Goal: Task Accomplishment & Management: Manage account settings

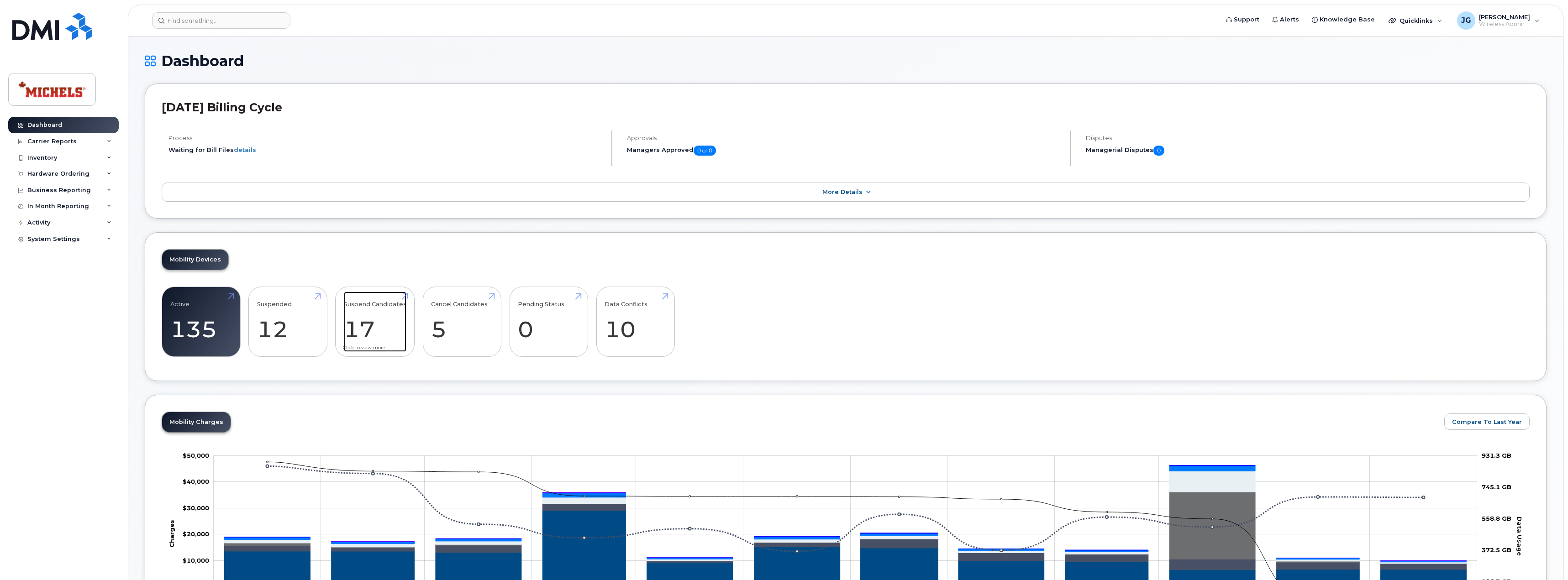
click at [369, 317] on link "Suspend Candidates 17" at bounding box center [375, 322] width 63 height 60
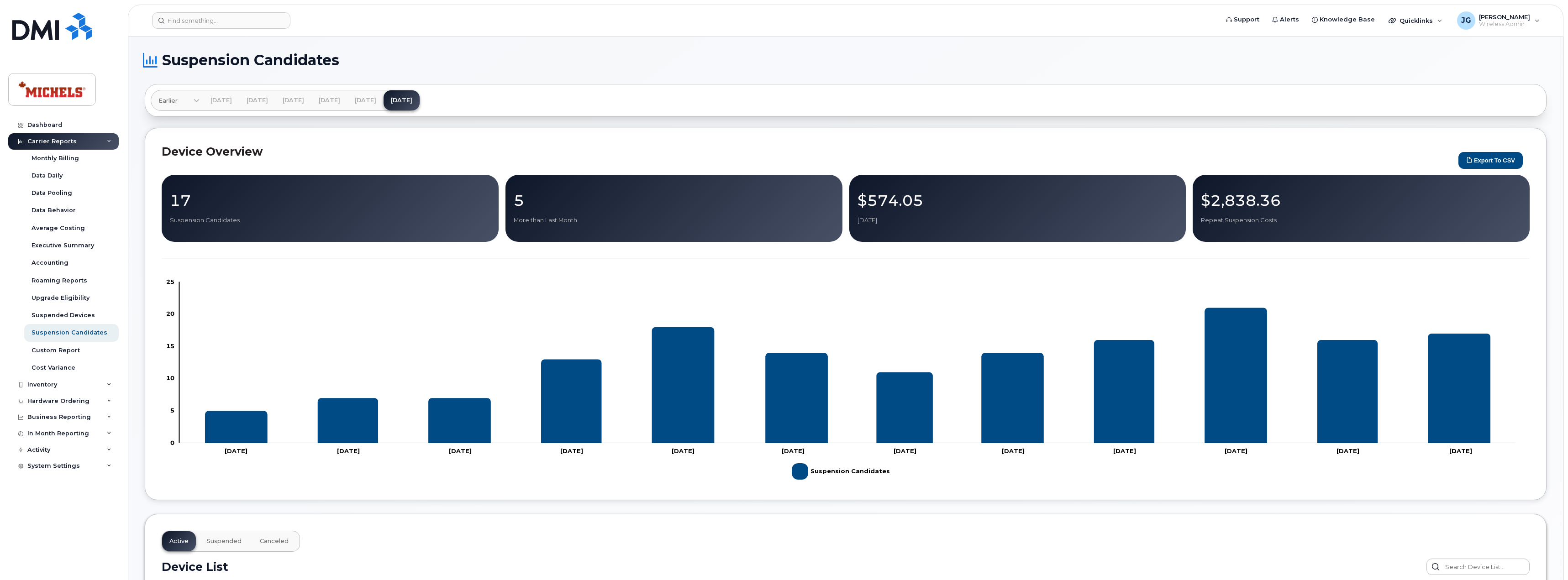
click at [366, 228] on div "17 Suspension Candidates" at bounding box center [330, 208] width 337 height 67
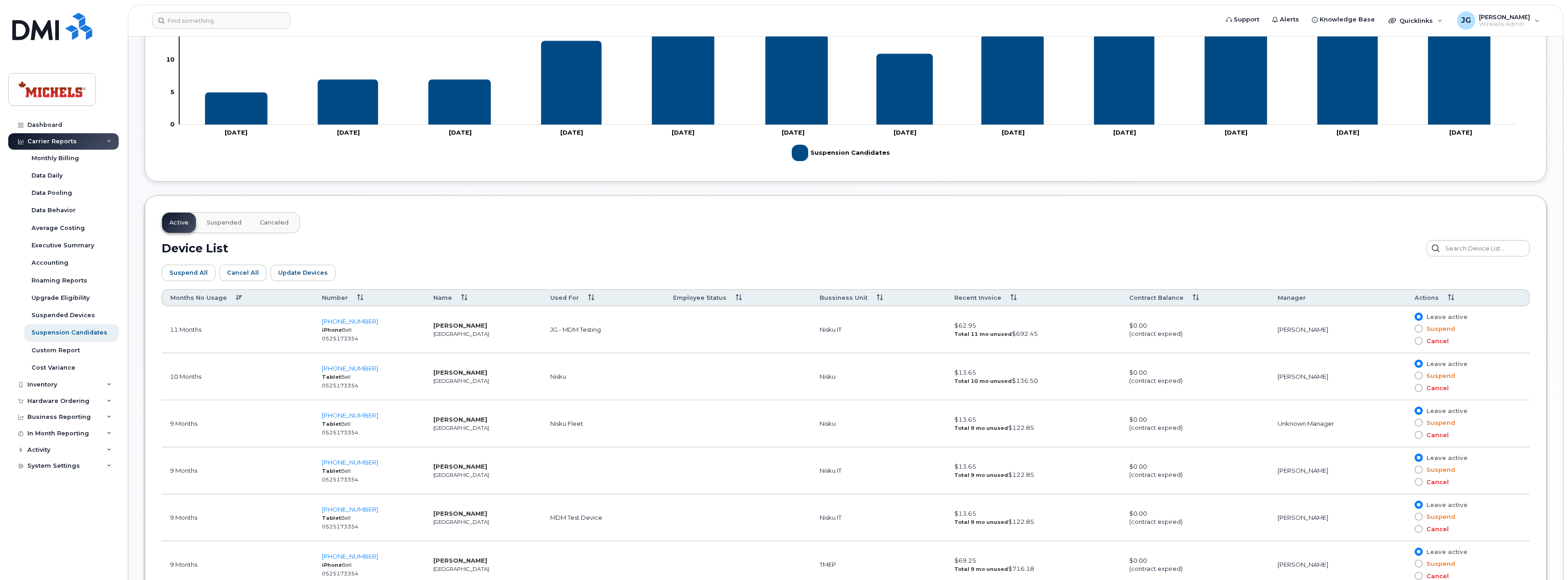
scroll to position [319, 0]
click at [239, 295] on th "Months No Usage" at bounding box center [237, 297] width 152 height 17
click at [359, 413] on span "587-336-9188" at bounding box center [350, 416] width 56 height 7
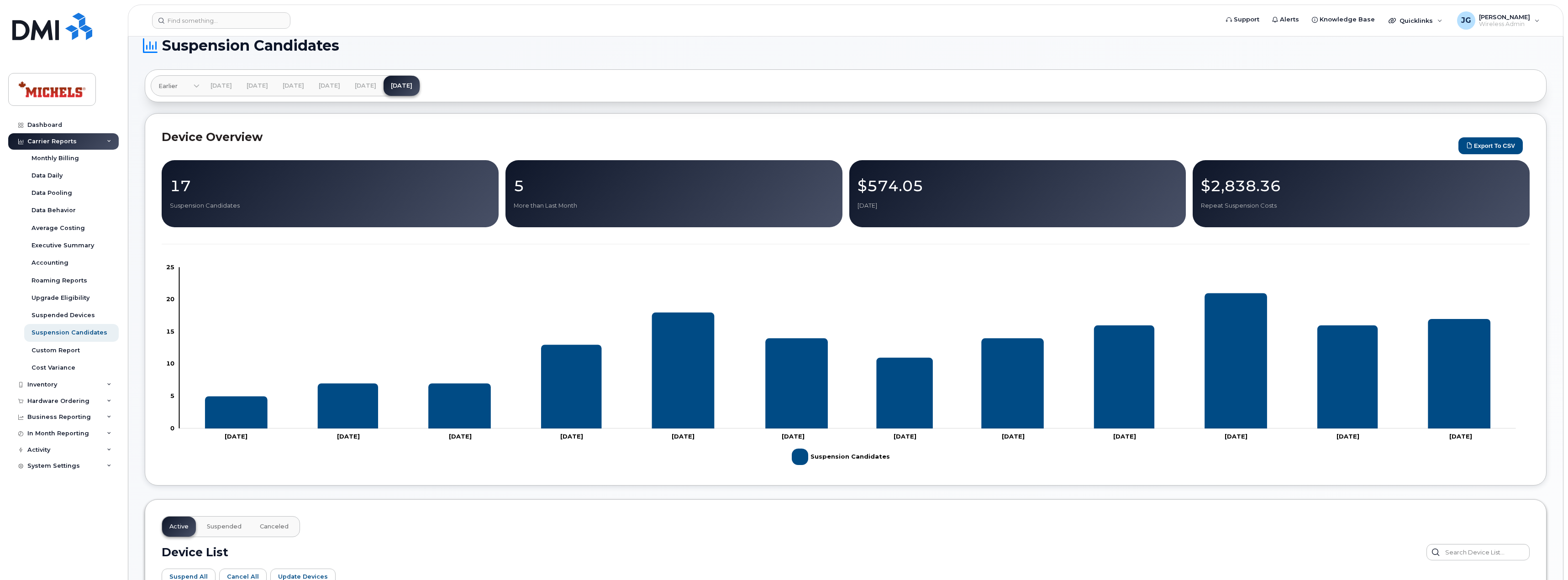
scroll to position [0, 0]
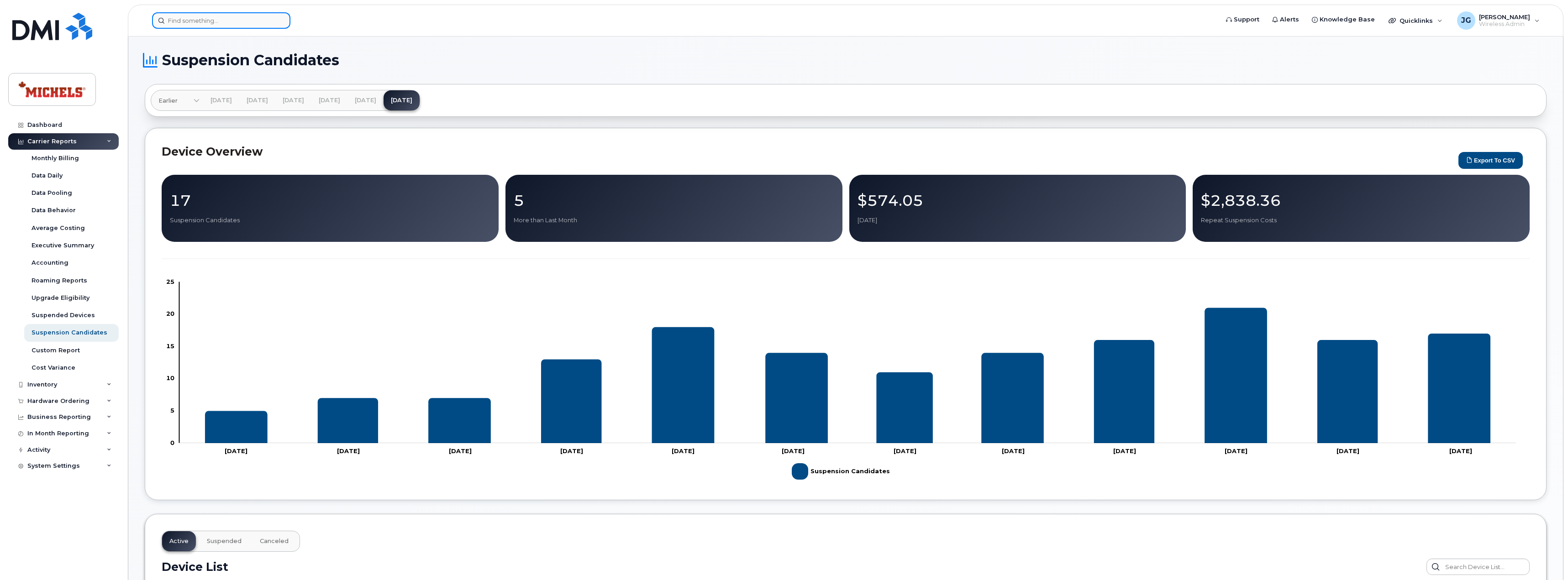
click at [205, 17] on input at bounding box center [221, 20] width 138 height 16
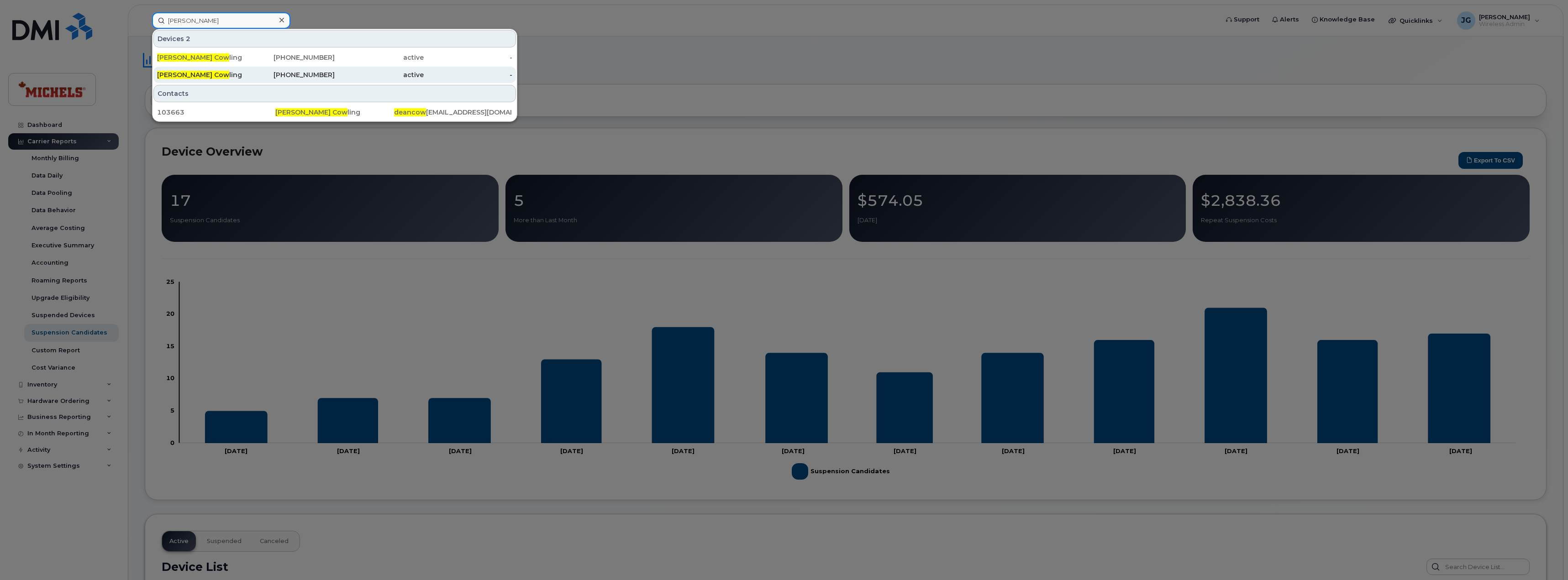
type input "dean cow"
click at [196, 77] on div "Dean Cow ling" at bounding box center [202, 74] width 89 height 9
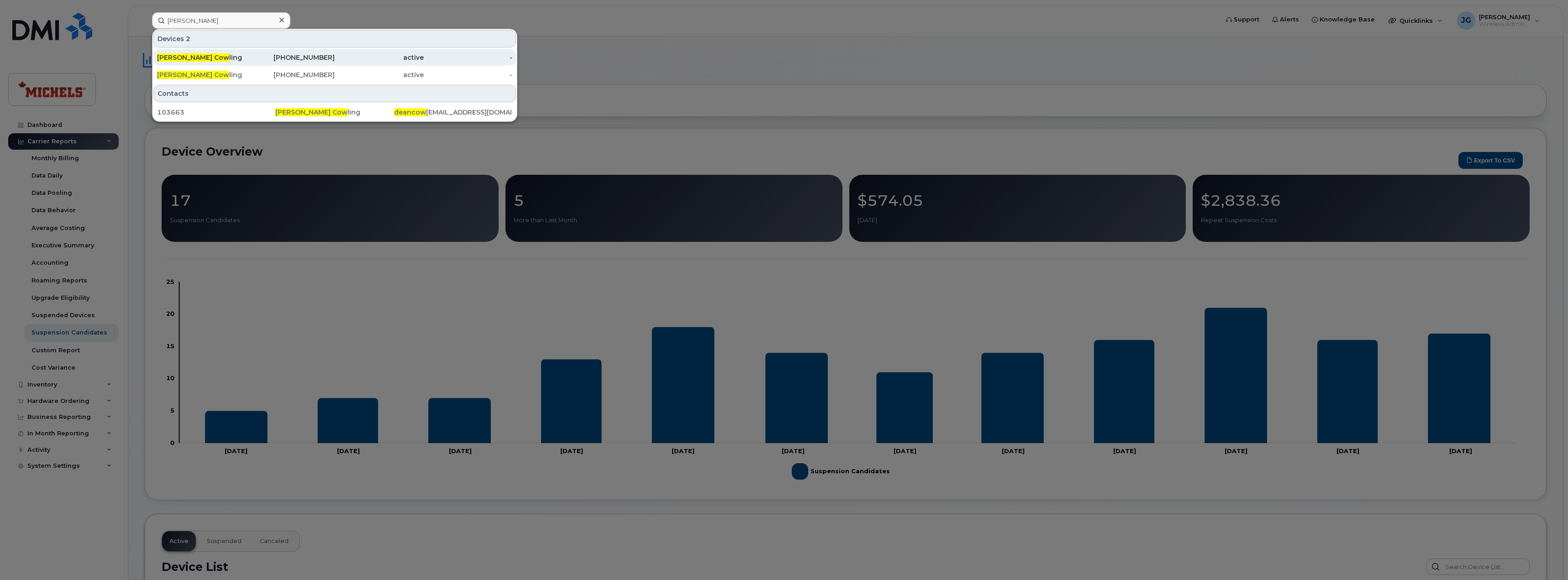
click at [201, 55] on div "Dean Cow ling" at bounding box center [202, 57] width 89 height 9
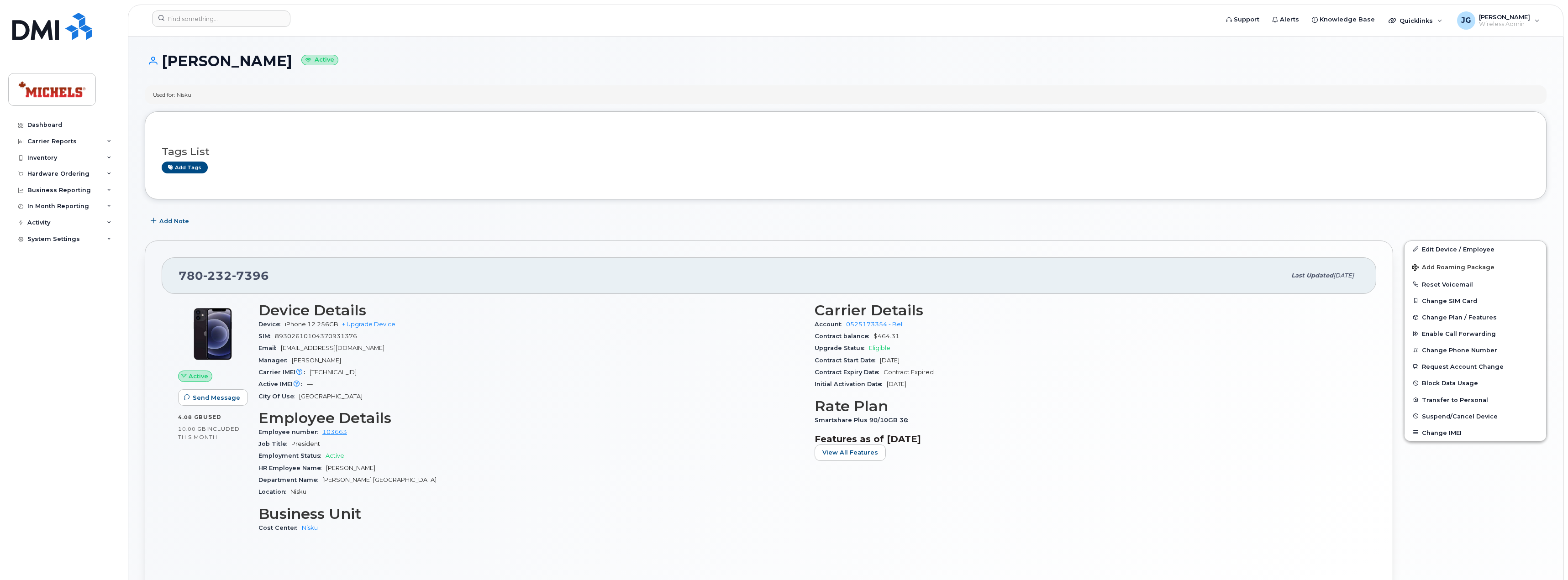
drag, startPoint x: 576, startPoint y: 230, endPoint x: 563, endPoint y: 230, distance: 13.0
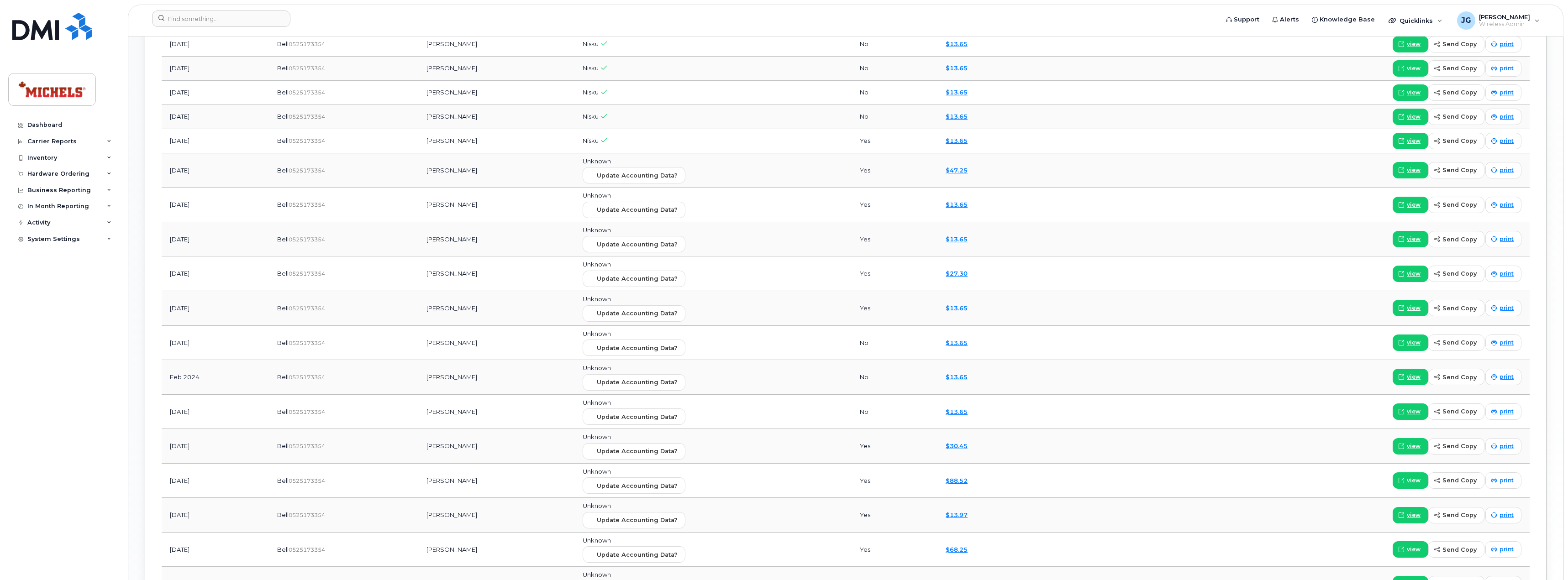
scroll to position [912, 0]
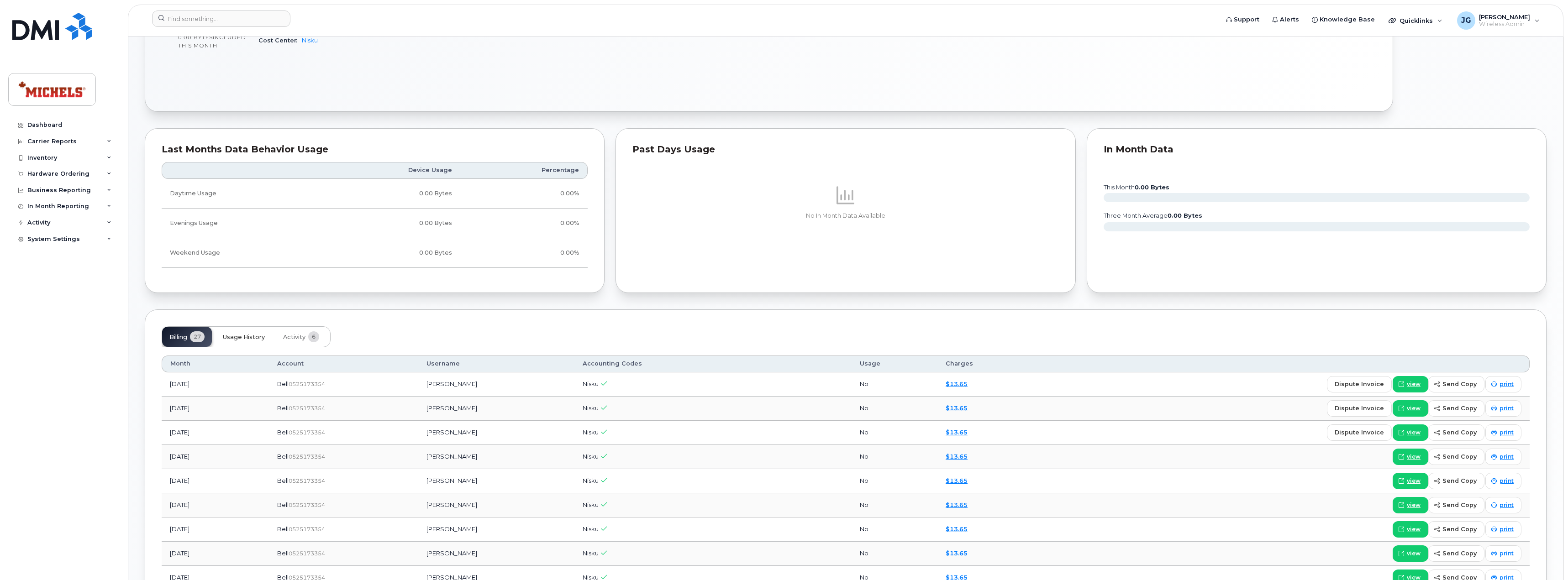
click at [237, 335] on span "Usage History" at bounding box center [243, 337] width 42 height 7
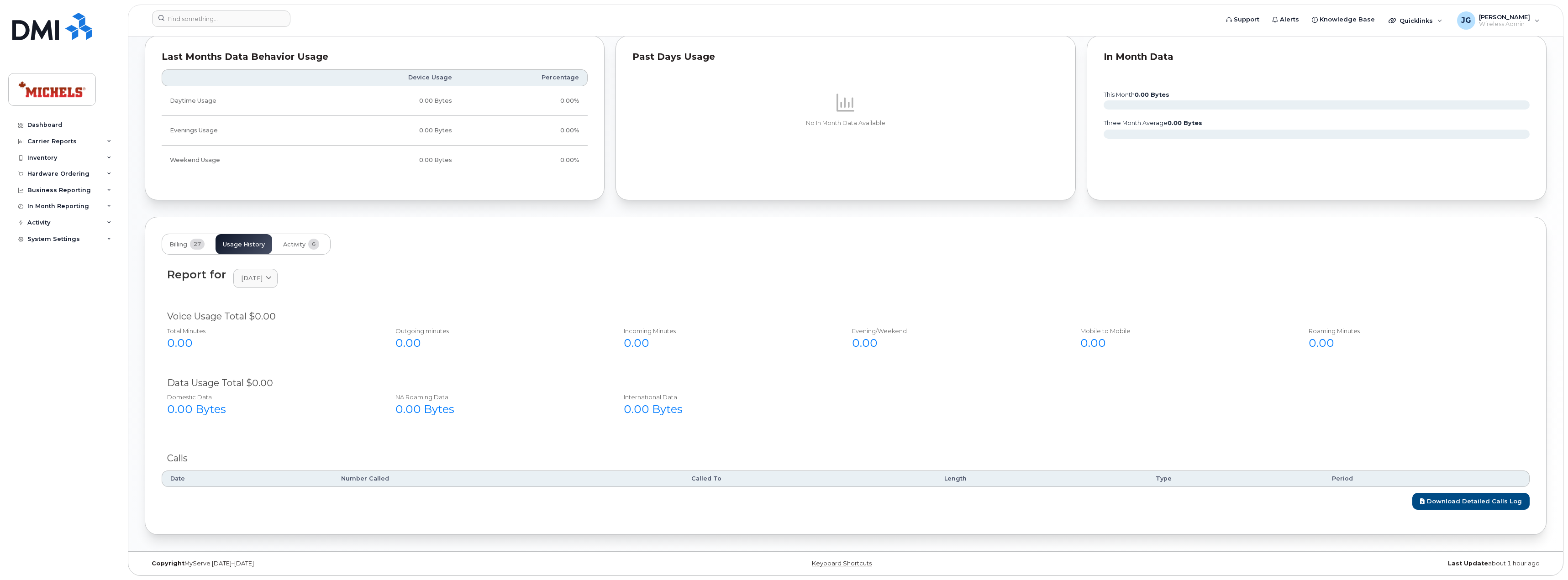
scroll to position [520, 0]
click at [277, 283] on link "July 2025" at bounding box center [255, 277] width 45 height 19
click at [256, 394] on div "January" at bounding box center [277, 398] width 83 height 15
click at [270, 281] on div "January 2024" at bounding box center [255, 278] width 29 height 9
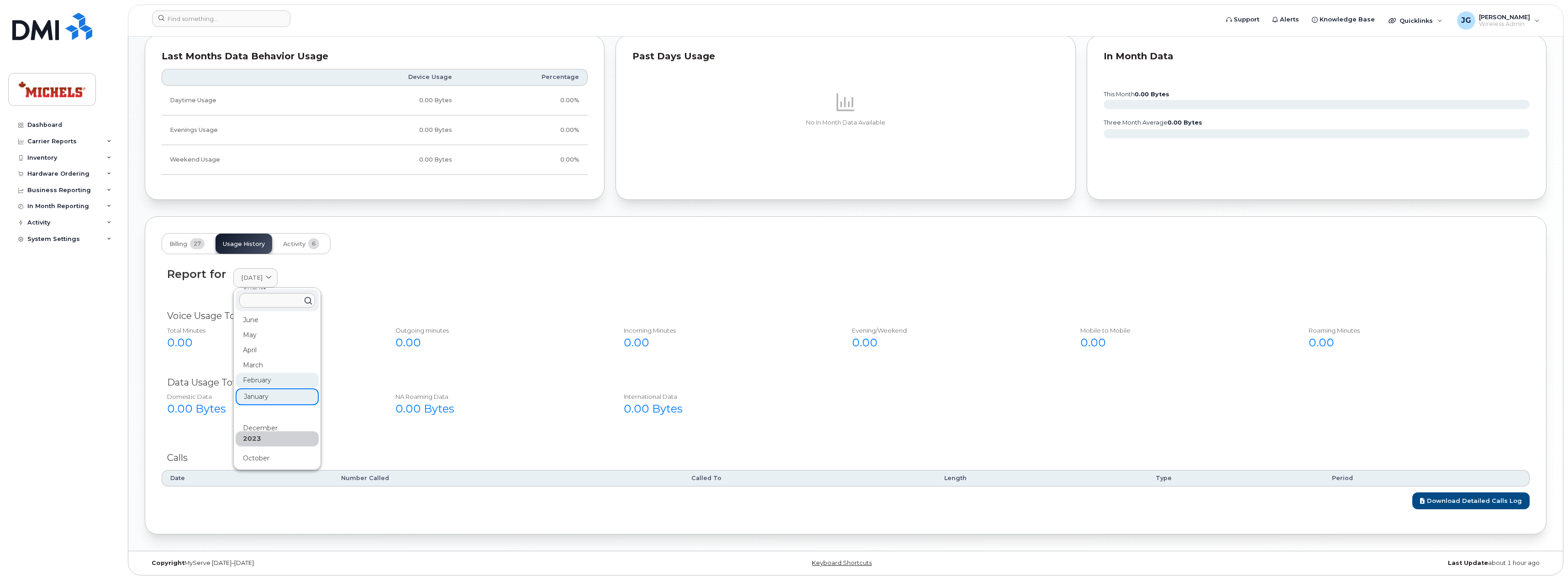
click at [268, 377] on div "February" at bounding box center [277, 380] width 83 height 15
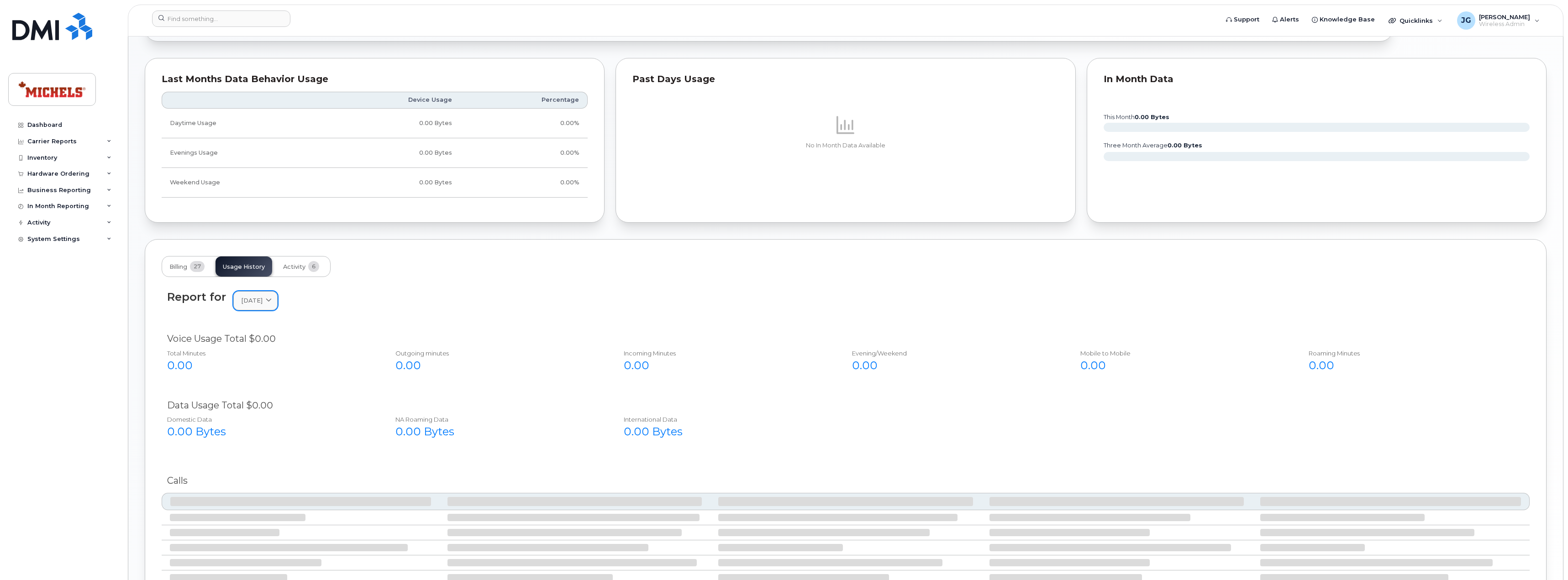
scroll to position [520, 0]
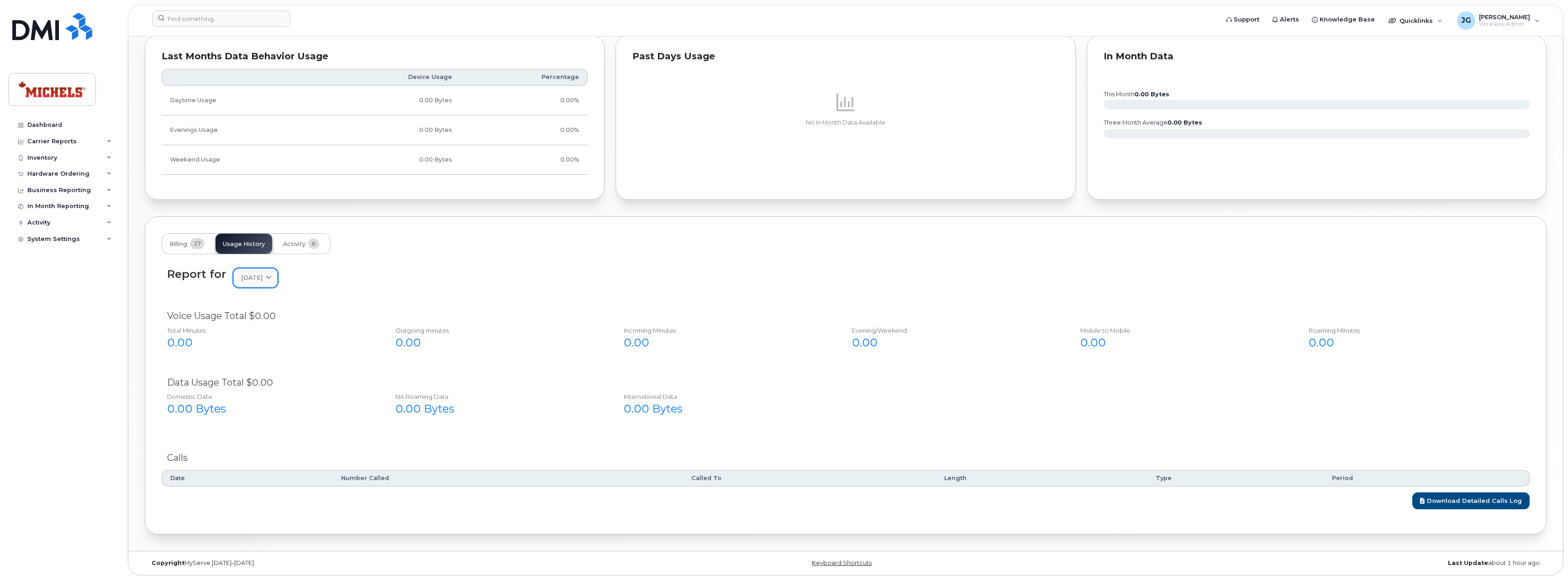
click at [270, 280] on div "February 2024" at bounding box center [255, 278] width 29 height 9
click at [255, 359] on div "March" at bounding box center [277, 365] width 83 height 15
click at [273, 280] on span at bounding box center [269, 278] width 9 height 9
click at [250, 355] on div "April" at bounding box center [277, 350] width 83 height 15
click at [263, 282] on span "April 2024" at bounding box center [251, 278] width 21 height 9
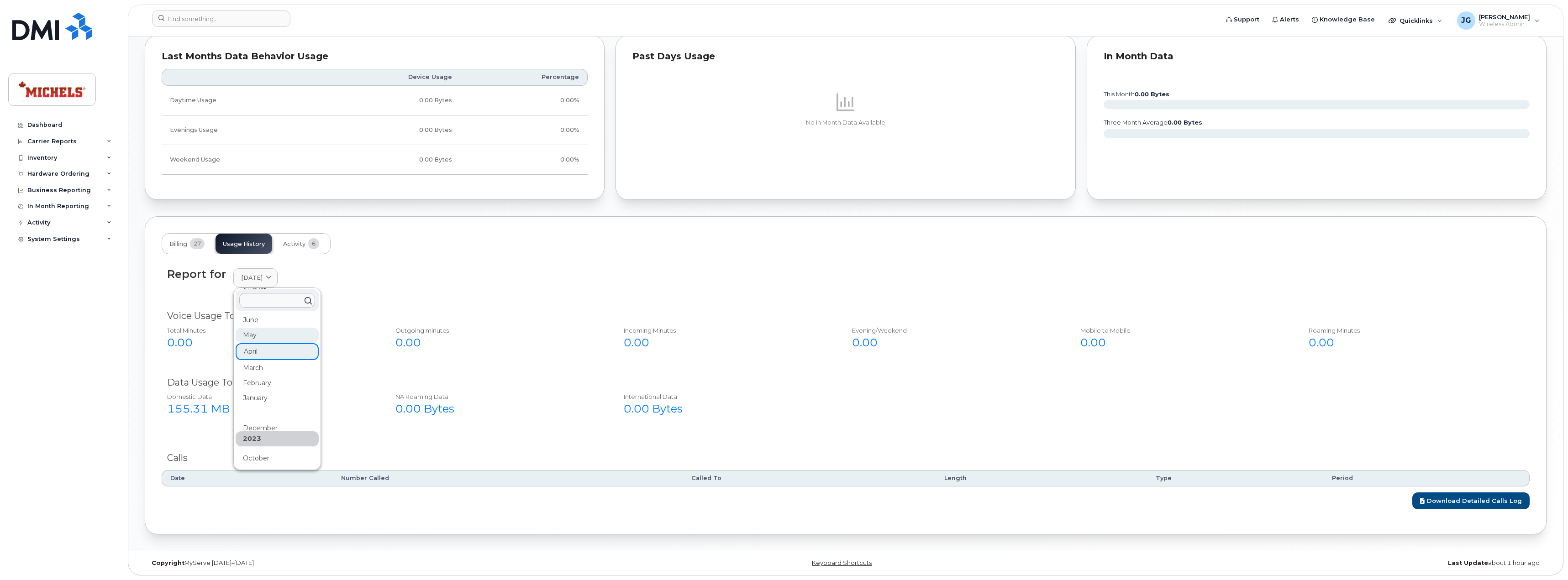
click at [246, 333] on div "May" at bounding box center [277, 335] width 83 height 15
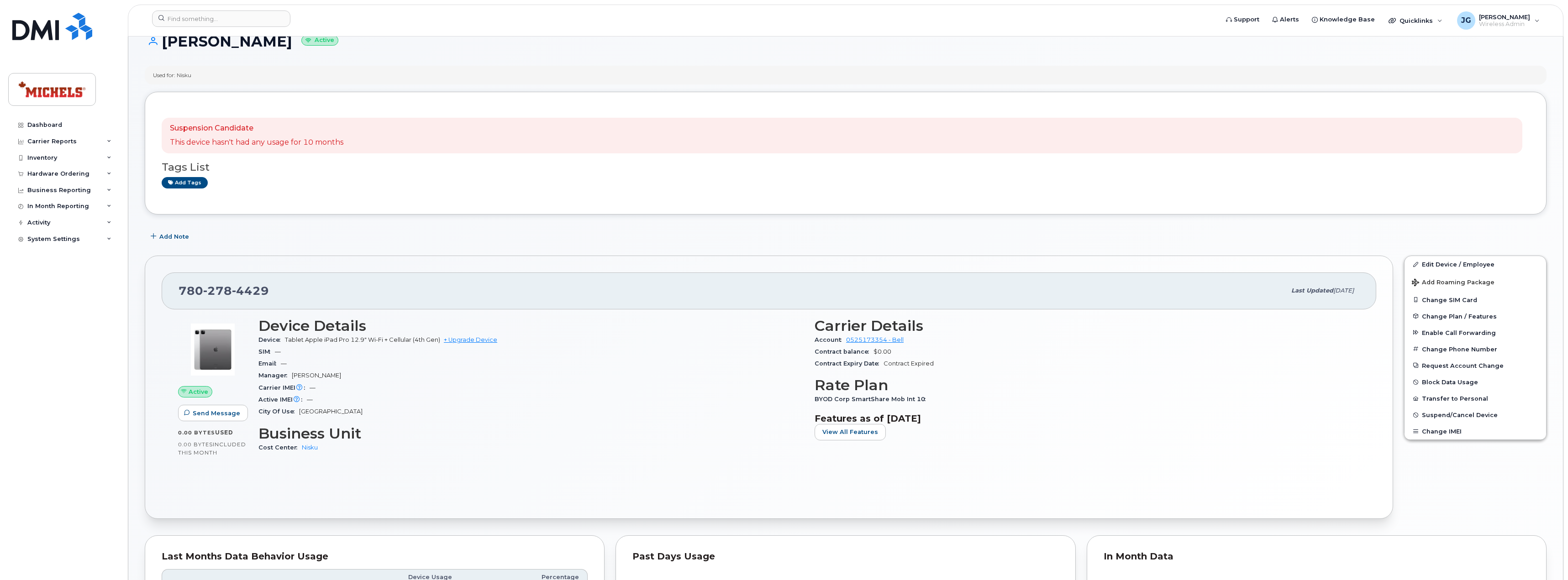
scroll to position [0, 0]
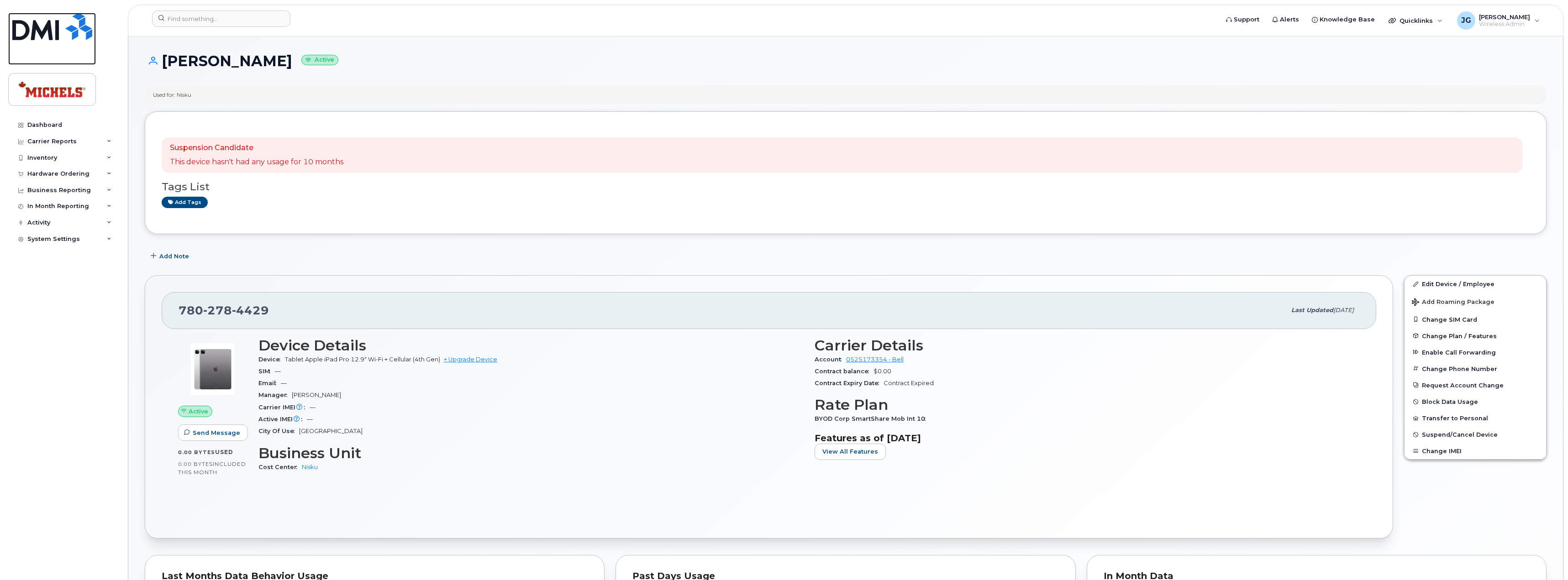
click at [39, 25] on img at bounding box center [52, 26] width 80 height 27
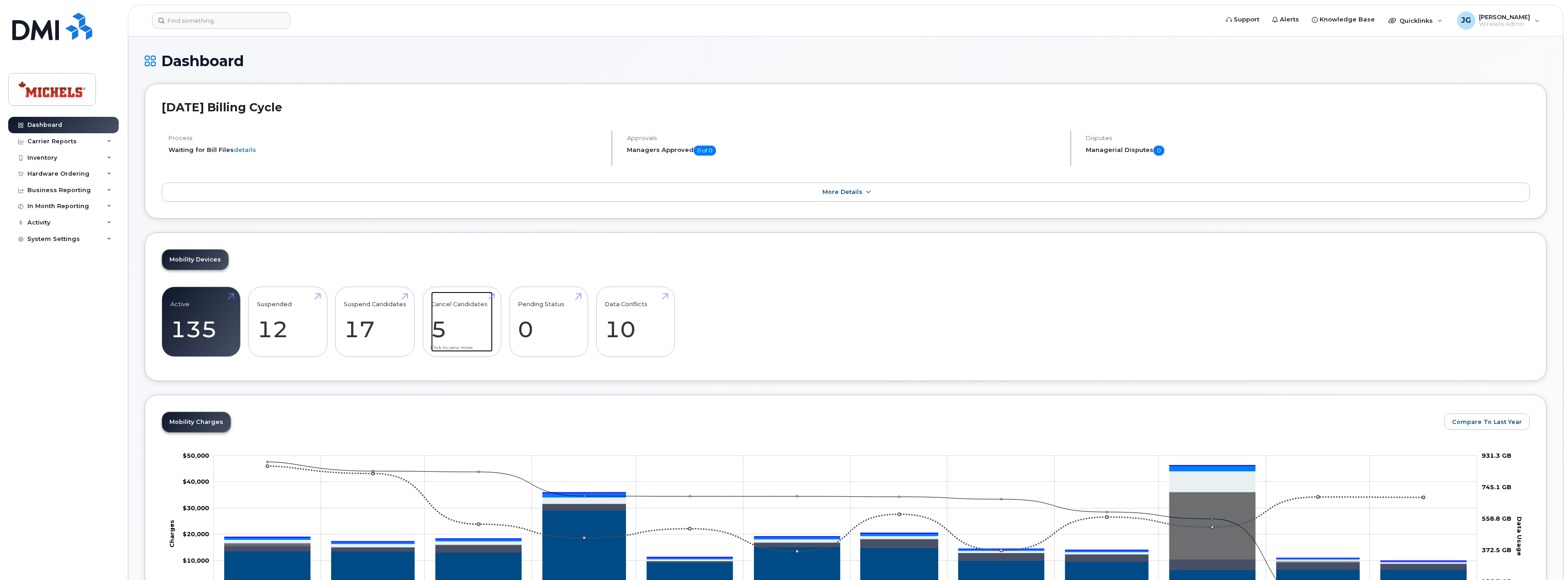
click at [436, 331] on link "Cancel Candidates 5" at bounding box center [461, 322] width 62 height 60
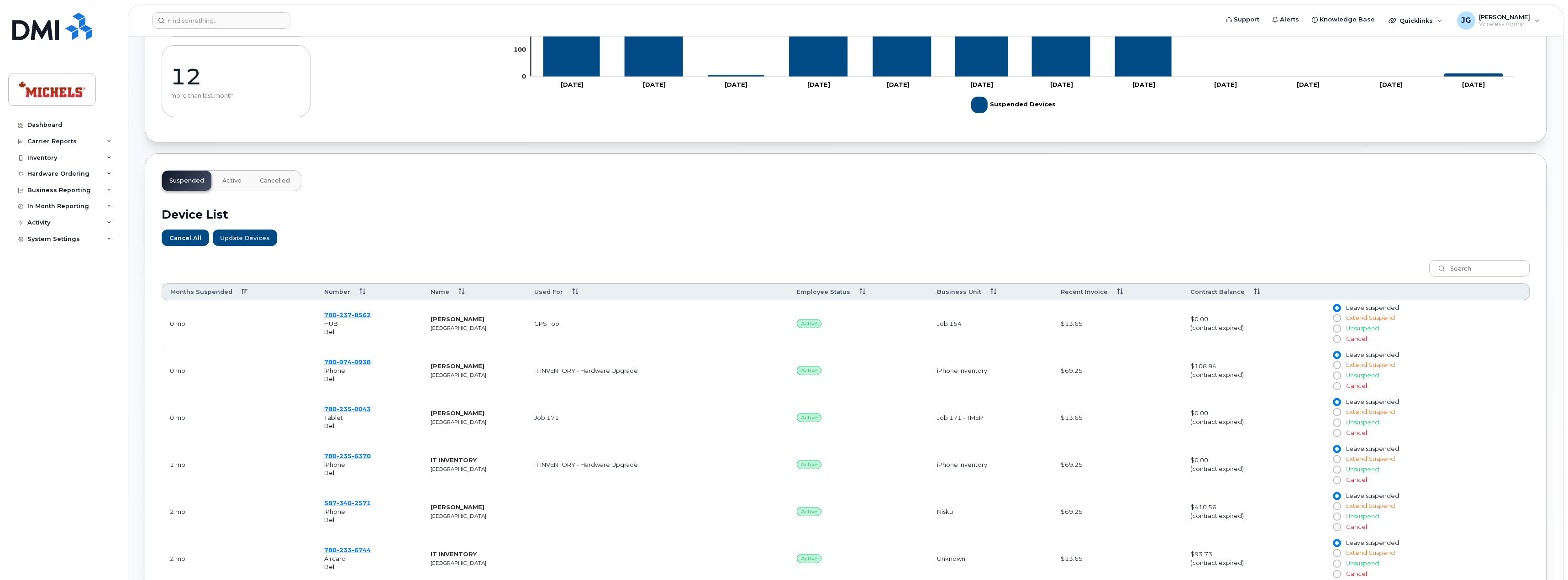
scroll to position [161, 0]
click at [236, 292] on th "Months Suspended" at bounding box center [238, 292] width 154 height 17
click at [34, 22] on img at bounding box center [52, 26] width 80 height 27
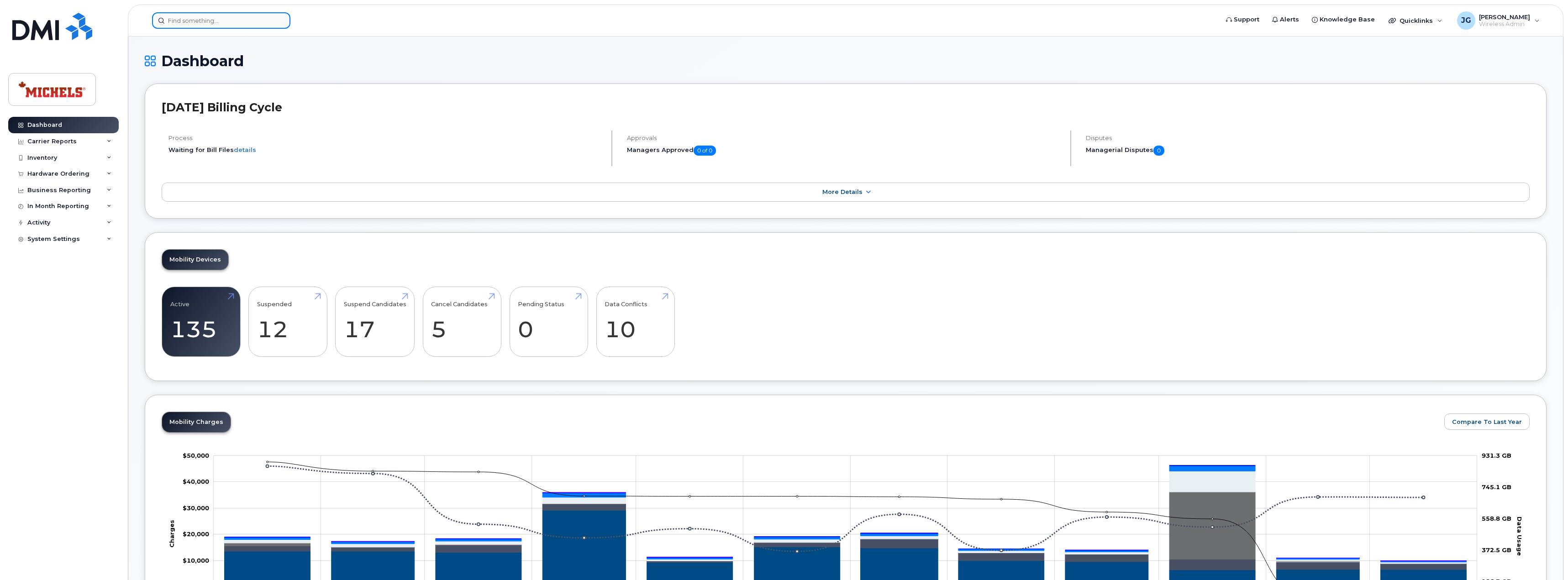
click at [213, 21] on input at bounding box center [221, 20] width 138 height 16
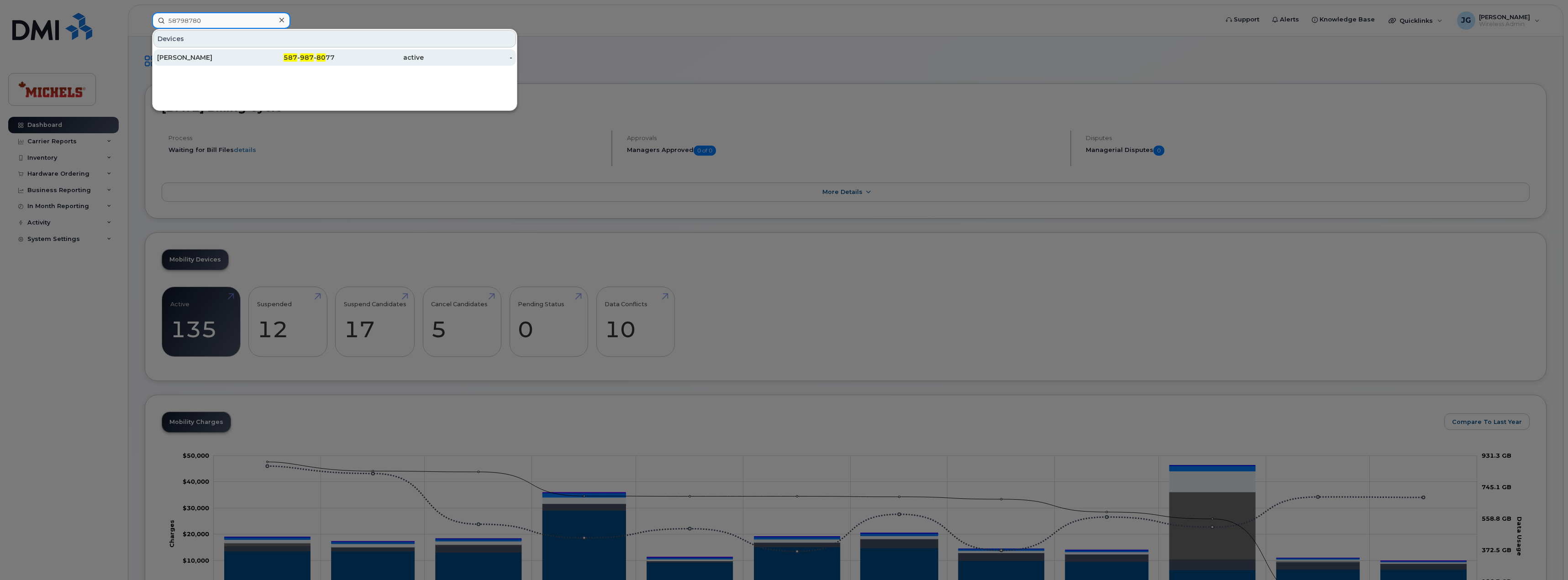
type input "58798780"
click at [224, 57] on div "[PERSON_NAME]" at bounding box center [202, 57] width 89 height 9
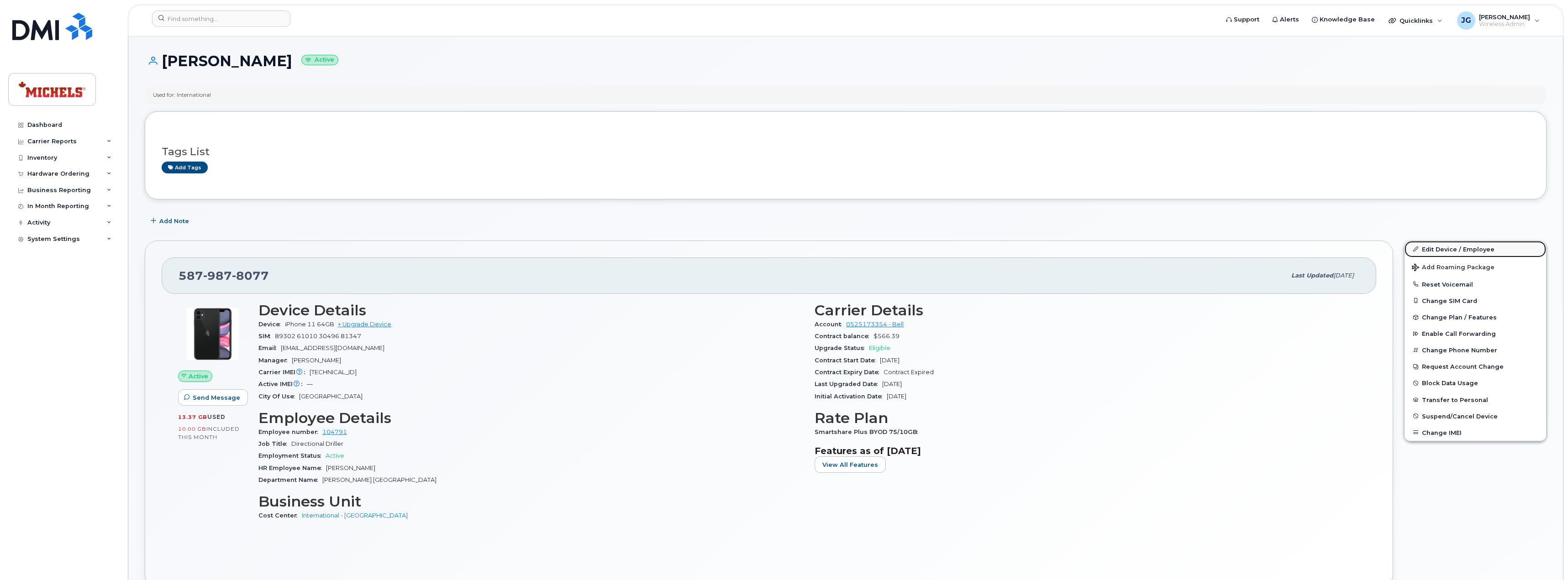
click at [1455, 244] on link "Edit Device / Employee" at bounding box center [1475, 249] width 141 height 16
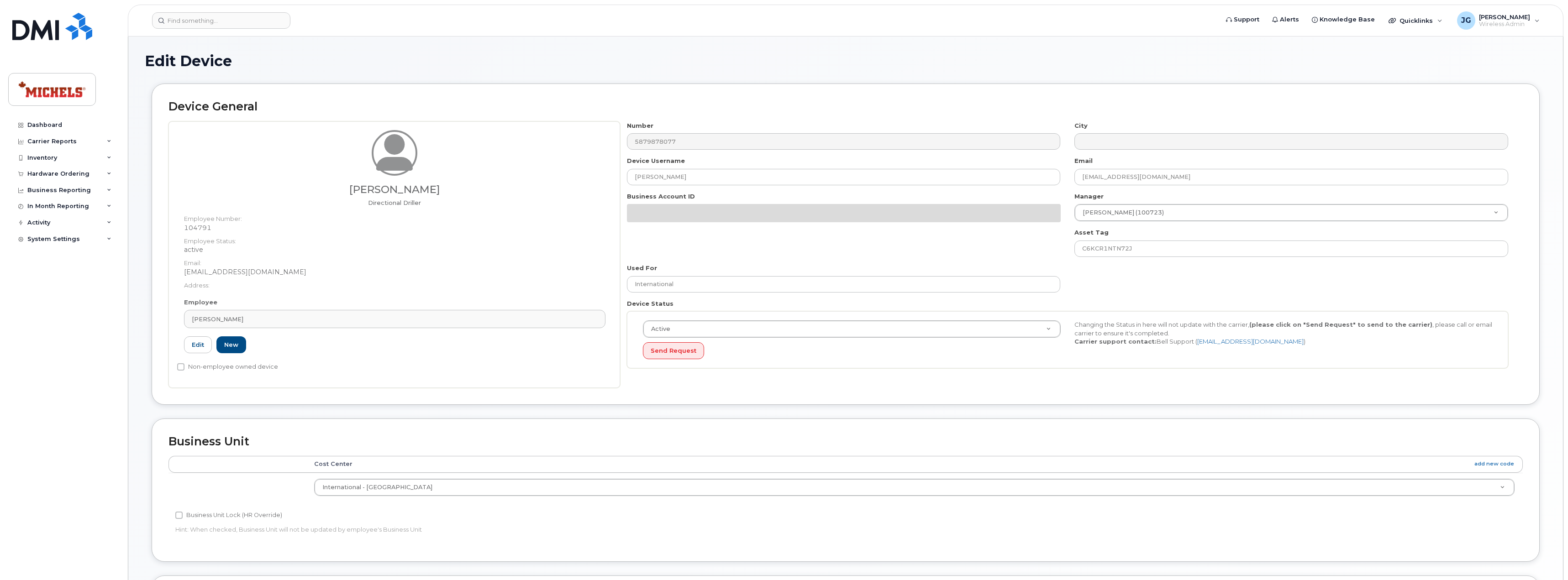
select select "29751258"
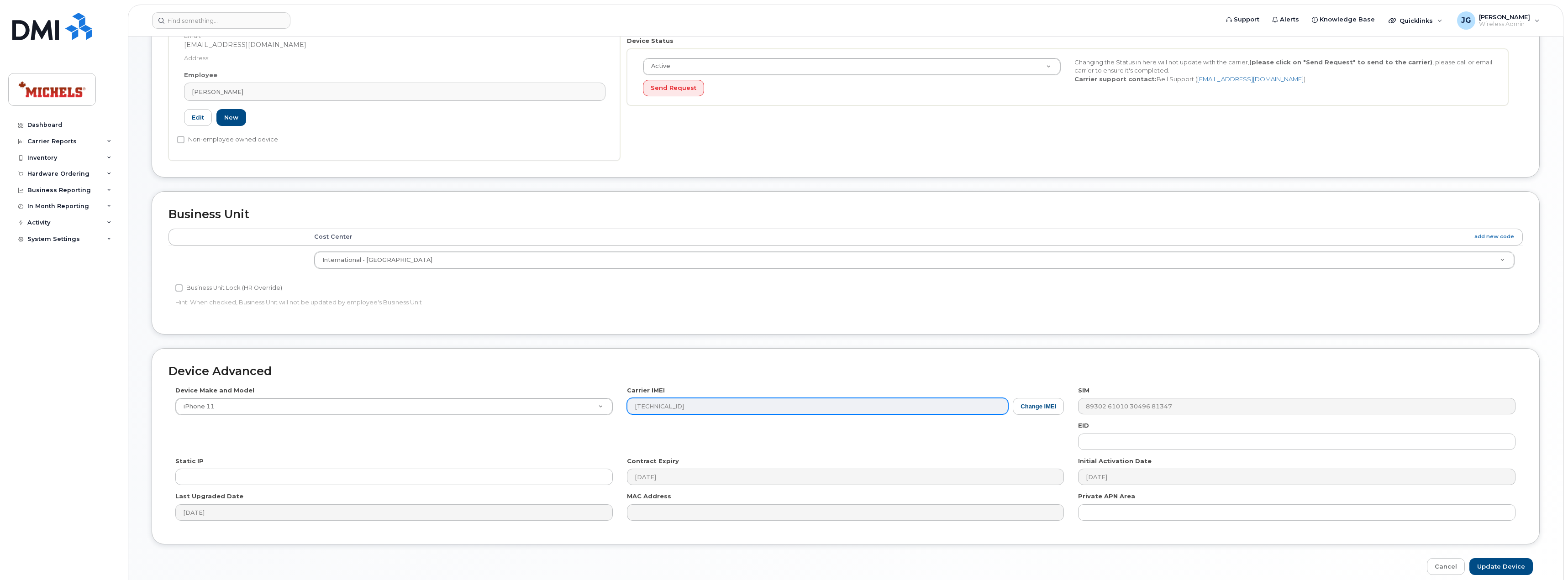
scroll to position [228, 0]
click at [1041, 408] on button "Change IMEI" at bounding box center [1038, 406] width 51 height 17
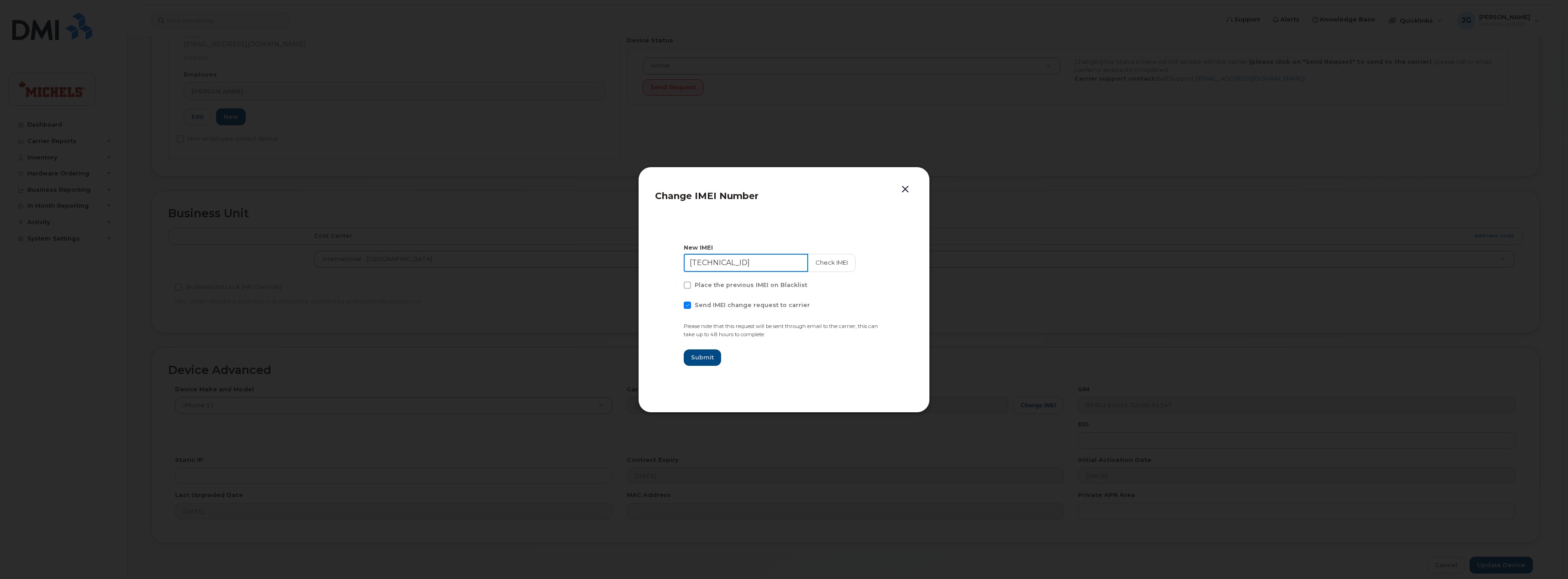
drag, startPoint x: 791, startPoint y: 264, endPoint x: 643, endPoint y: 271, distance: 148.2
click at [643, 271] on div "Change IMEI Number New IMEI 35 289811 459017 8 Check IMEI Place the previous IM…" at bounding box center [783, 290] width 292 height 246
type input "359929766326059"
click at [808, 263] on button "Check IMEI" at bounding box center [830, 263] width 48 height 18
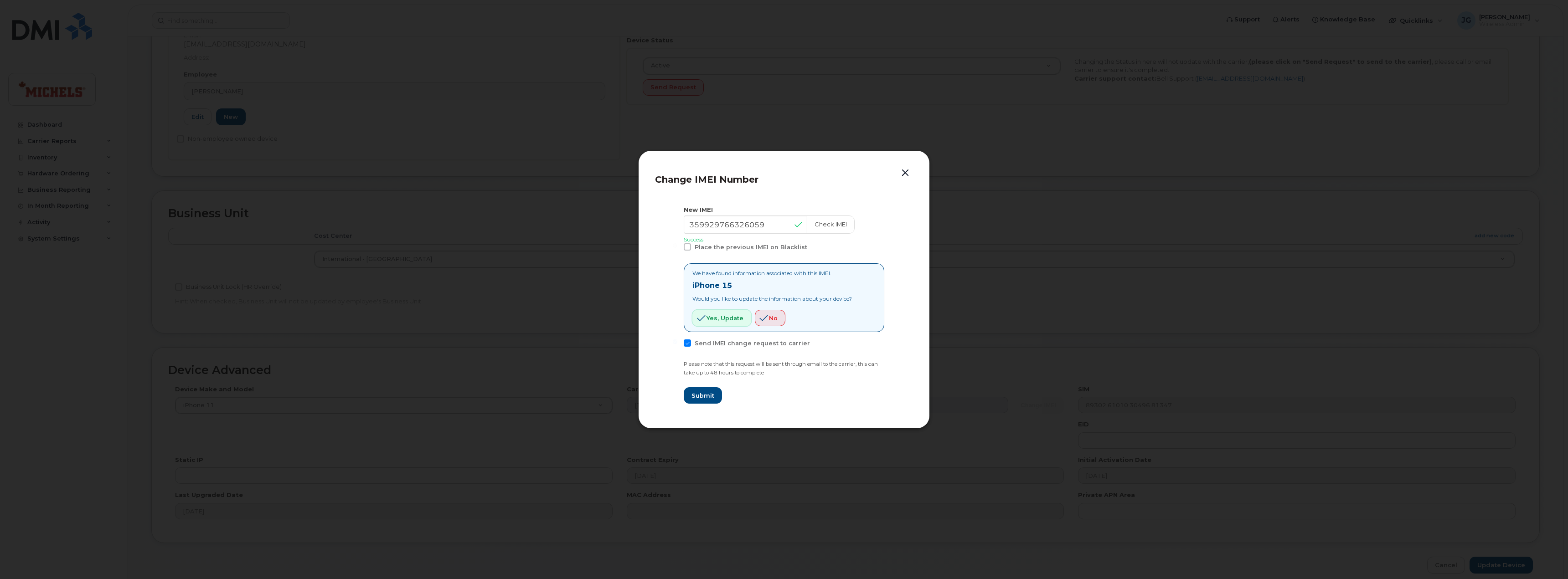
click at [723, 315] on span "Yes, update" at bounding box center [725, 318] width 37 height 9
click at [704, 397] on span "Submit" at bounding box center [702, 395] width 23 height 9
type input "359929766326059"
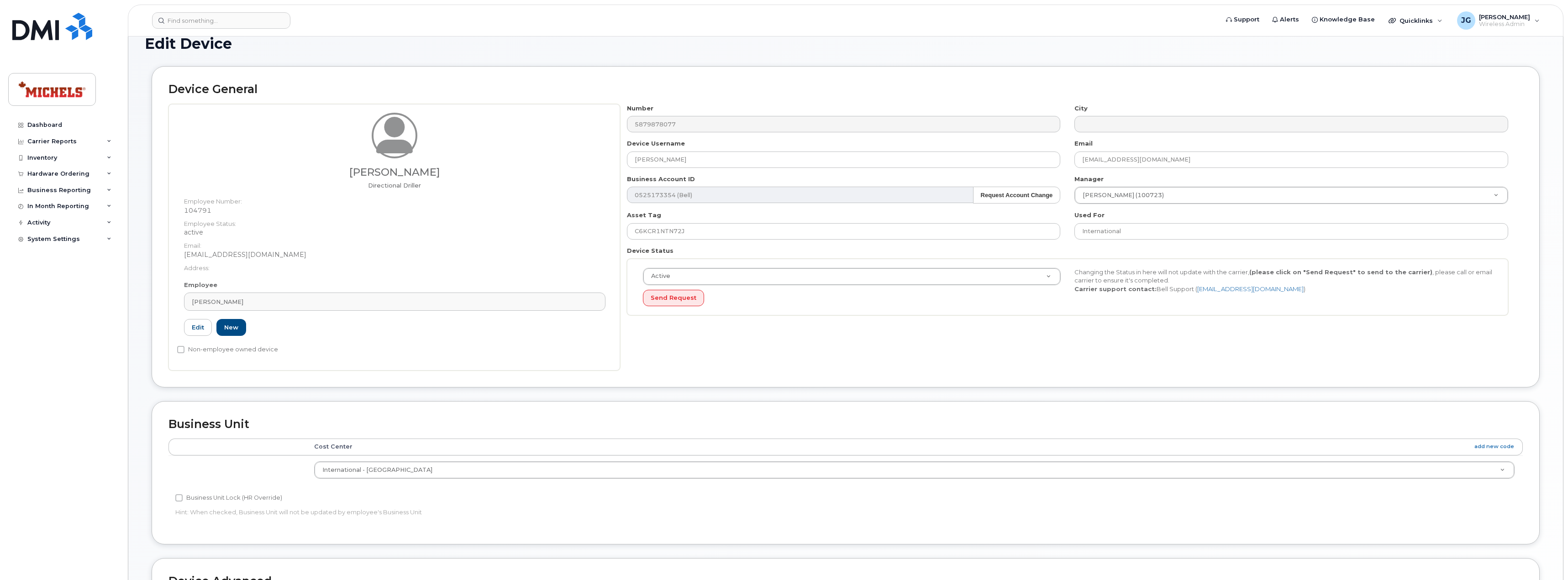
scroll to position [0, 0]
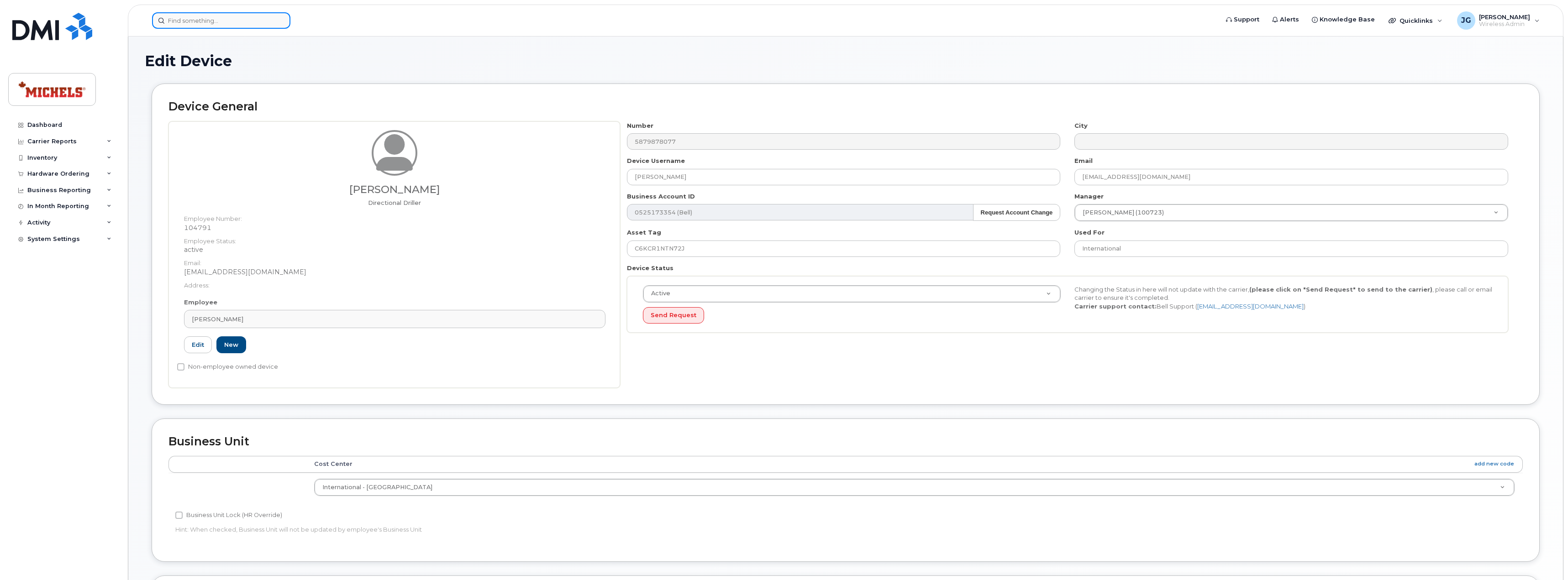
click at [250, 21] on input at bounding box center [221, 20] width 138 height 16
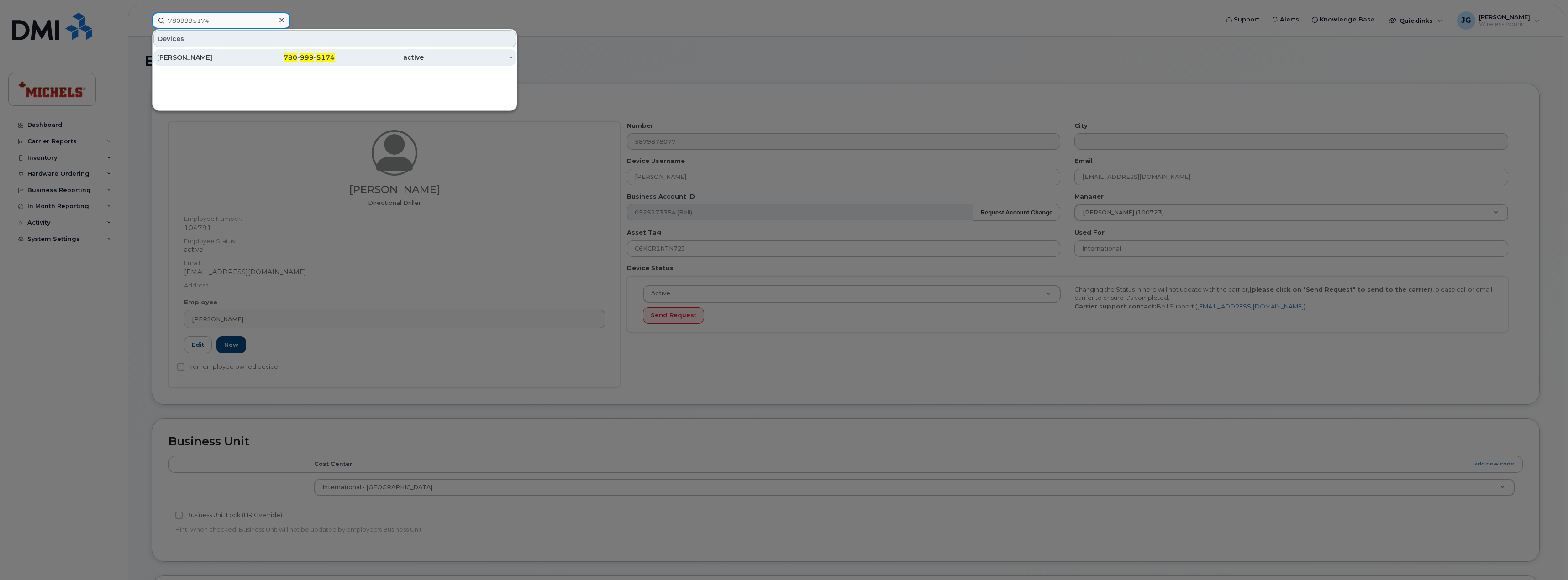
type input "7809995174"
click at [254, 57] on div "780 - 999 - 5174" at bounding box center [291, 57] width 89 height 9
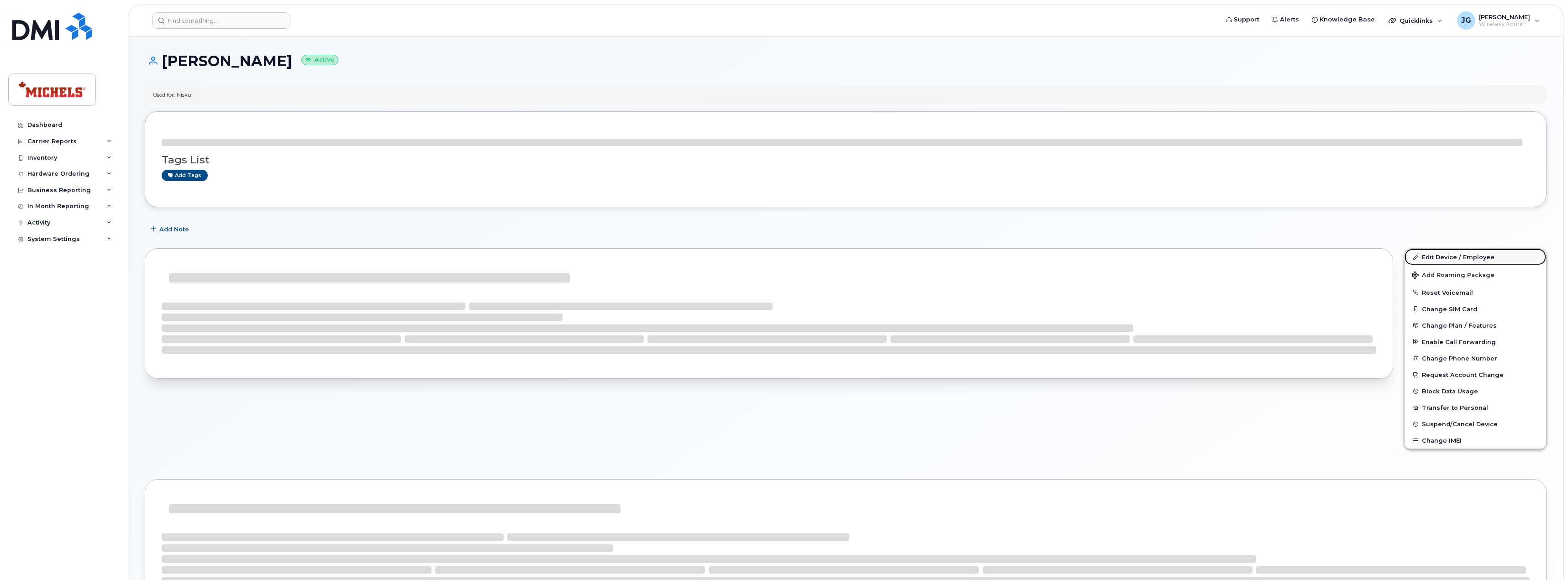
click at [1456, 252] on link "Edit Device / Employee" at bounding box center [1475, 256] width 141 height 16
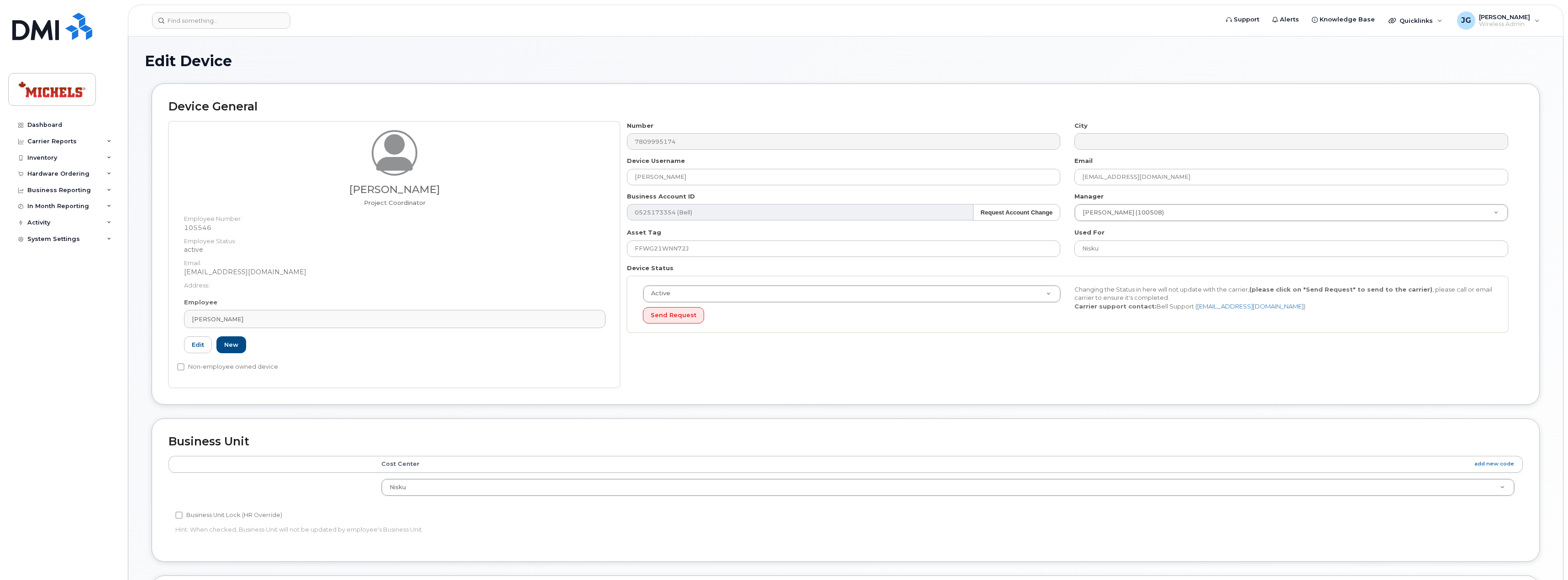
select select "89838"
click at [323, 313] on link "Sean Connor" at bounding box center [394, 319] width 421 height 18
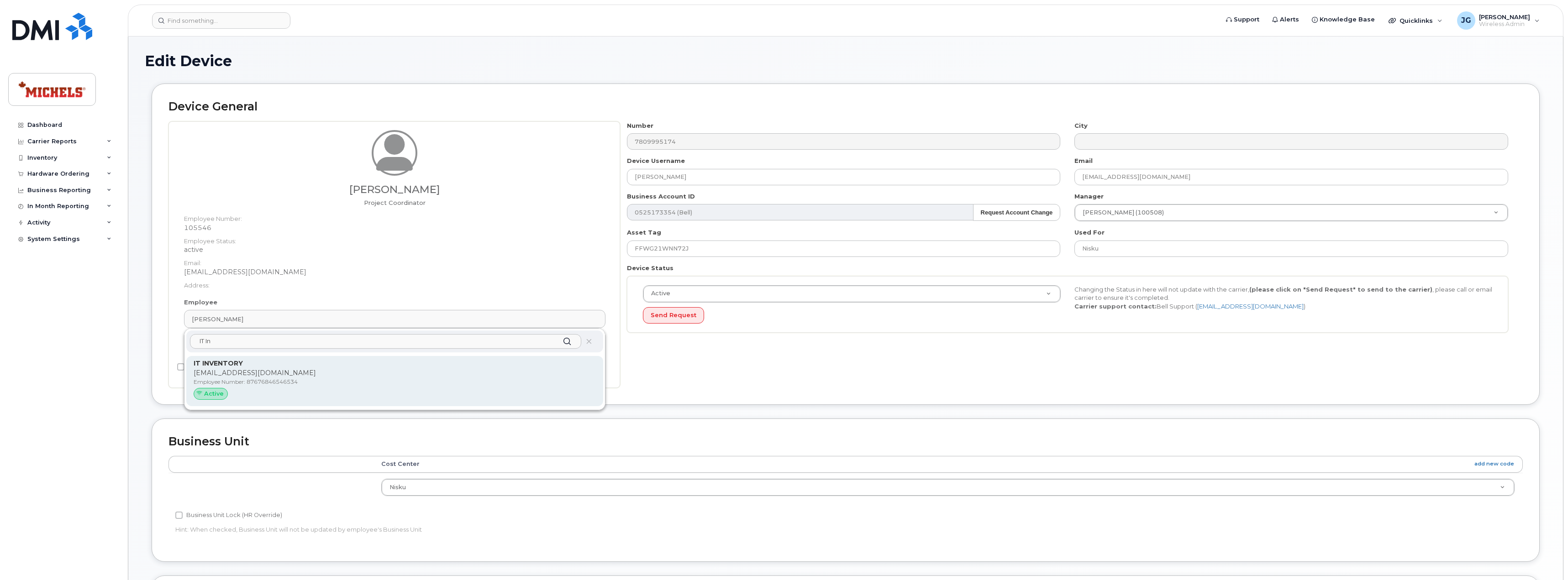
type input "IT In"
click at [335, 372] on p "JustinGundran@michelscanada.com" at bounding box center [395, 373] width 402 height 10
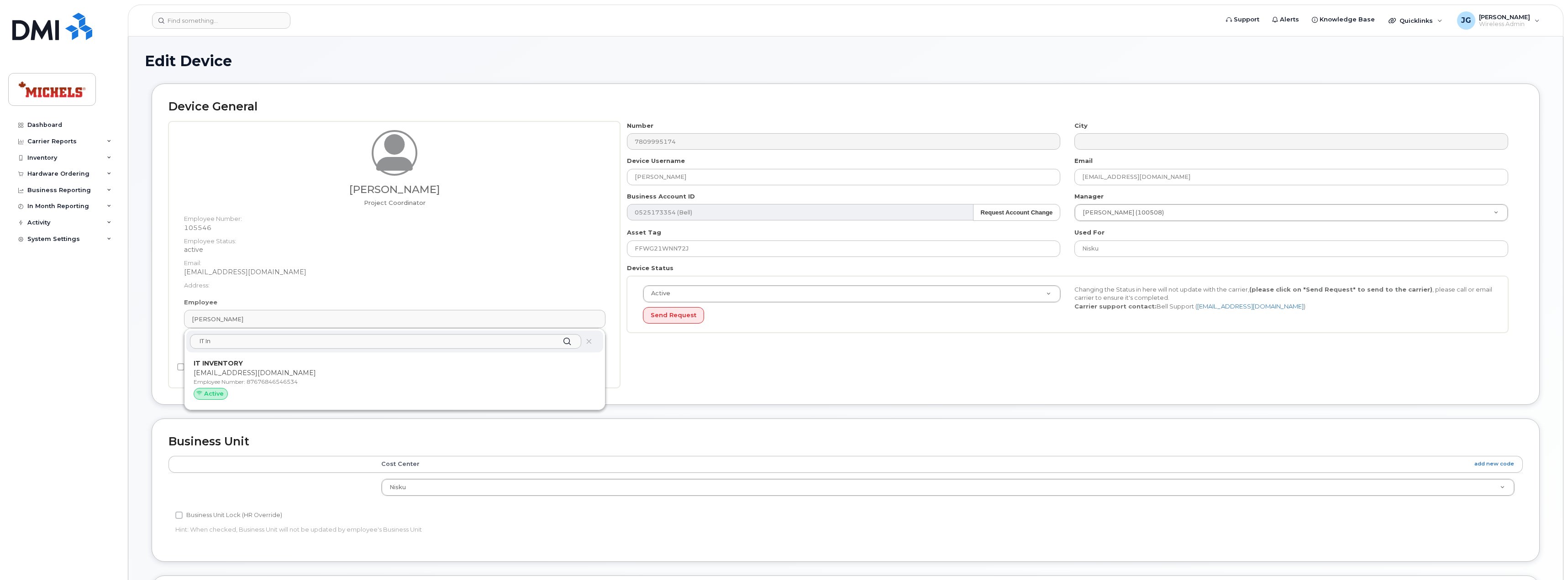
type input "87676846546534"
type input "IT INVENTORY"
type input "justingundran@michelscanada.com"
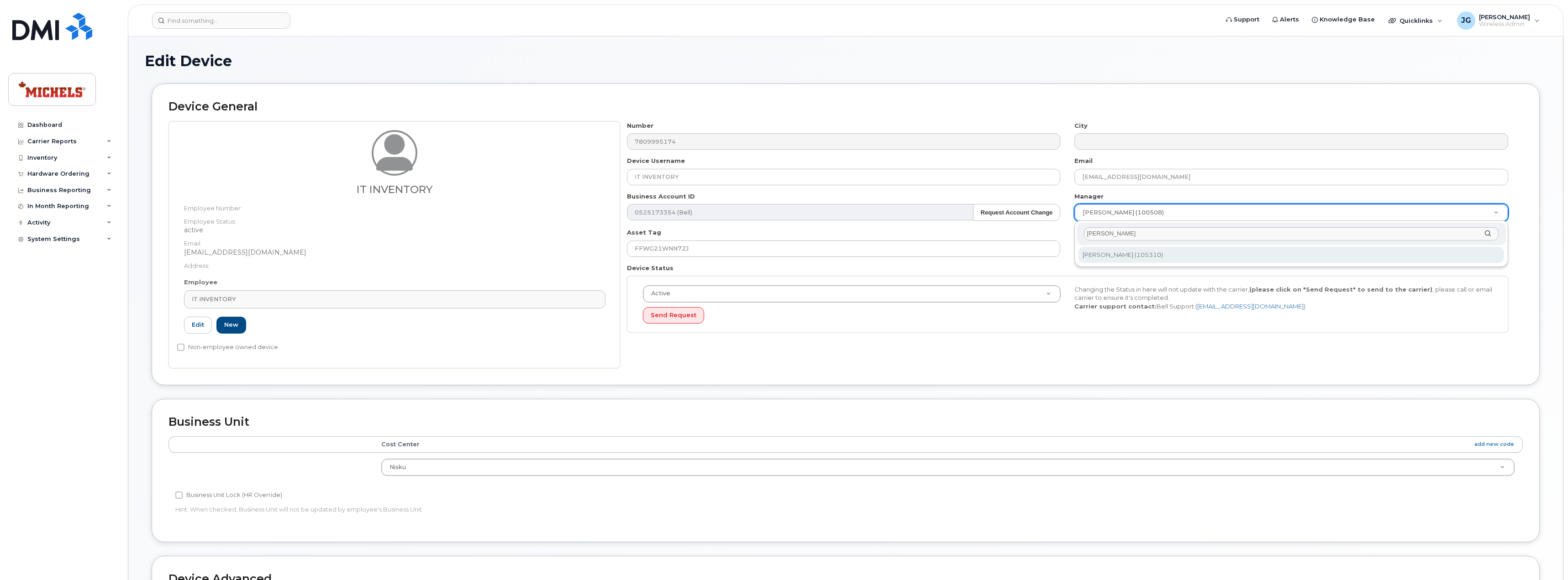
type input "Justin"
type input "1406313"
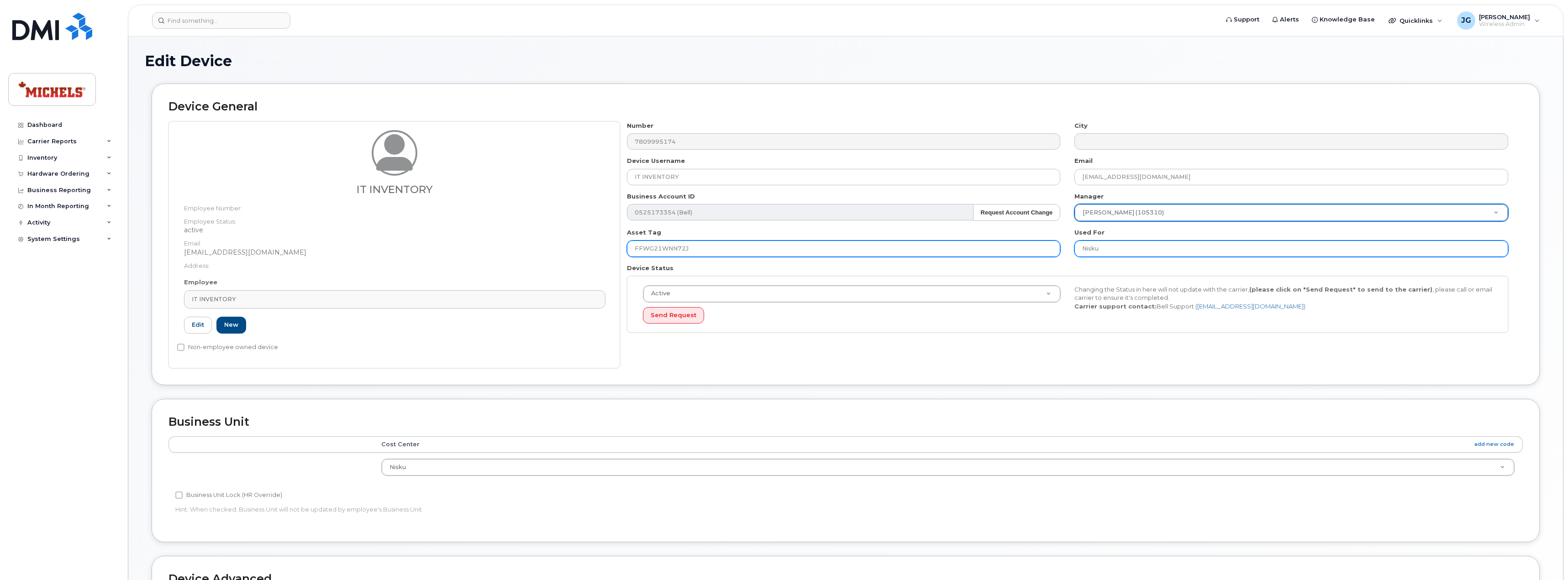
drag, startPoint x: 1130, startPoint y: 253, endPoint x: 1015, endPoint y: 247, distance: 115.2
click at [1016, 247] on div "Number 7809995174 City Device Username IT INVENTORY Email justingundran@michels…" at bounding box center [1067, 230] width 895 height 219
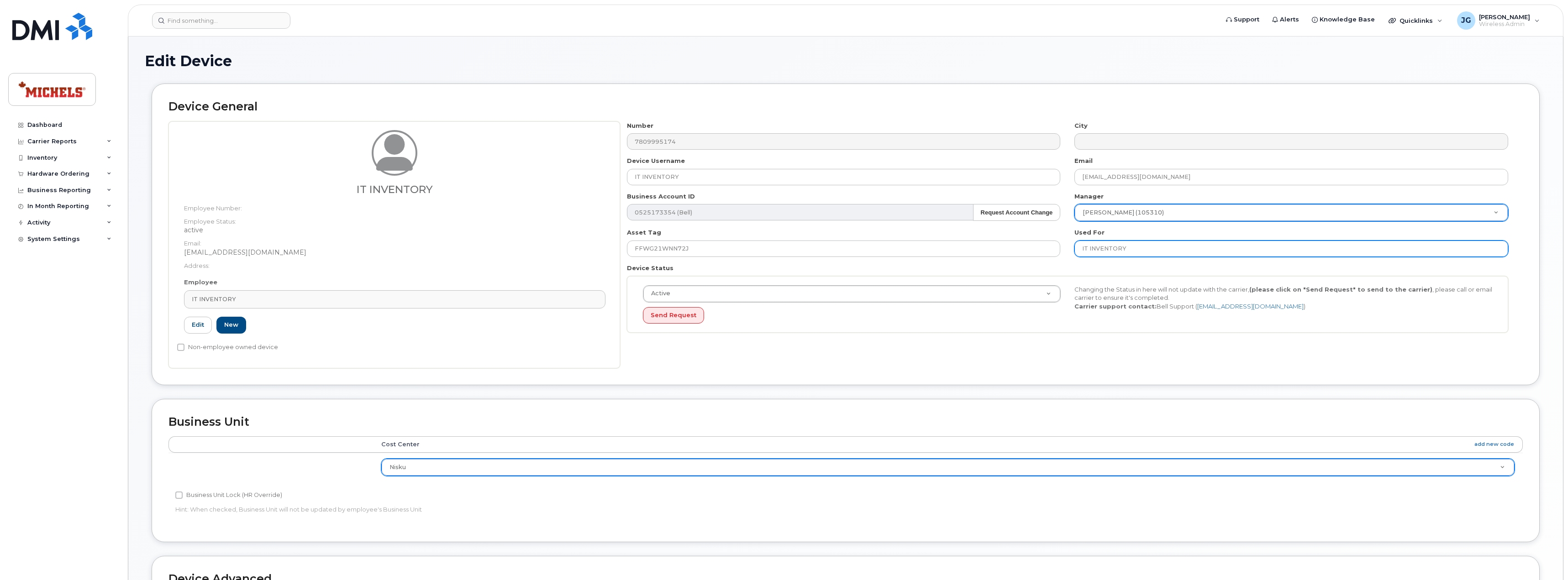
type input "IT INVENTORY"
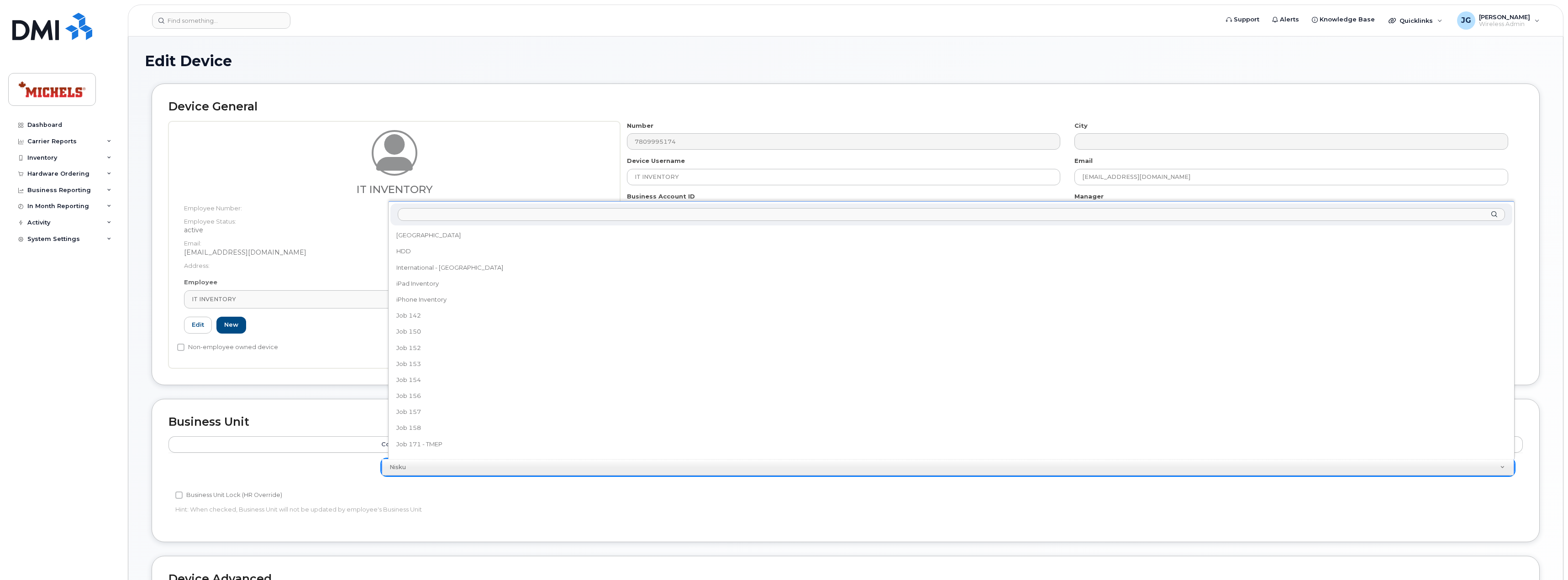
scroll to position [40, 0]
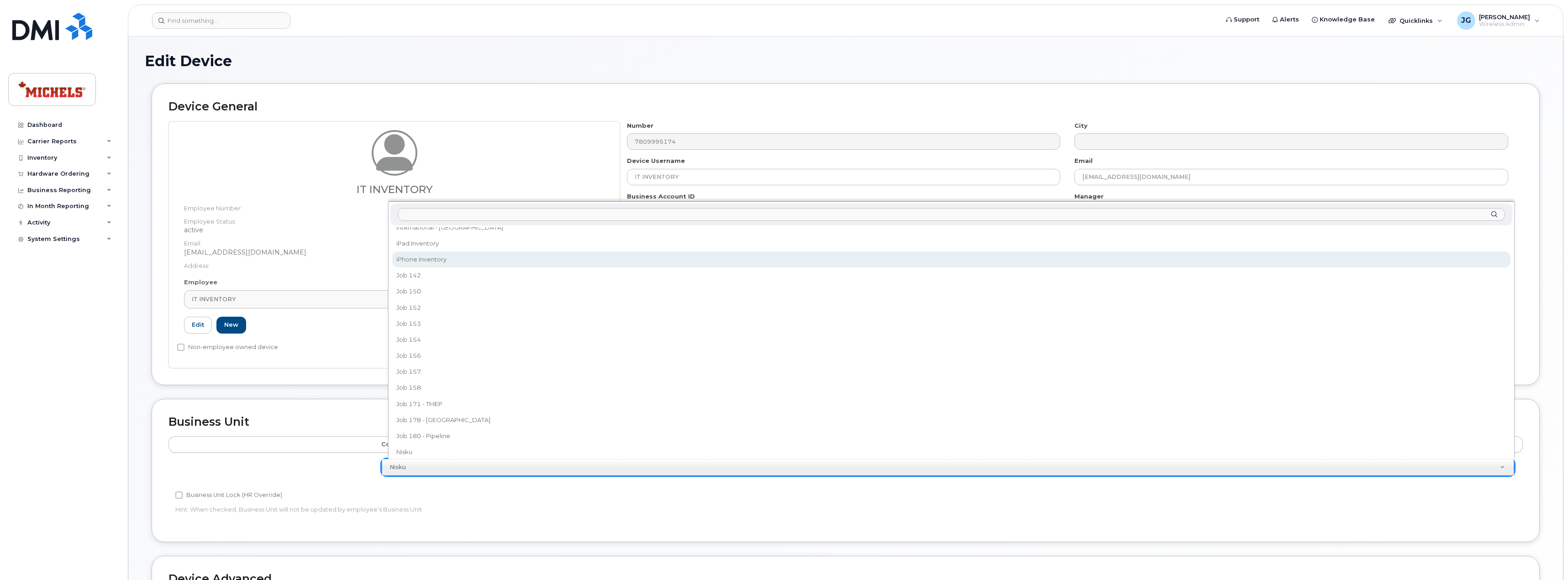
select select "15264051"
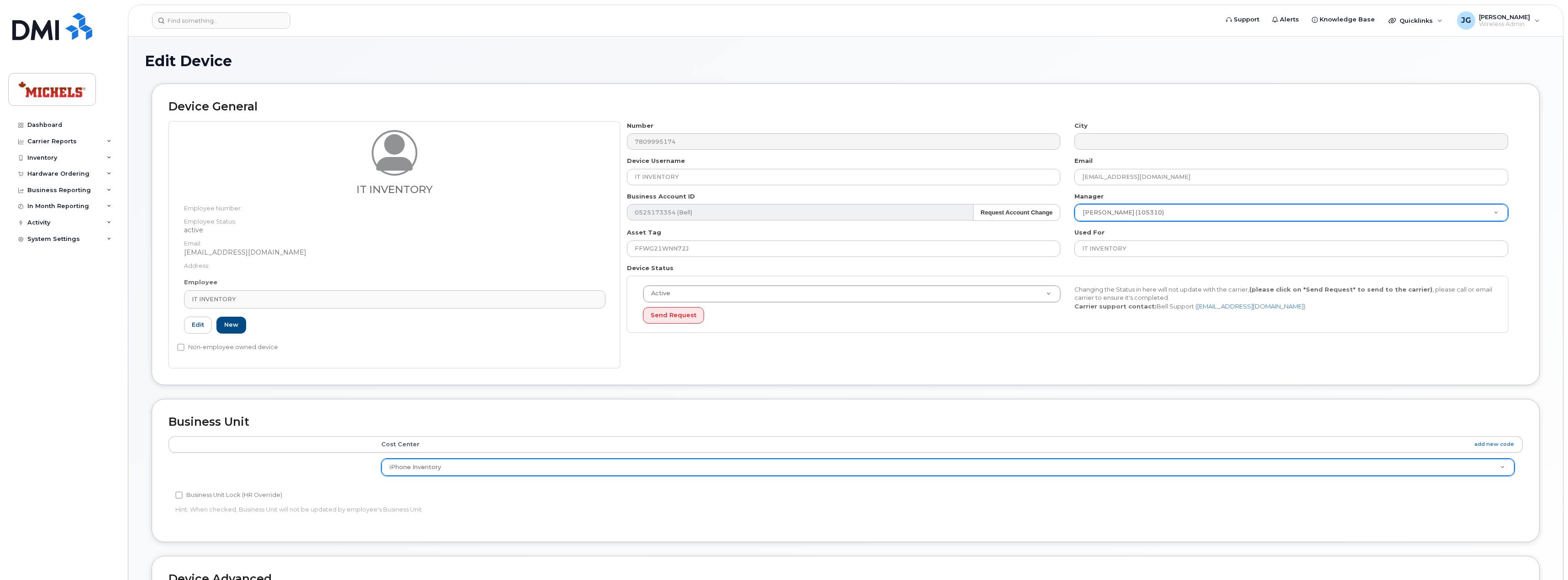
click at [554, 232] on dd "active" at bounding box center [394, 230] width 421 height 9
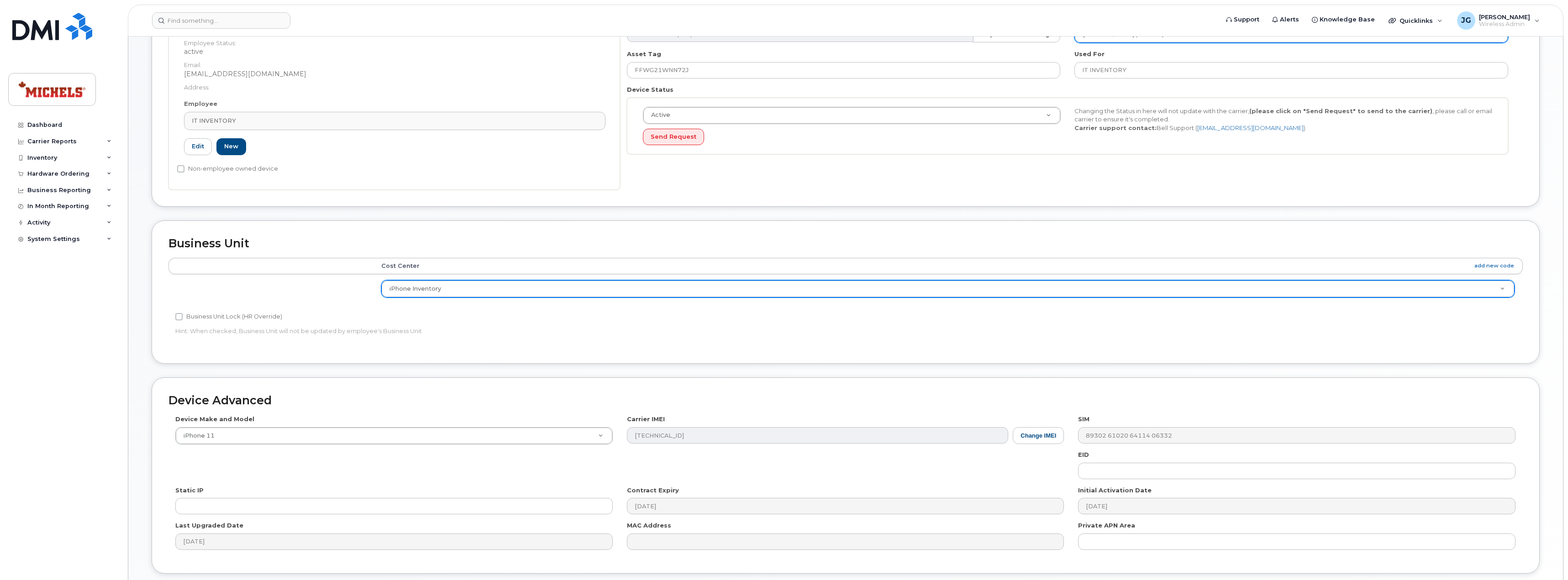
scroll to position [248, 0]
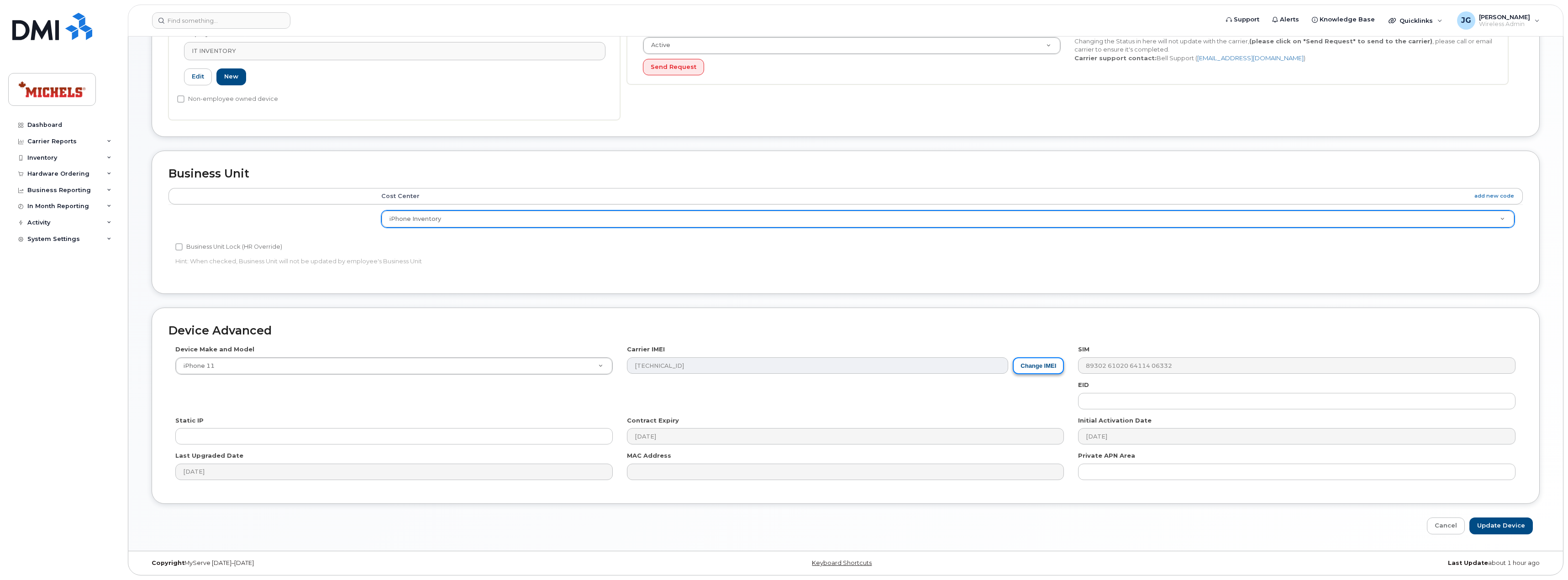
click at [1046, 364] on button "Change IMEI" at bounding box center [1038, 366] width 51 height 17
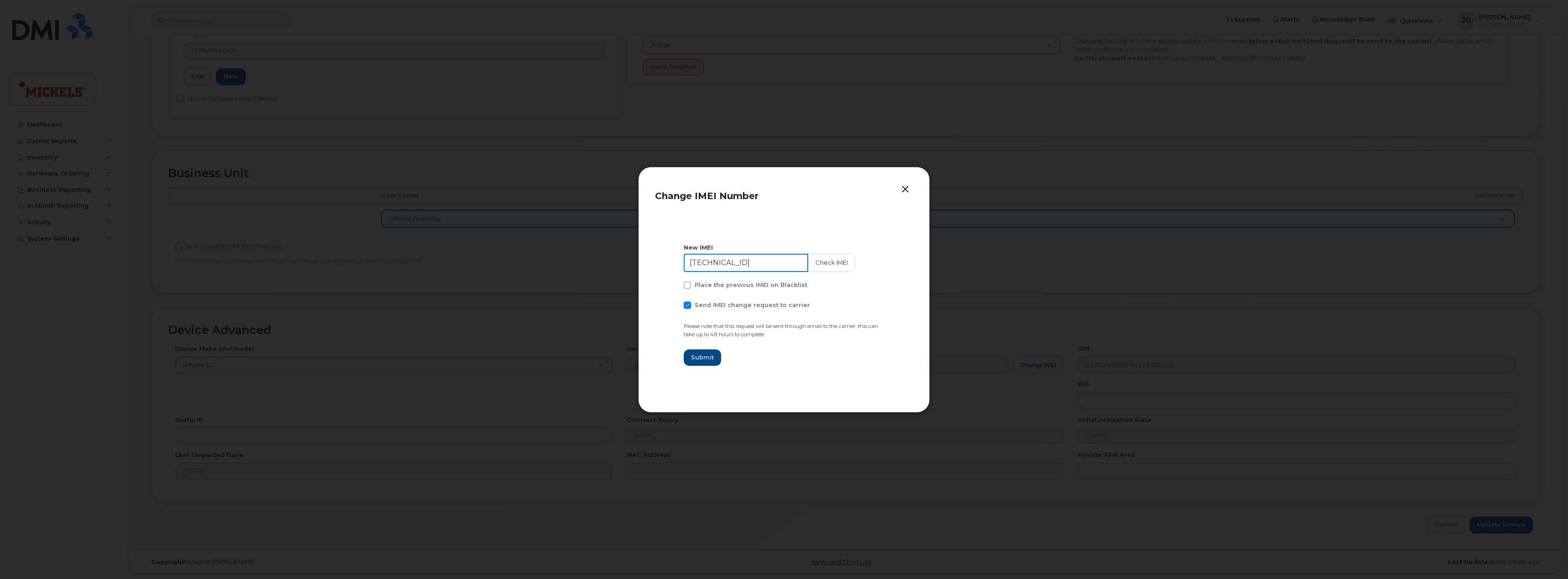
drag, startPoint x: 753, startPoint y: 260, endPoint x: 595, endPoint y: 255, distance: 158.1
click at [595, 255] on div "Change IMEI Number New IMEI 35 686911 820787 5 Check IMEI Place the previous IM…" at bounding box center [784, 290] width 1568 height 579
click at [826, 263] on button "Check IMEI" at bounding box center [830, 263] width 48 height 18
drag, startPoint x: 768, startPoint y: 262, endPoint x: 643, endPoint y: 259, distance: 125.0
click at [653, 259] on div "Change IMEI Number New IMEI 35527913048057 Check IMEI IMEI request failed: Inva…" at bounding box center [783, 290] width 292 height 246
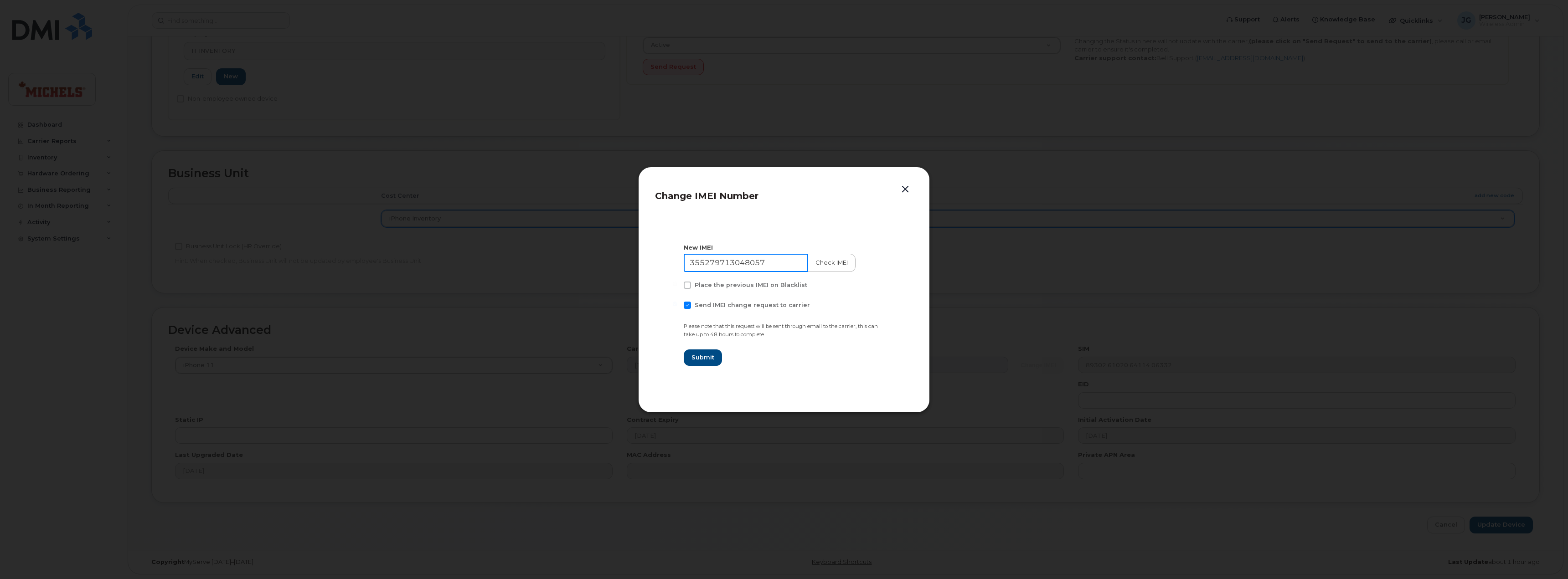
type input "355279713048057"
click at [825, 270] on button "Check IMEI" at bounding box center [830, 263] width 48 height 18
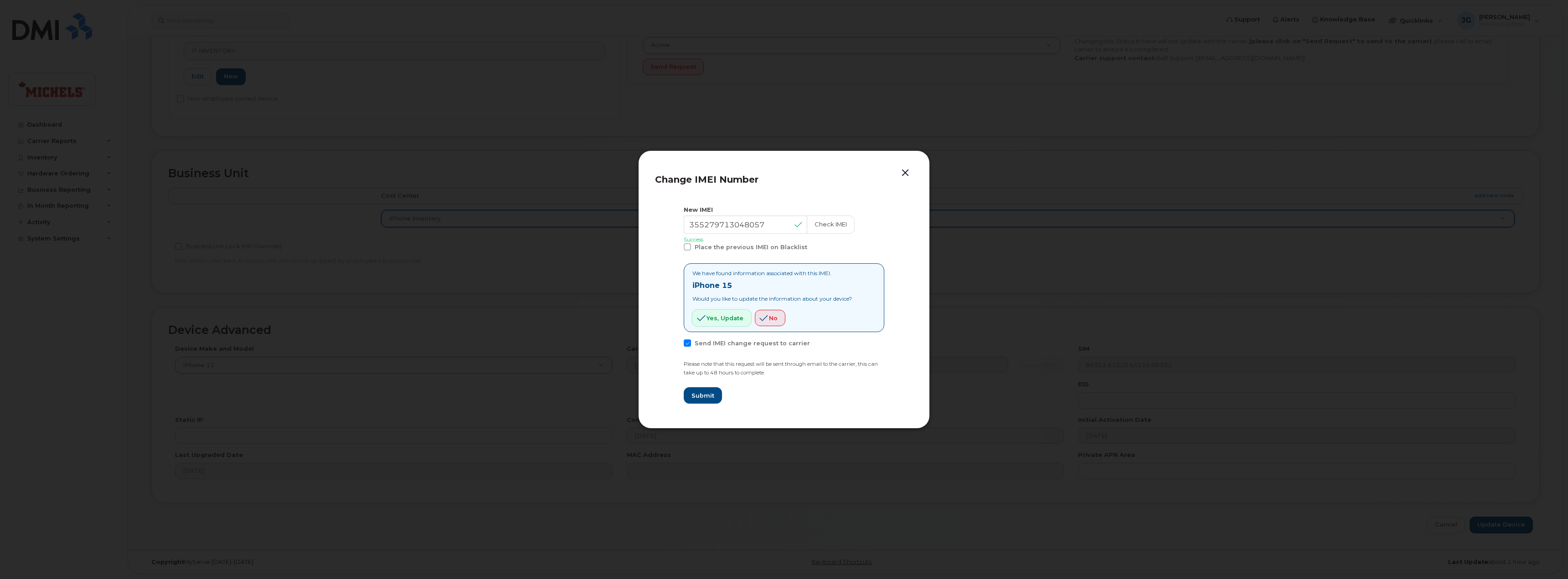
click at [734, 318] on span "Yes, update" at bounding box center [725, 318] width 37 height 9
click at [705, 400] on button "Submit" at bounding box center [702, 395] width 37 height 16
type input "355279713048057"
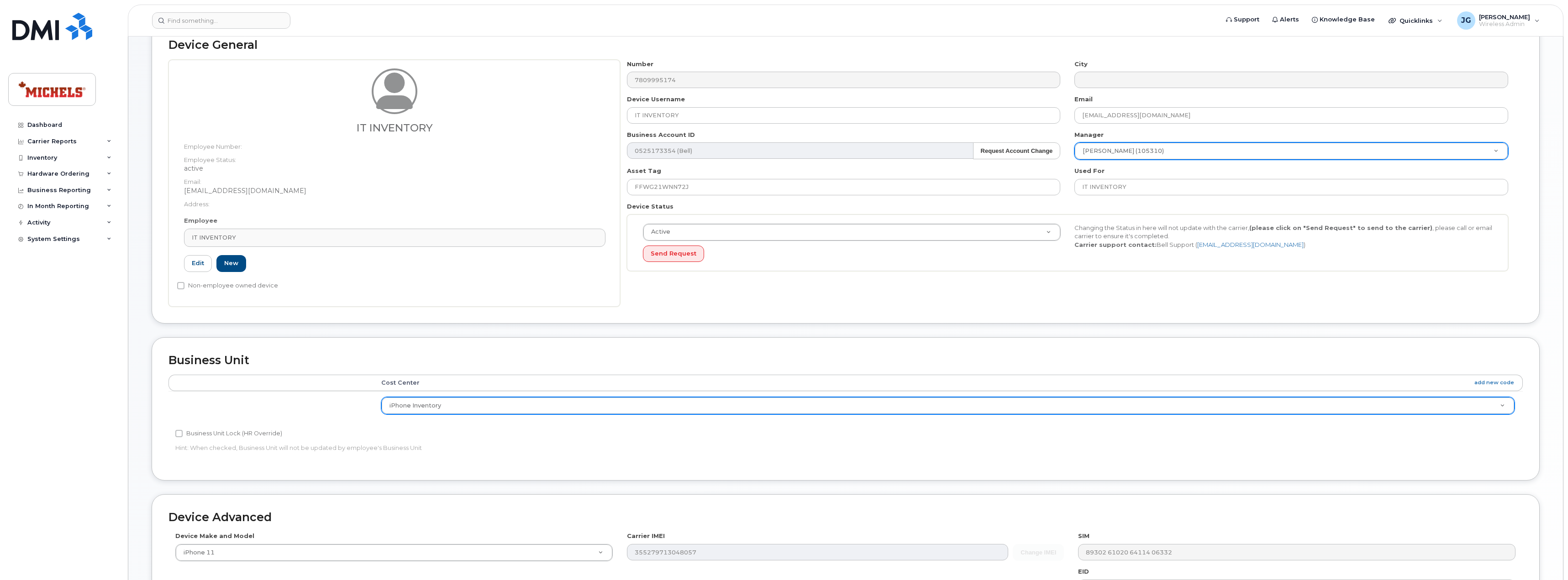
scroll to position [0, 0]
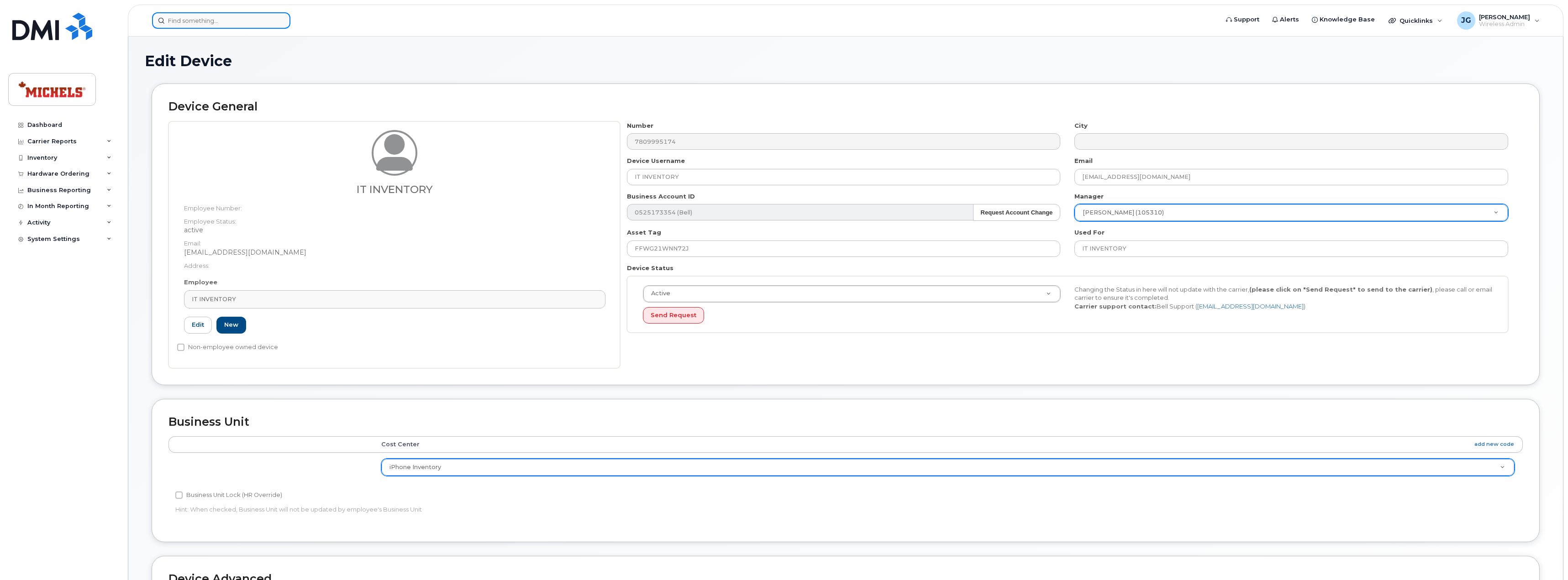
click at [213, 19] on input at bounding box center [221, 20] width 138 height 16
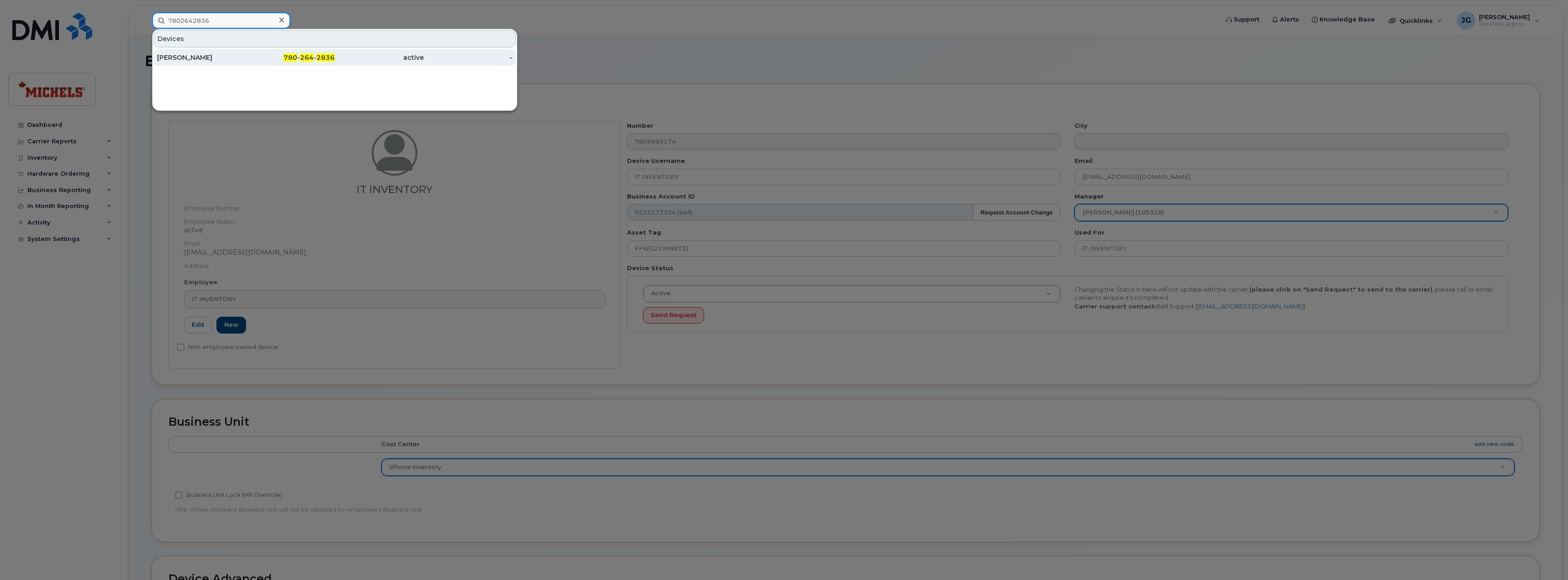
type input "7802642836"
click at [246, 63] on div "Patrick O'Keefe" at bounding box center [291, 57] width 89 height 16
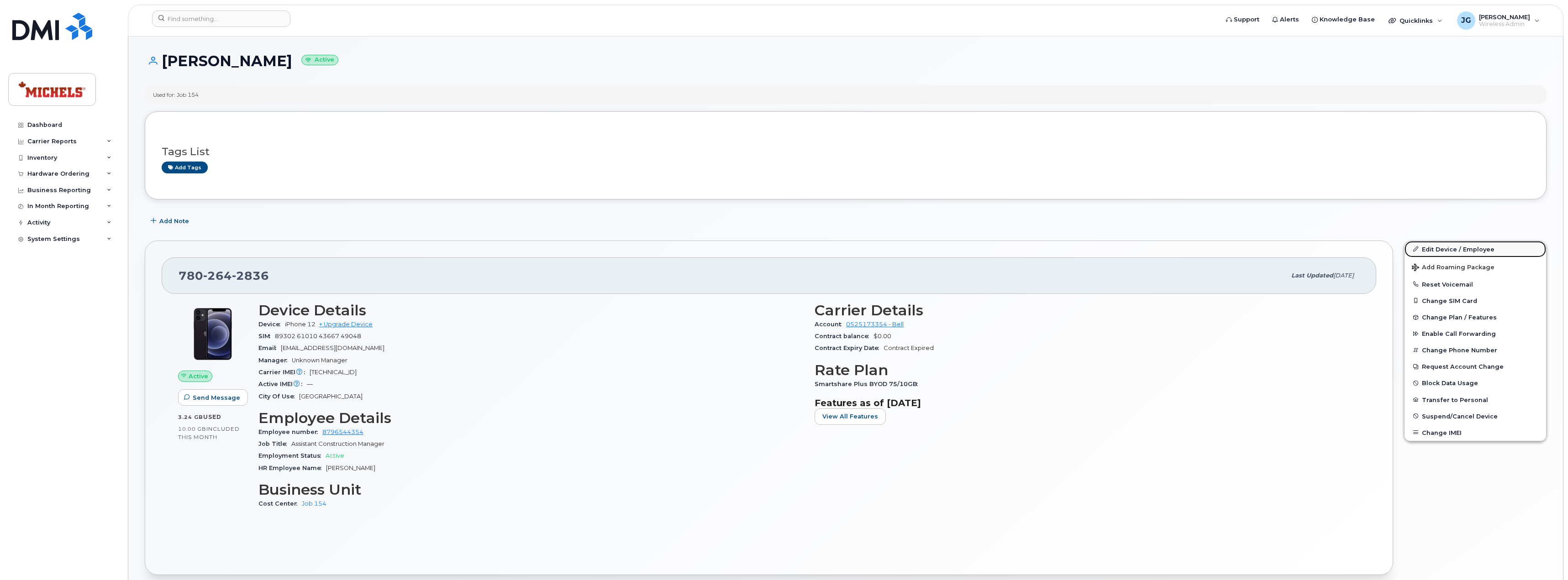
click at [1463, 245] on link "Edit Device / Employee" at bounding box center [1475, 249] width 141 height 16
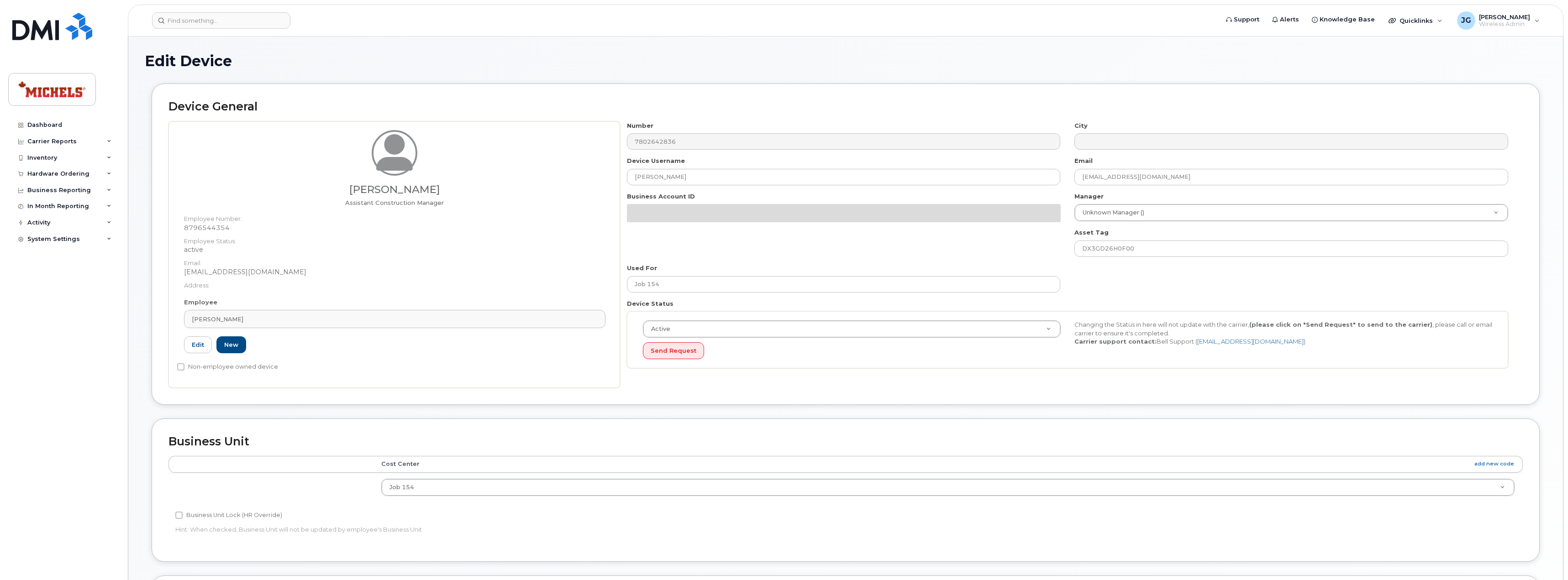
select select "5684626"
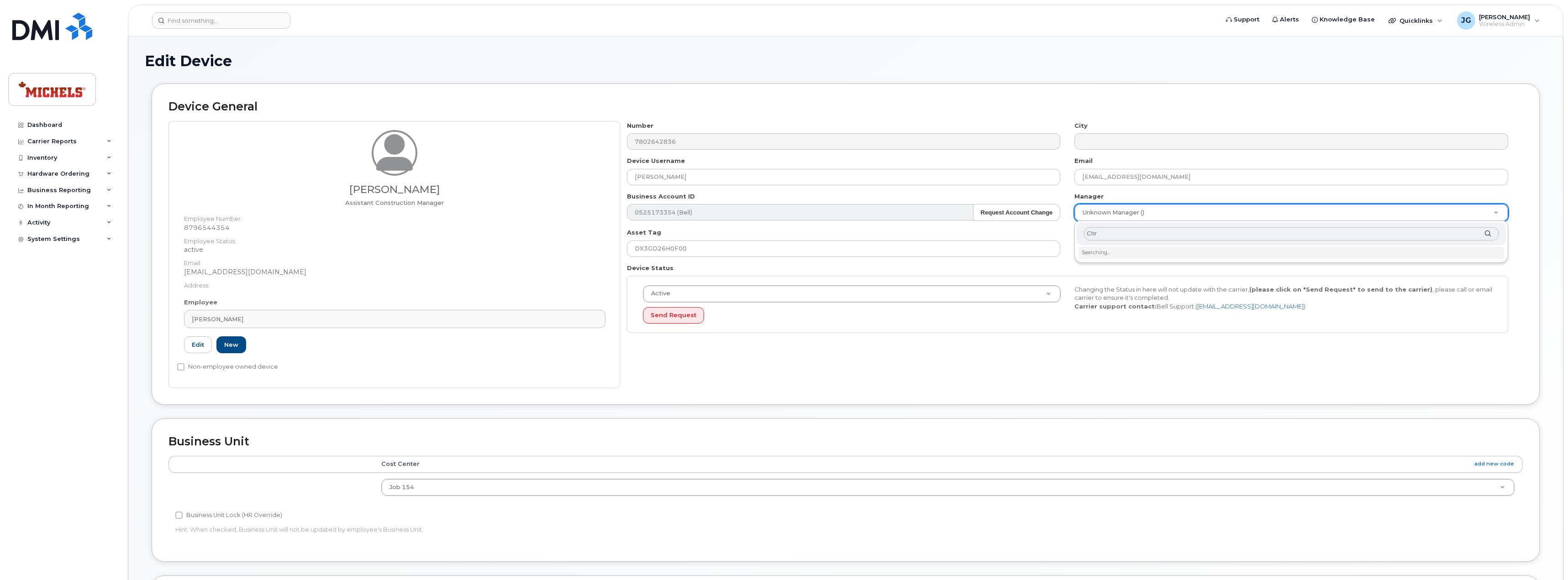
type input "Chri"
drag, startPoint x: 1081, startPoint y: 235, endPoint x: 1062, endPoint y: 237, distance: 19.1
click at [1062, 237] on body "Support Alerts Knowledge Base Quicklinks Suspend / Cancel Device Change SIM Car…" at bounding box center [784, 423] width 1568 height 847
type input "[PERSON_NAME]"
type input "514072"
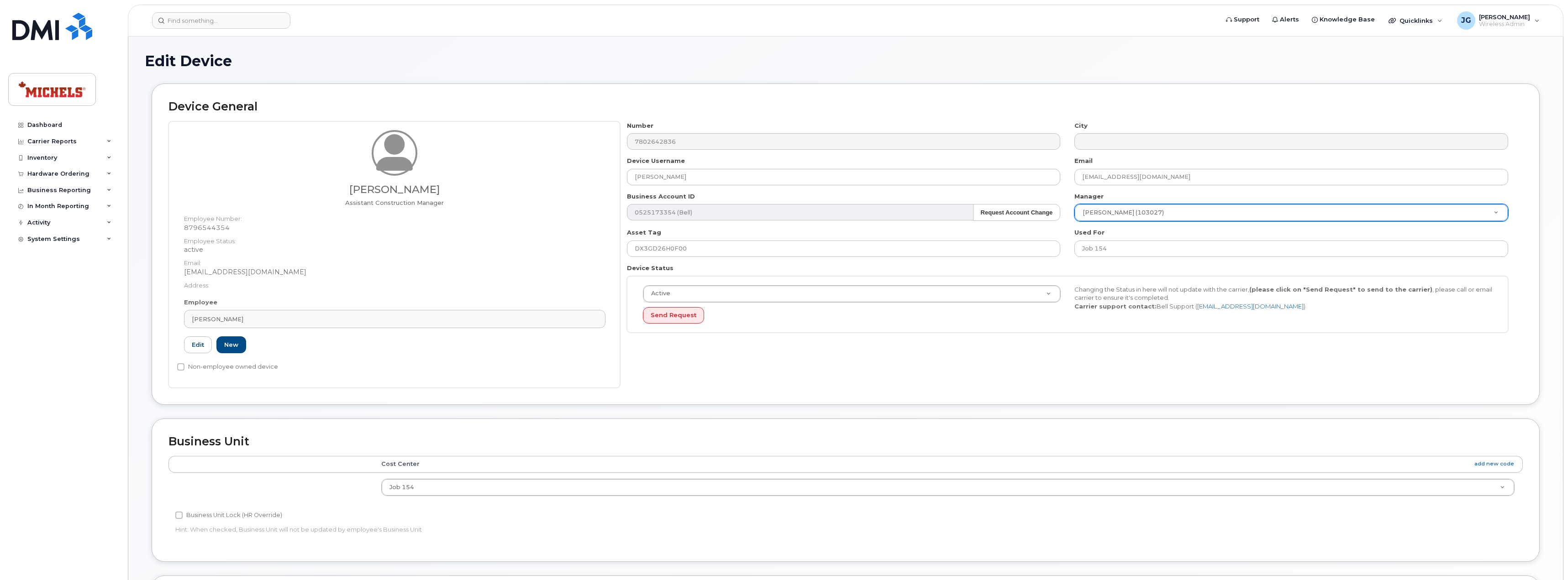
click at [1056, 339] on div "Number 7802642836 City Device Username [PERSON_NAME] Email [EMAIL_ADDRESS][DOMA…" at bounding box center [1067, 230] width 895 height 219
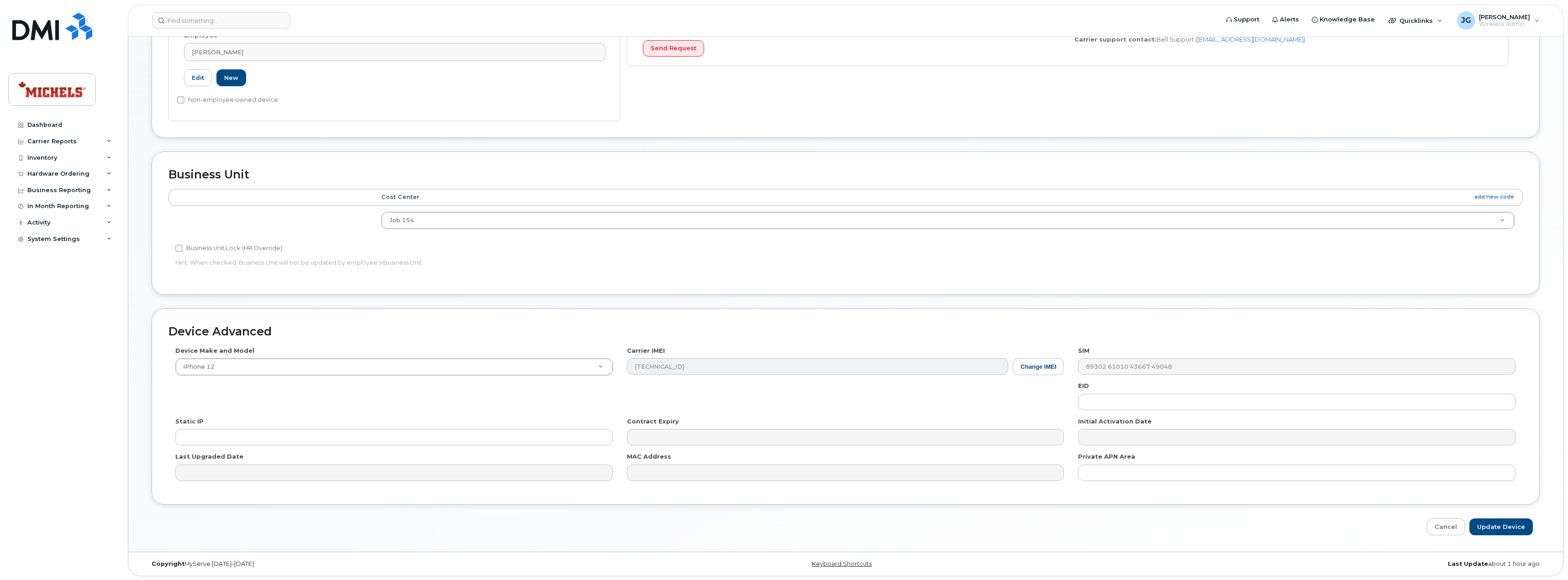
scroll to position [268, 0]
click at [1045, 366] on button "Change IMEI" at bounding box center [1038, 366] width 51 height 17
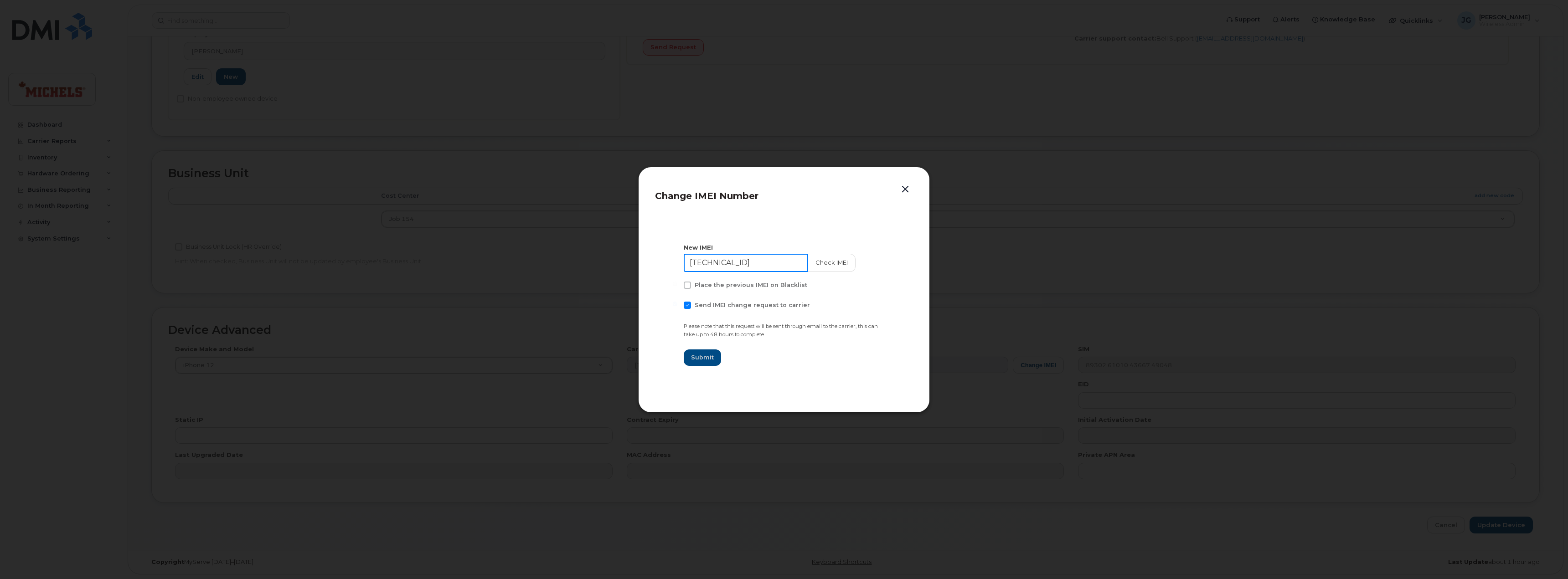
drag, startPoint x: 763, startPoint y: 260, endPoint x: 656, endPoint y: 258, distance: 107.0
click at [665, 258] on section "New IMEI [TECHNICAL_ID] Check IMEI Place the previous IMEI on Blacklist Send IM…" at bounding box center [784, 305] width 258 height 182
type input "353524882851183"
click at [820, 266] on button "Check IMEI" at bounding box center [830, 263] width 48 height 18
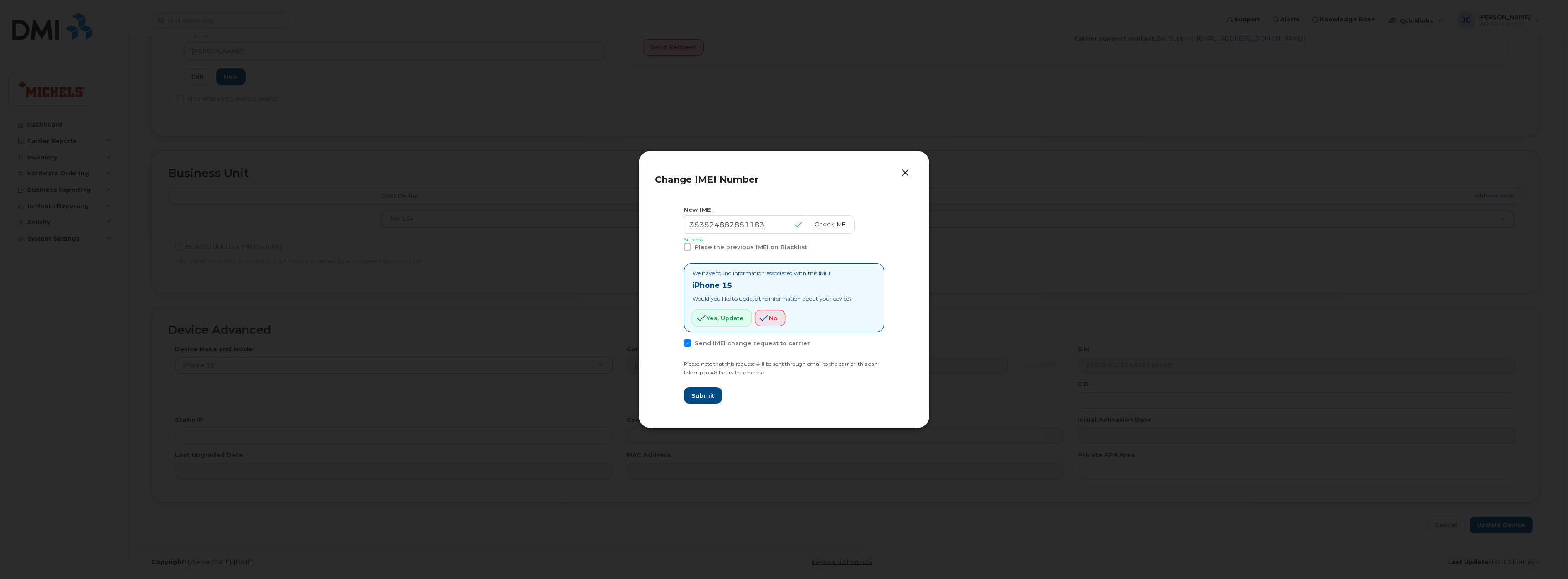
click at [735, 325] on button "Yes, update" at bounding box center [721, 317] width 59 height 16
click at [729, 322] on button "Yes, update" at bounding box center [721, 317] width 59 height 16
click at [705, 391] on span "Submit" at bounding box center [702, 395] width 23 height 9
type input "353524882851183"
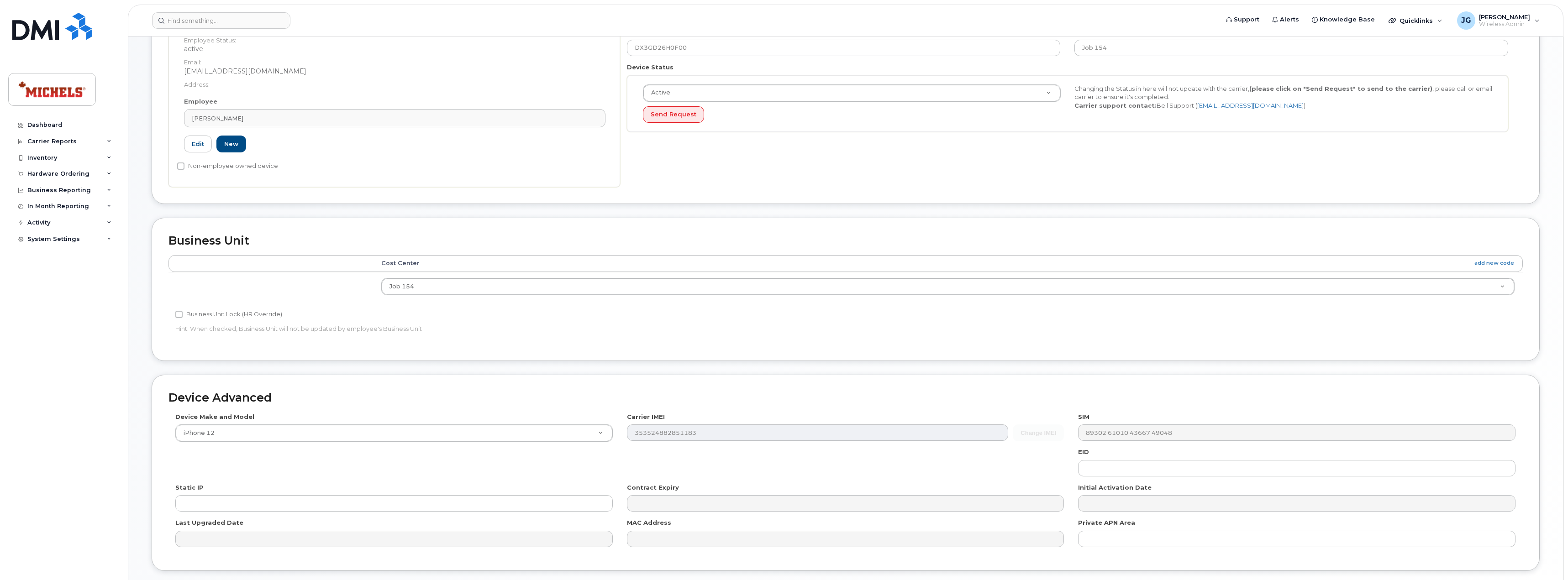
scroll to position [0, 0]
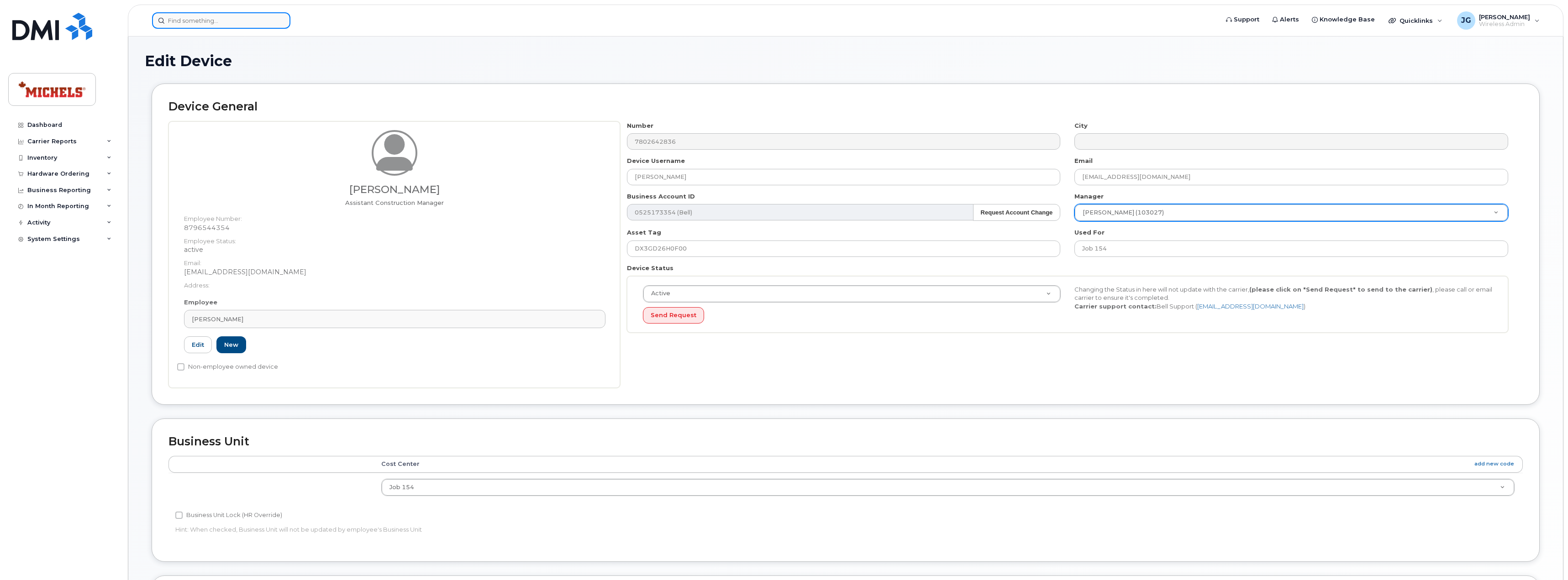
click at [193, 23] on input at bounding box center [221, 20] width 138 height 16
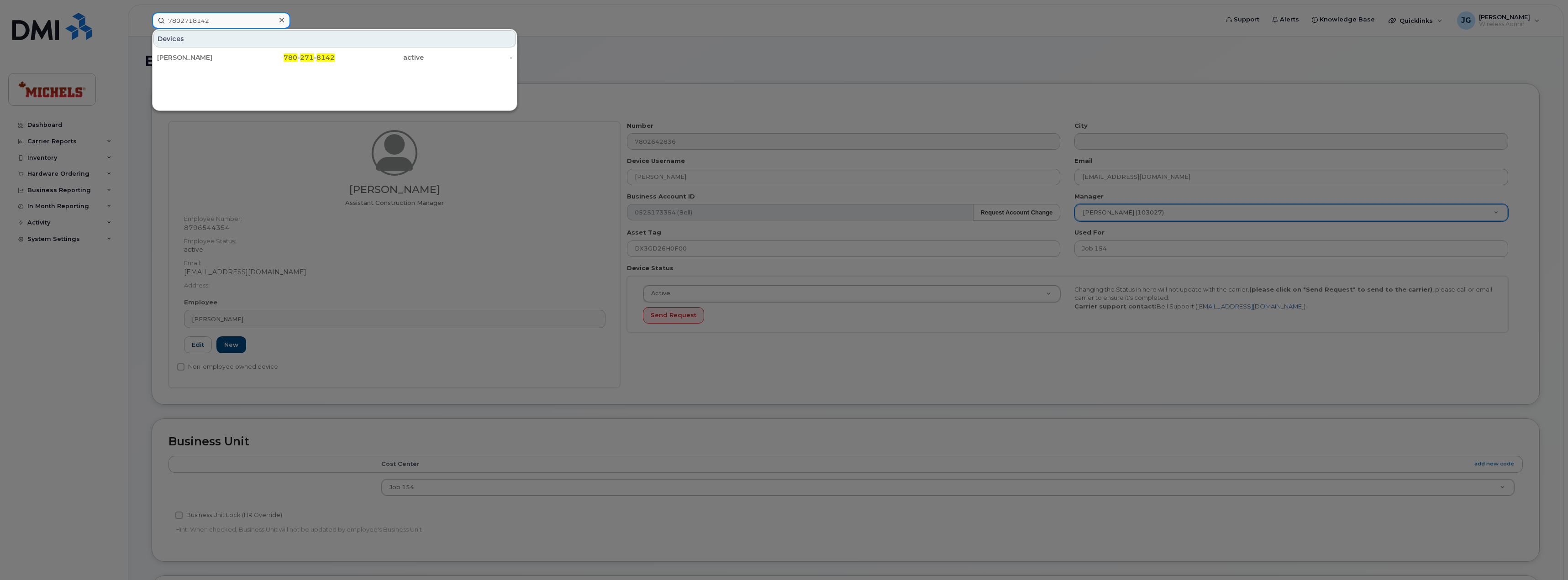
type input "7802718142"
click at [212, 57] on div "[PERSON_NAME]" at bounding box center [202, 57] width 89 height 9
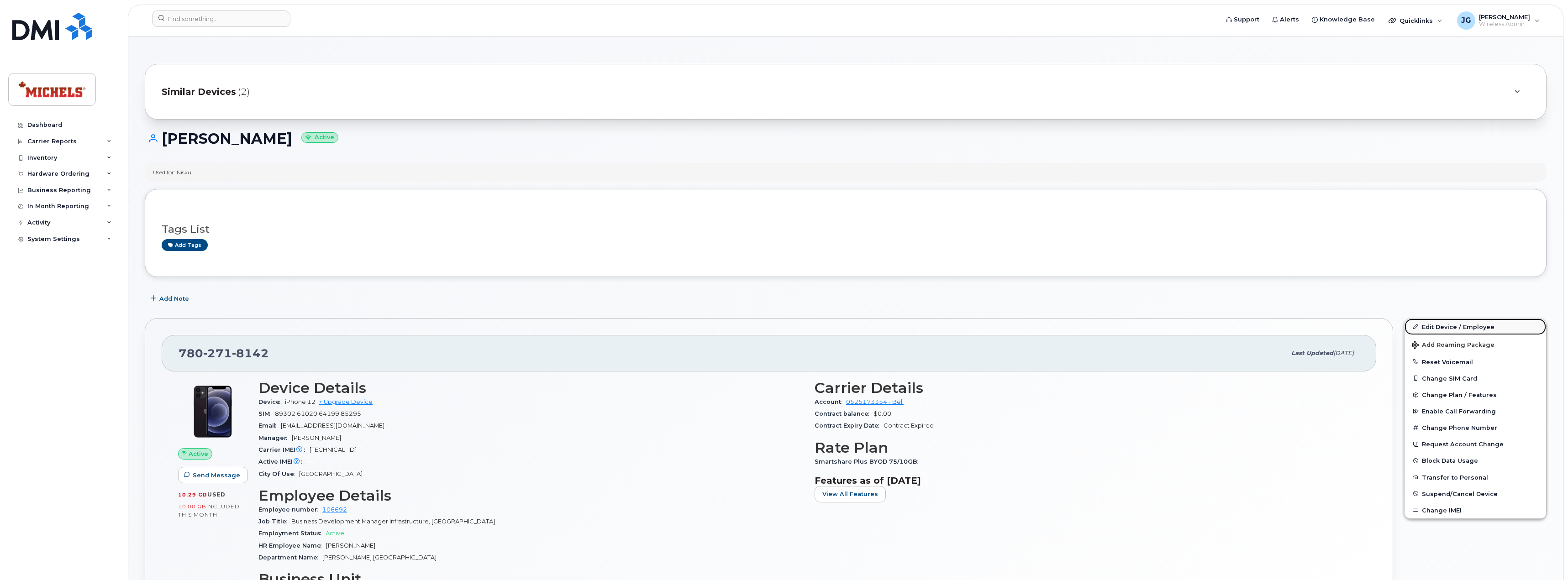
click at [1456, 326] on link "Edit Device / Employee" at bounding box center [1475, 327] width 141 height 16
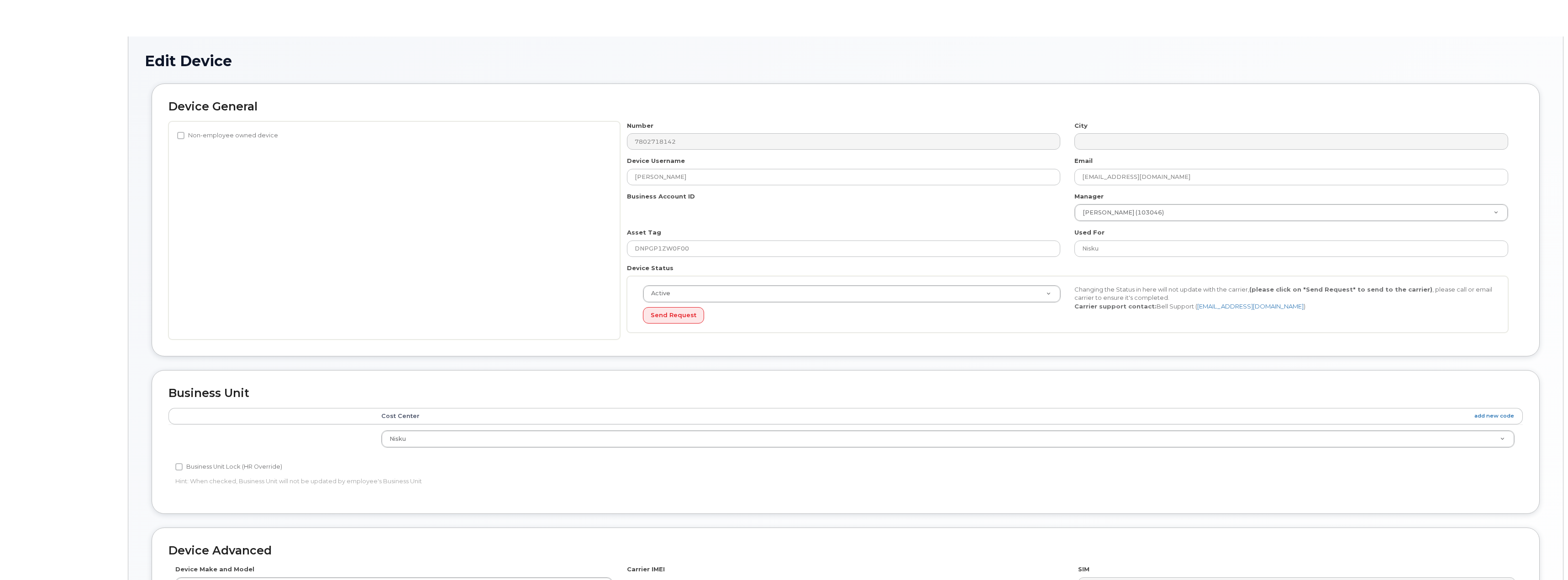
select select "89838"
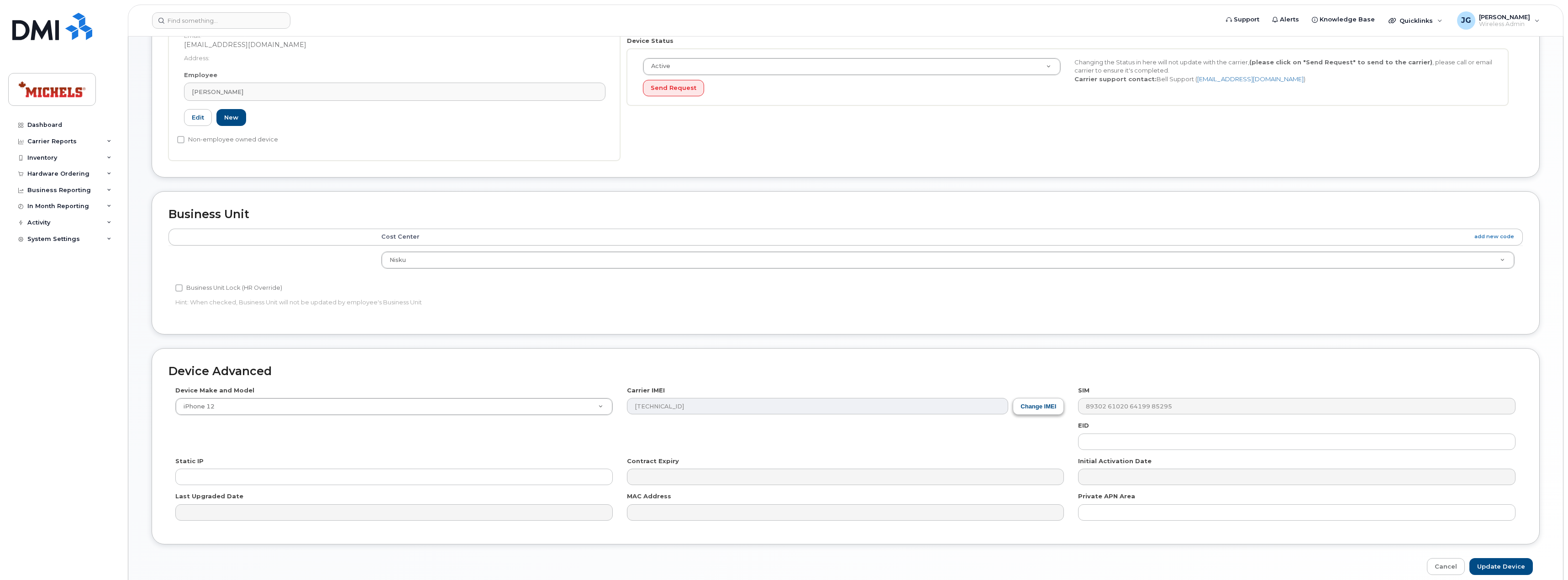
scroll to position [228, 0]
click at [1054, 407] on button "Change IMEI" at bounding box center [1038, 406] width 51 height 17
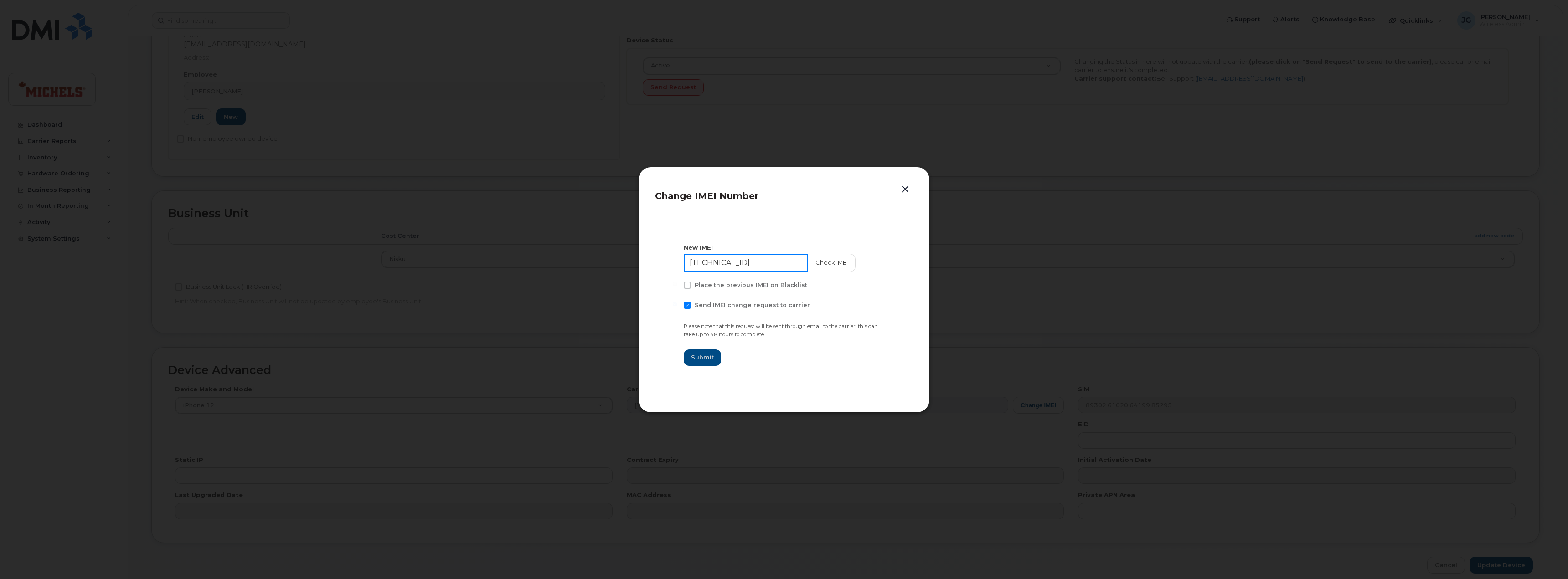
drag, startPoint x: 751, startPoint y: 263, endPoint x: 618, endPoint y: 262, distance: 133.0
click at [618, 262] on div "Change IMEI Number New IMEI 35 064363 341056 1 Check IMEI Place the previous IM…" at bounding box center [784, 290] width 1568 height 579
type input "355800725832319"
click at [814, 260] on button "Check IMEI" at bounding box center [830, 263] width 48 height 18
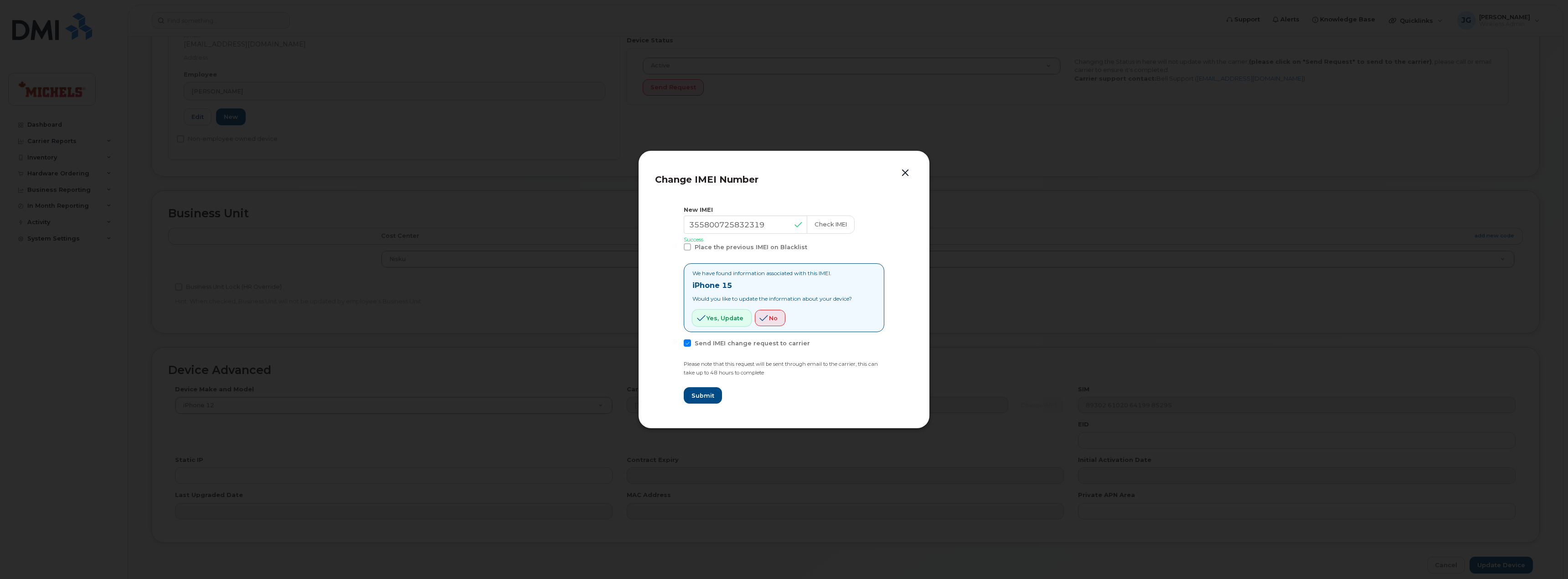
click at [727, 311] on button "Yes, update" at bounding box center [721, 317] width 59 height 16
click at [705, 398] on span "Submit" at bounding box center [702, 395] width 23 height 9
type input "355800725832319"
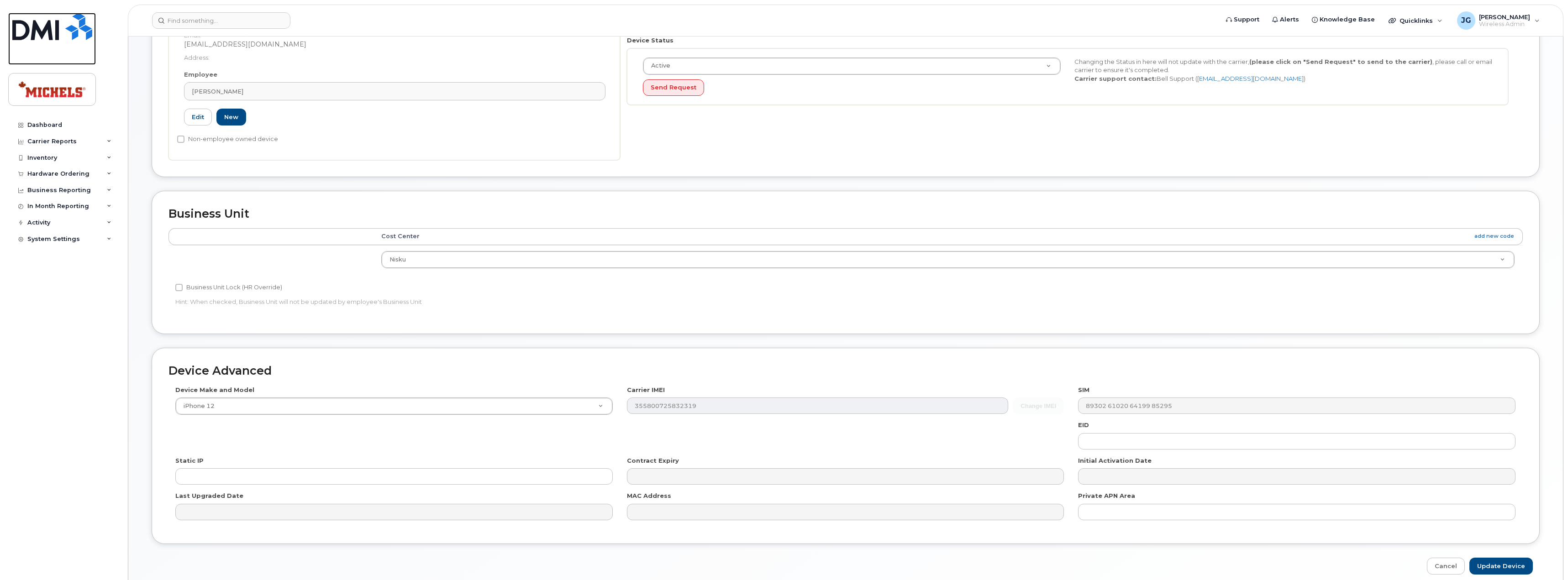
click at [45, 32] on img at bounding box center [52, 26] width 80 height 27
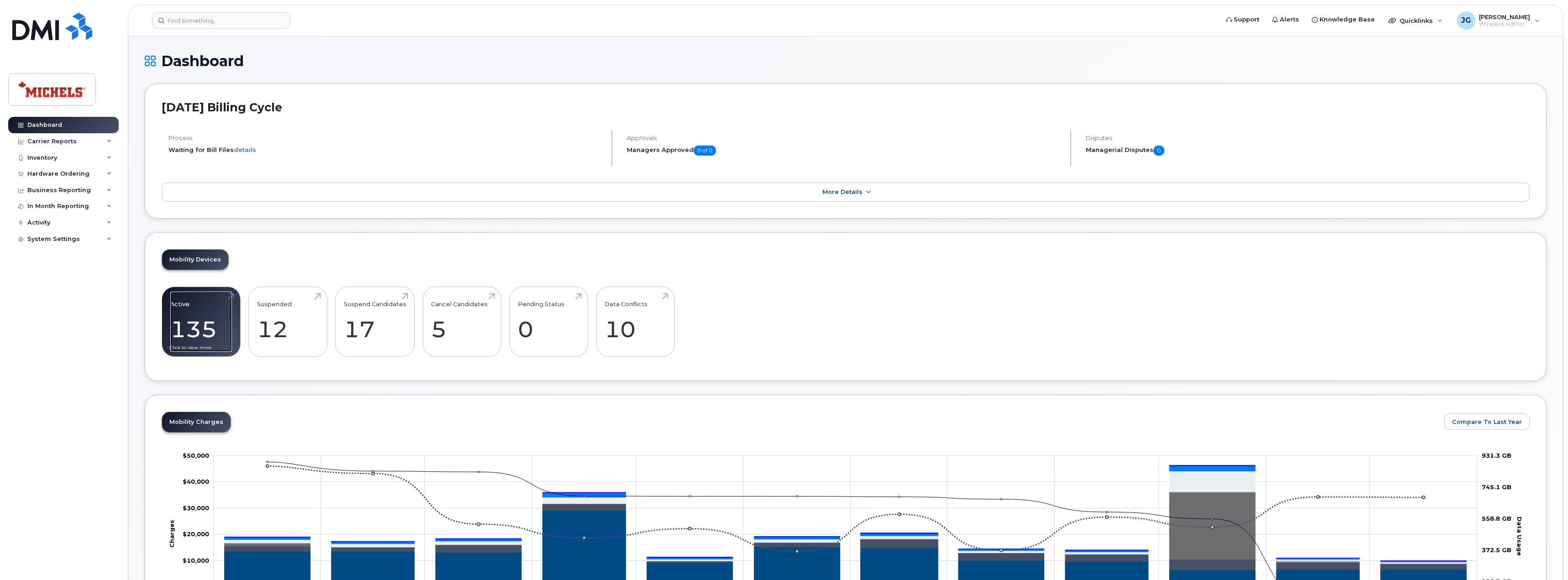
click at [184, 333] on link "Active 135 -80%" at bounding box center [201, 322] width 62 height 60
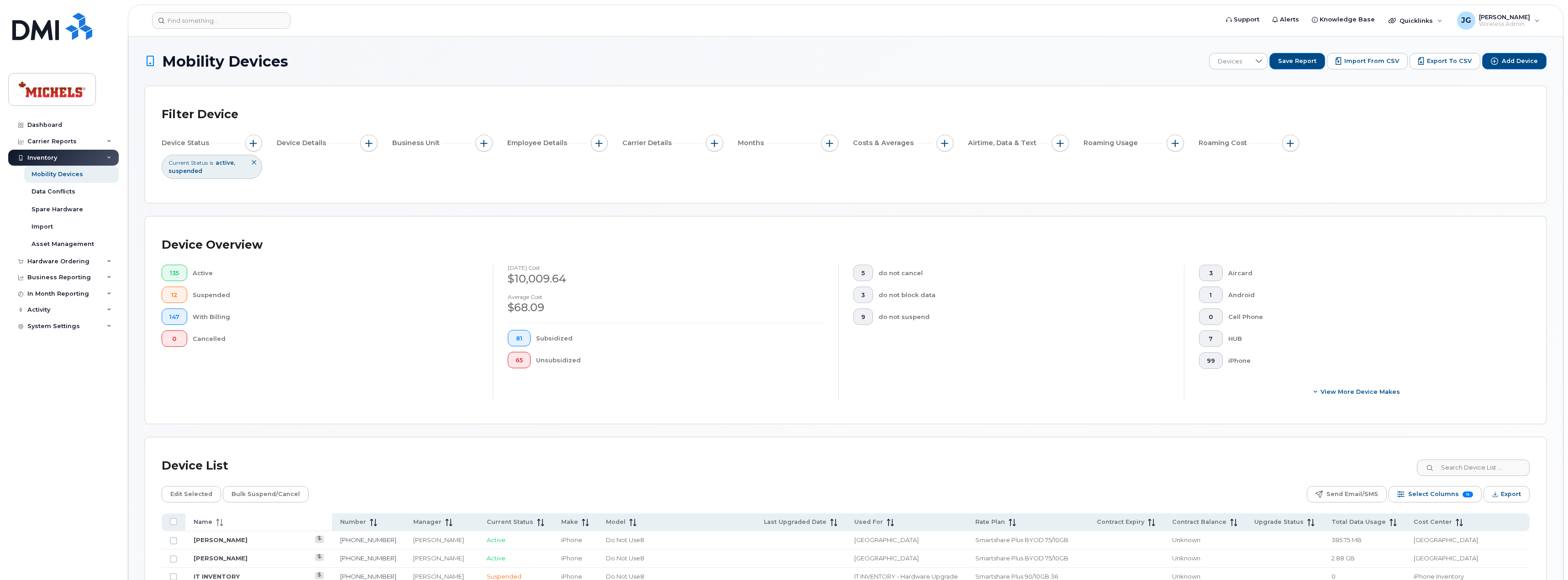
click at [216, 522] on icon at bounding box center [219, 522] width 7 height 7
click at [366, 143] on span "button" at bounding box center [369, 143] width 7 height 7
click at [370, 172] on input "Device Make" at bounding box center [371, 171] width 7 height 7
checkbox input "true"
click at [435, 213] on div "empty" at bounding box center [422, 208] width 82 height 15
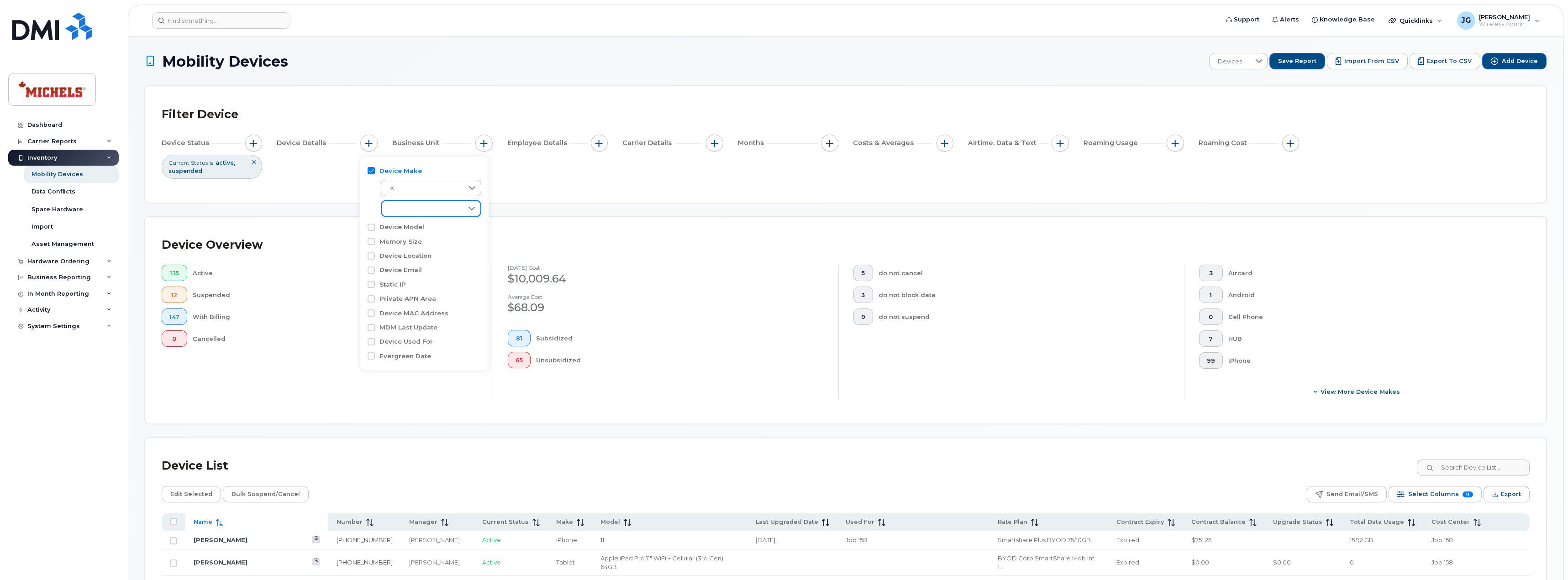
scroll to position [5, 37]
click at [391, 294] on input "iPhone" at bounding box center [392, 292] width 7 height 7
checkbox input "true"
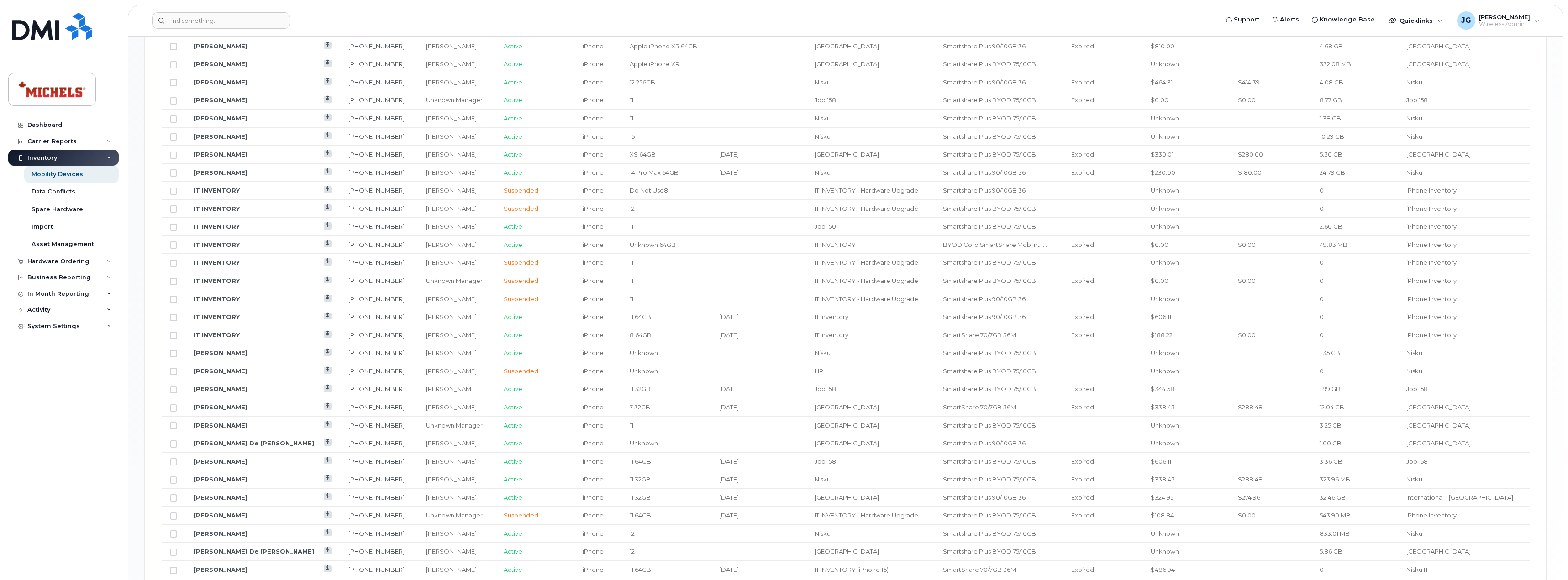
scroll to position [729, 0]
click at [218, 405] on link "Jamie VanDyke" at bounding box center [221, 406] width 54 height 7
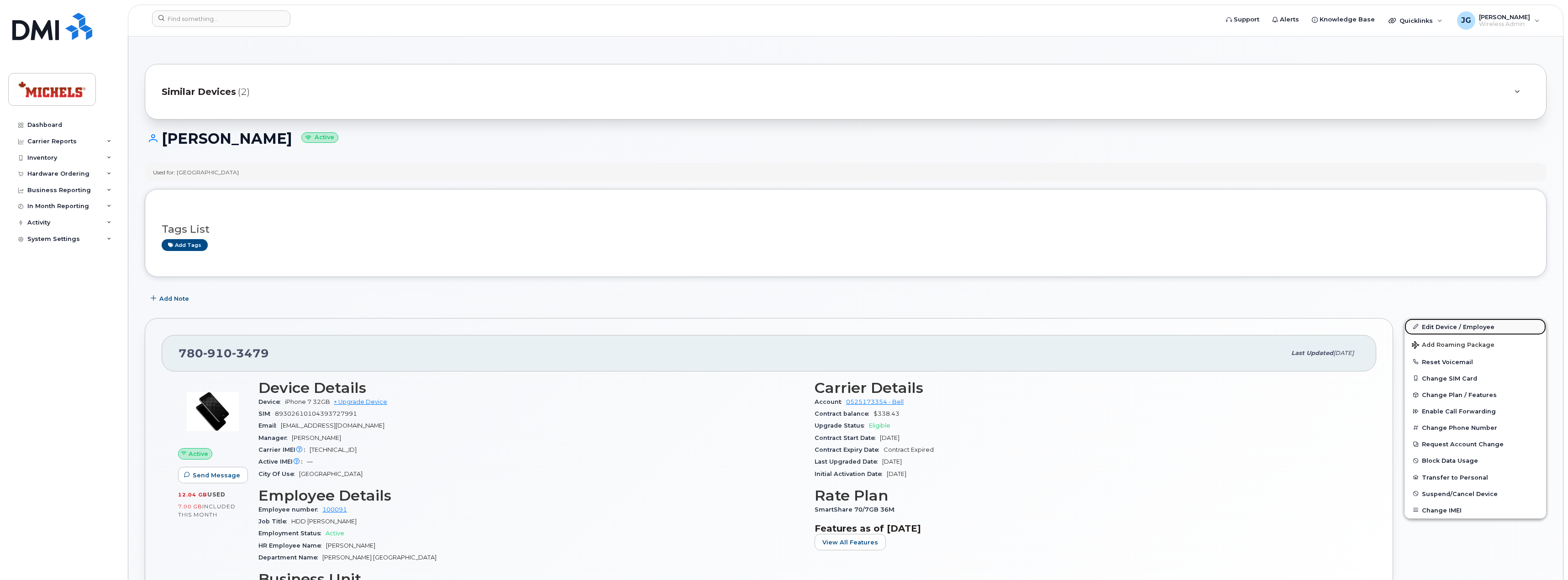
click at [1441, 322] on link "Edit Device / Employee" at bounding box center [1475, 327] width 141 height 16
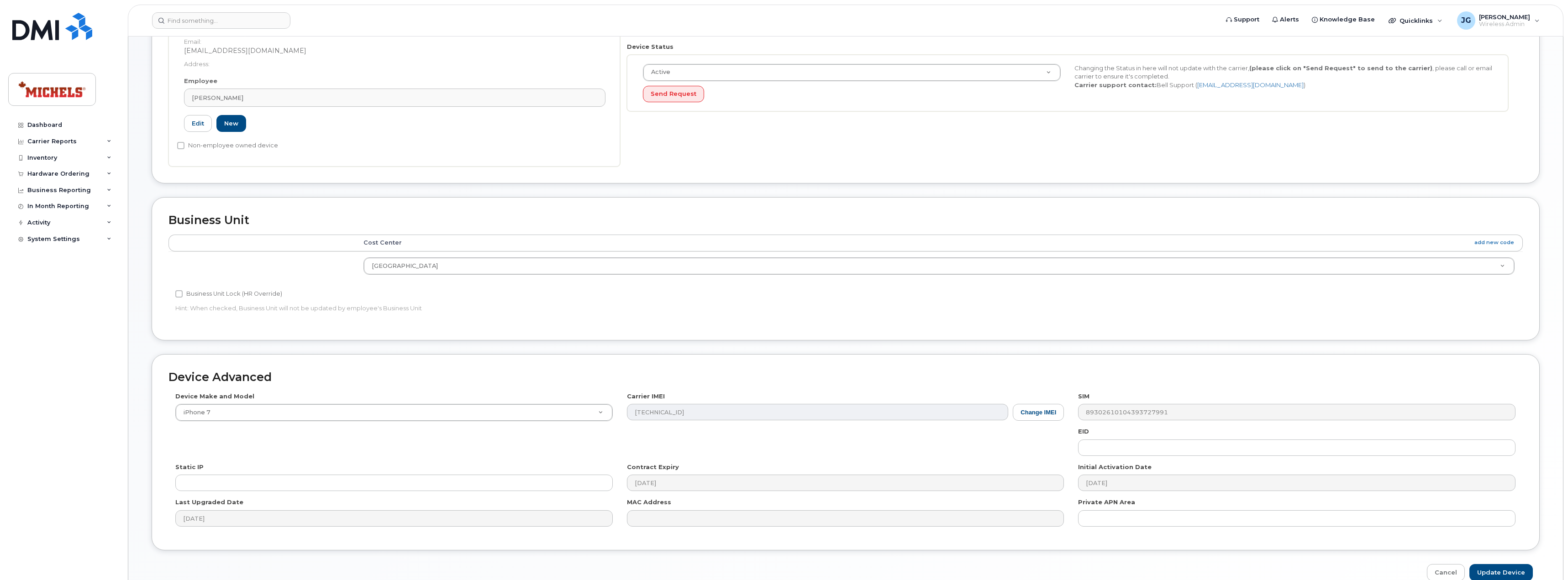
scroll to position [268, 0]
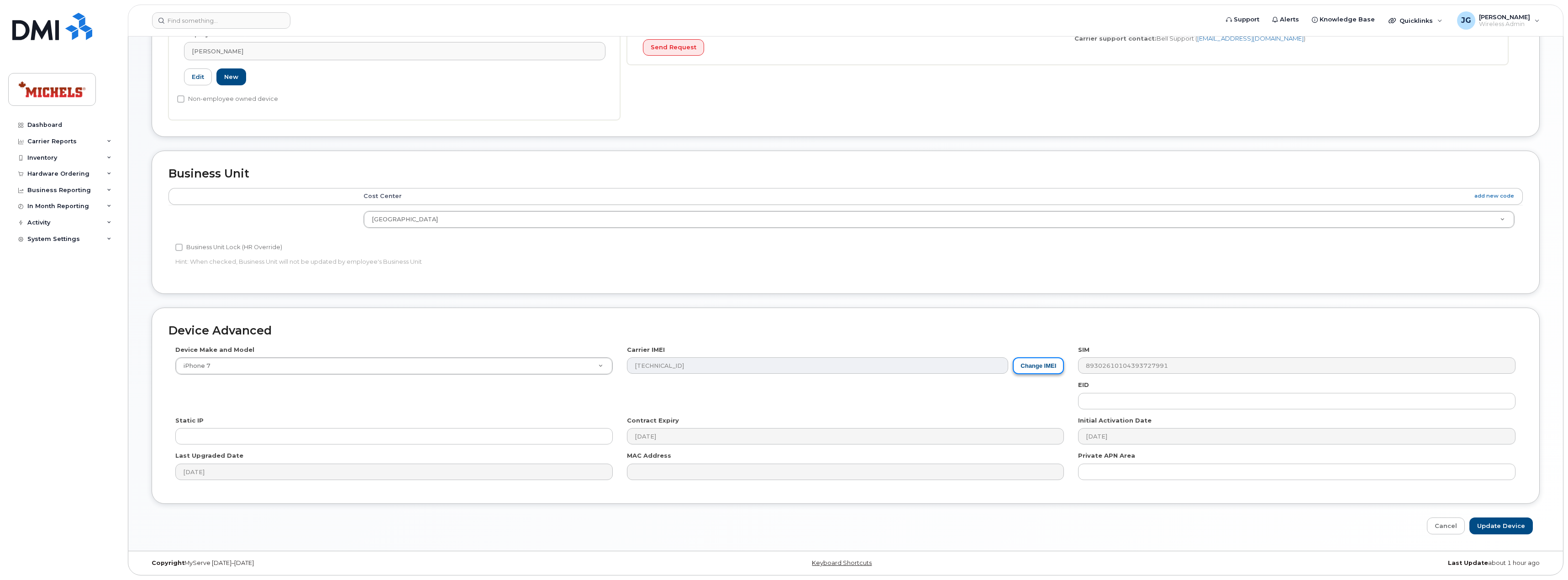
click at [1044, 372] on button "Change IMEI" at bounding box center [1038, 366] width 51 height 17
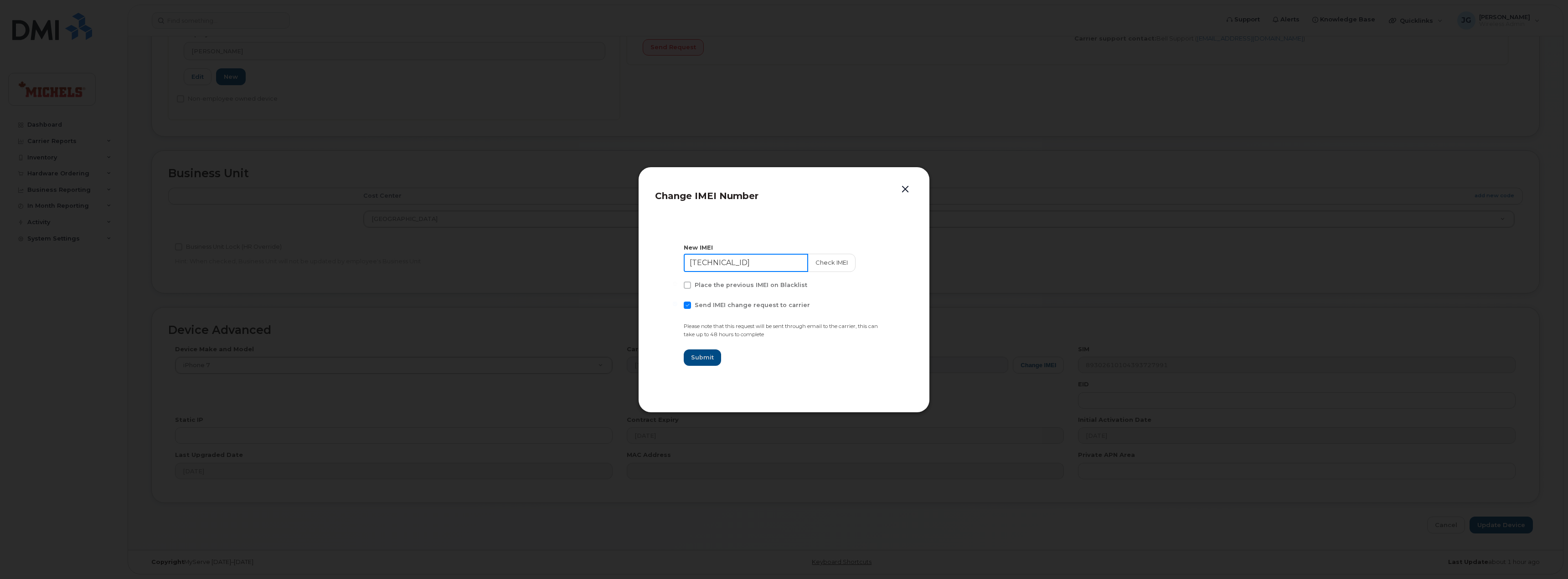
drag, startPoint x: 777, startPoint y: 265, endPoint x: 584, endPoint y: 263, distance: 193.0
click at [584, 263] on div "Change IMEI Number New IMEI 35 290711 701054 6 Check IMEI Place the previous IM…" at bounding box center [784, 290] width 1568 height 579
paste input "1129877568487"
type input "351129877568487"
click at [810, 260] on button "Check IMEI" at bounding box center [830, 263] width 48 height 18
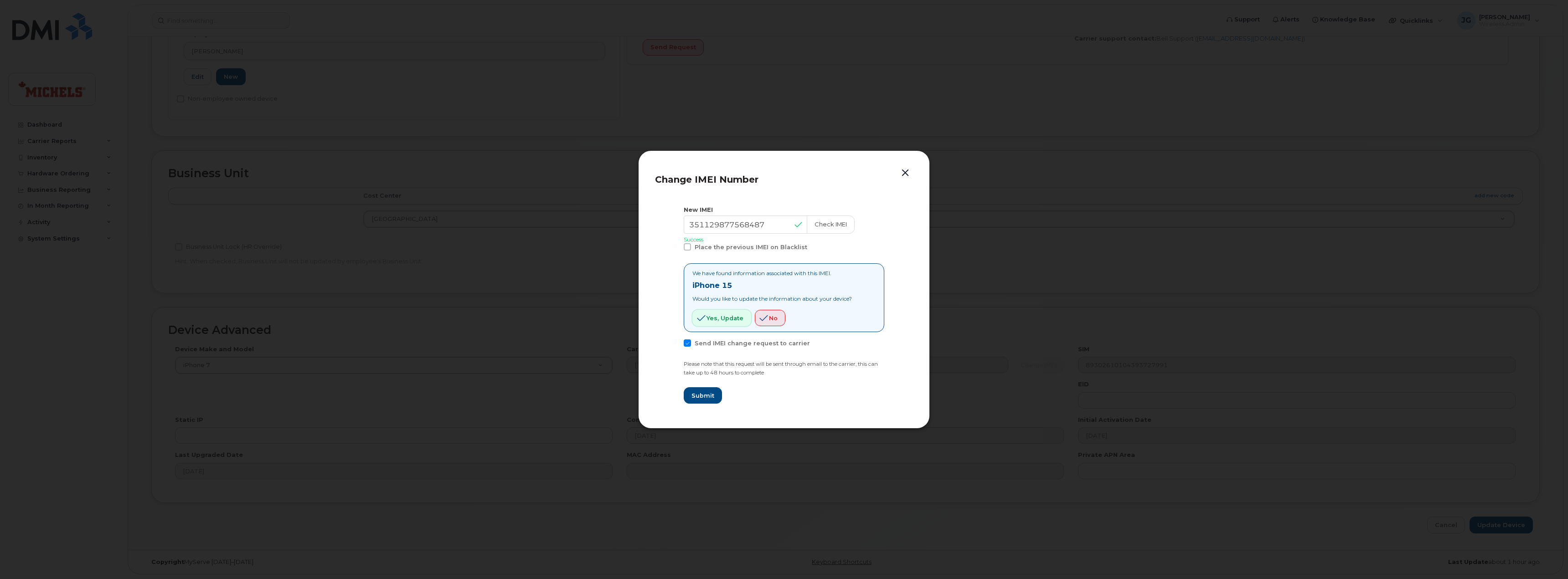
click at [719, 317] on span "Yes, update" at bounding box center [725, 318] width 37 height 9
click at [704, 399] on span "Submit" at bounding box center [702, 395] width 23 height 9
type input "351129877568487"
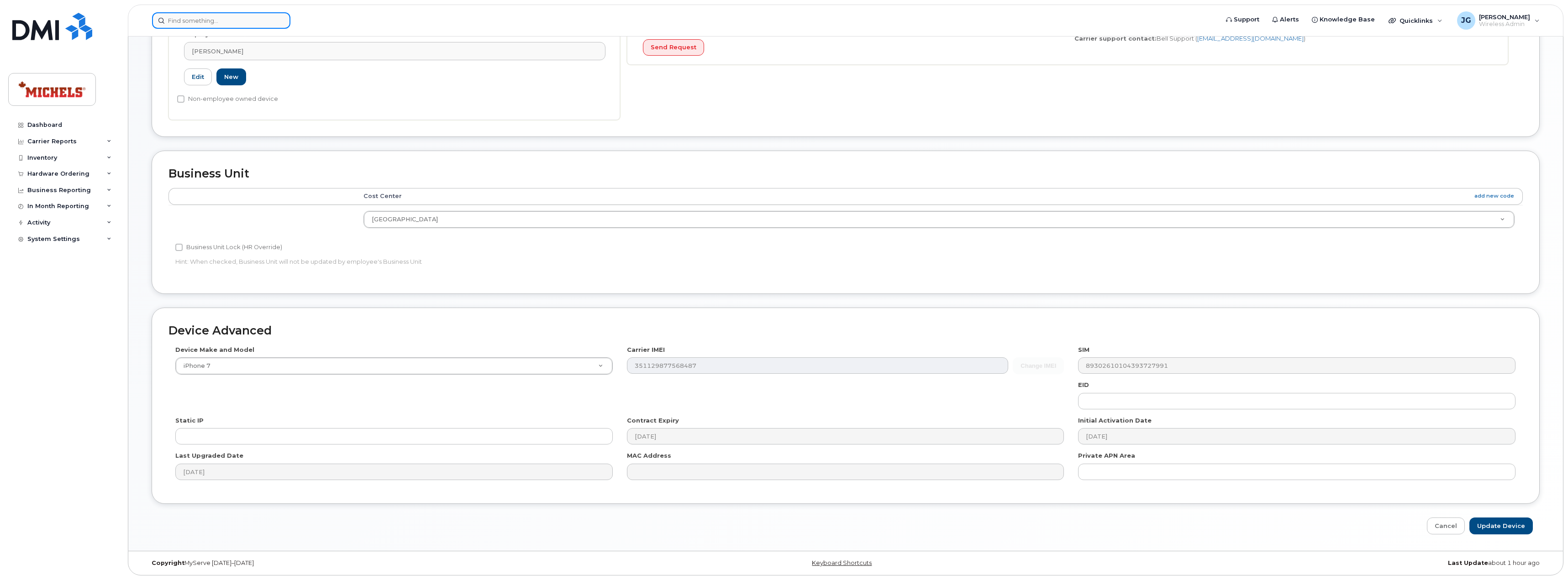
click at [240, 23] on input at bounding box center [221, 20] width 138 height 16
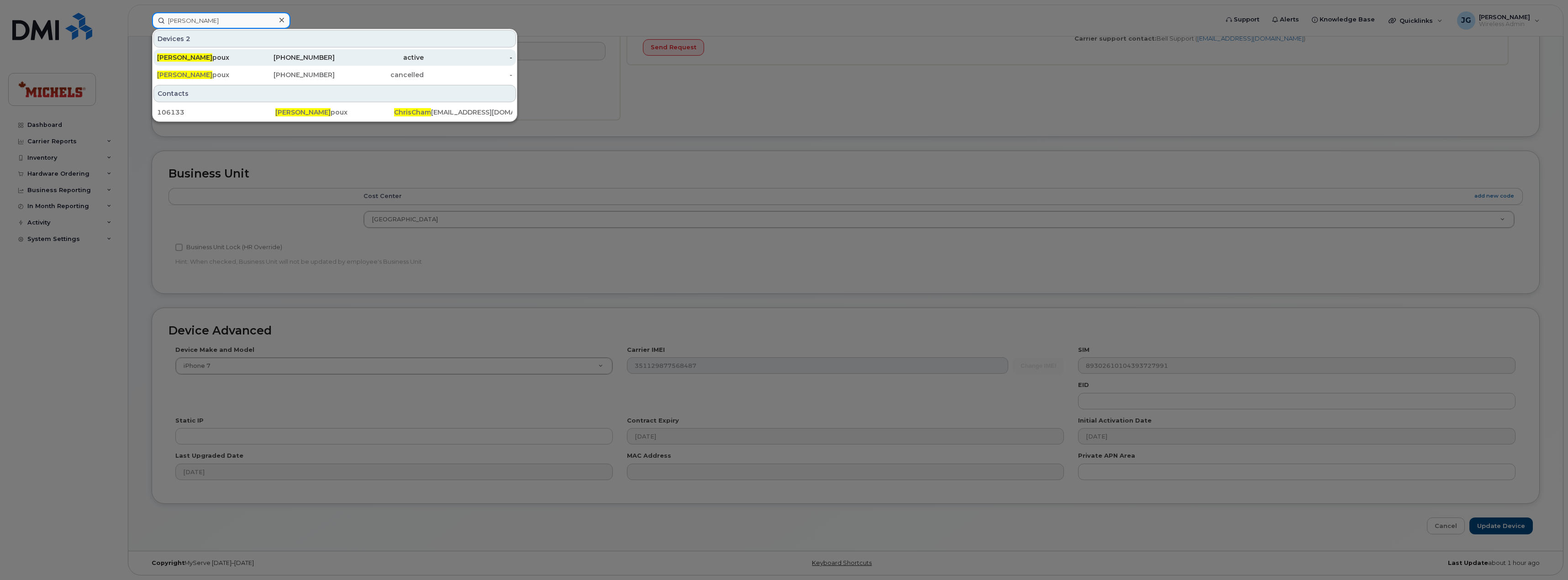
type input "chris cham"
click at [233, 57] on div "Chris Cham poux" at bounding box center [202, 57] width 89 height 9
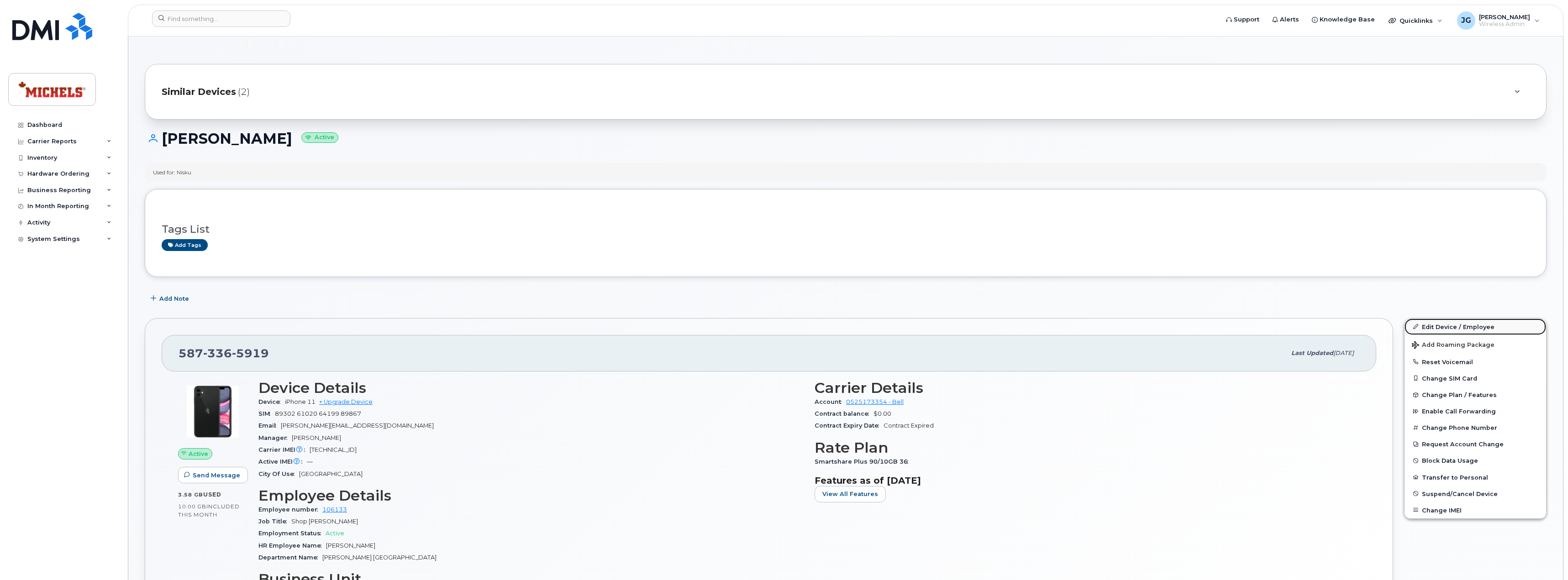
drag, startPoint x: 1434, startPoint y: 329, endPoint x: 1426, endPoint y: 326, distance: 8.5
click at [1434, 329] on link "Edit Device / Employee" at bounding box center [1475, 327] width 141 height 16
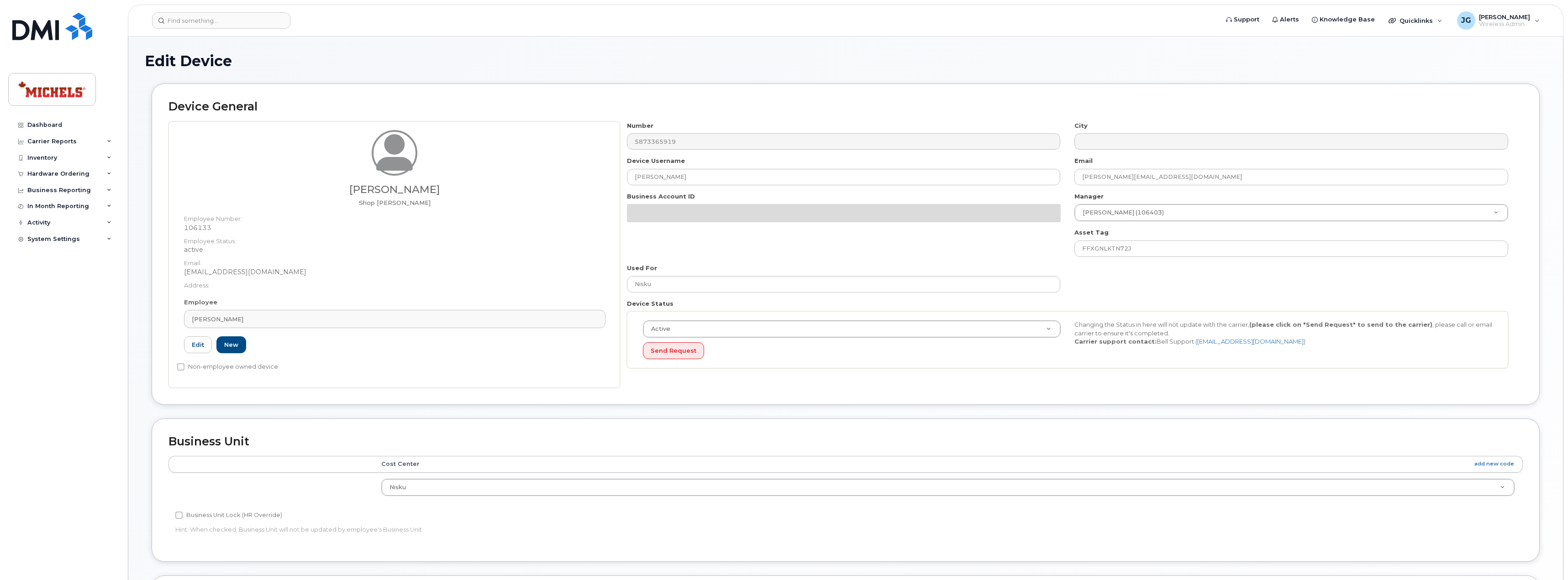
select select "89838"
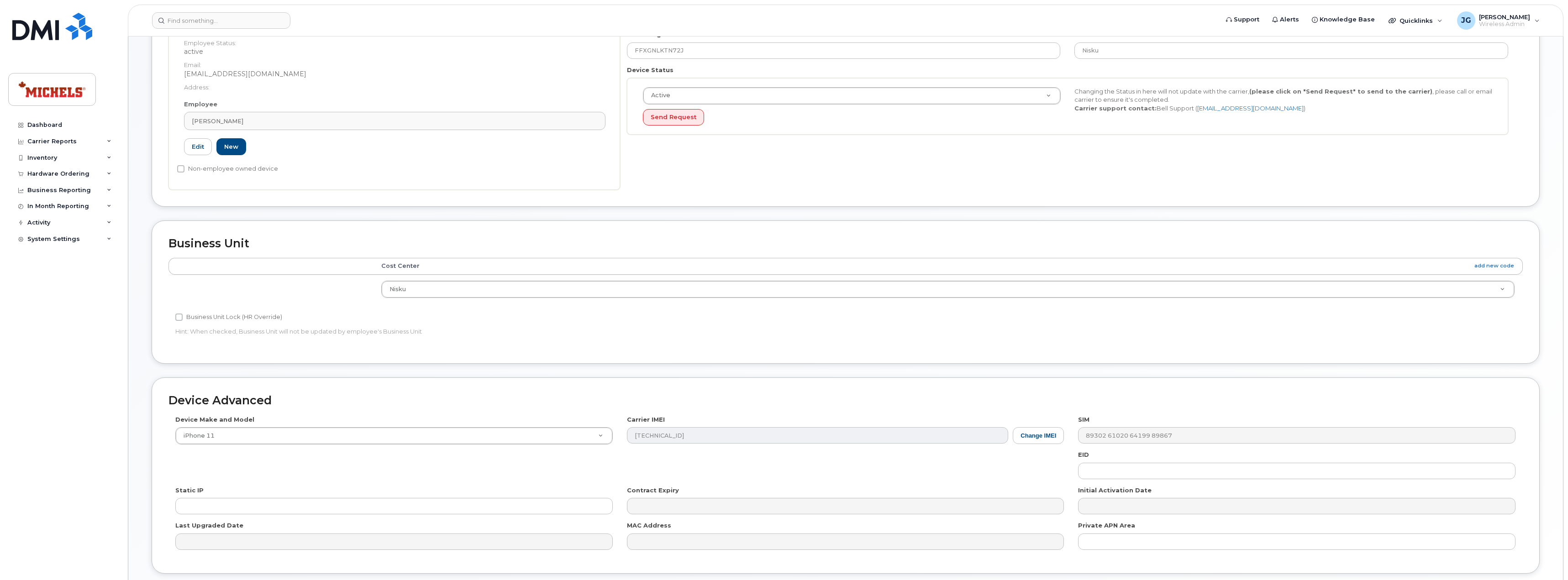
scroll to position [268, 0]
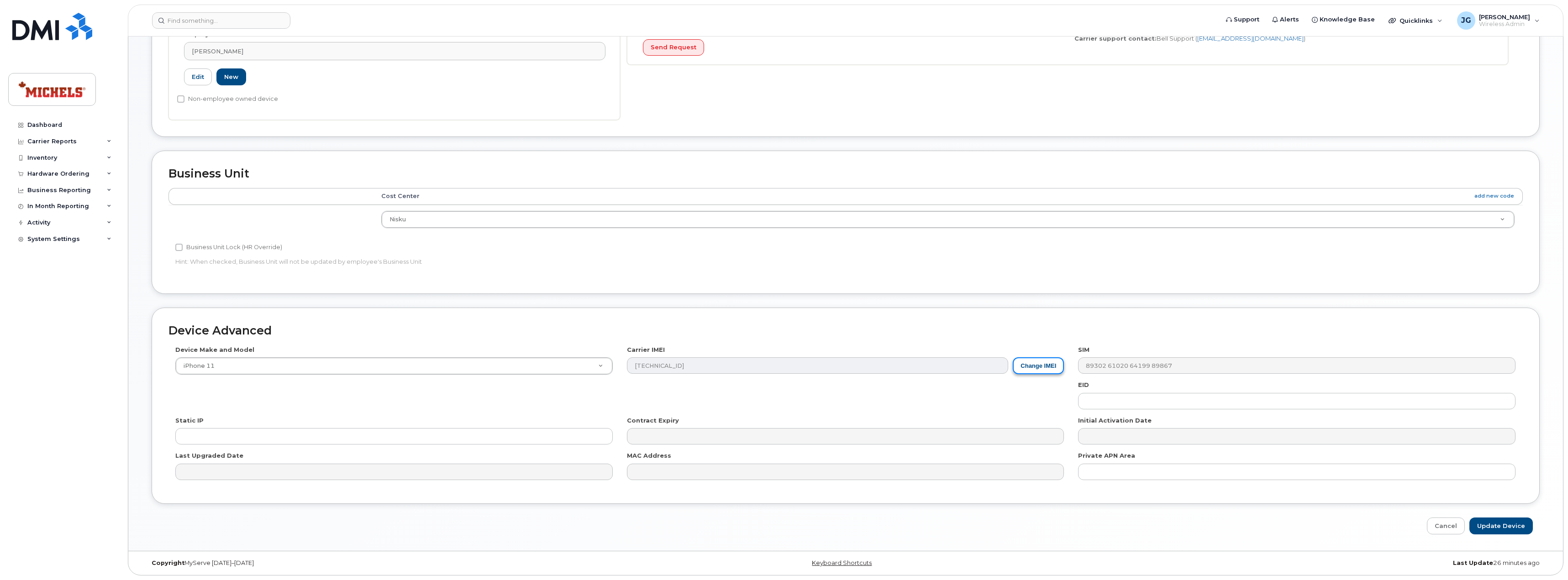
click at [1052, 369] on button "Change IMEI" at bounding box center [1038, 366] width 51 height 17
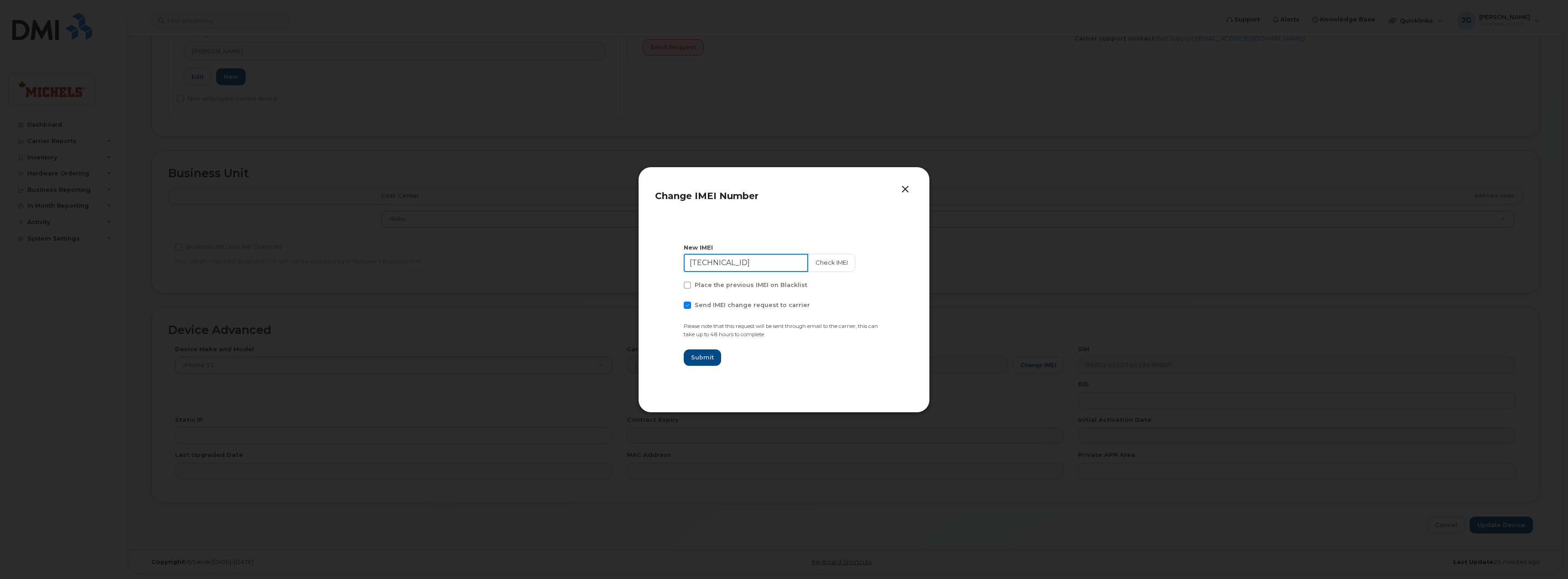
drag, startPoint x: 733, startPoint y: 265, endPoint x: 649, endPoint y: 268, distance: 84.1
click at [649, 268] on div "Change IMEI Number New IMEI [TECHNICAL_ID] Check IMEI Place the previous IMEI o…" at bounding box center [783, 290] width 292 height 246
paste input "4743527525171"
type input "354743527525171"
click at [838, 262] on button "Check IMEI" at bounding box center [830, 263] width 48 height 18
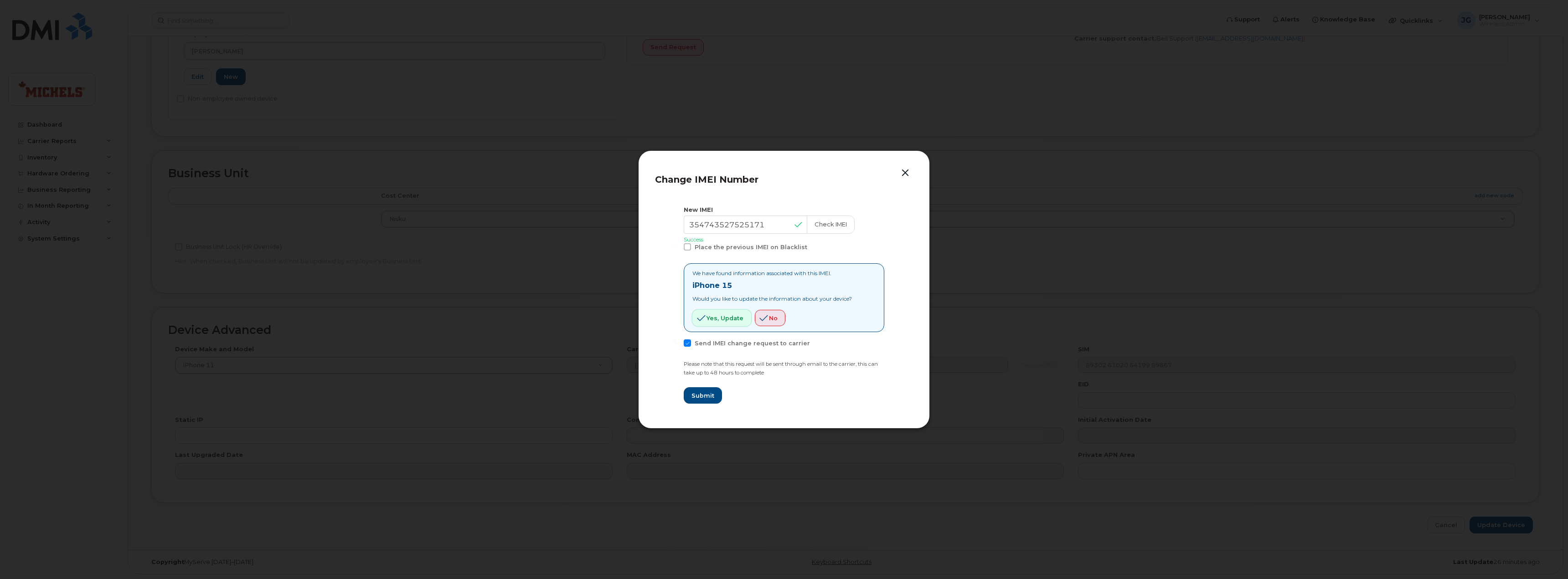
click at [729, 320] on span "Yes, update" at bounding box center [725, 318] width 37 height 9
click at [705, 399] on span "Submit" at bounding box center [702, 395] width 23 height 9
type input "354743527525171"
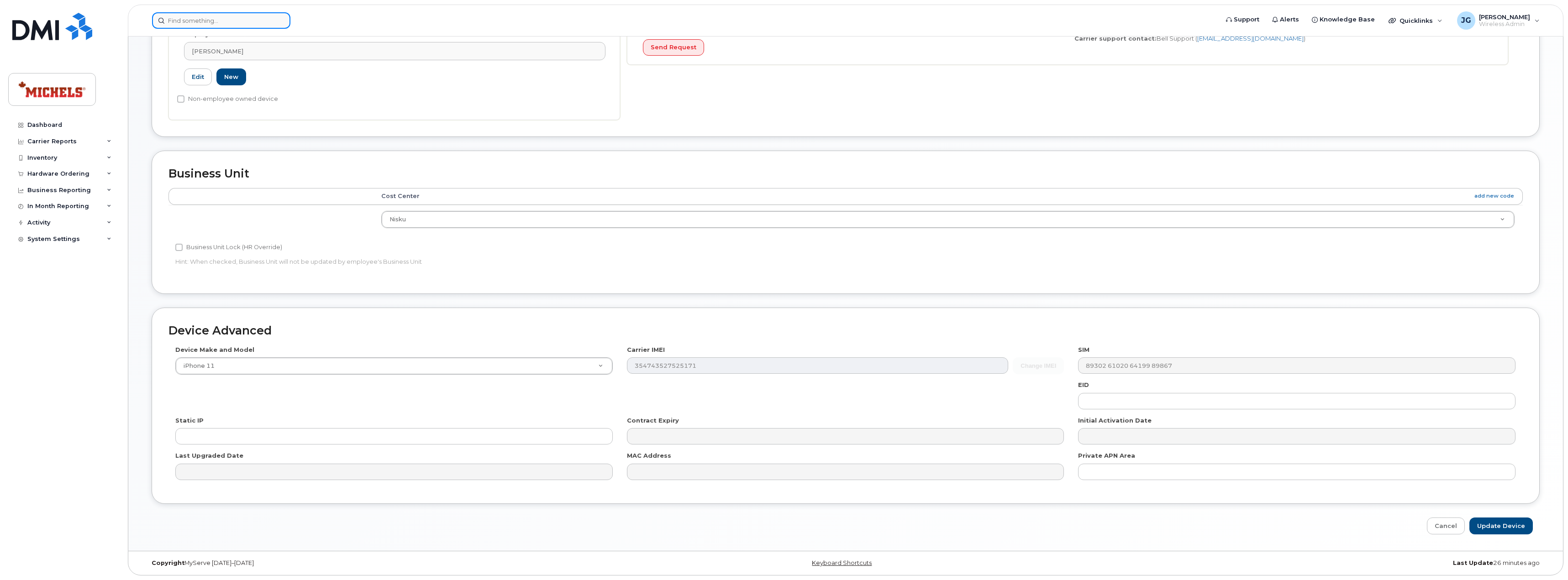
click at [228, 15] on input at bounding box center [221, 20] width 138 height 16
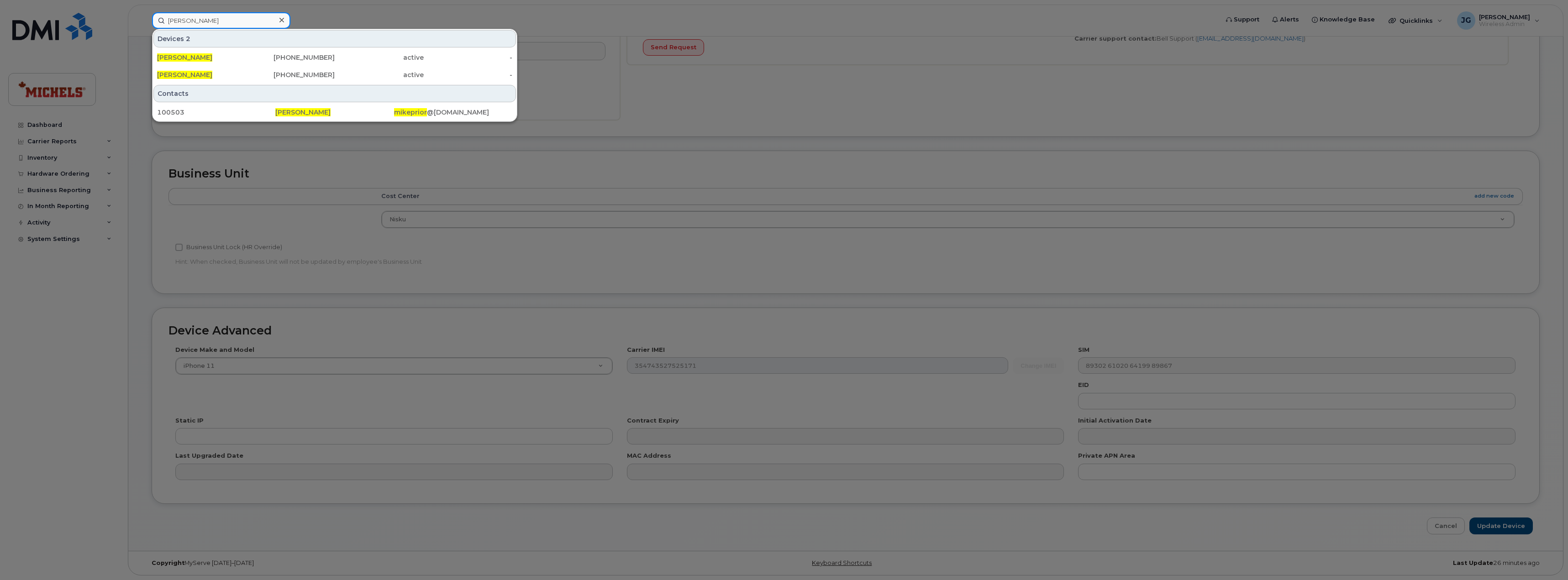
type input "mike prior"
click at [198, 58] on div "[PERSON_NAME]" at bounding box center [202, 57] width 89 height 9
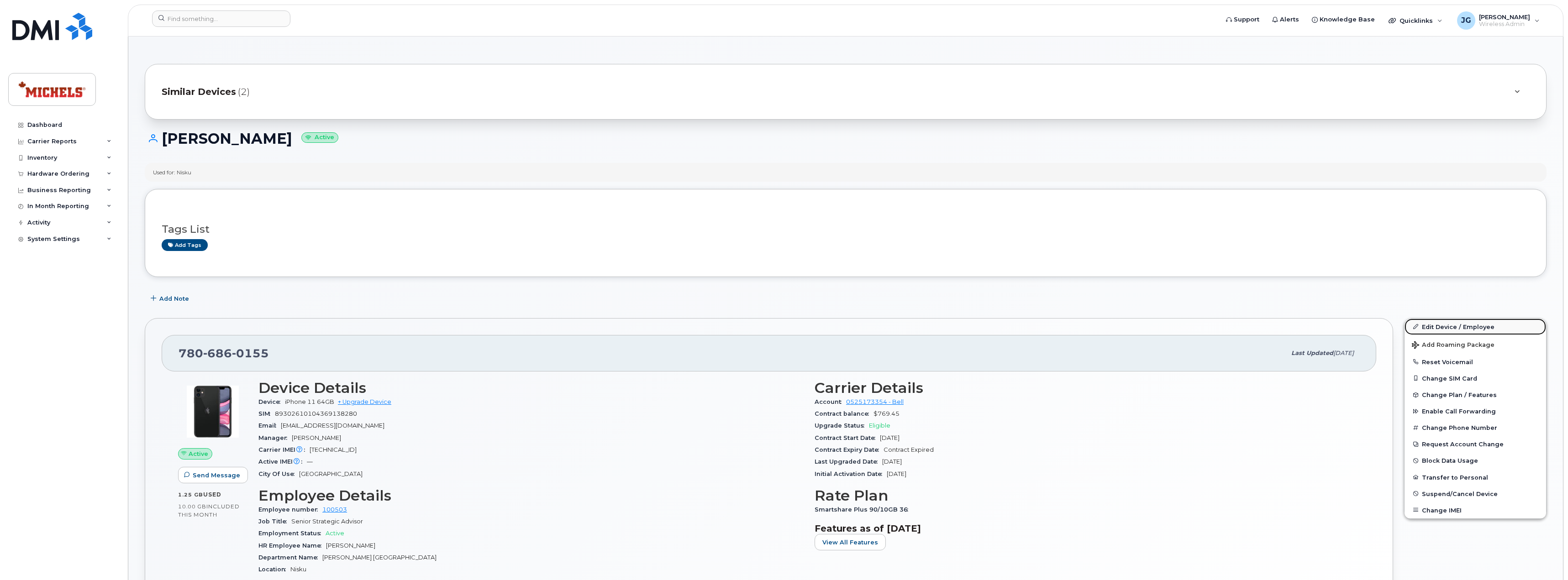
click at [1457, 325] on link "Edit Device / Employee" at bounding box center [1475, 327] width 141 height 16
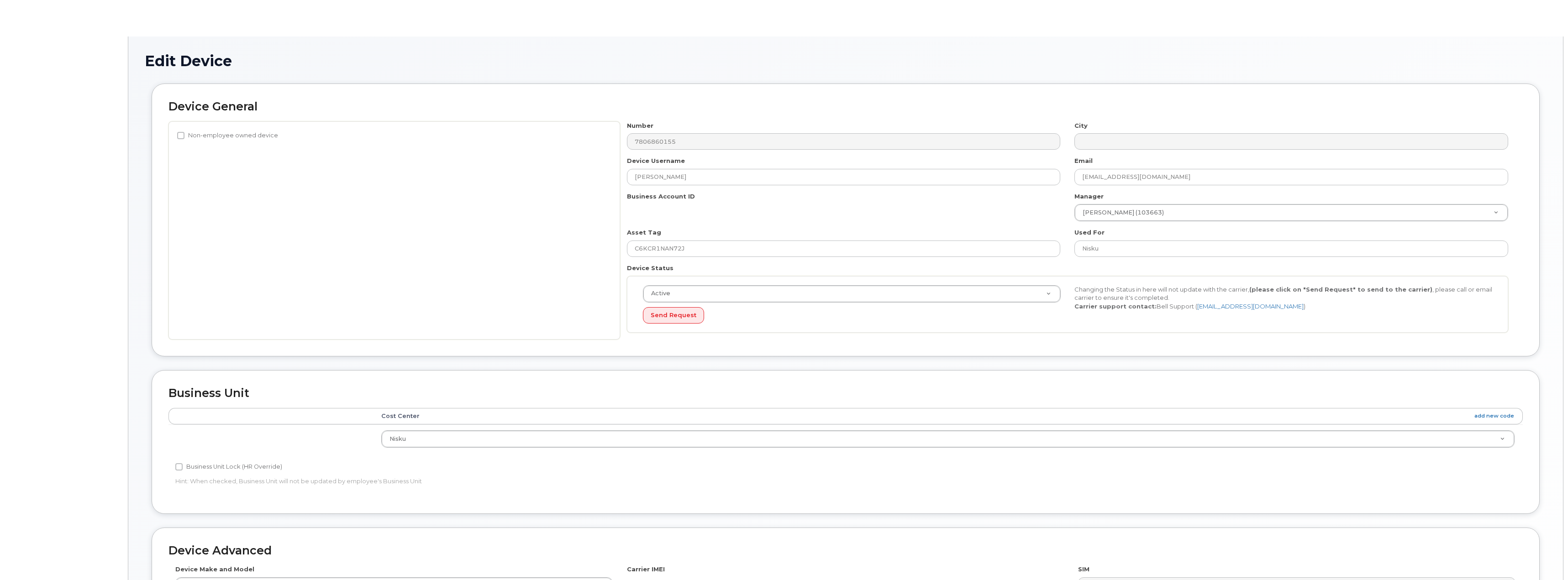
select select "89838"
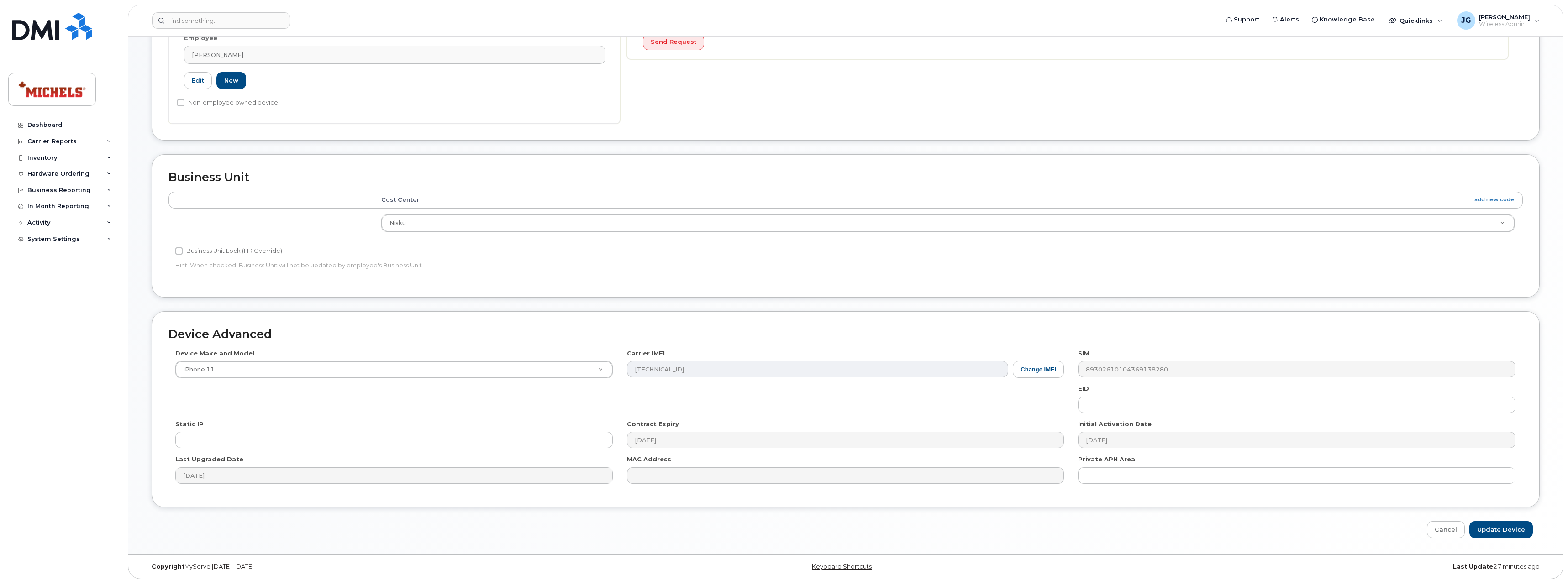
scroll to position [274, 0]
click at [1057, 370] on button "Change IMEI" at bounding box center [1038, 369] width 51 height 17
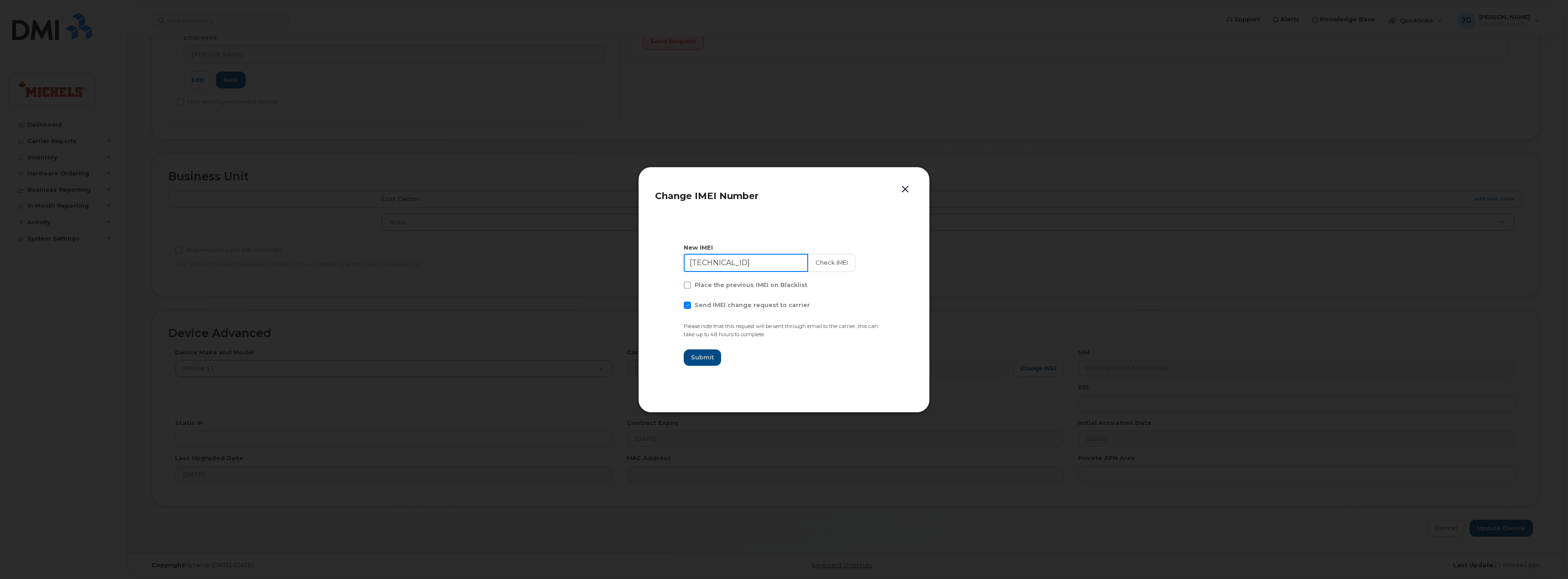
drag, startPoint x: 783, startPoint y: 260, endPoint x: 600, endPoint y: 262, distance: 183.0
click at [600, 262] on div "Change IMEI Number New IMEI 35 290911 460075 8 Check IMEI Place the previous IM…" at bounding box center [784, 290] width 1568 height 579
paste input "4743527662479"
type input "354743527662479"
click at [819, 264] on button "Check IMEI" at bounding box center [830, 263] width 48 height 18
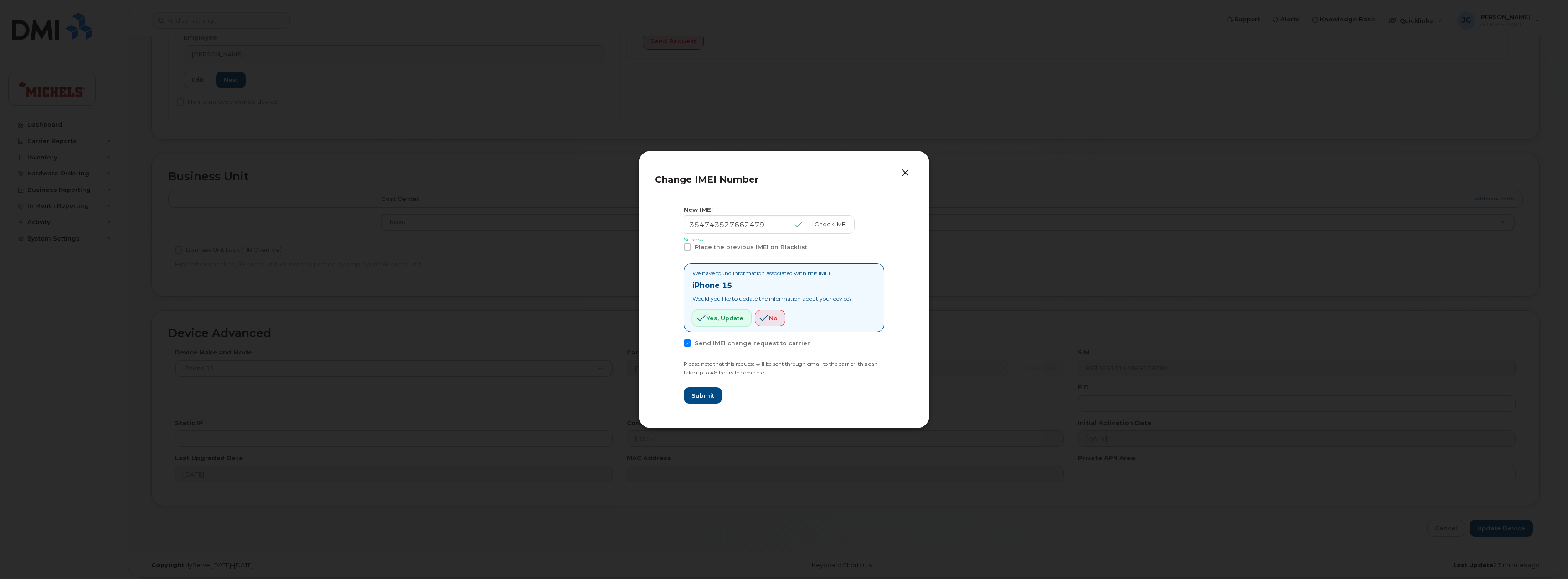
click at [719, 314] on span "Yes, update" at bounding box center [725, 318] width 37 height 9
drag, startPoint x: 704, startPoint y: 392, endPoint x: 819, endPoint y: 386, distance: 115.2
click at [704, 392] on span "Submit" at bounding box center [702, 395] width 23 height 9
type input "354743527662479"
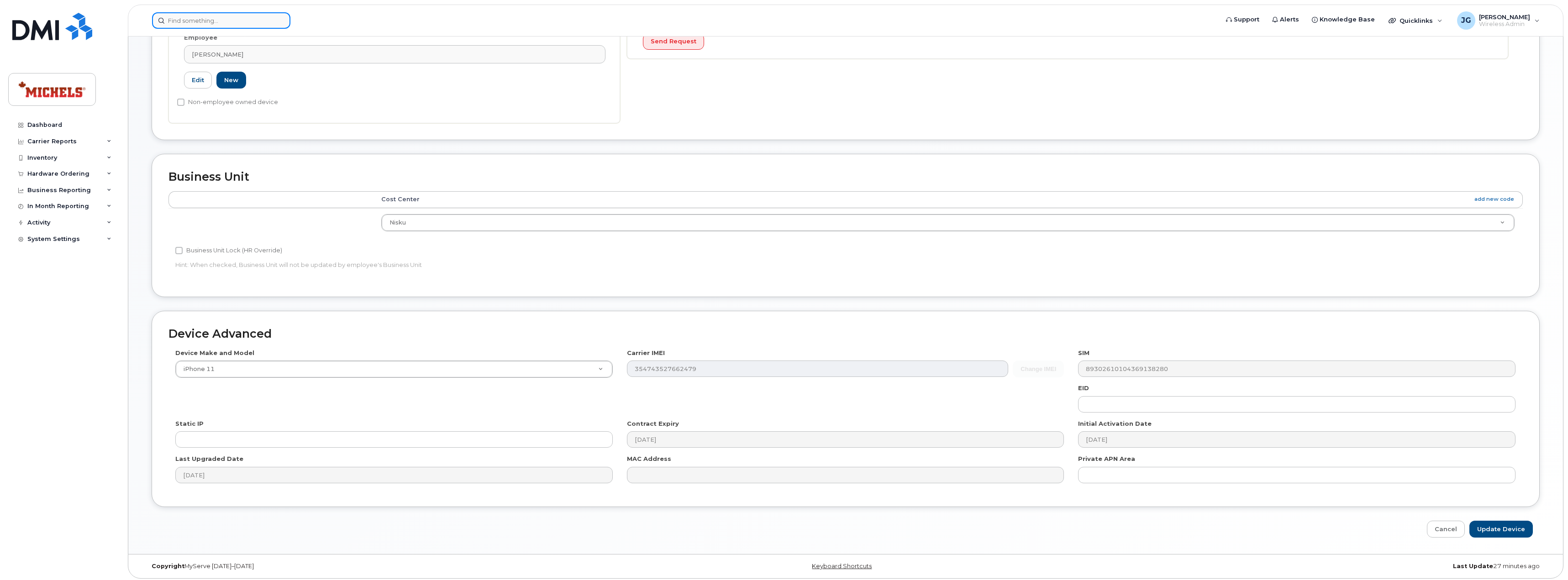
click at [221, 15] on input at bounding box center [221, 20] width 138 height 16
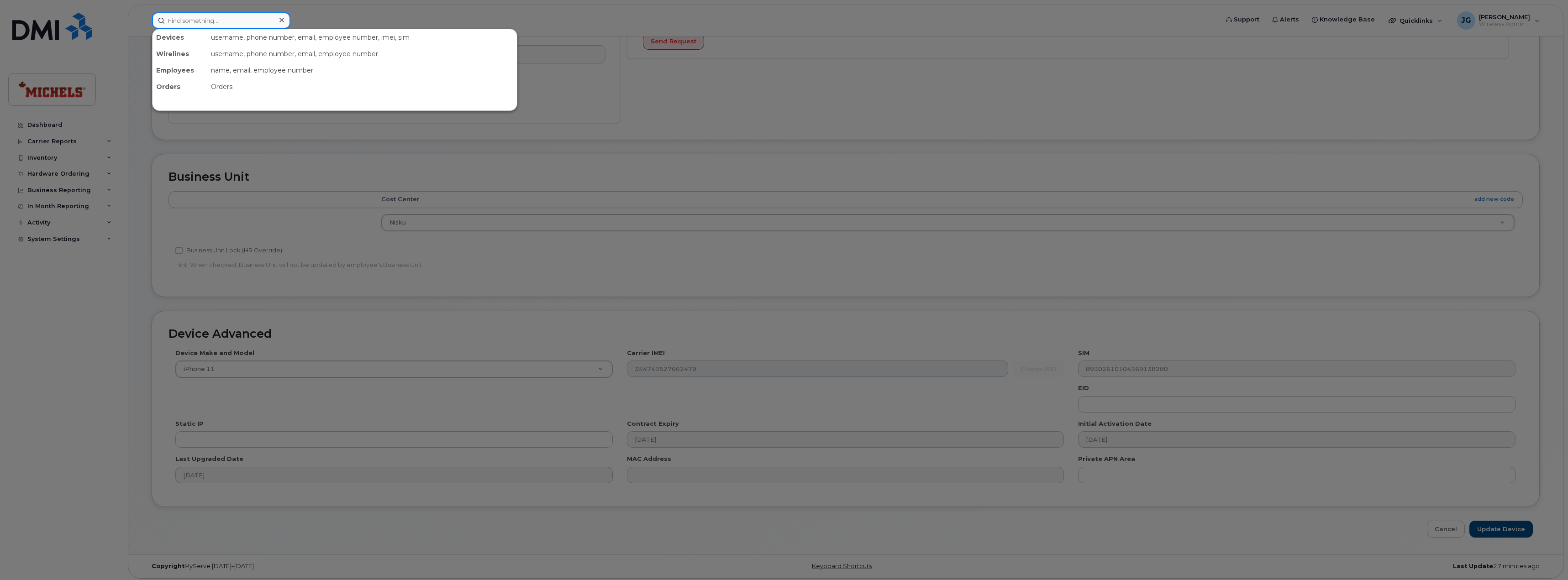
paste input "7809039467"
type input "7809039467"
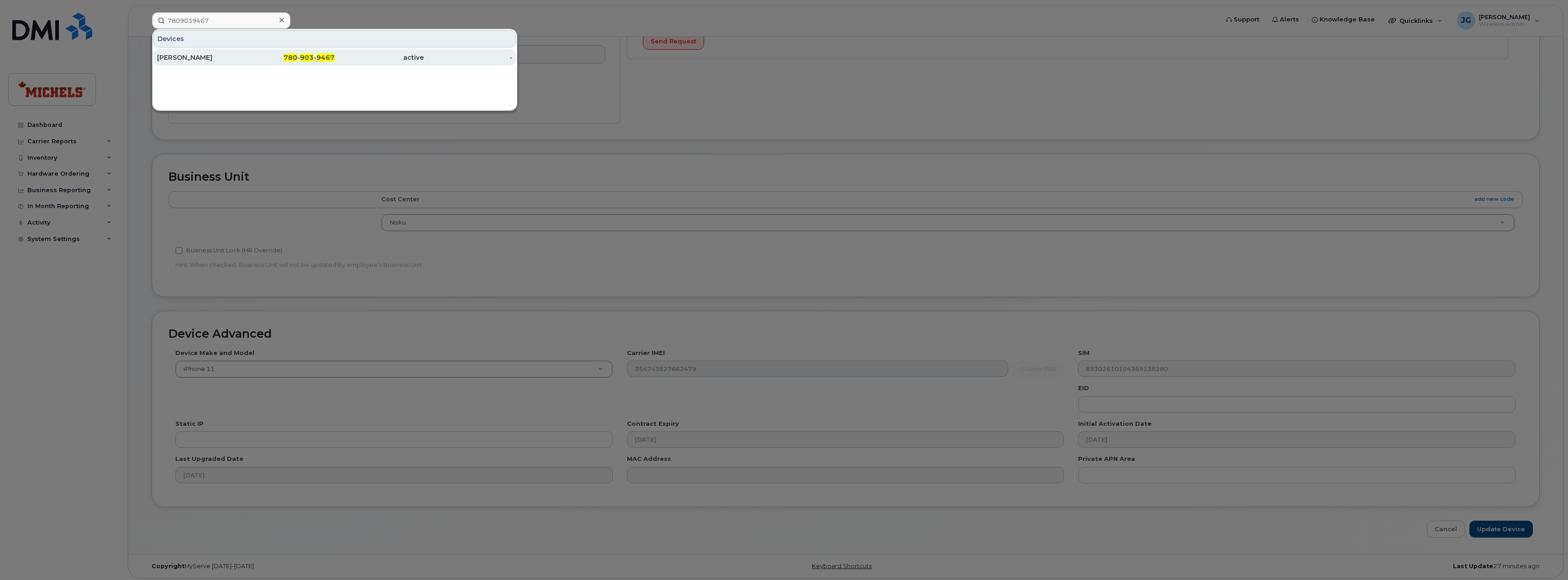
click at [201, 61] on div "[PERSON_NAME]" at bounding box center [202, 57] width 89 height 9
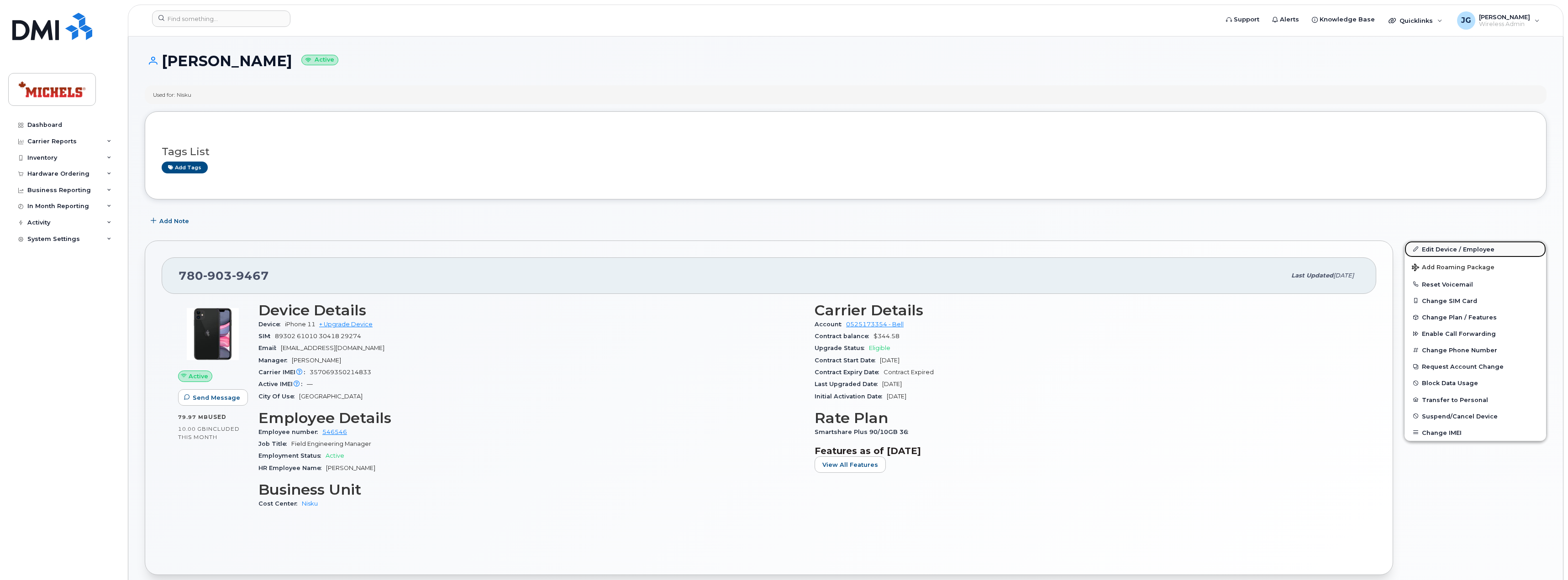
click at [1451, 246] on link "Edit Device / Employee" at bounding box center [1475, 249] width 141 height 16
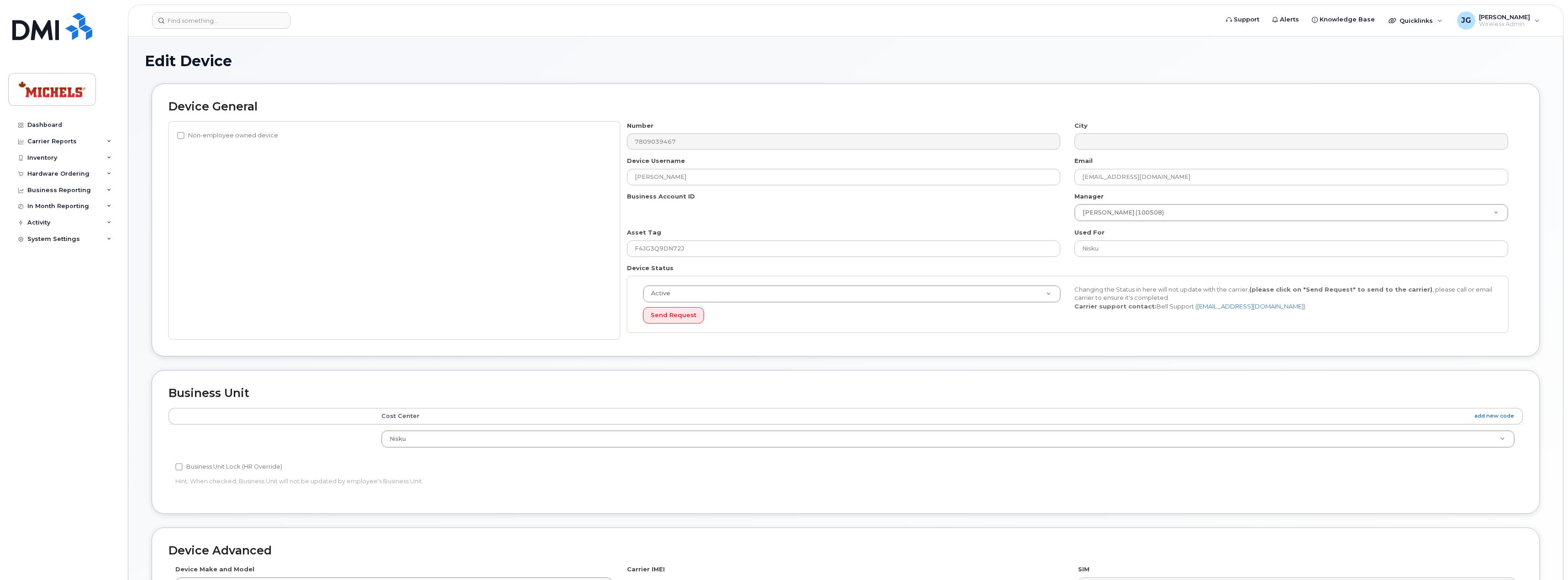
select select "89838"
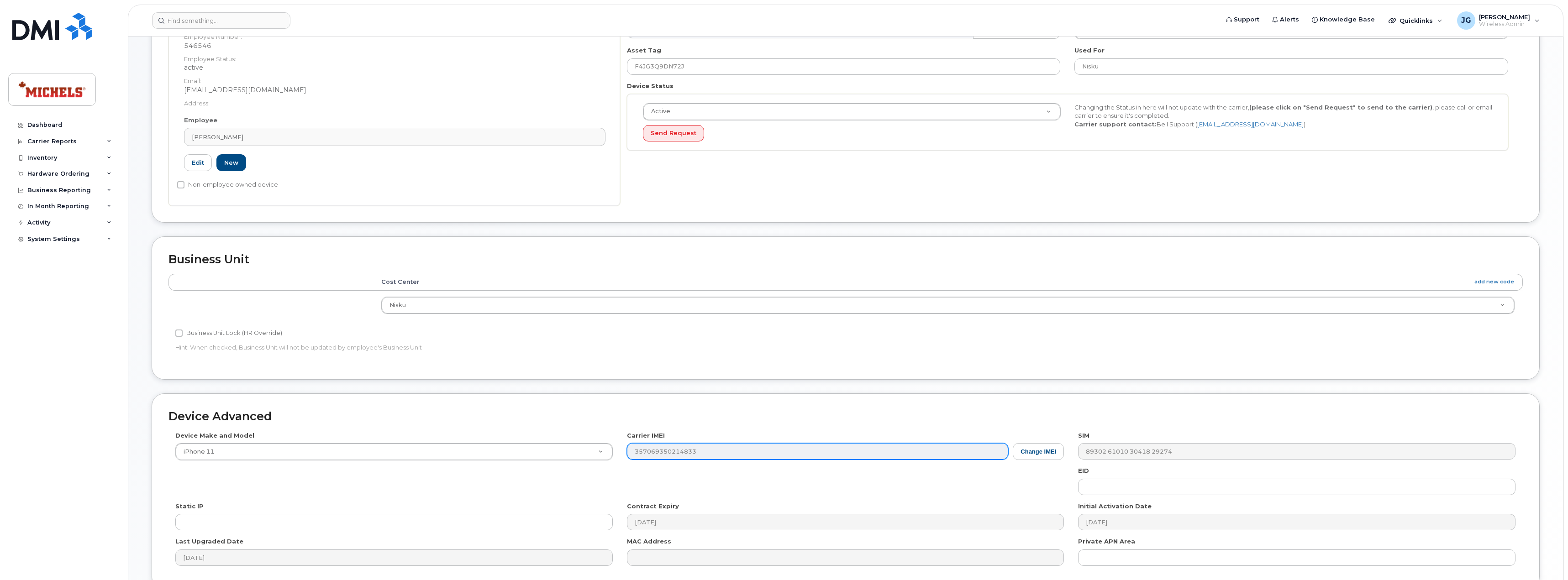
scroll to position [183, 0]
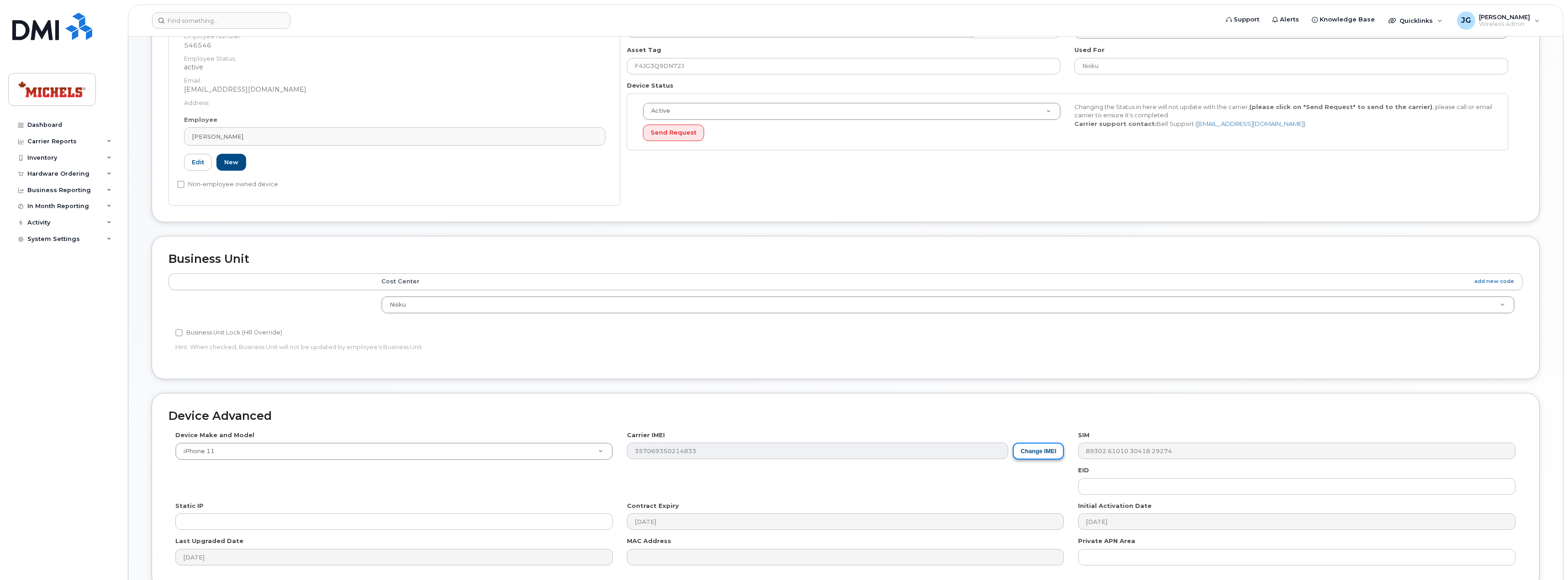
click at [1050, 457] on button "Change IMEI" at bounding box center [1038, 451] width 51 height 17
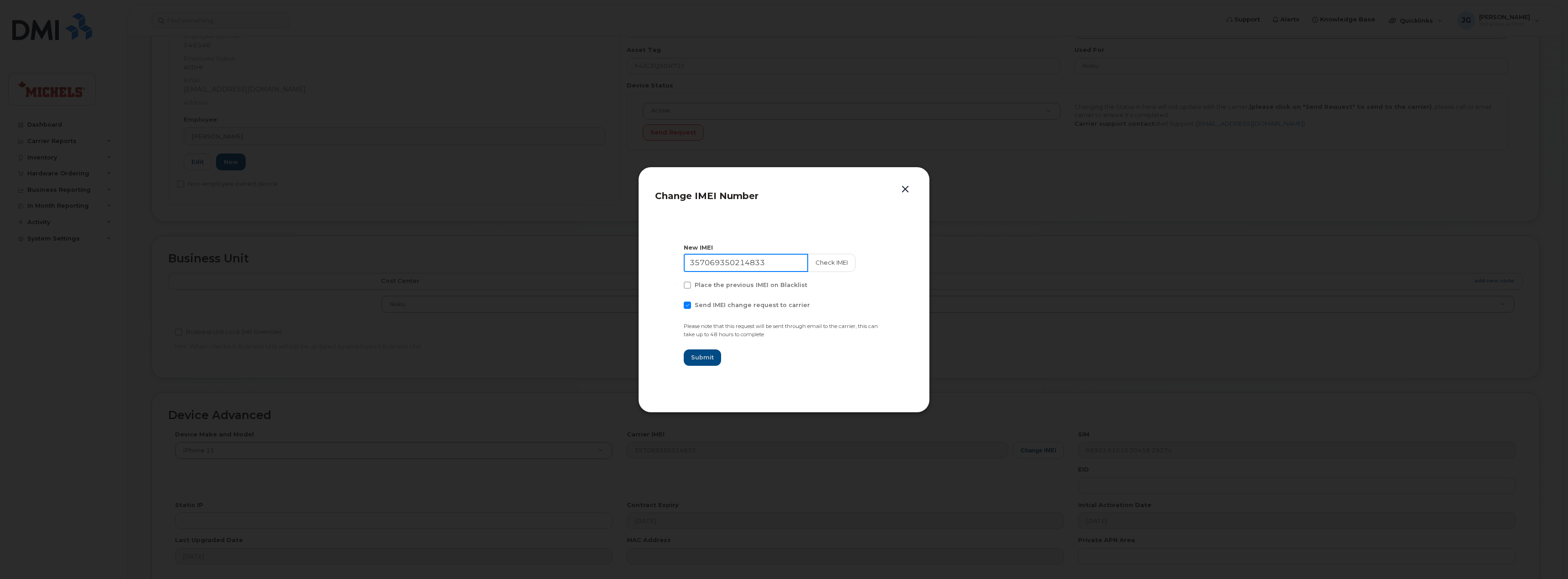
drag, startPoint x: 783, startPoint y: 262, endPoint x: 614, endPoint y: 255, distance: 169.1
click at [614, 255] on div "Change IMEI Number New IMEI 357069350214833 Check IMEI Place the previous IMEI …" at bounding box center [784, 290] width 1568 height 579
click at [828, 264] on button "Check IMEI" at bounding box center [830, 263] width 48 height 18
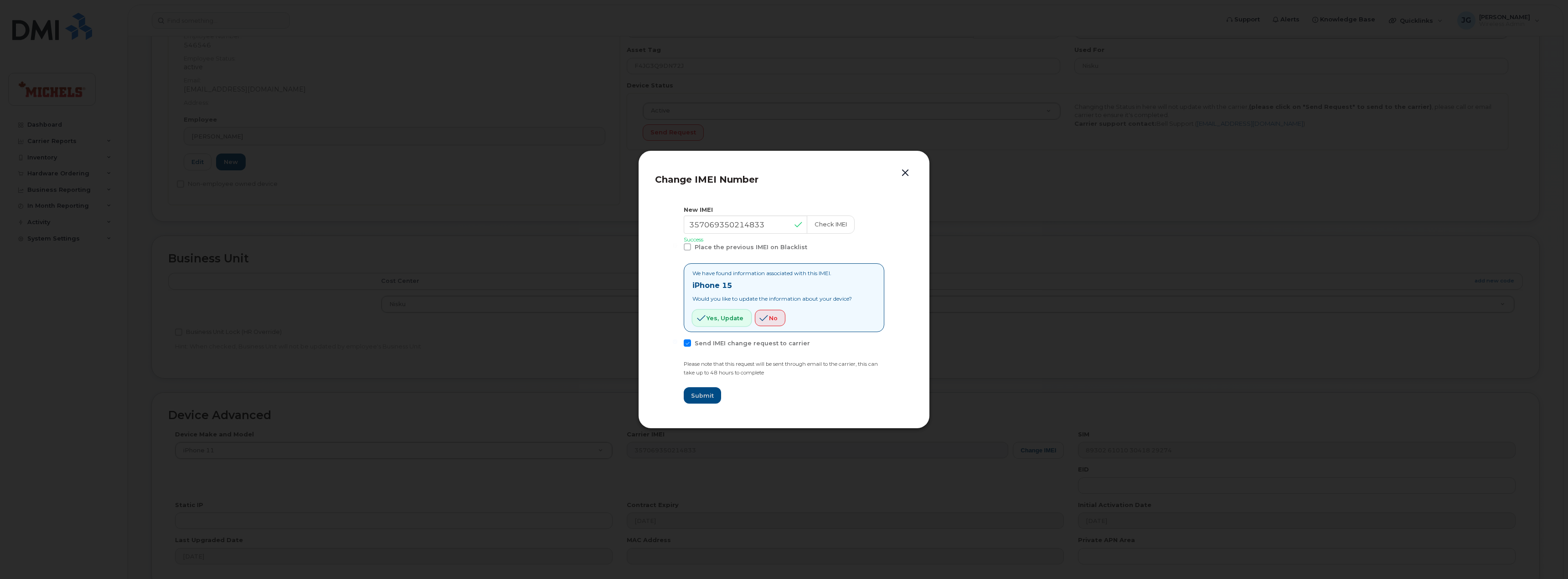
click at [730, 316] on span "Yes, update" at bounding box center [725, 318] width 37 height 9
click at [710, 314] on span "Yes, update" at bounding box center [725, 318] width 37 height 9
drag, startPoint x: 774, startPoint y: 223, endPoint x: 673, endPoint y: 228, distance: 101.1
click at [673, 228] on section "New IMEI 357069350214833 Check IMEI Success Place the previous IMEI on Blacklis…" at bounding box center [784, 304] width 258 height 215
click at [820, 220] on button "Check IMEI" at bounding box center [830, 224] width 48 height 18
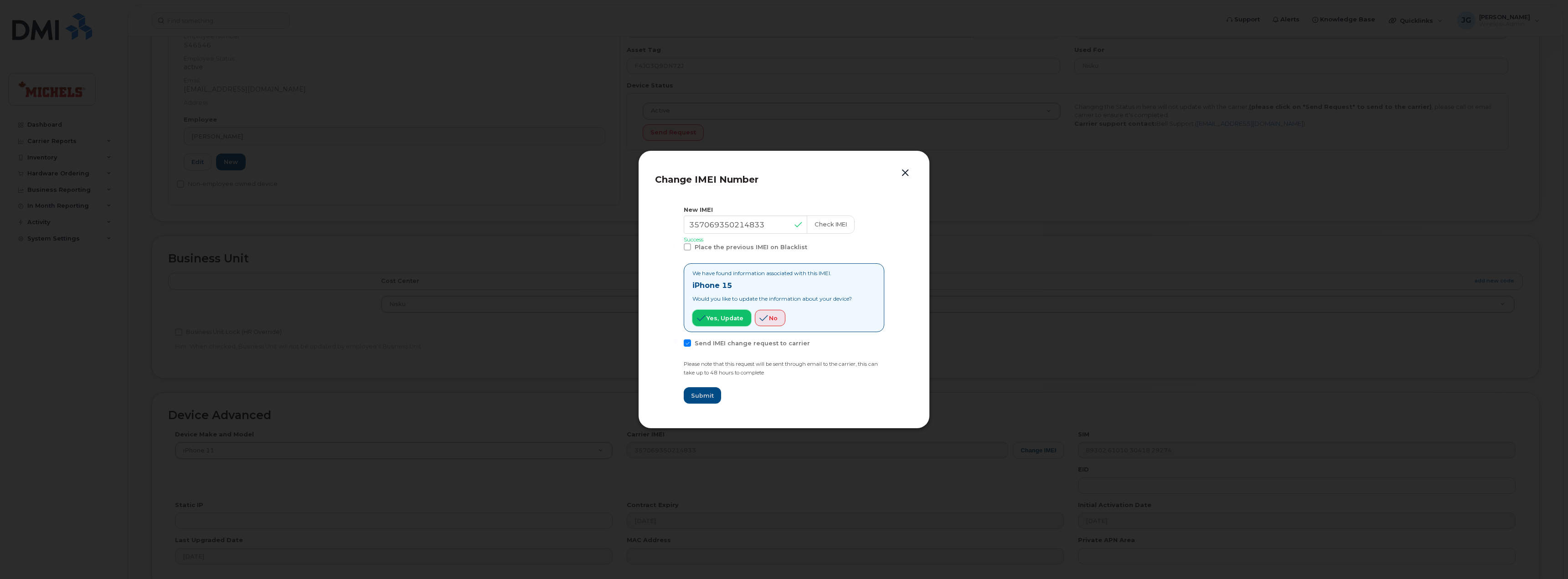
click at [727, 316] on span "Yes, update" at bounding box center [725, 318] width 37 height 9
click at [769, 319] on span "No" at bounding box center [773, 318] width 9 height 9
click at [723, 321] on span "Yes, update" at bounding box center [725, 318] width 37 height 9
click at [904, 177] on button "button" at bounding box center [905, 173] width 13 height 13
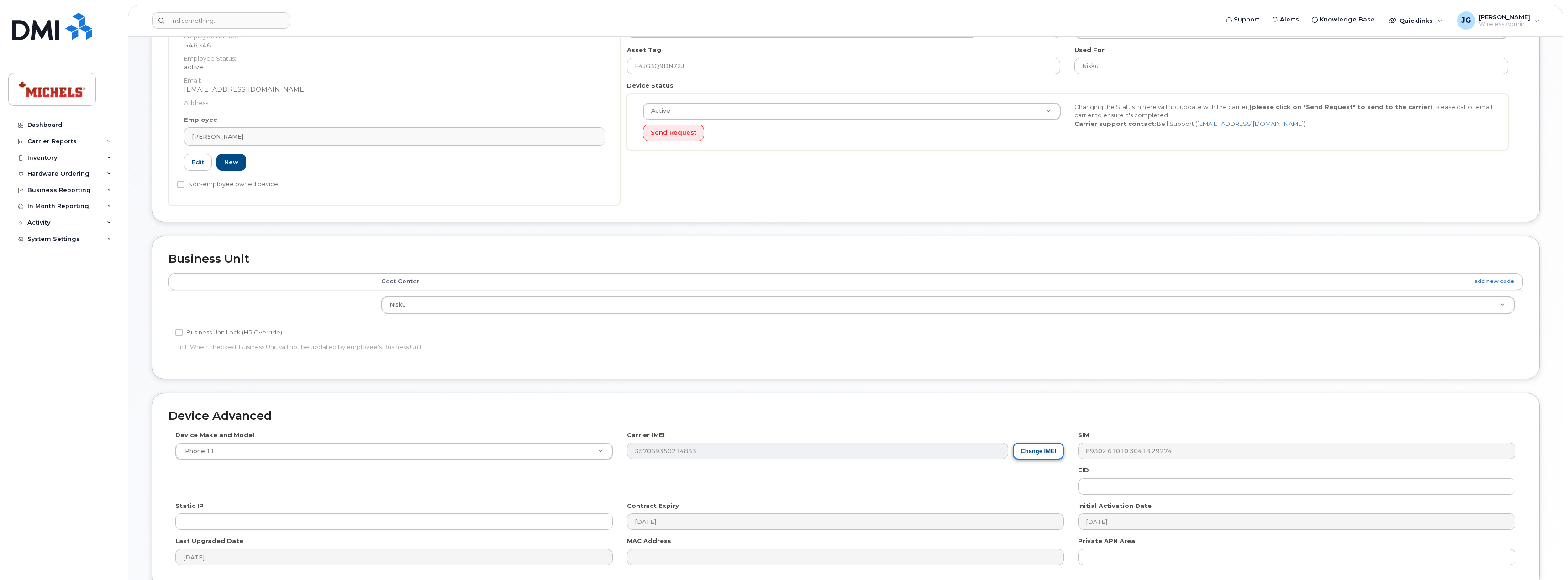
click at [1042, 458] on button "Change IMEI" at bounding box center [1038, 451] width 51 height 17
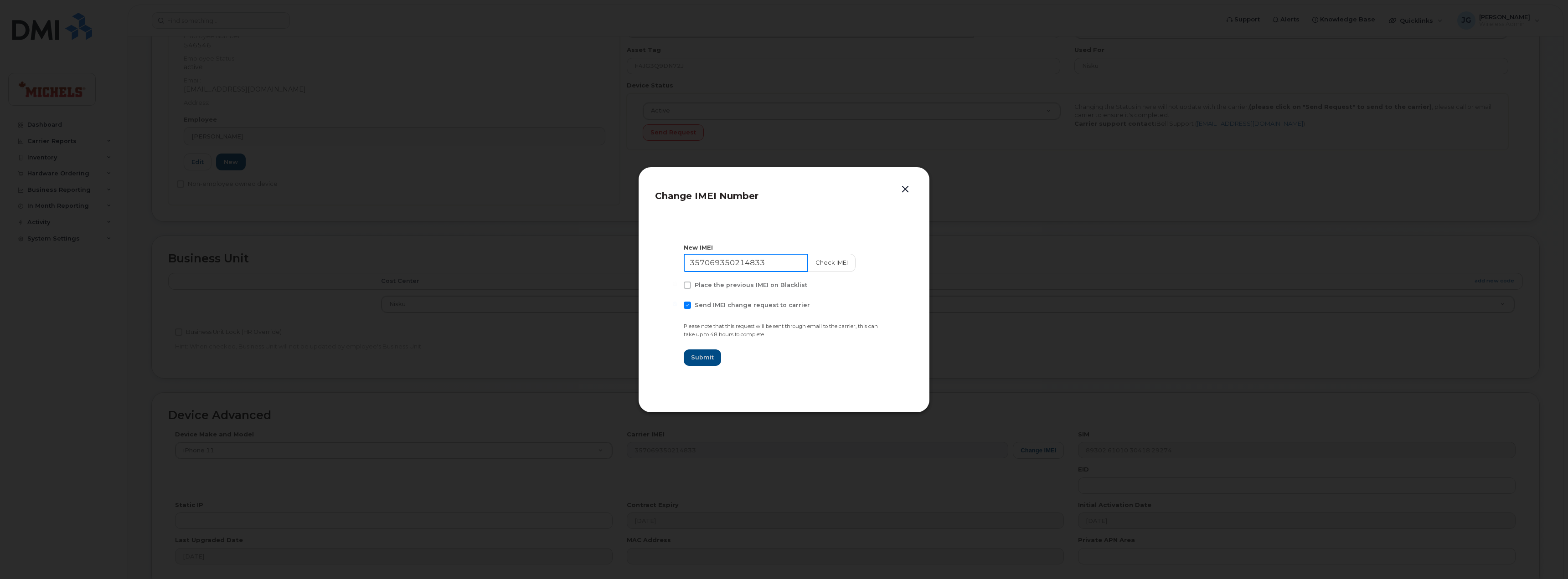
drag, startPoint x: 786, startPoint y: 259, endPoint x: 631, endPoint y: 265, distance: 155.1
click at [632, 265] on div "Change IMEI Number New IMEI 357069350214833 Check IMEI Place the previous IMEI …" at bounding box center [784, 290] width 1568 height 579
click at [817, 265] on button "Check IMEI" at bounding box center [830, 263] width 48 height 18
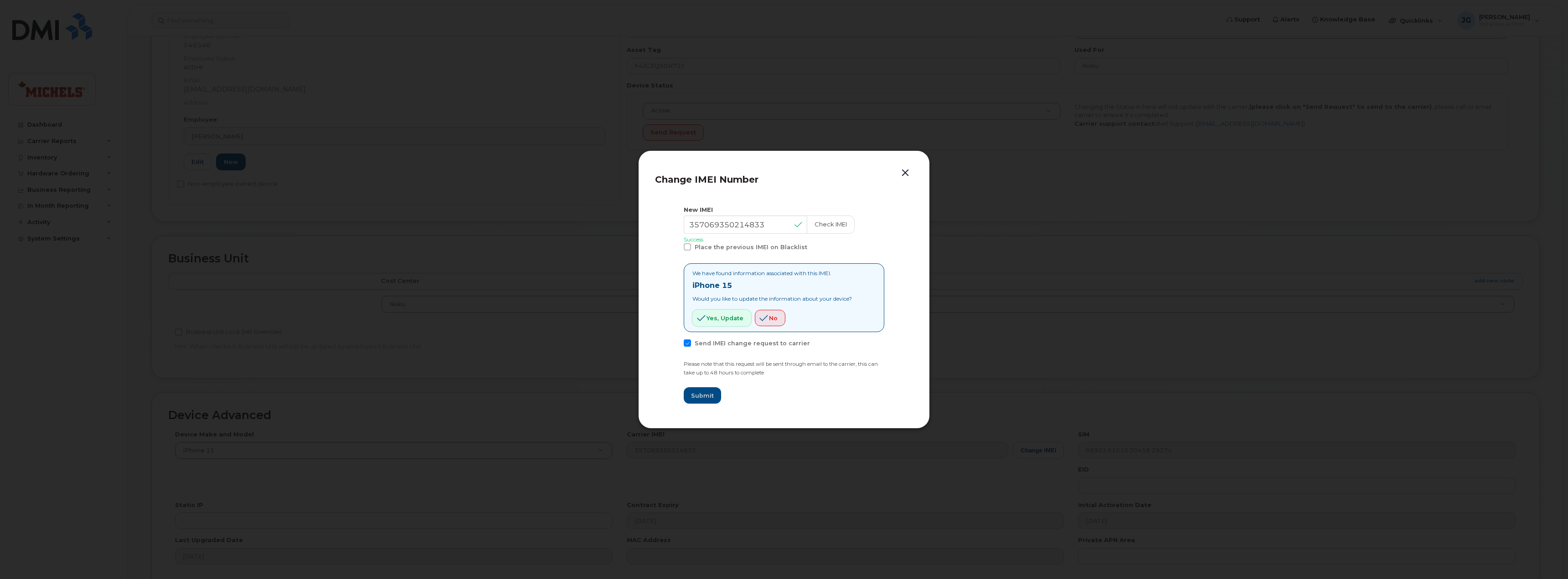
click at [723, 314] on span "Yes, update" at bounding box center [725, 318] width 37 height 9
click at [904, 170] on button "button" at bounding box center [905, 173] width 13 height 13
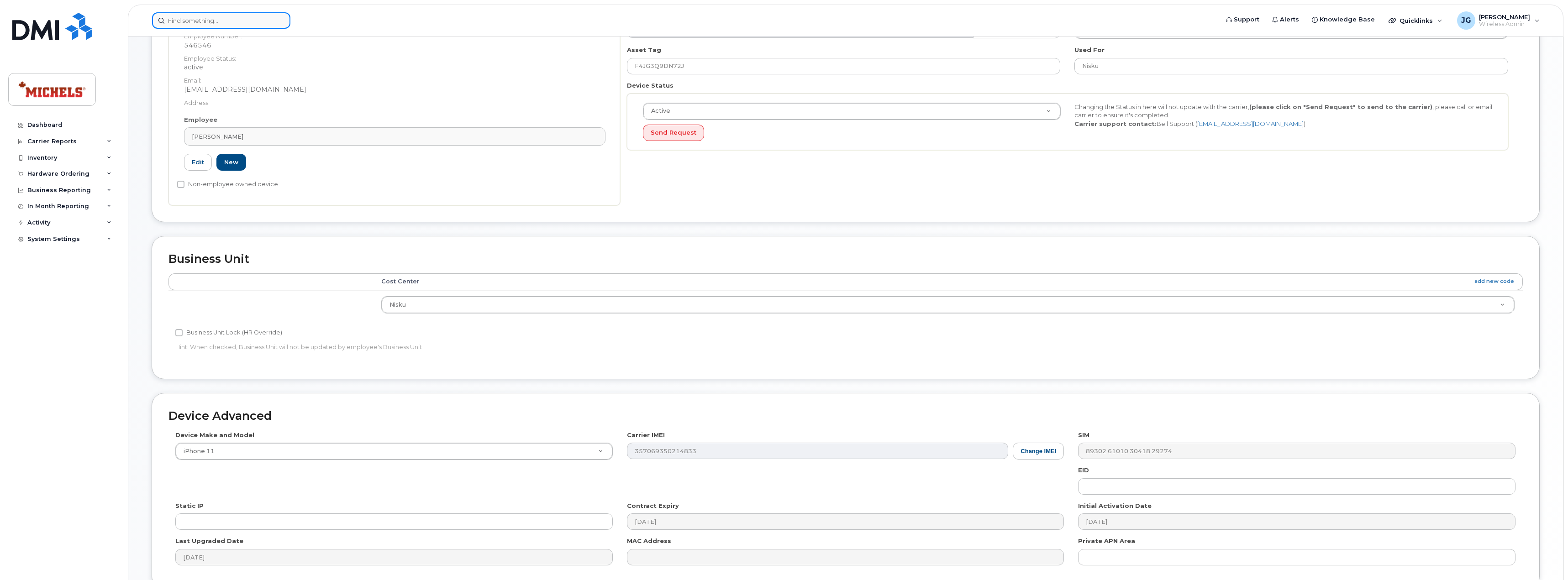
click at [240, 16] on input at bounding box center [221, 20] width 138 height 16
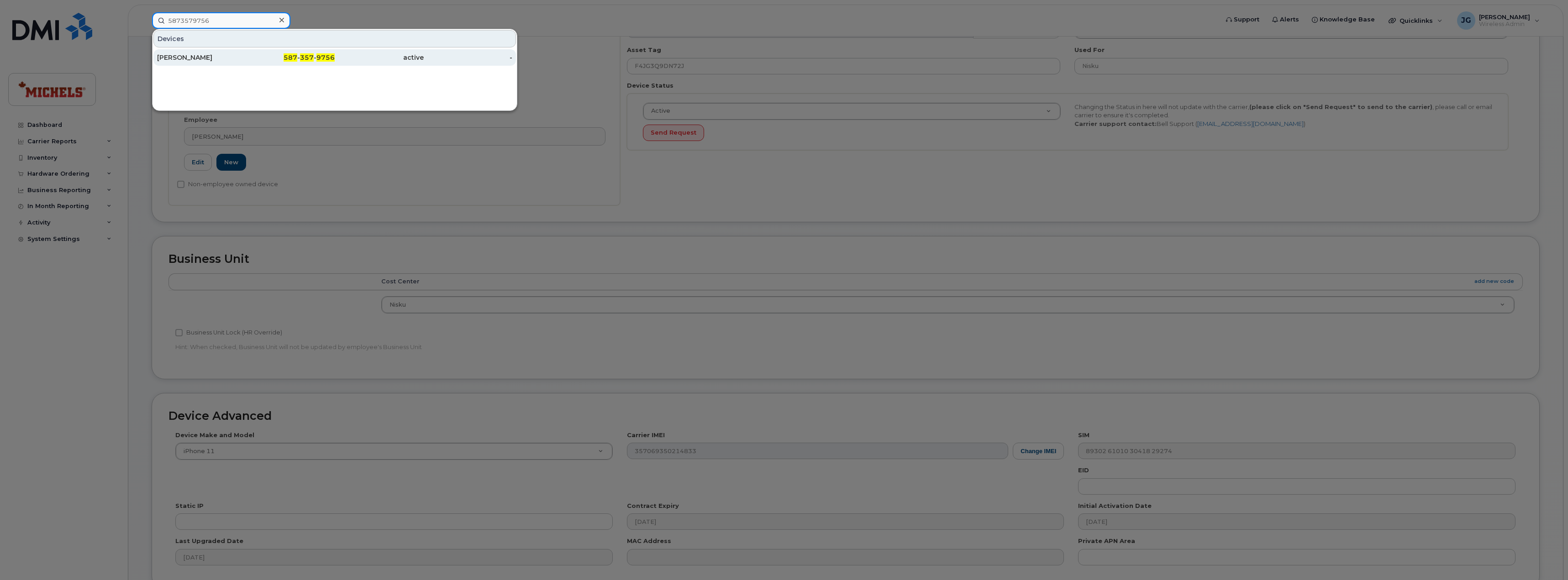
type input "5873579756"
click at [223, 56] on div "[PERSON_NAME]" at bounding box center [202, 57] width 89 height 9
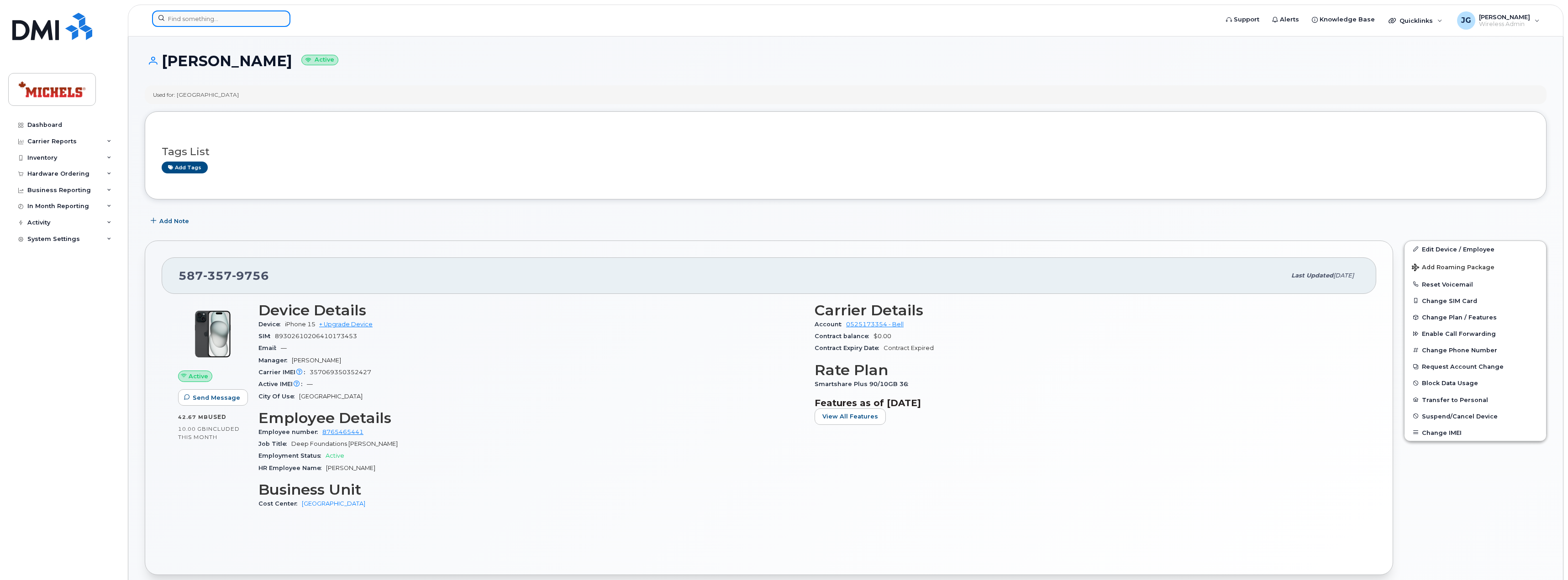
drag, startPoint x: 227, startPoint y: 18, endPoint x: 224, endPoint y: 24, distance: 6.7
click at [227, 18] on input at bounding box center [221, 18] width 138 height 16
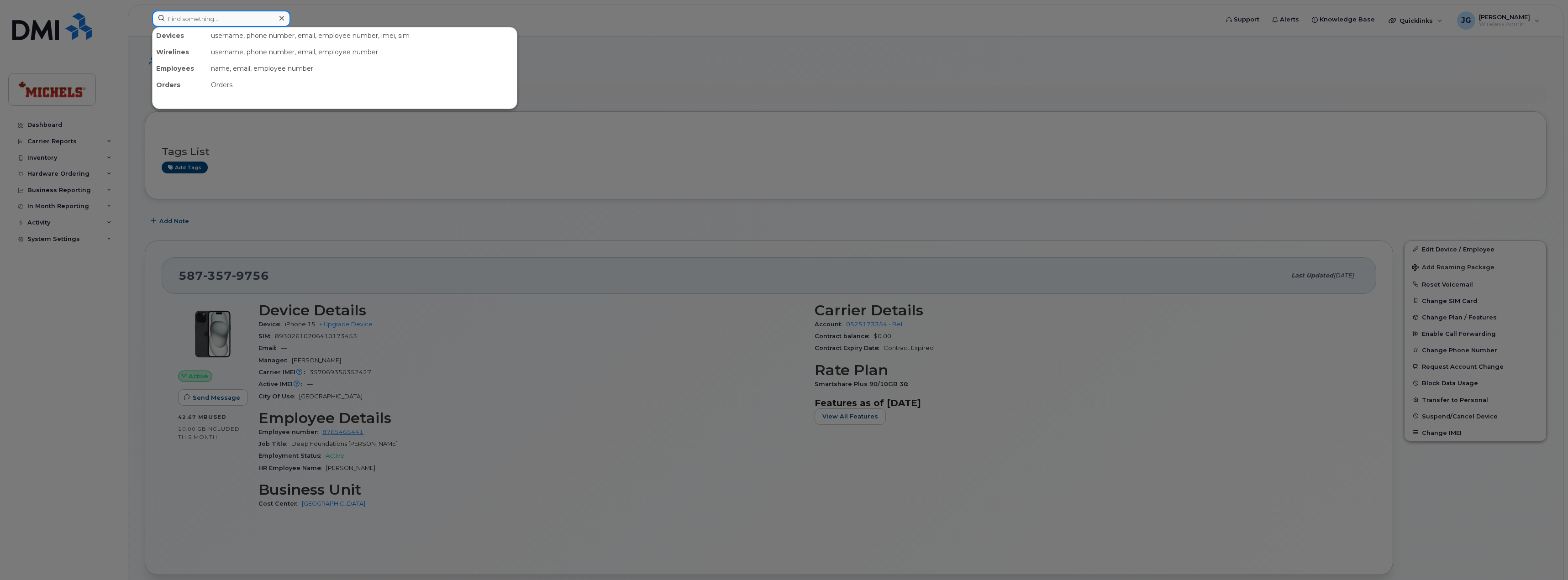
paste input "7802384971"
type input "7802384971"
click at [239, 52] on div "IT INVENTORY" at bounding box center [202, 55] width 89 height 9
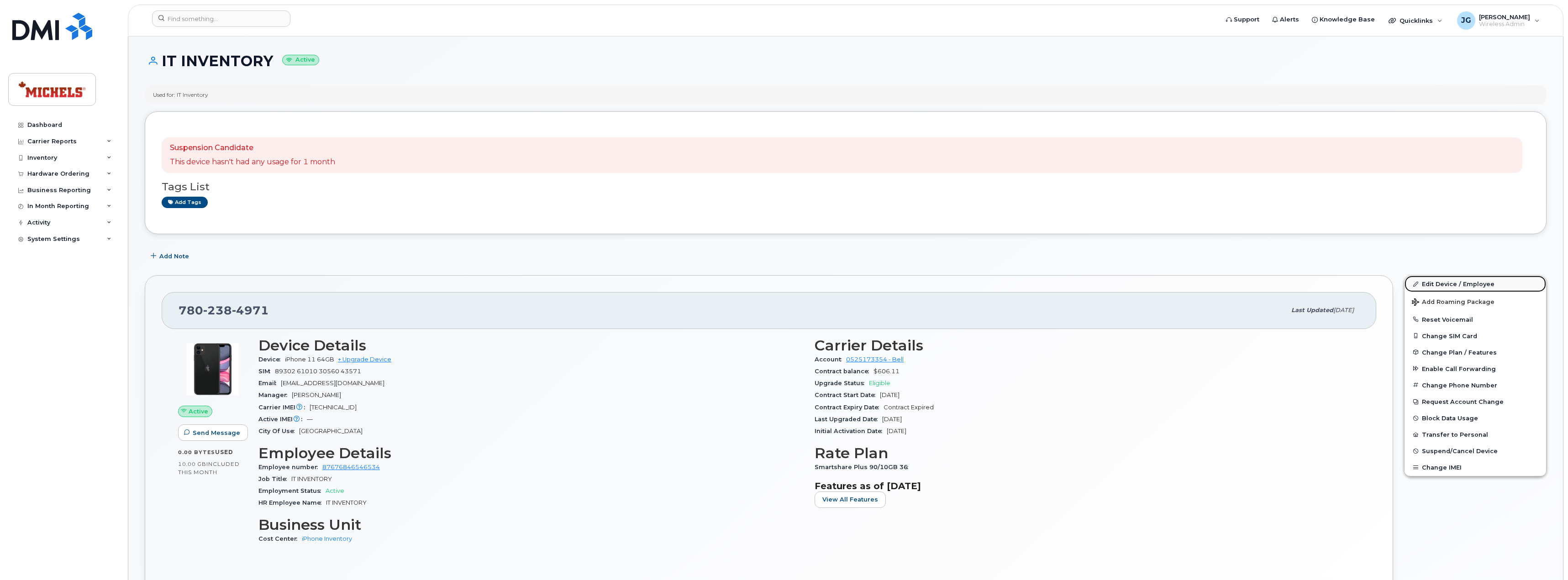
drag, startPoint x: 1439, startPoint y: 285, endPoint x: 1347, endPoint y: 289, distance: 92.1
click at [1439, 285] on link "Edit Device / Employee" at bounding box center [1475, 283] width 141 height 16
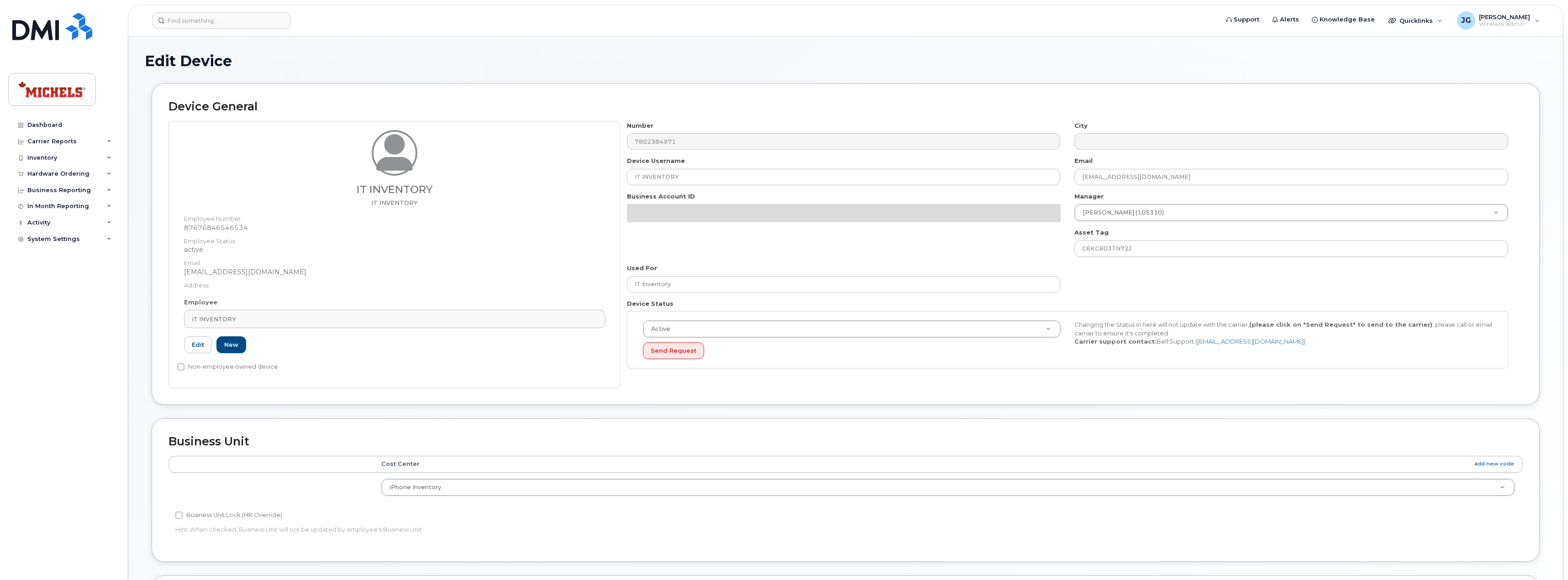
select select "15264051"
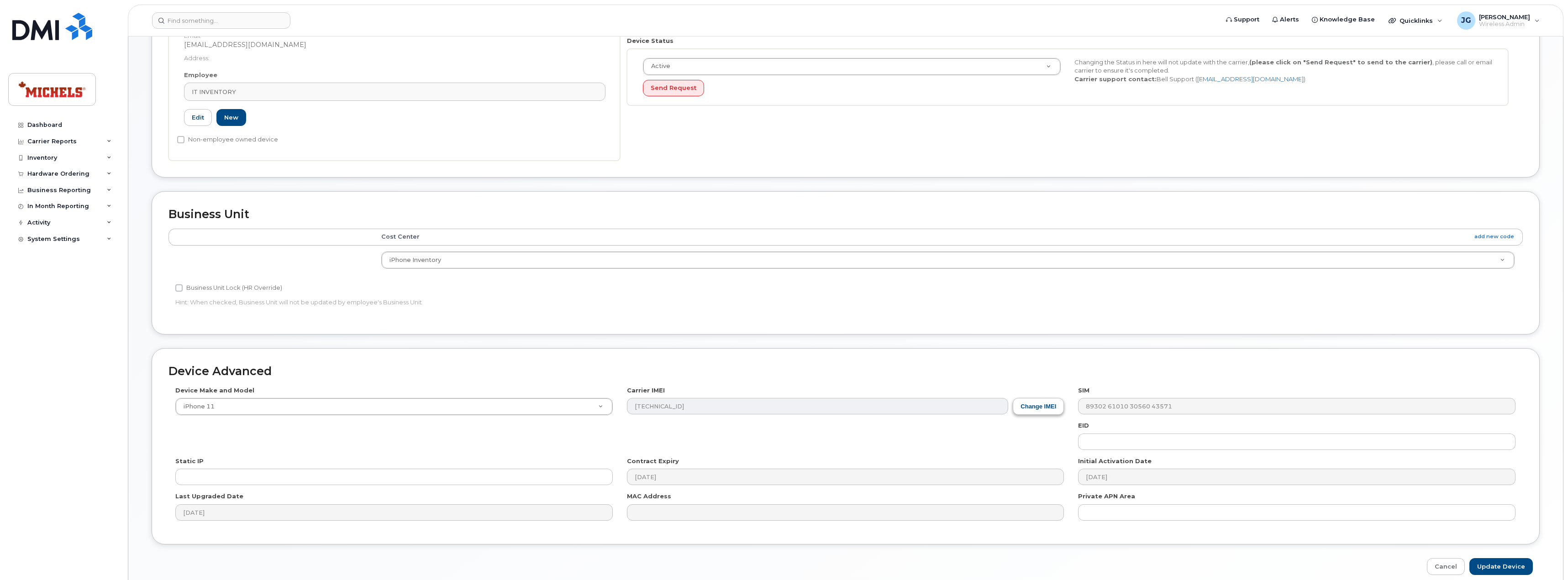
scroll to position [228, 0]
click at [1042, 403] on button "Change IMEI" at bounding box center [1038, 405] width 51 height 17
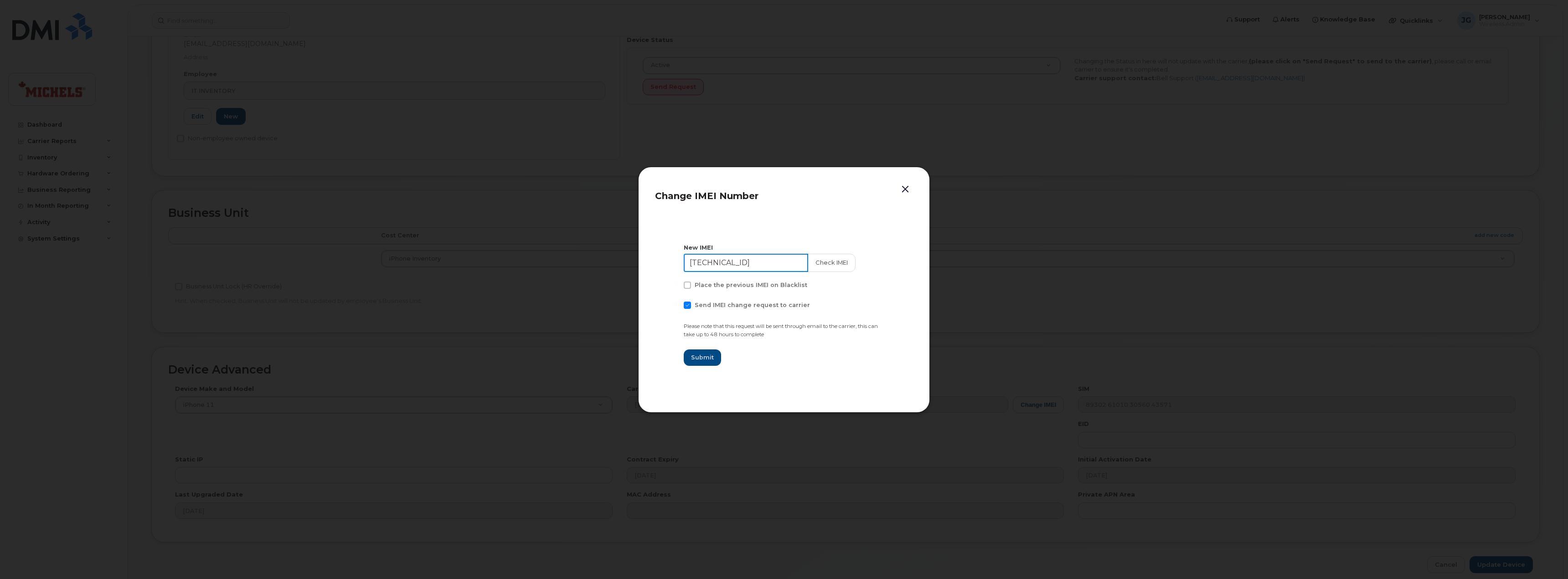
drag, startPoint x: 776, startPoint y: 260, endPoint x: 603, endPoint y: 257, distance: 173.0
click at [603, 257] on div "Change IMEI Number New IMEI [TECHNICAL_ID] Check IMEI Place the previous IMEI o…" at bounding box center [784, 290] width 1568 height 579
paste input "6052197694152"
type input "356052197694152"
click at [822, 266] on button "Check IMEI" at bounding box center [830, 263] width 48 height 18
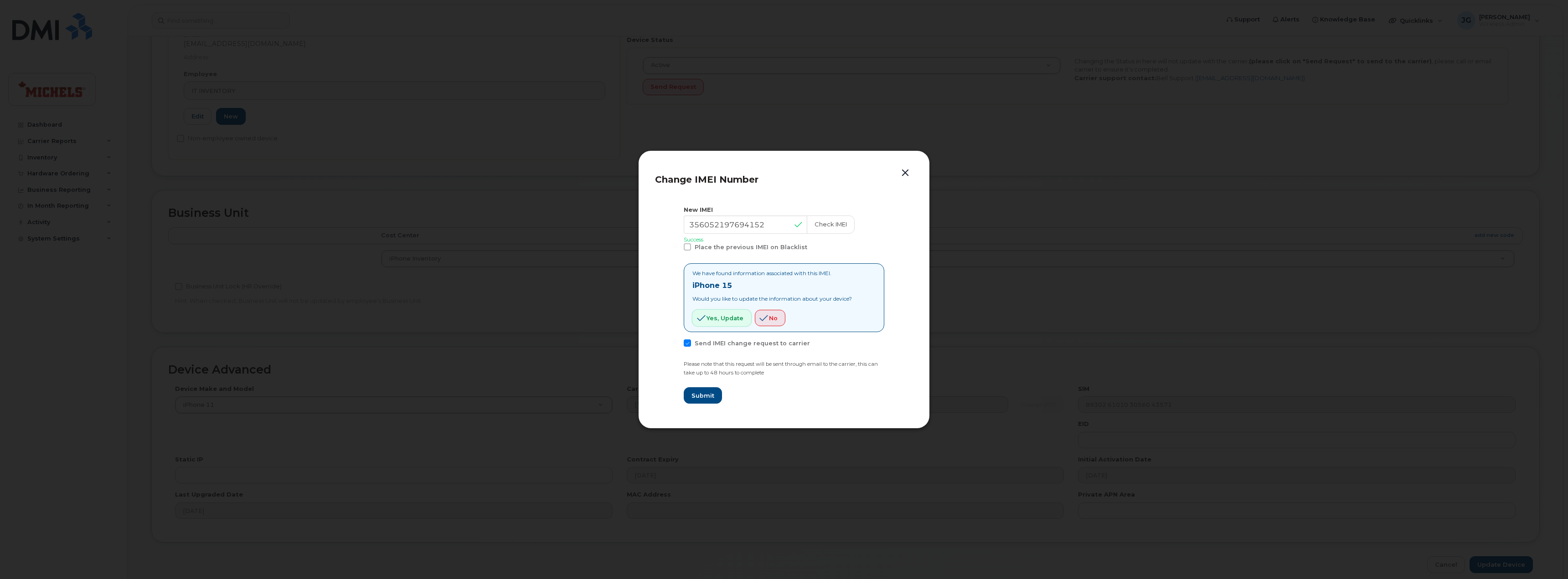
click at [725, 316] on span "Yes, update" at bounding box center [725, 318] width 37 height 9
click at [698, 397] on span "Submit" at bounding box center [702, 395] width 23 height 9
type input "356052197694152"
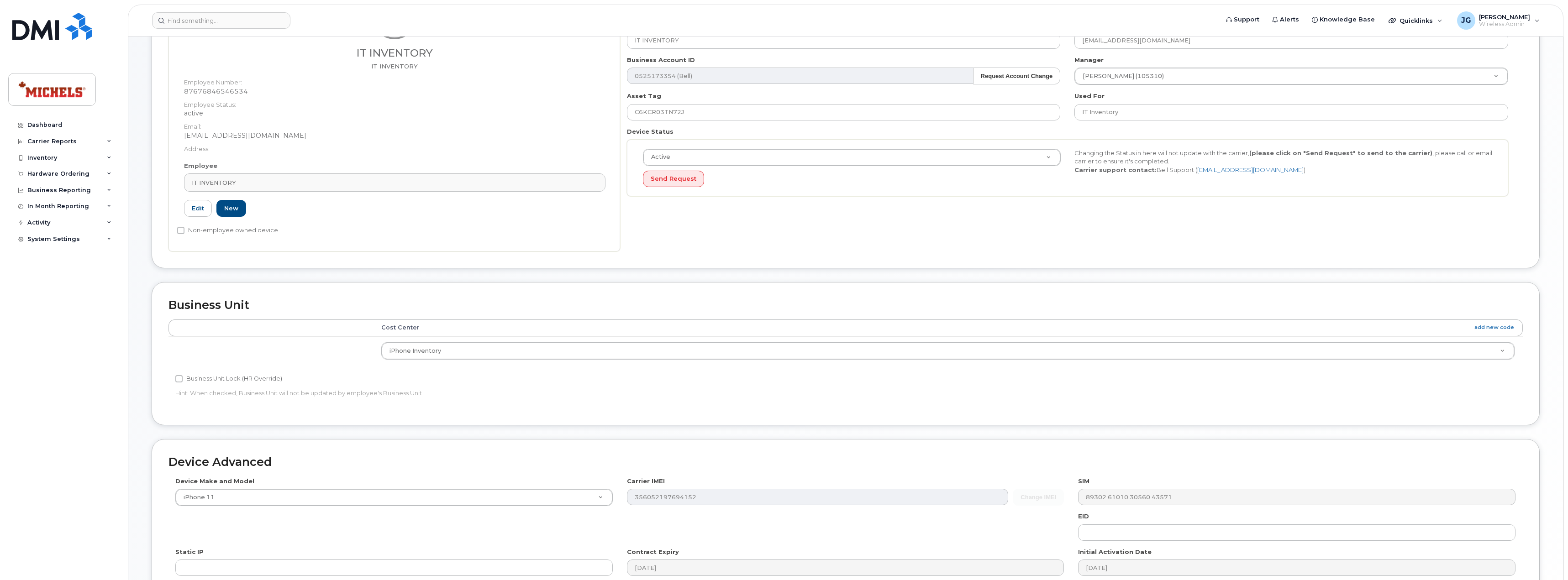
scroll to position [0, 0]
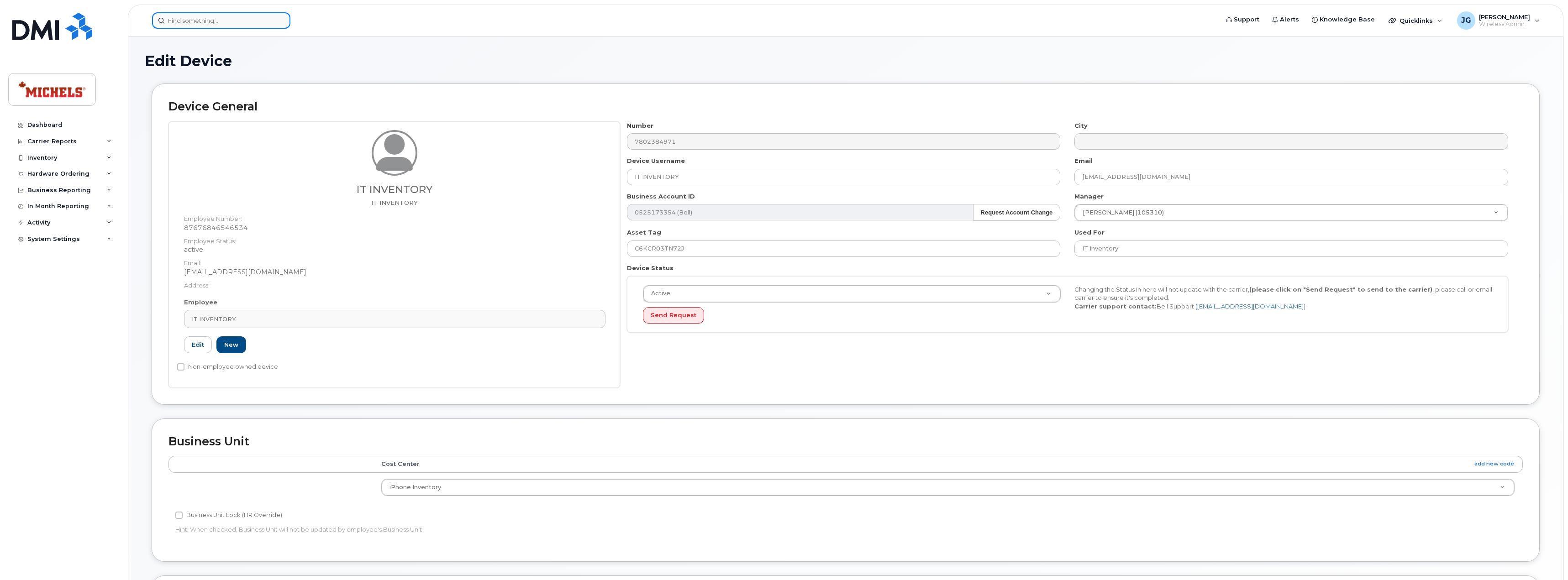
click at [191, 21] on input at bounding box center [221, 20] width 138 height 16
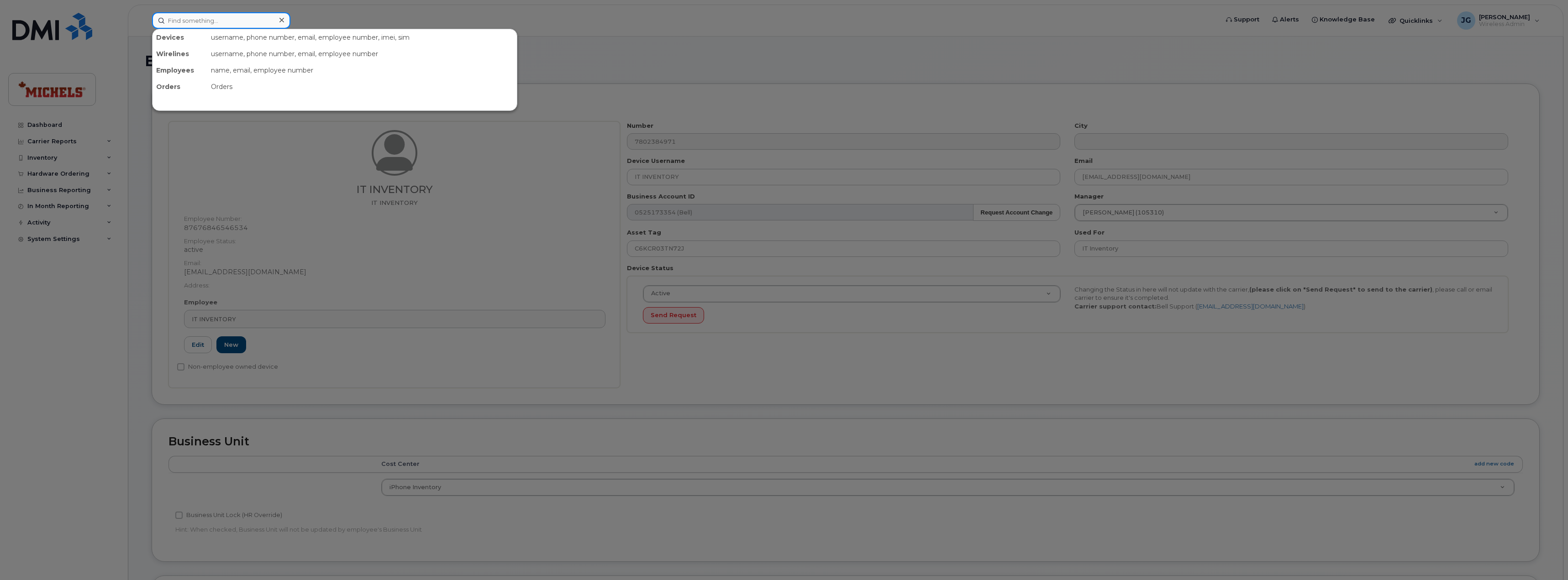
paste input "5873357465"
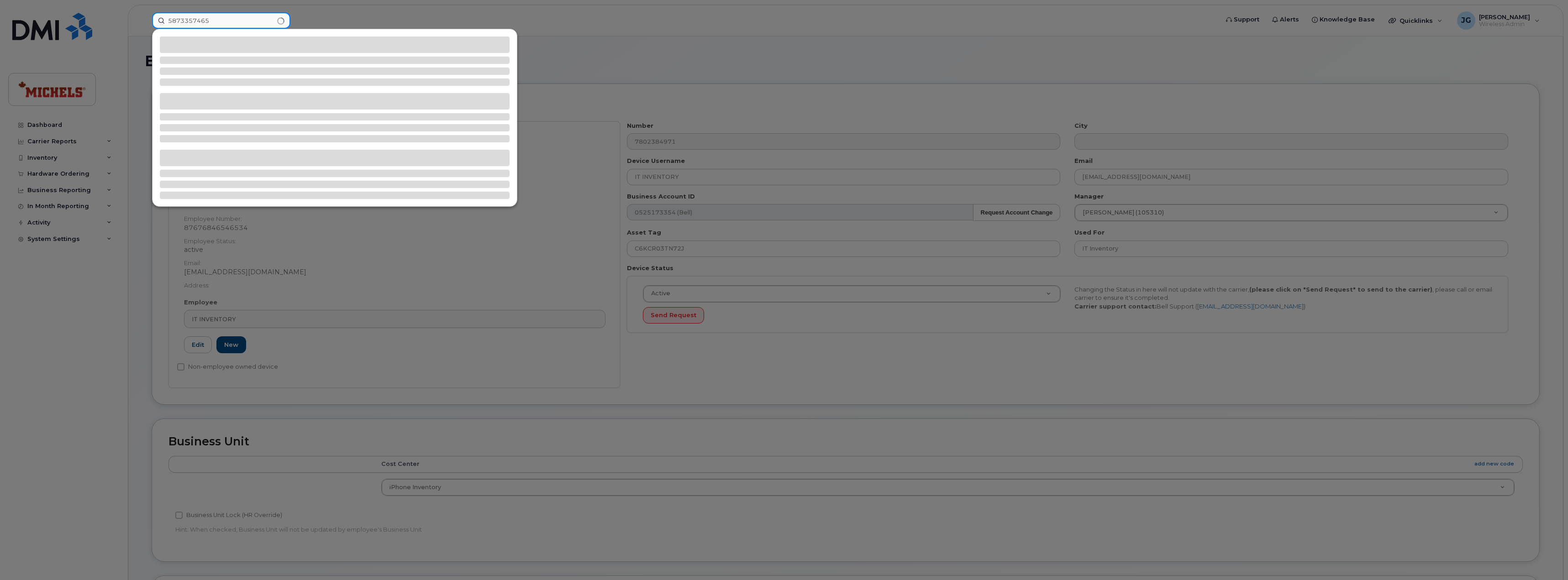
type input "5873357465"
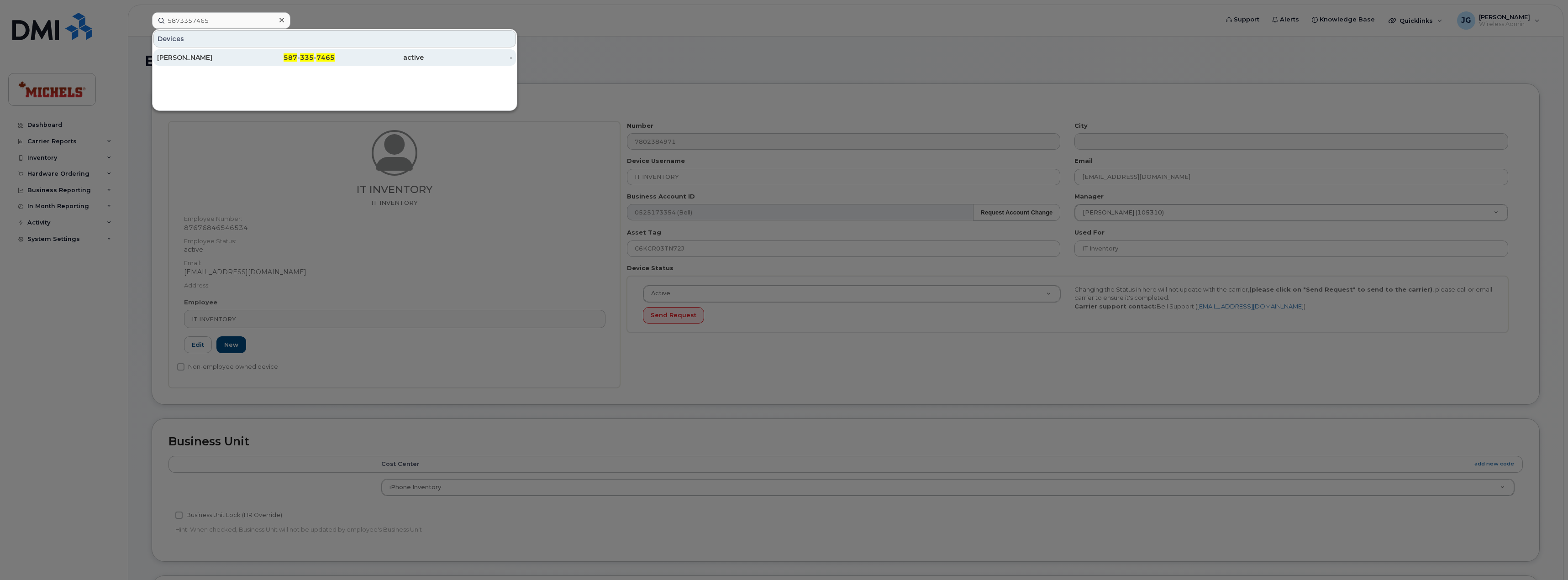
click at [208, 58] on div "[PERSON_NAME]" at bounding box center [202, 57] width 89 height 9
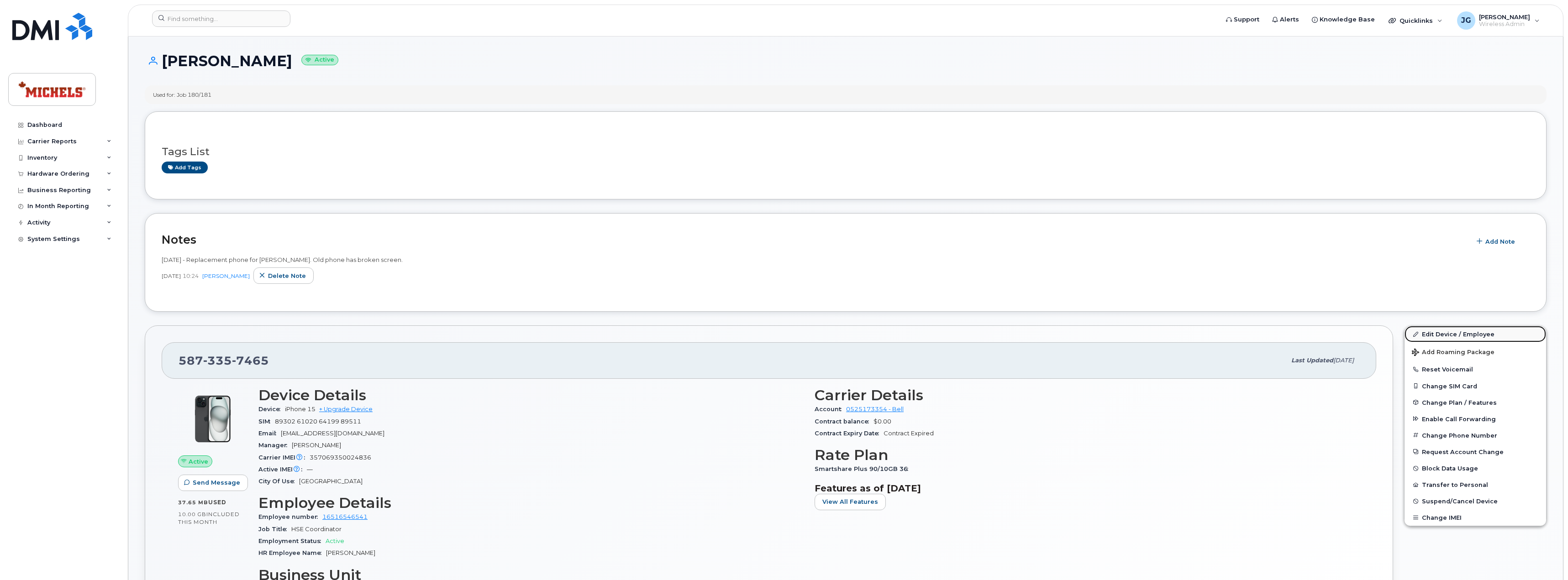
click at [1471, 330] on link "Edit Device / Employee" at bounding box center [1475, 334] width 141 height 16
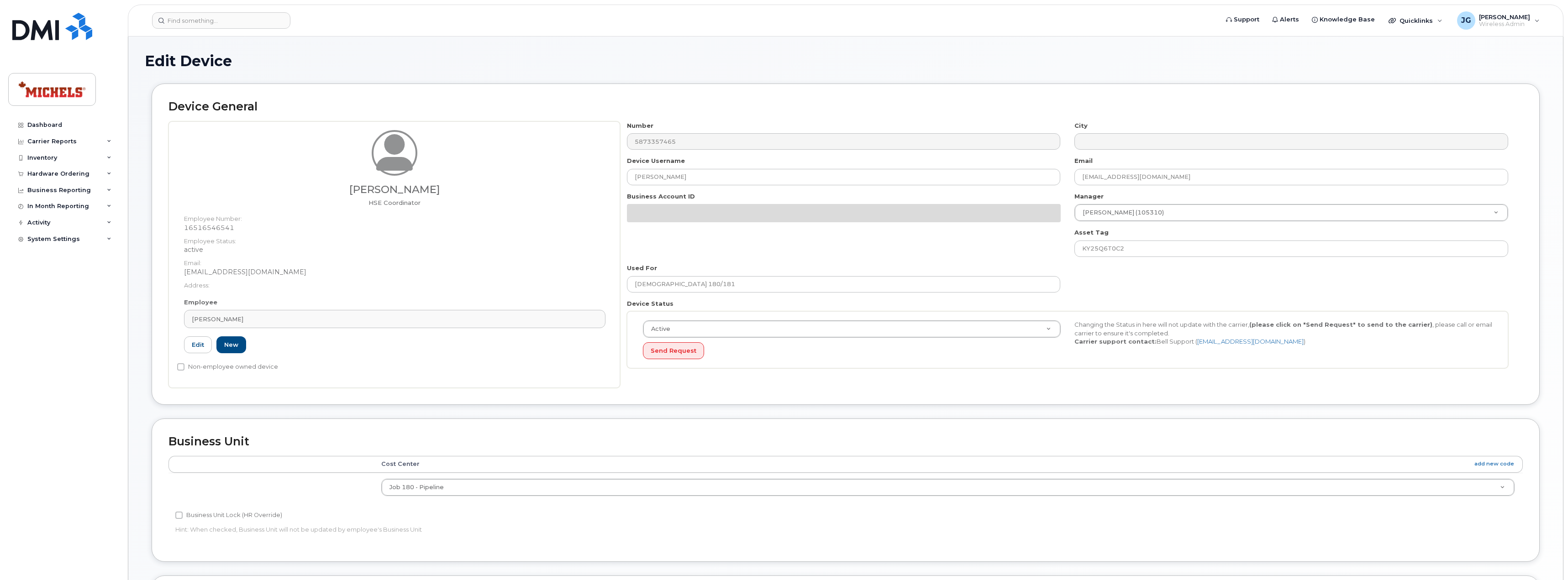
select select "35201665"
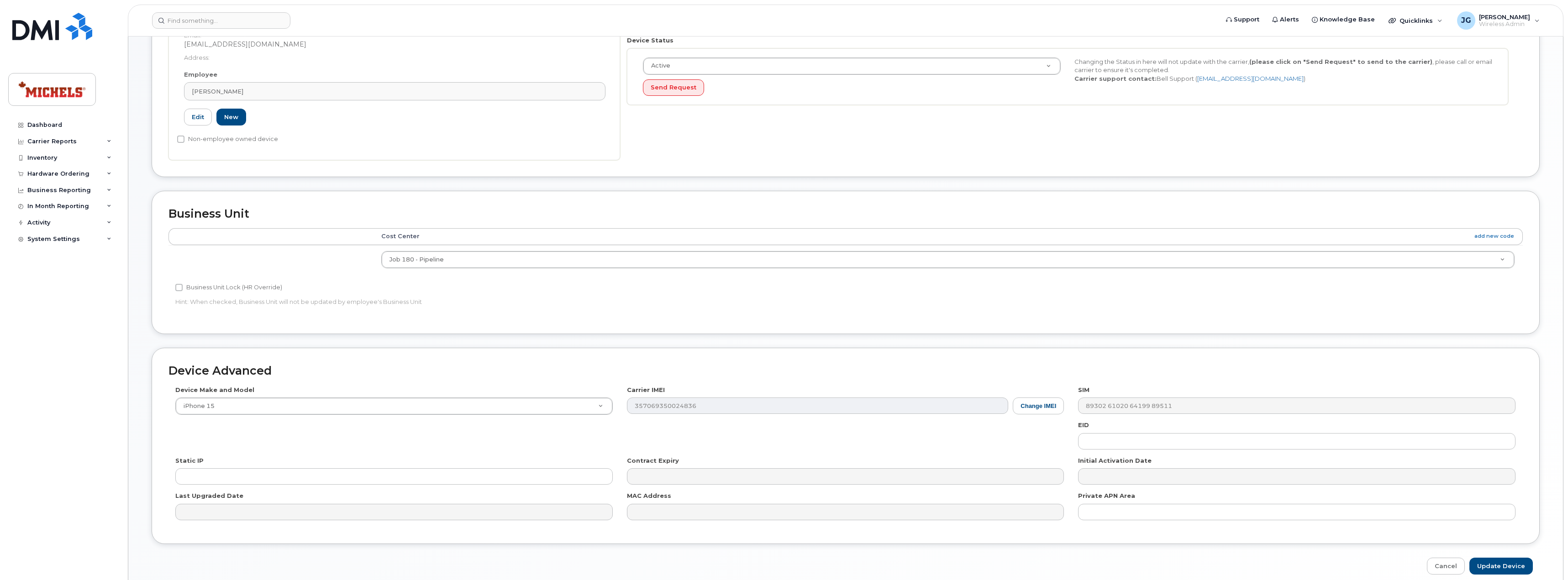
scroll to position [228, 0]
click at [1041, 405] on button "Change IMEI" at bounding box center [1038, 405] width 51 height 17
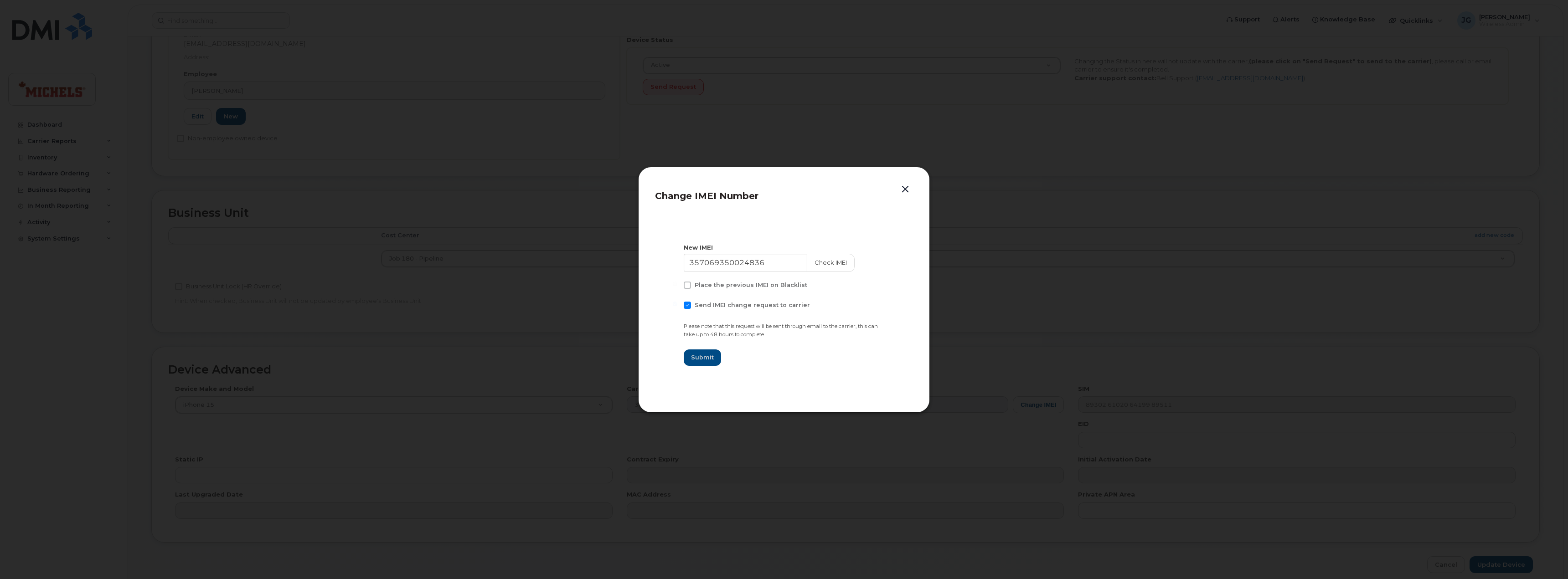
click at [902, 193] on button "button" at bounding box center [905, 189] width 13 height 13
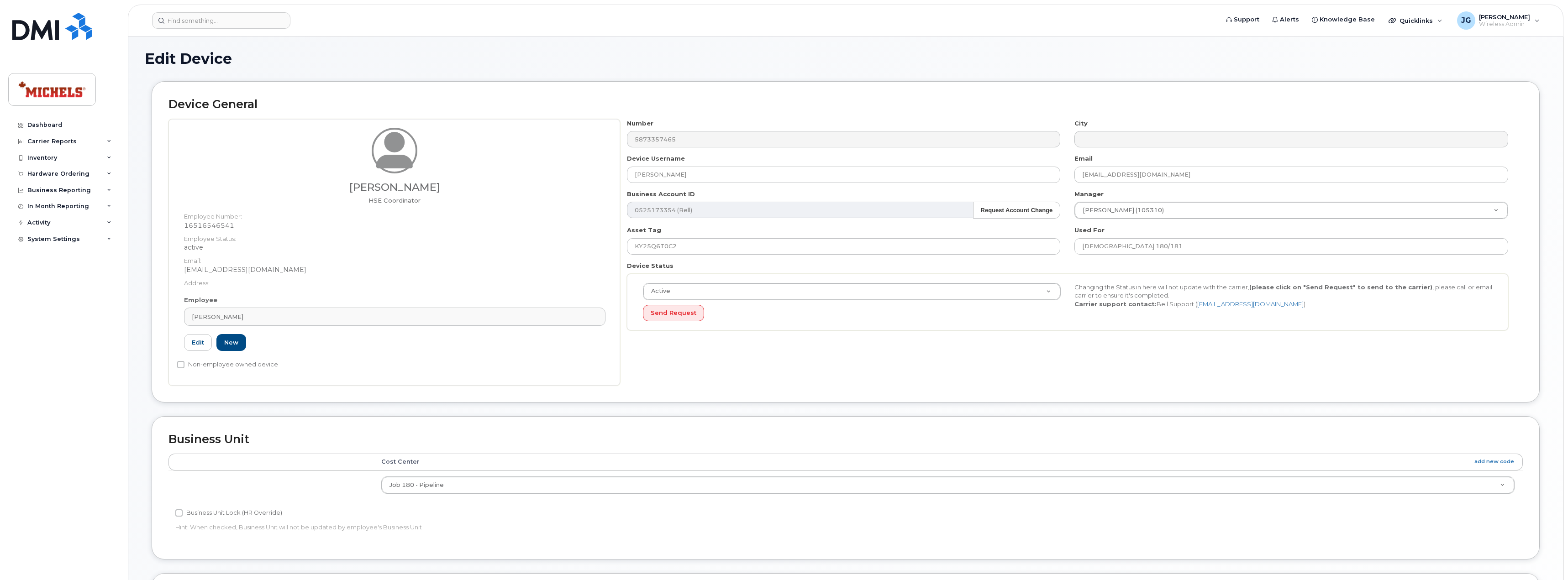
scroll to position [1, 0]
click at [36, 26] on img at bounding box center [52, 26] width 80 height 27
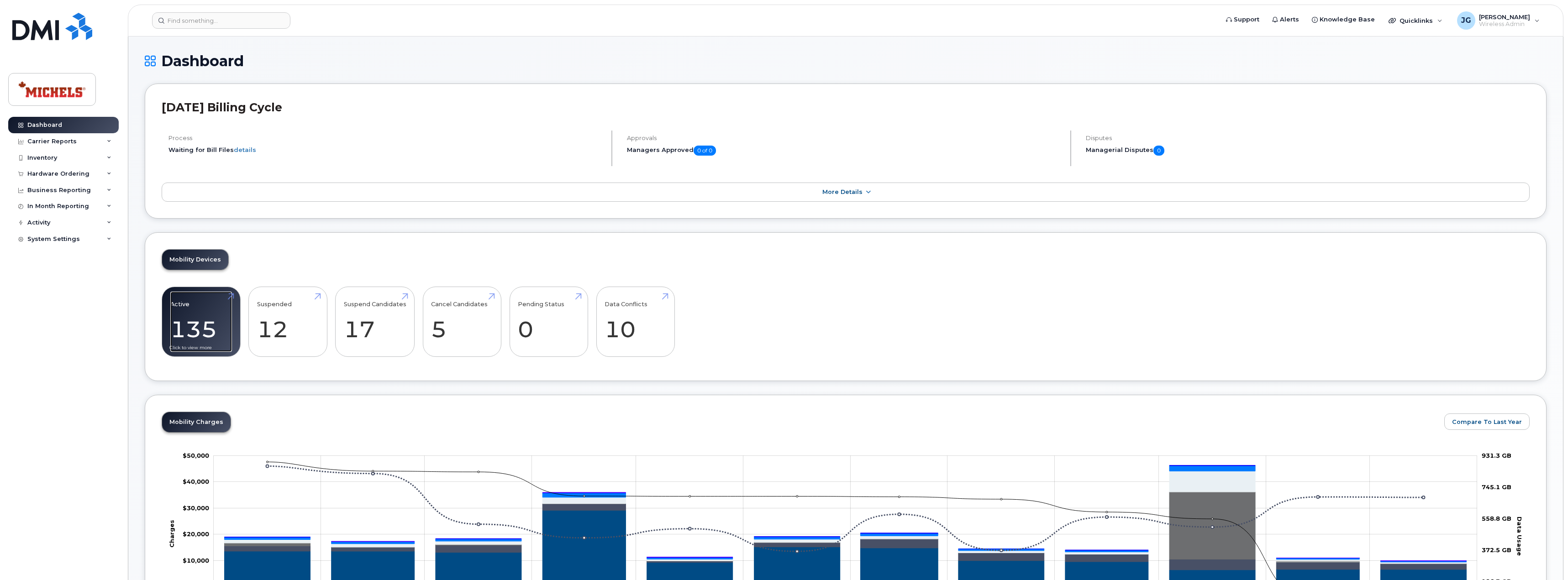
click at [226, 335] on link "Active 135 -80%" at bounding box center [201, 322] width 62 height 60
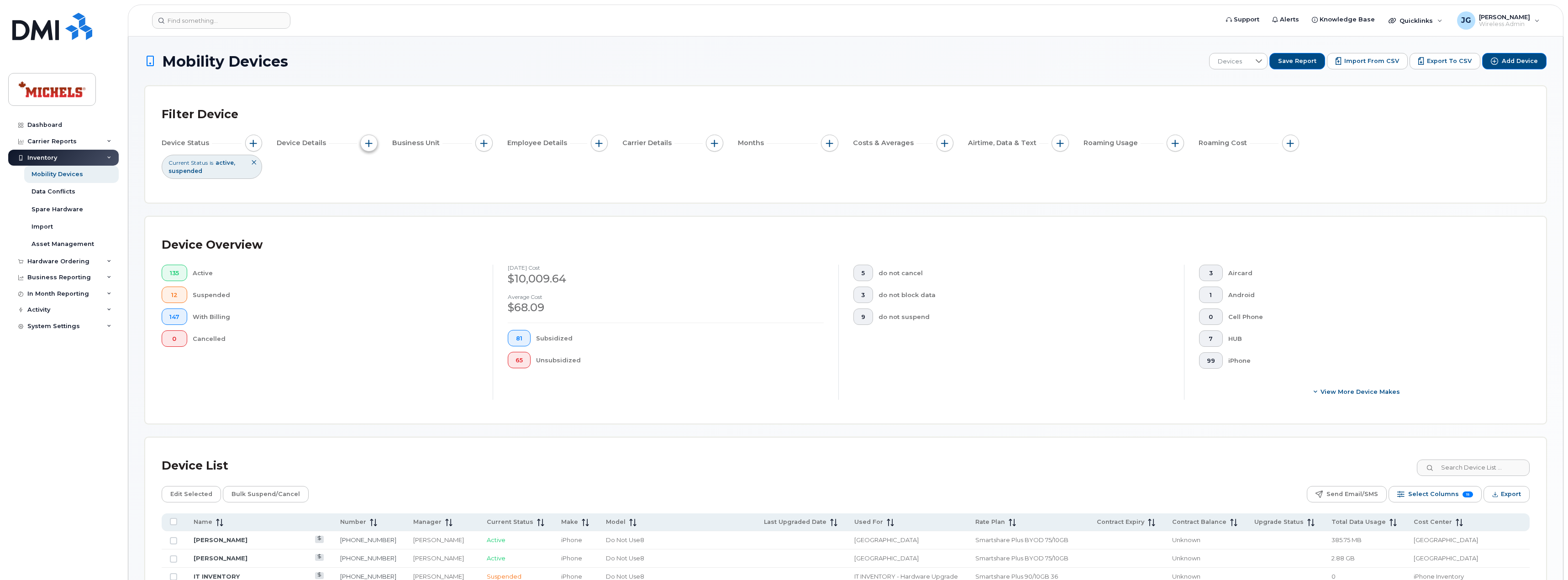
click at [377, 144] on button "button" at bounding box center [369, 143] width 17 height 17
click at [370, 169] on input "Device Make" at bounding box center [371, 171] width 7 height 7
checkbox input "true"
click at [408, 211] on div "empty" at bounding box center [422, 208] width 82 height 15
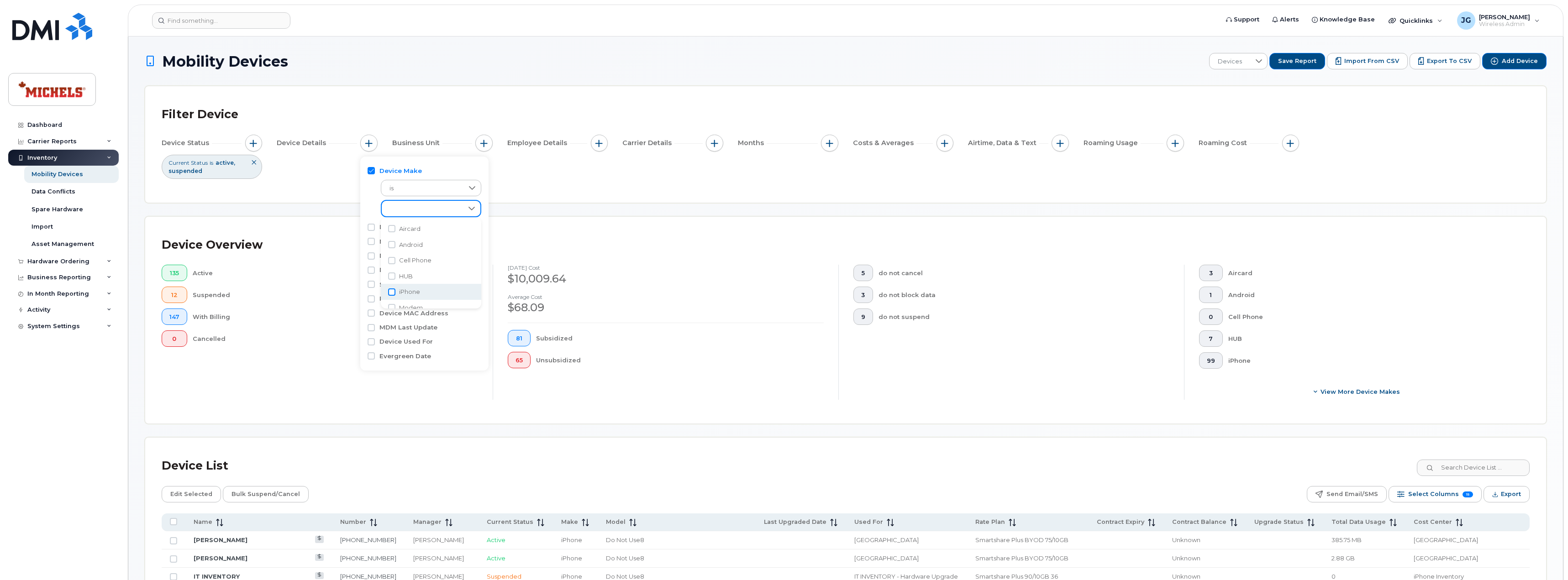
click at [391, 292] on input "iPhone" at bounding box center [392, 292] width 7 height 7
checkbox input "true"
click at [603, 196] on div "Filter Device Device Status Current Status is active suspended Device Details D…" at bounding box center [845, 144] width 1400 height 116
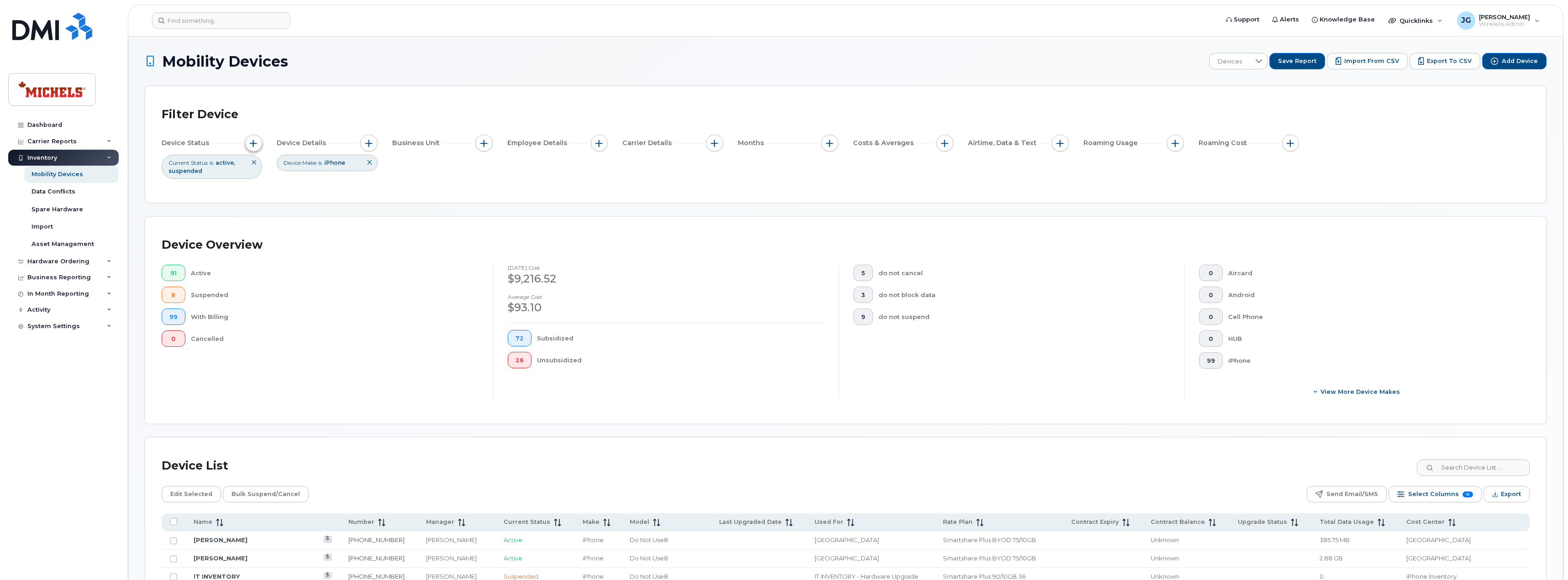
click at [252, 143] on span "button" at bounding box center [254, 143] width 7 height 7
click at [357, 188] on span at bounding box center [360, 188] width 7 height 7
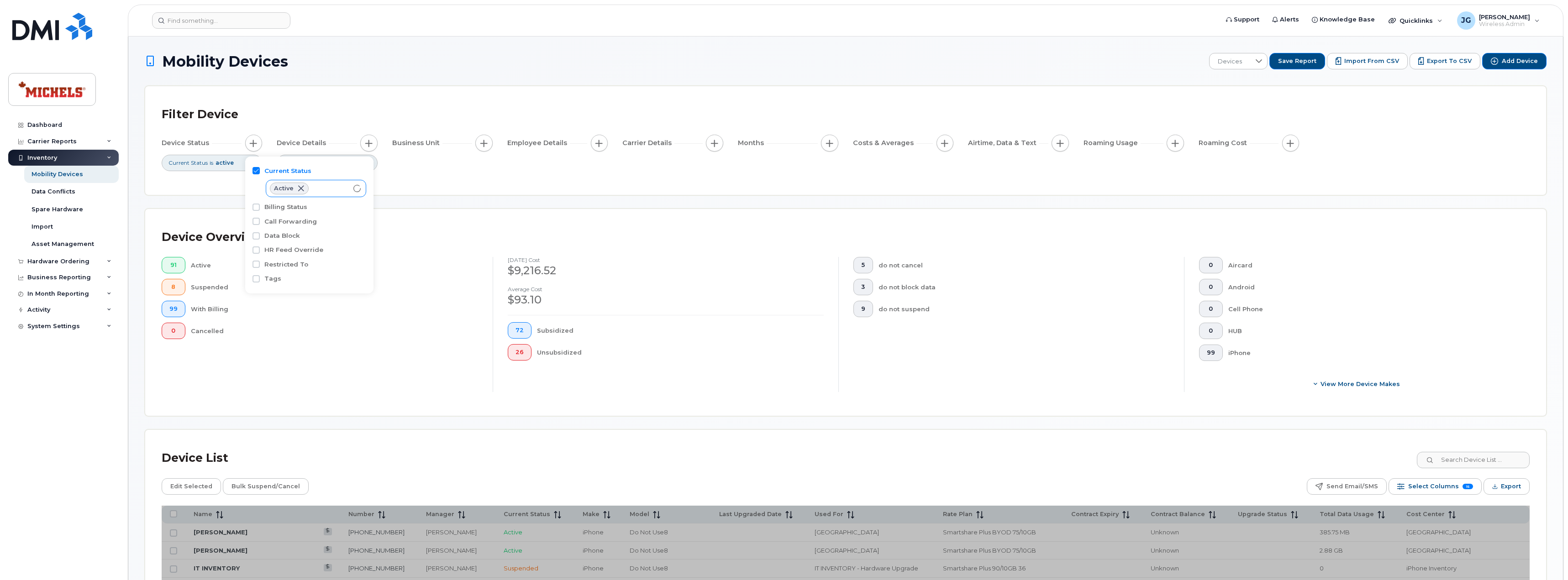
click at [507, 190] on div "Filter Device Device Status Current Status is active Device Details Device Make…" at bounding box center [845, 141] width 1400 height 108
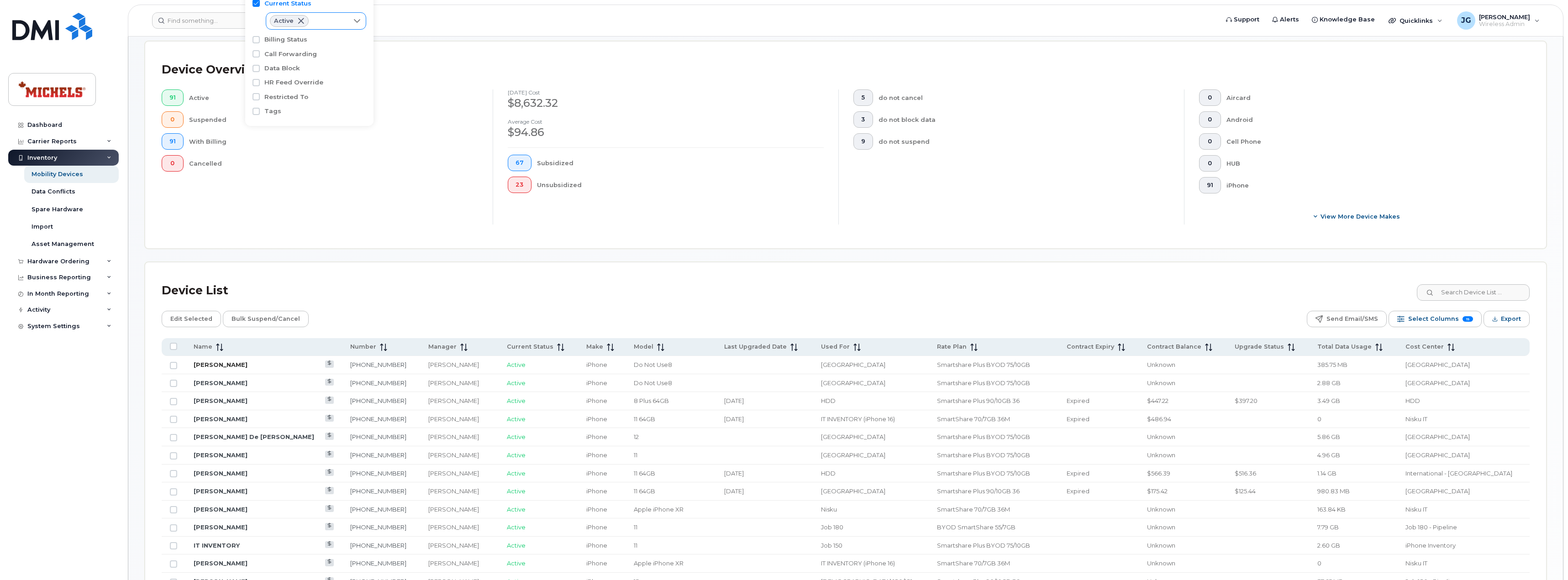
scroll to position [168, 0]
drag, startPoint x: 216, startPoint y: 348, endPoint x: 471, endPoint y: 350, distance: 255.0
click at [216, 348] on icon at bounding box center [219, 346] width 7 height 7
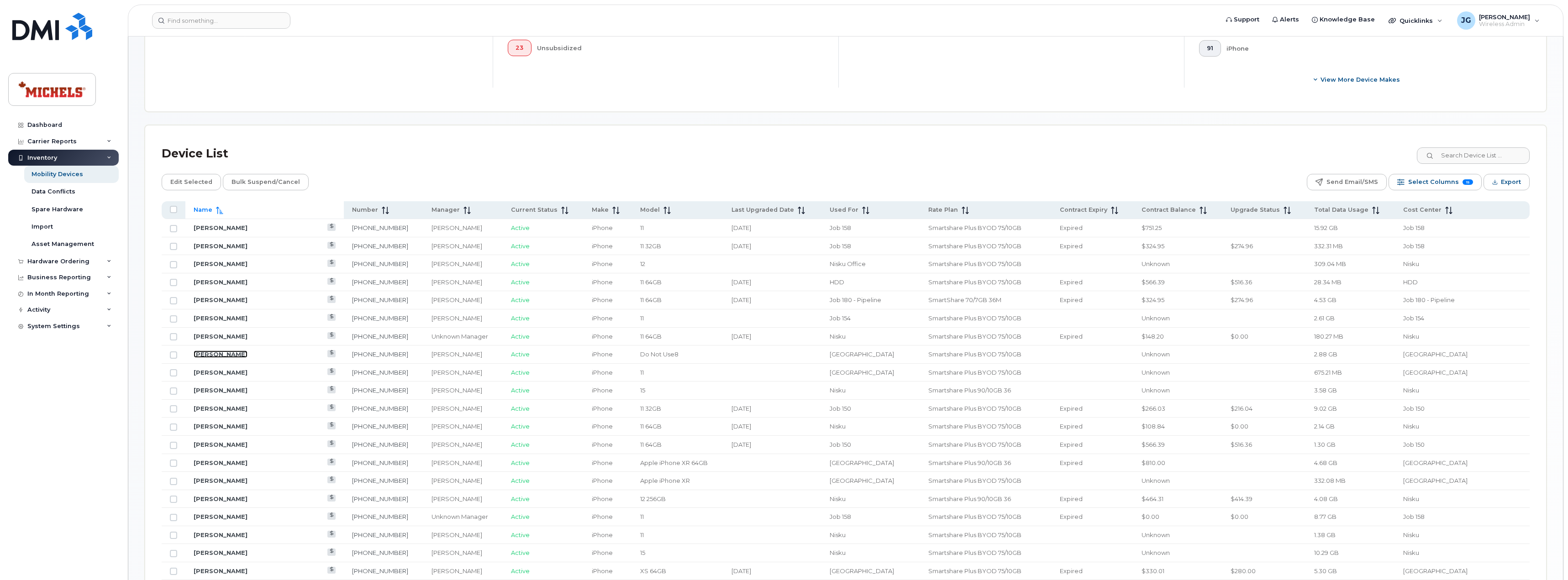
scroll to position [305, 0]
click at [238, 228] on link "[PERSON_NAME]" at bounding box center [221, 227] width 54 height 7
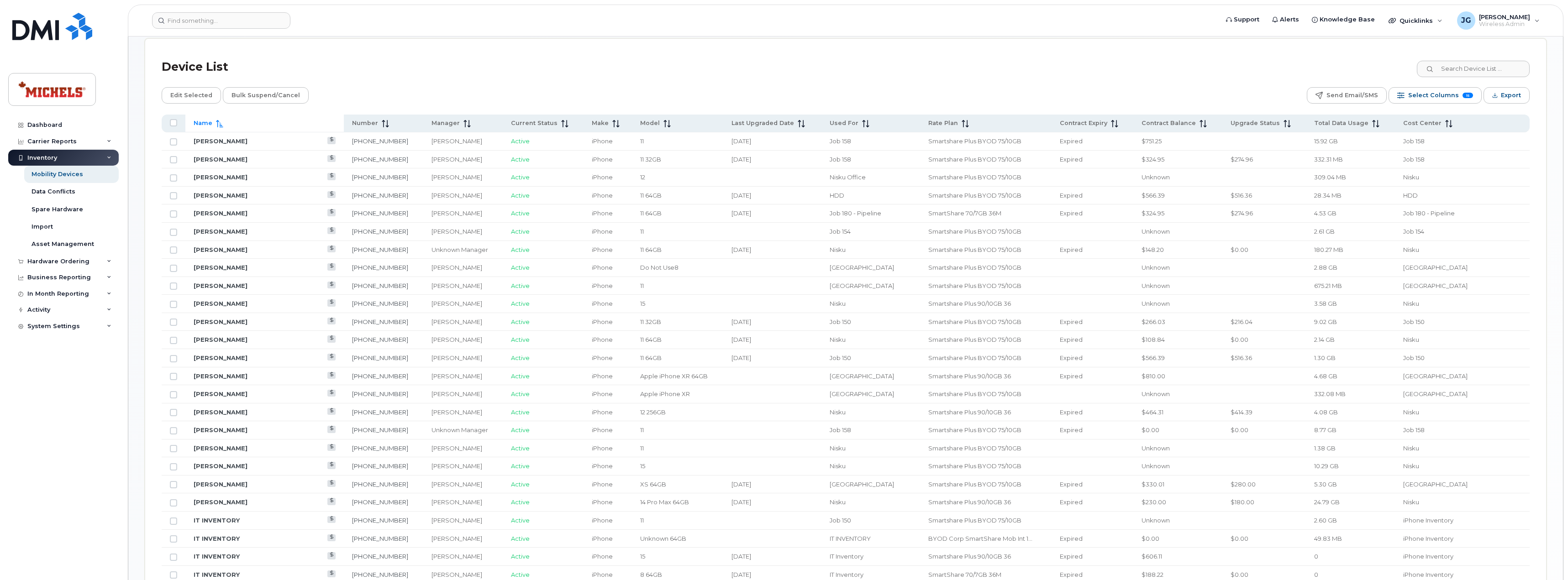
scroll to position [396, 0]
click at [427, 74] on div "Device List" at bounding box center [846, 62] width 1368 height 24
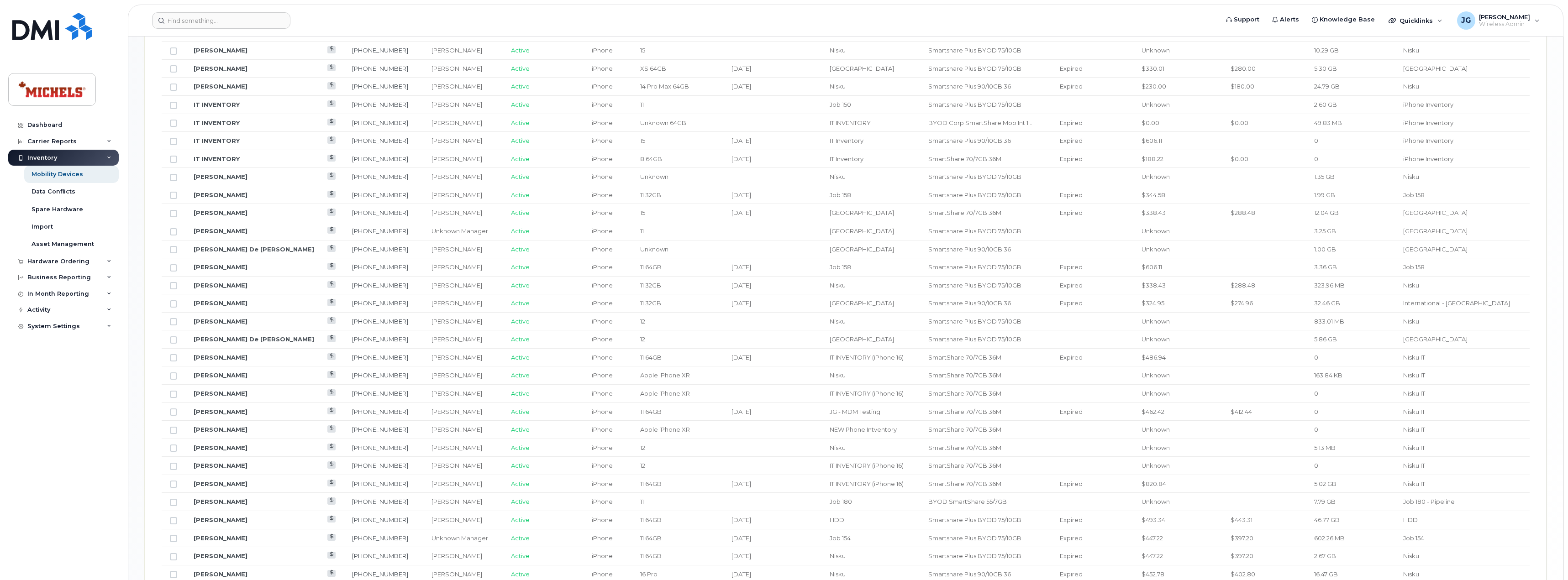
scroll to position [898, 0]
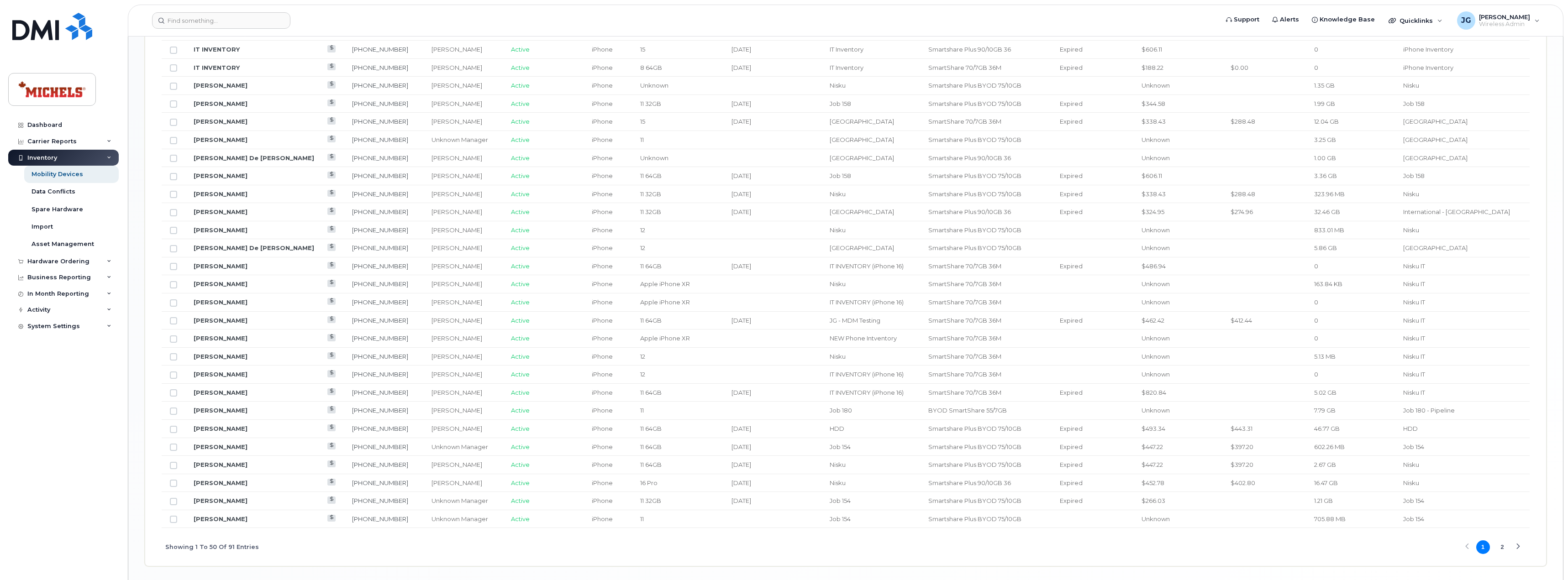
click at [1502, 544] on button "2" at bounding box center [1502, 547] width 13 height 13
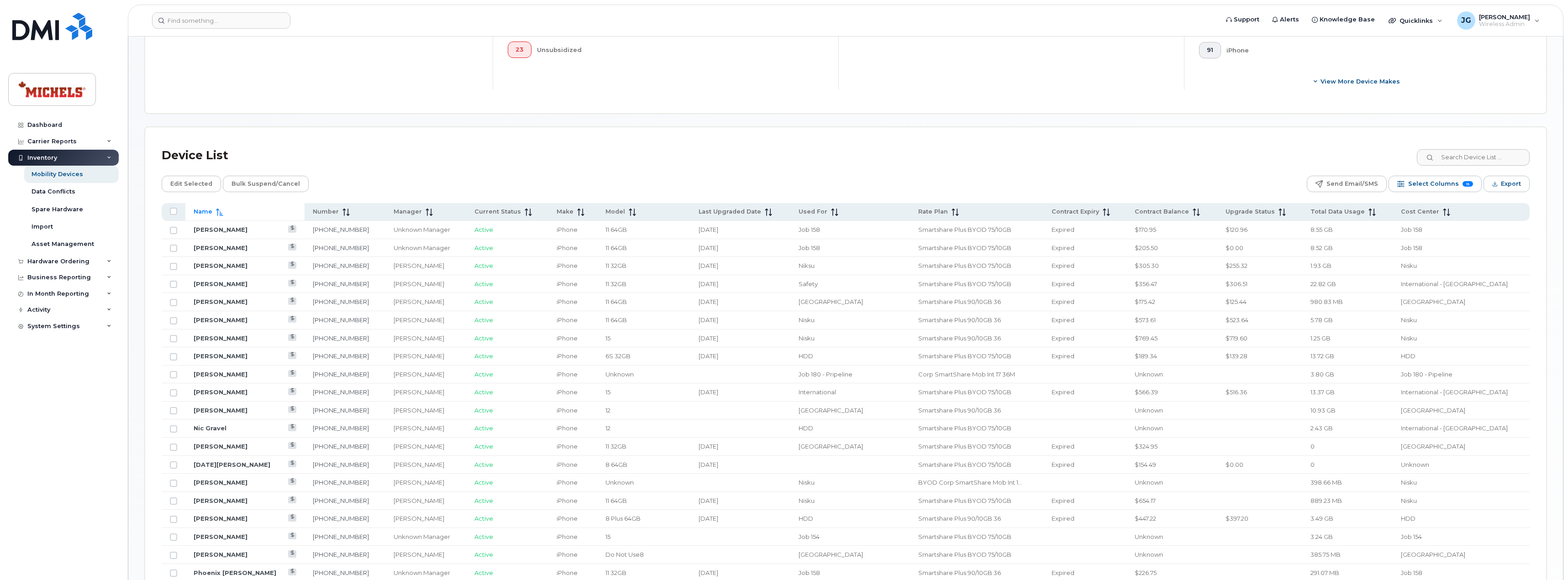
scroll to position [266, 0]
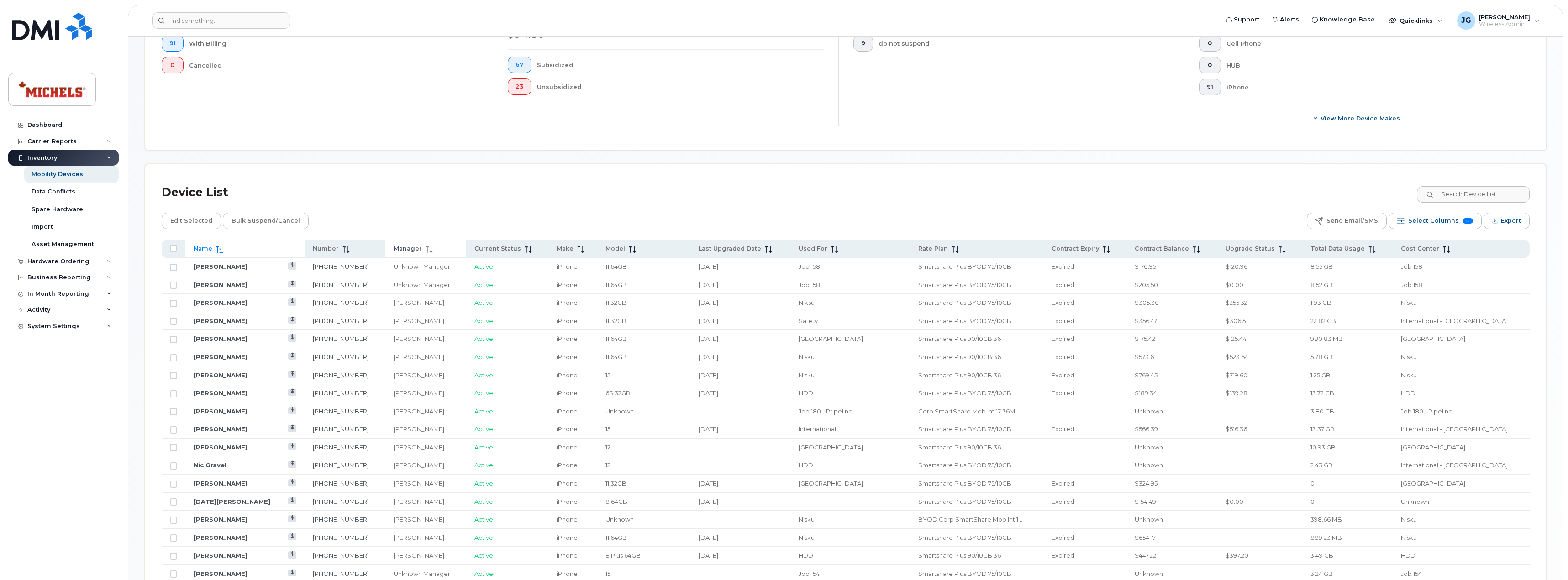
drag, startPoint x: 408, startPoint y: 250, endPoint x: 419, endPoint y: 248, distance: 11.2
click at [426, 250] on icon at bounding box center [429, 249] width 7 height 7
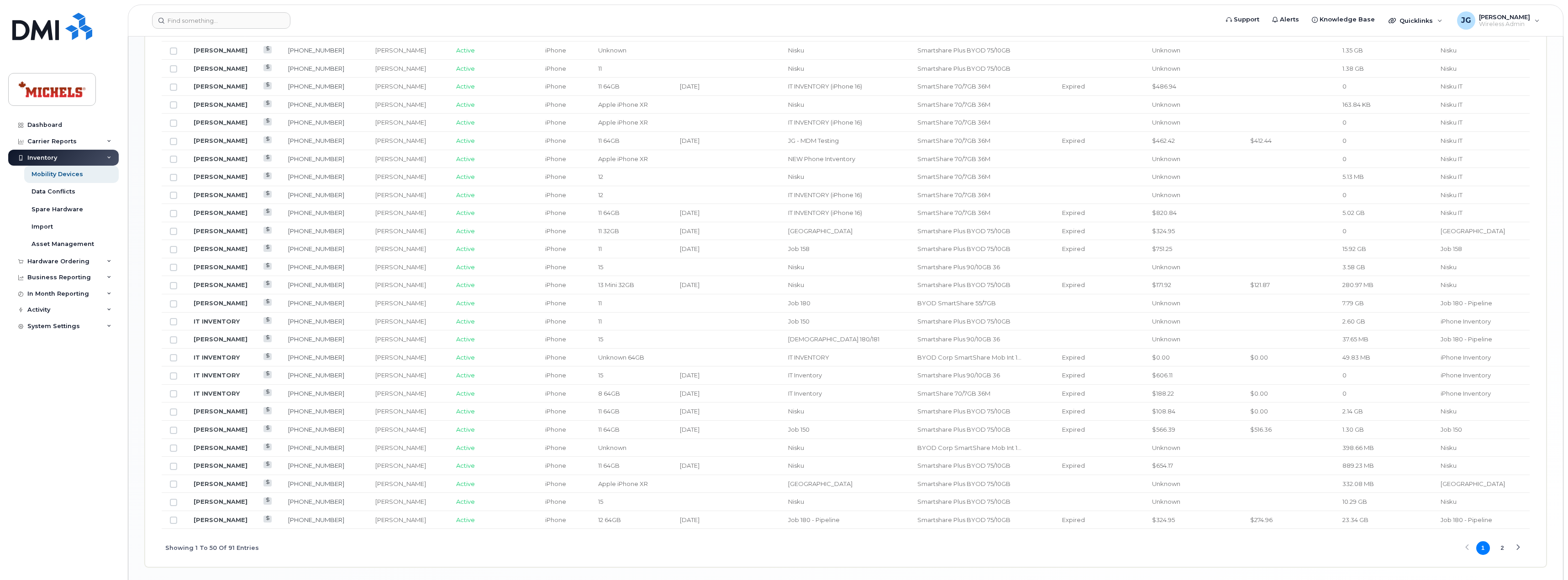
scroll to position [898, 0]
click at [1499, 550] on button "2" at bounding box center [1502, 546] width 13 height 13
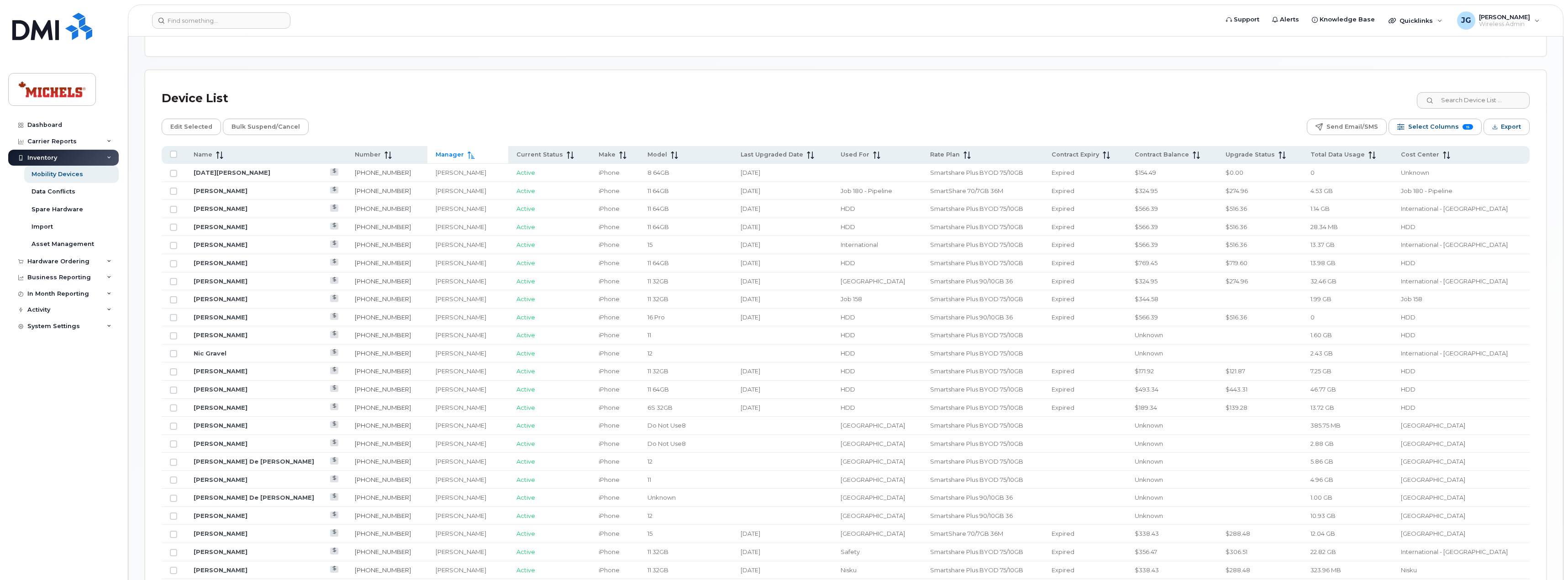
scroll to position [358, 0]
click at [229, 175] on link "Noel Malcolmson" at bounding box center [232, 174] width 77 height 7
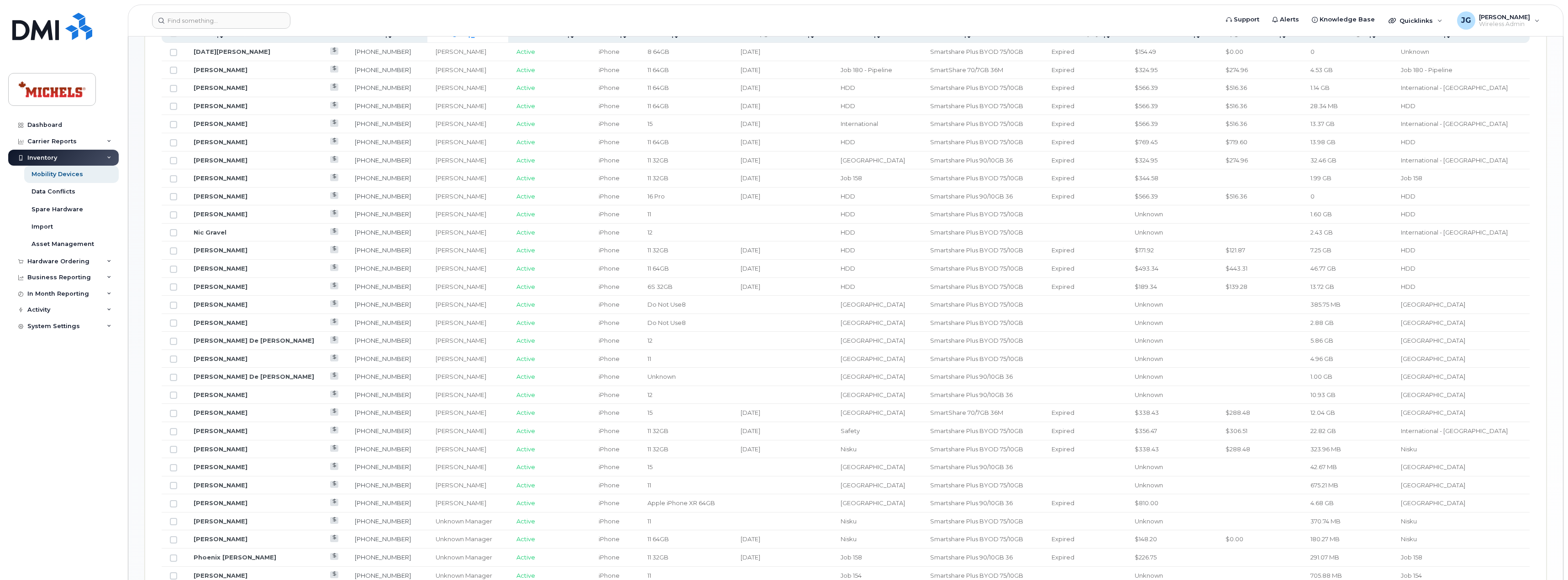
scroll to position [220, 0]
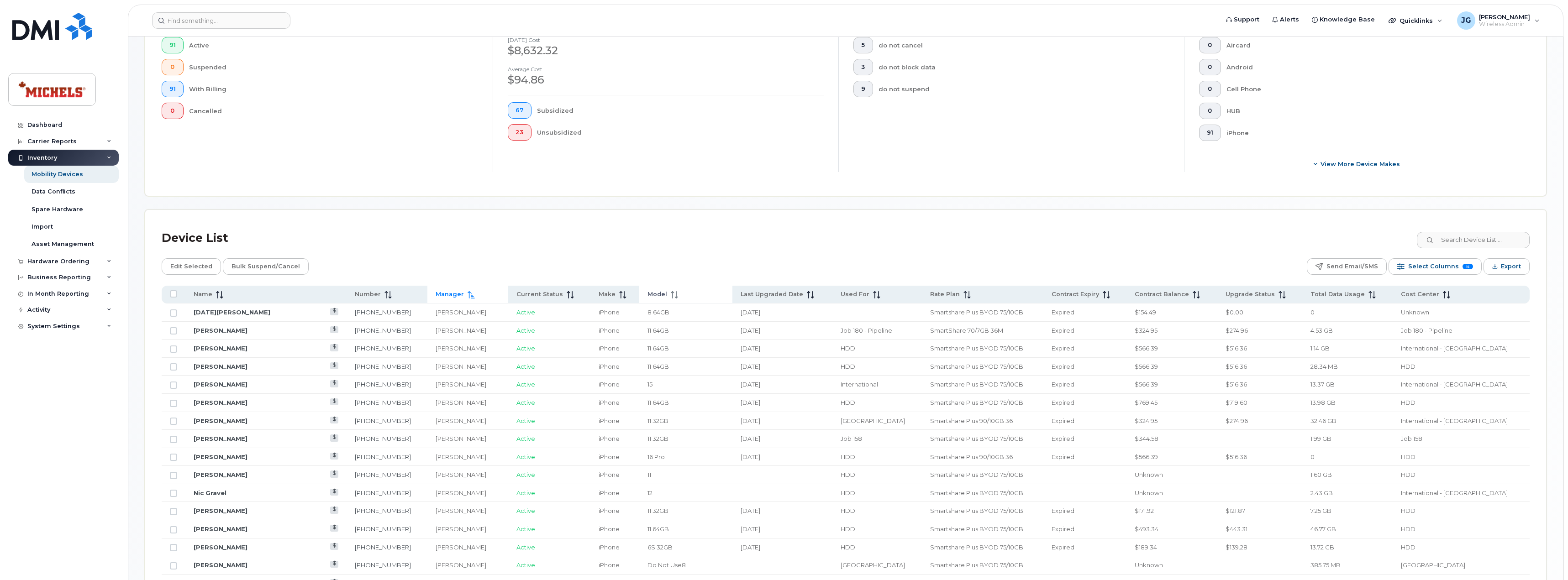
click at [671, 296] on icon at bounding box center [674, 295] width 7 height 7
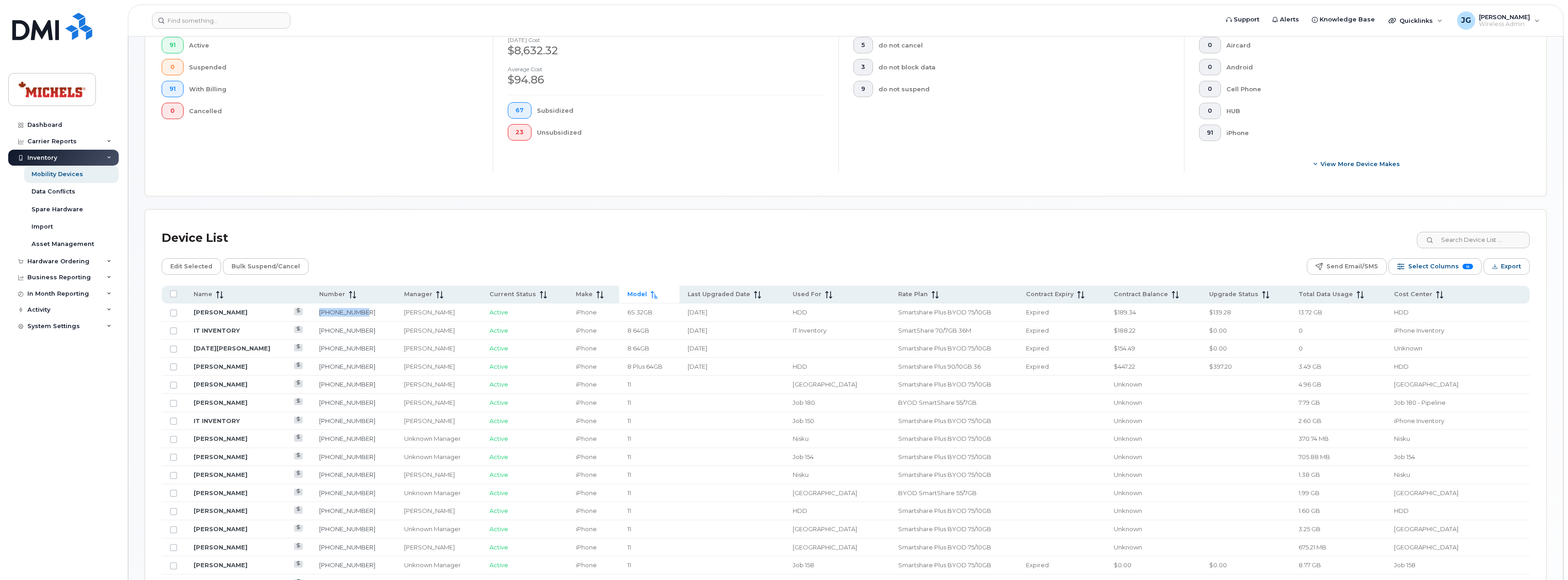
drag, startPoint x: 346, startPoint y: 313, endPoint x: 291, endPoint y: 313, distance: 55.0
click at [291, 313] on tr "Mike Vidomski 780-918-5949 Patrick O'Donoghue Active iPhone 6S 32GB 2018-01-12 …" at bounding box center [846, 313] width 1368 height 18
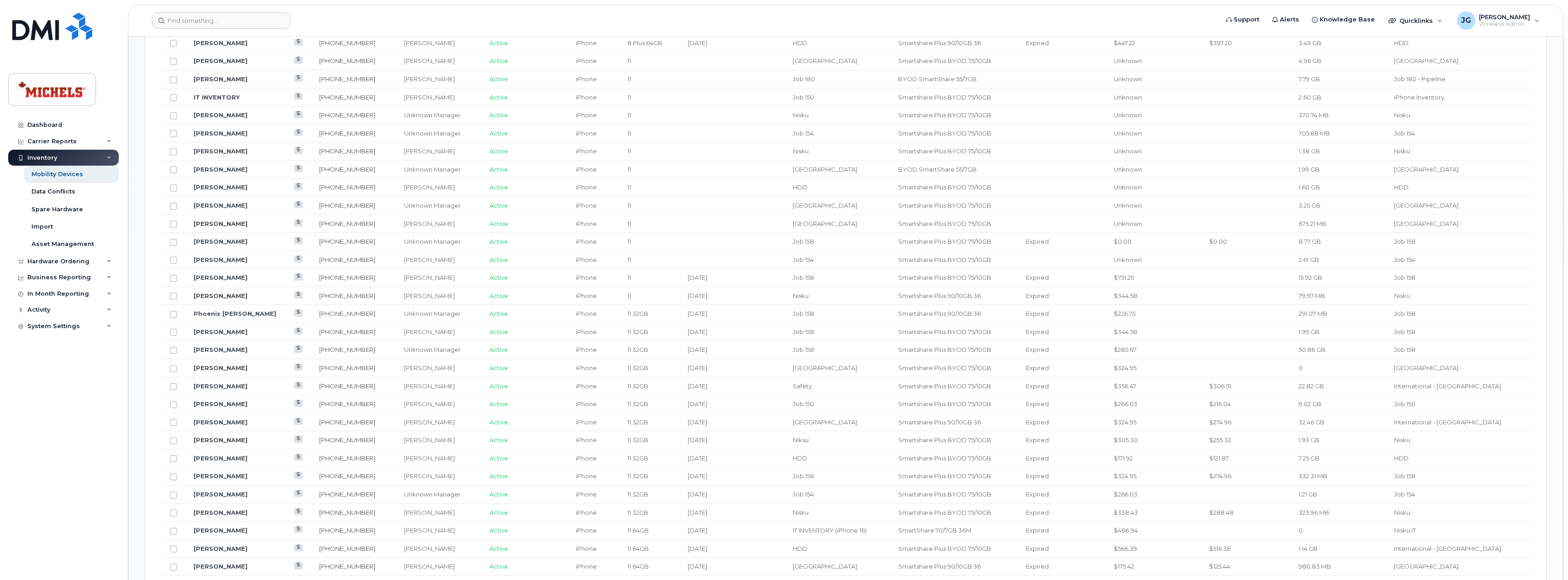
scroll to position [383, 0]
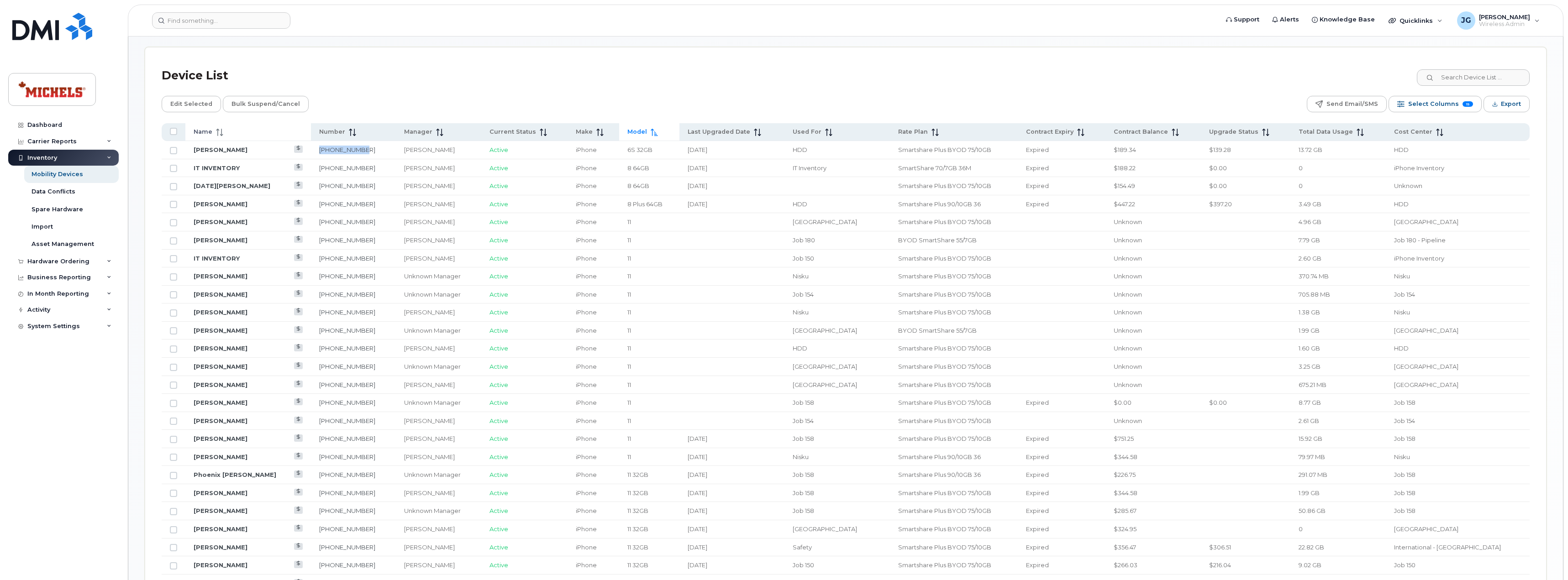
drag, startPoint x: 210, startPoint y: 127, endPoint x: 258, endPoint y: 137, distance: 49.0
click at [210, 127] on th "Name" at bounding box center [248, 132] width 126 height 18
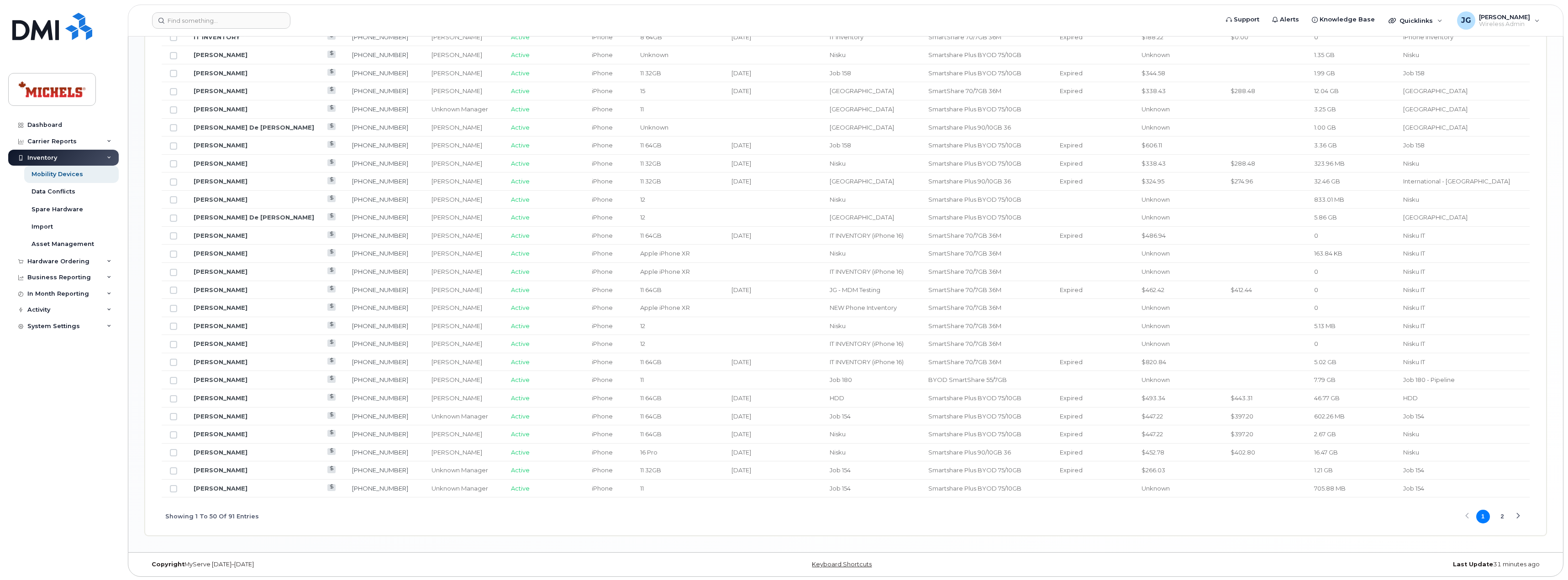
scroll to position [929, 0]
click at [1506, 515] on button "2" at bounding box center [1502, 515] width 13 height 13
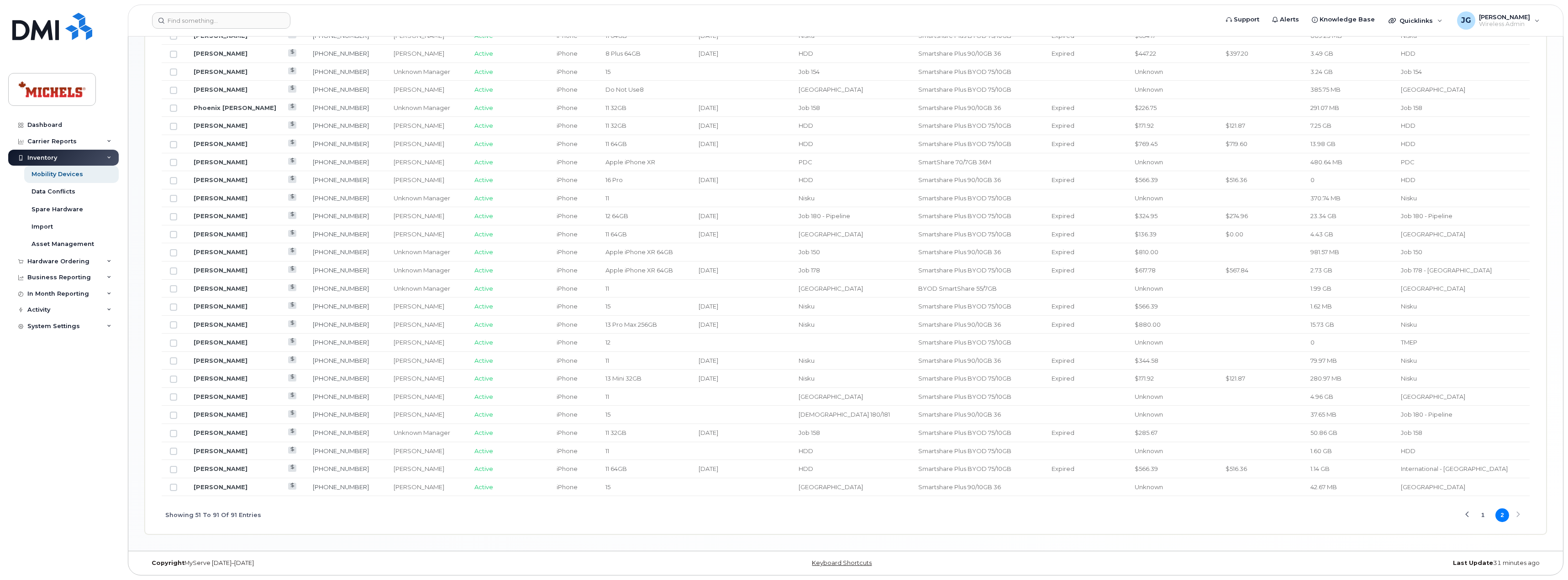
scroll to position [768, 0]
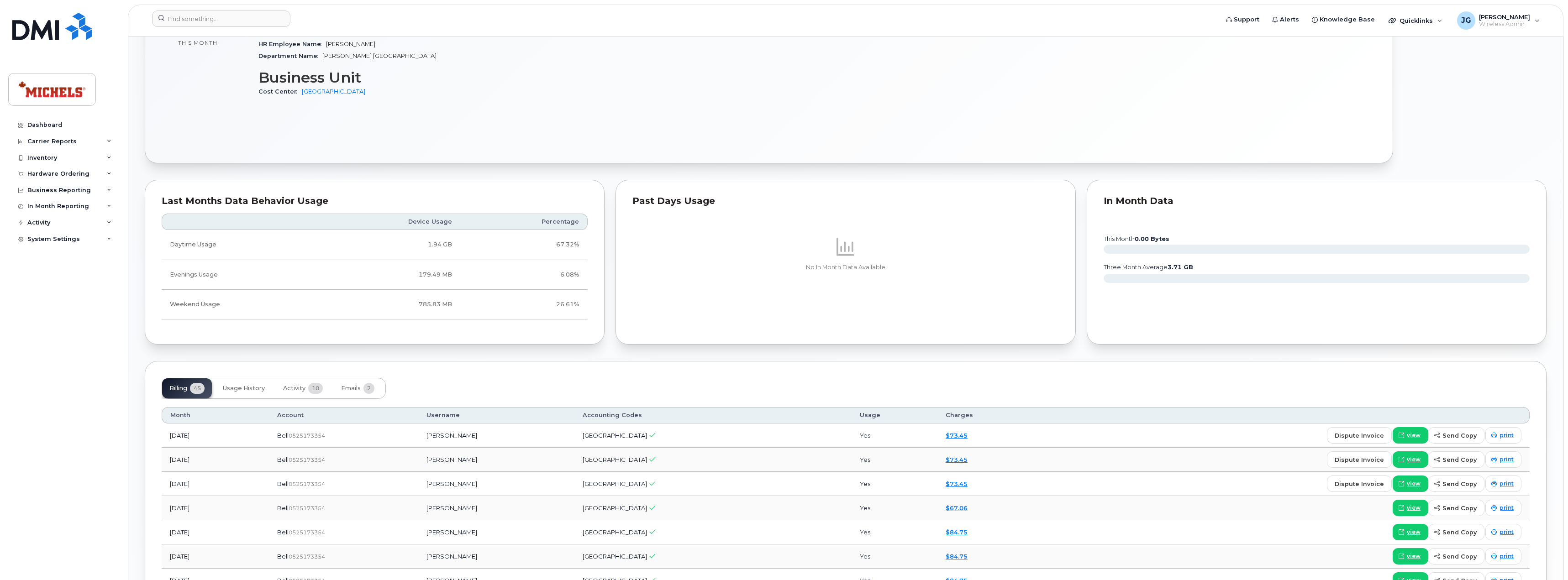
scroll to position [502, 0]
click at [246, 384] on span "Usage History" at bounding box center [243, 388] width 42 height 7
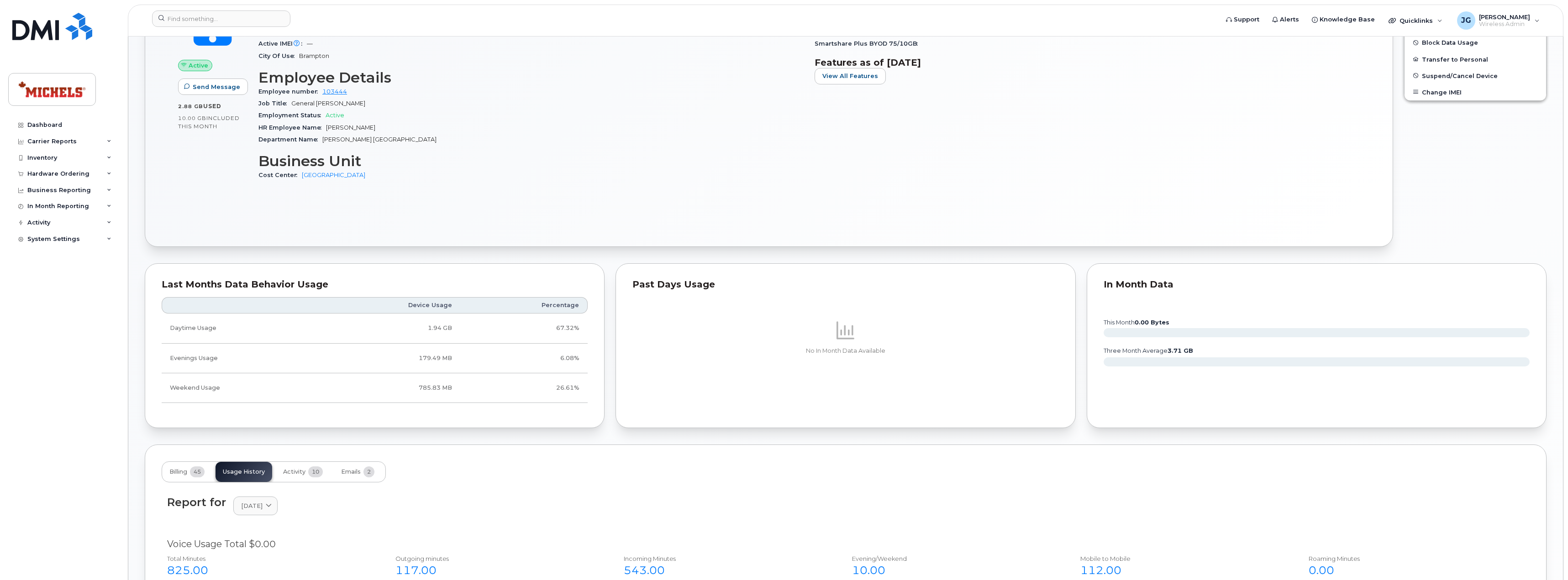
scroll to position [319, 0]
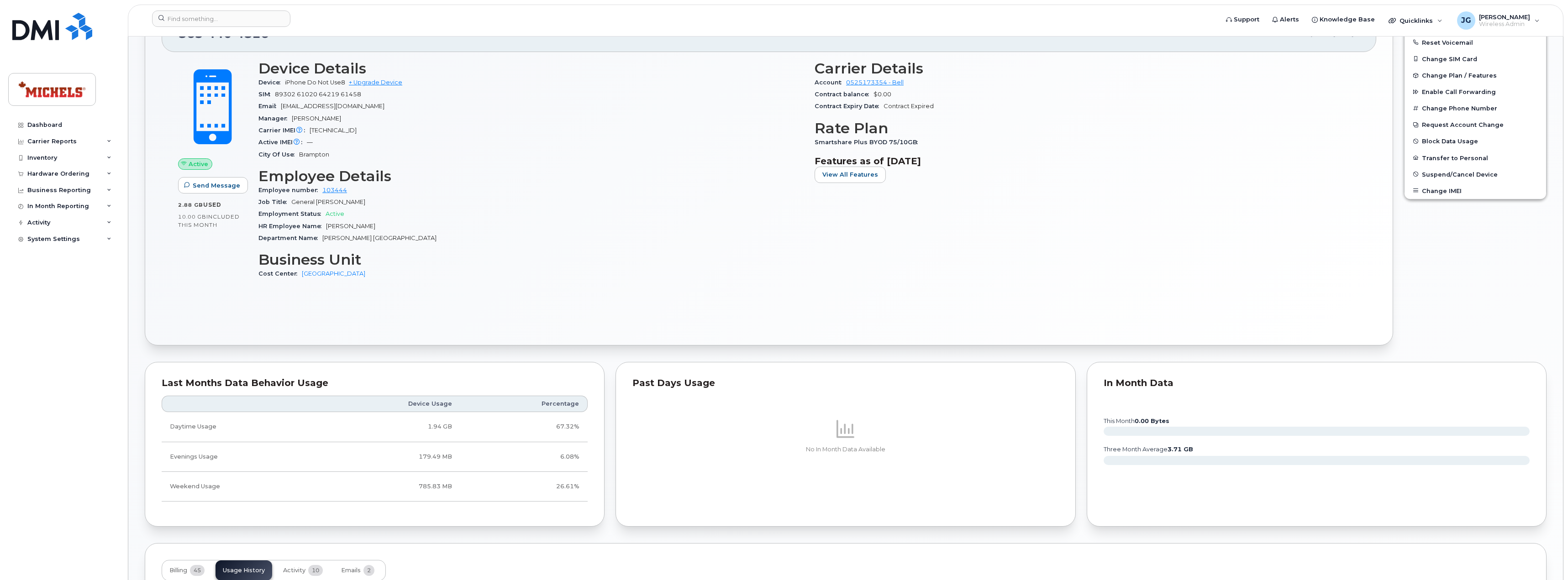
drag, startPoint x: 1184, startPoint y: 208, endPoint x: 1178, endPoint y: 208, distance: 6.0
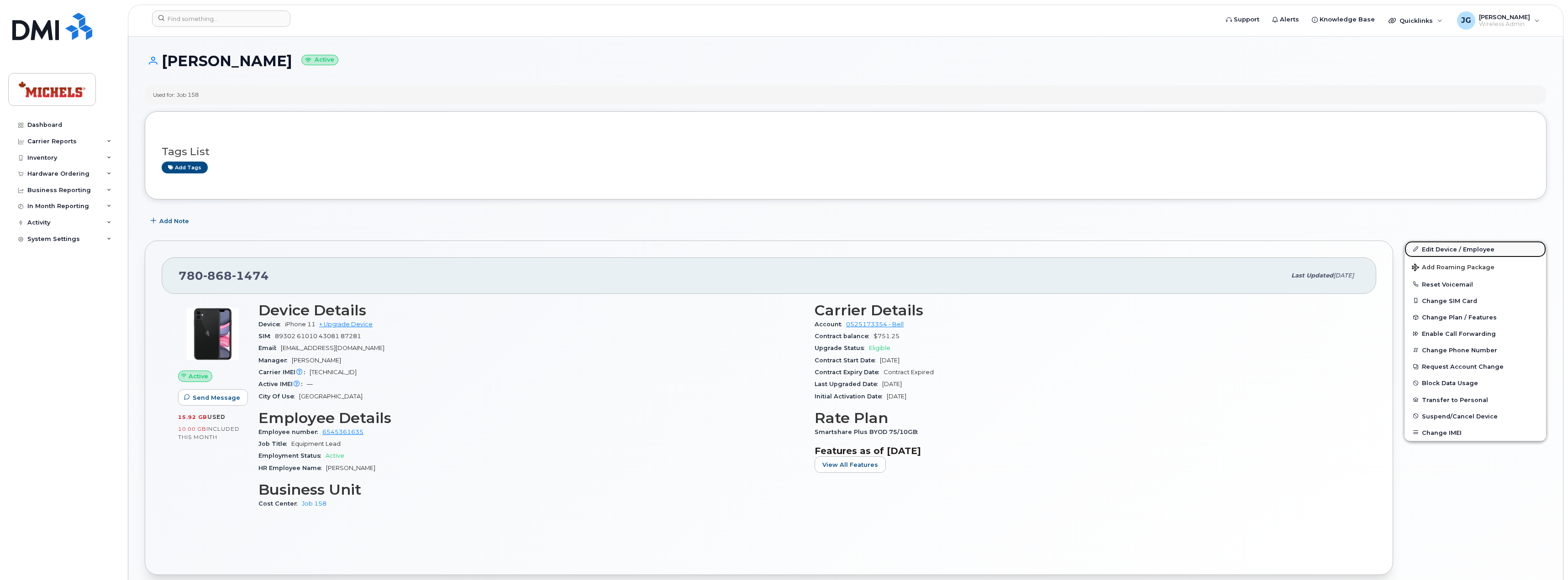
click at [1460, 249] on link "Edit Device / Employee" at bounding box center [1475, 249] width 141 height 16
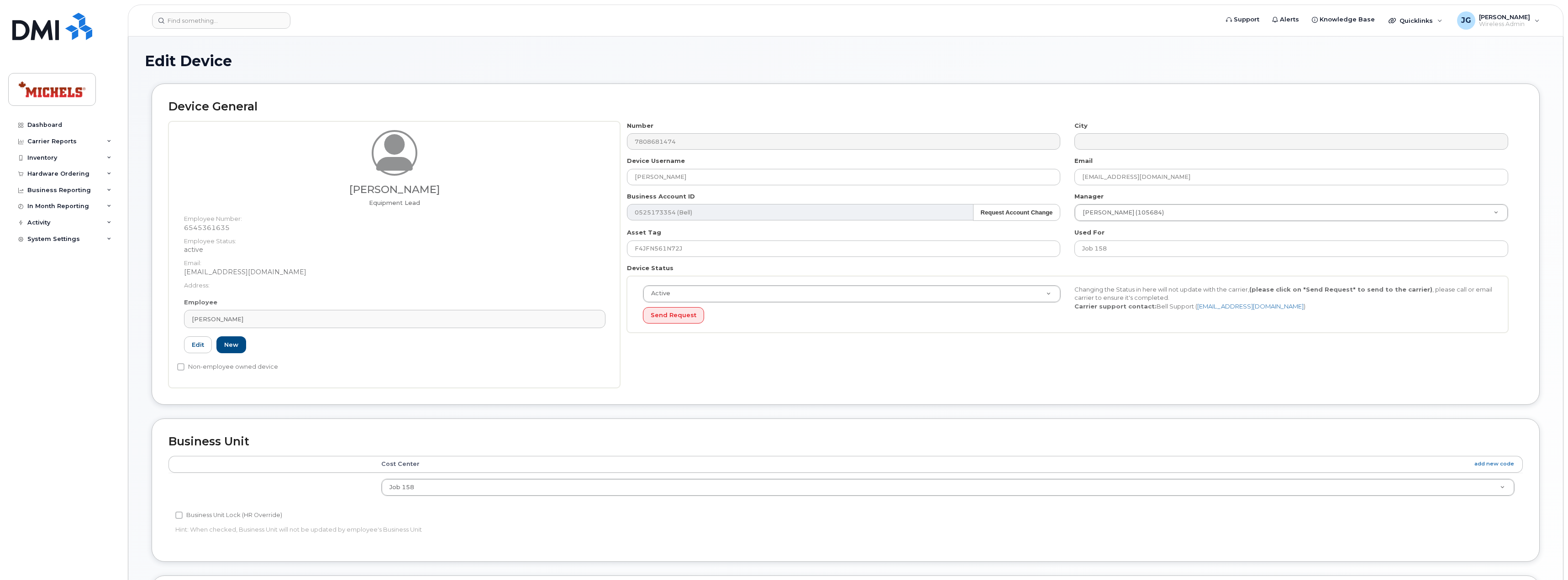
select select "5764662"
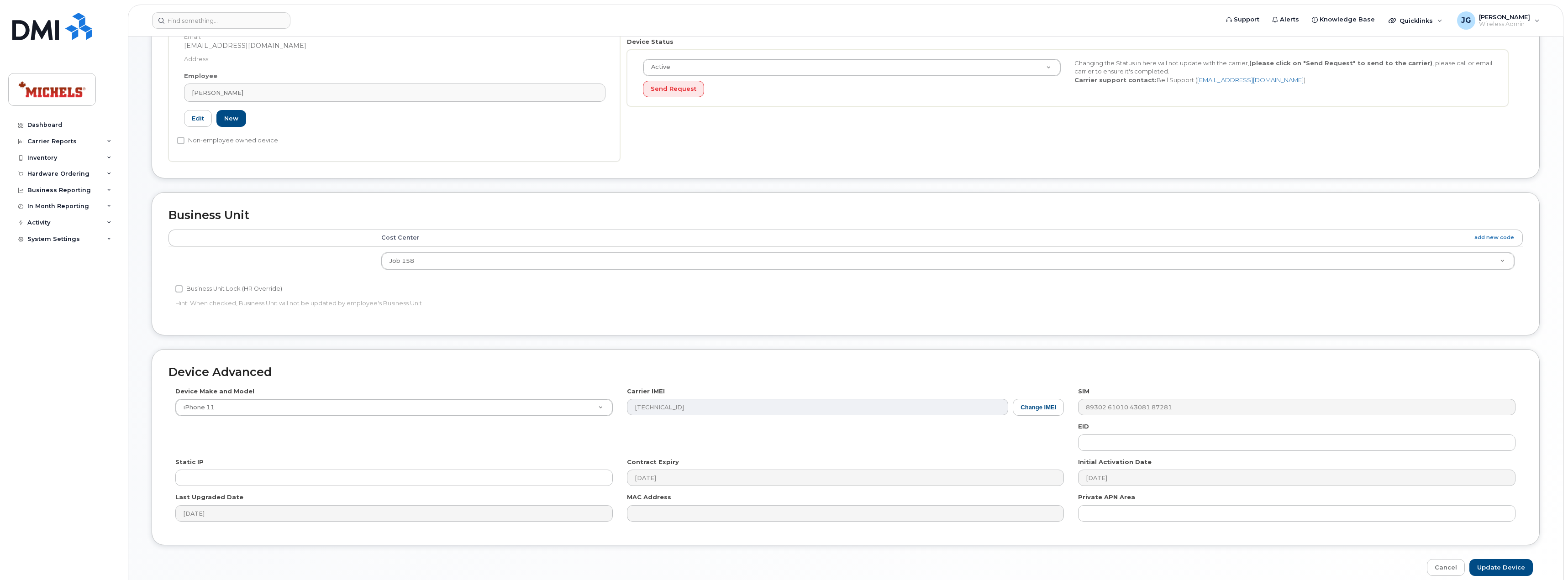
scroll to position [228, 0]
click at [459, 397] on div "Device Make and Model iPhone 11 Android TCL 502 Watch Apple Watch S9 41mm Andro…" at bounding box center [394, 400] width 452 height 30
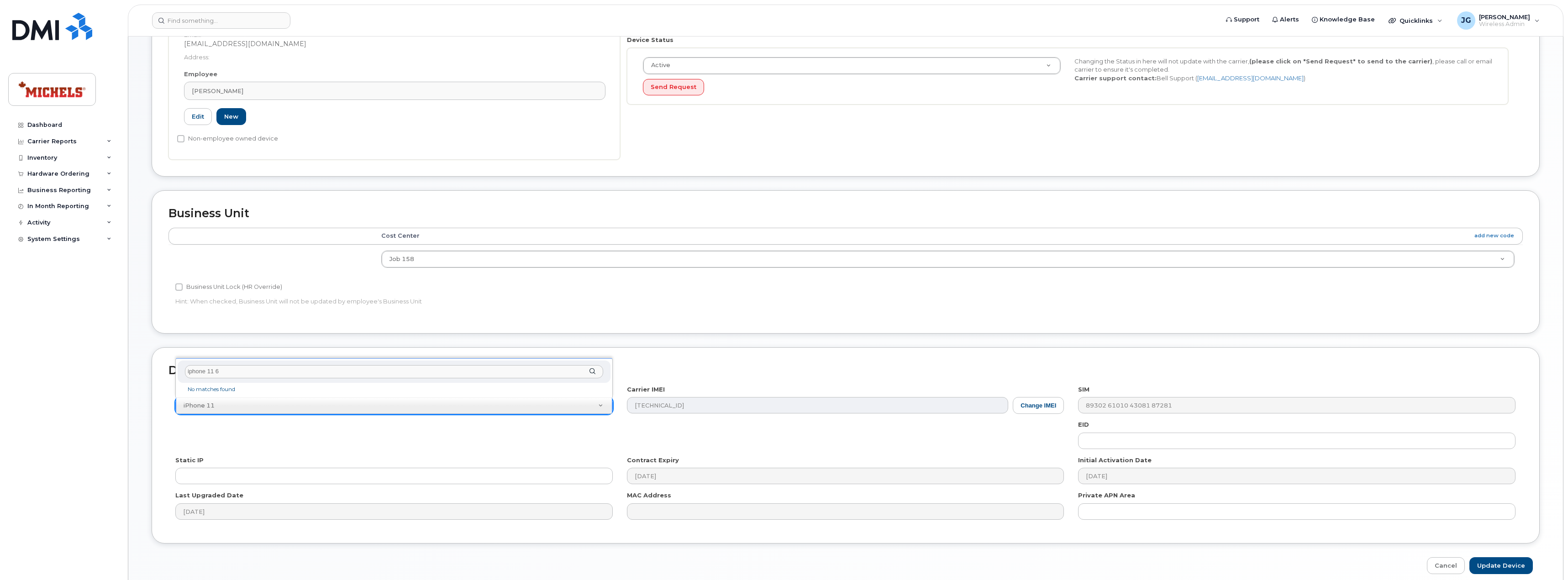
type input "iphone 11 64"
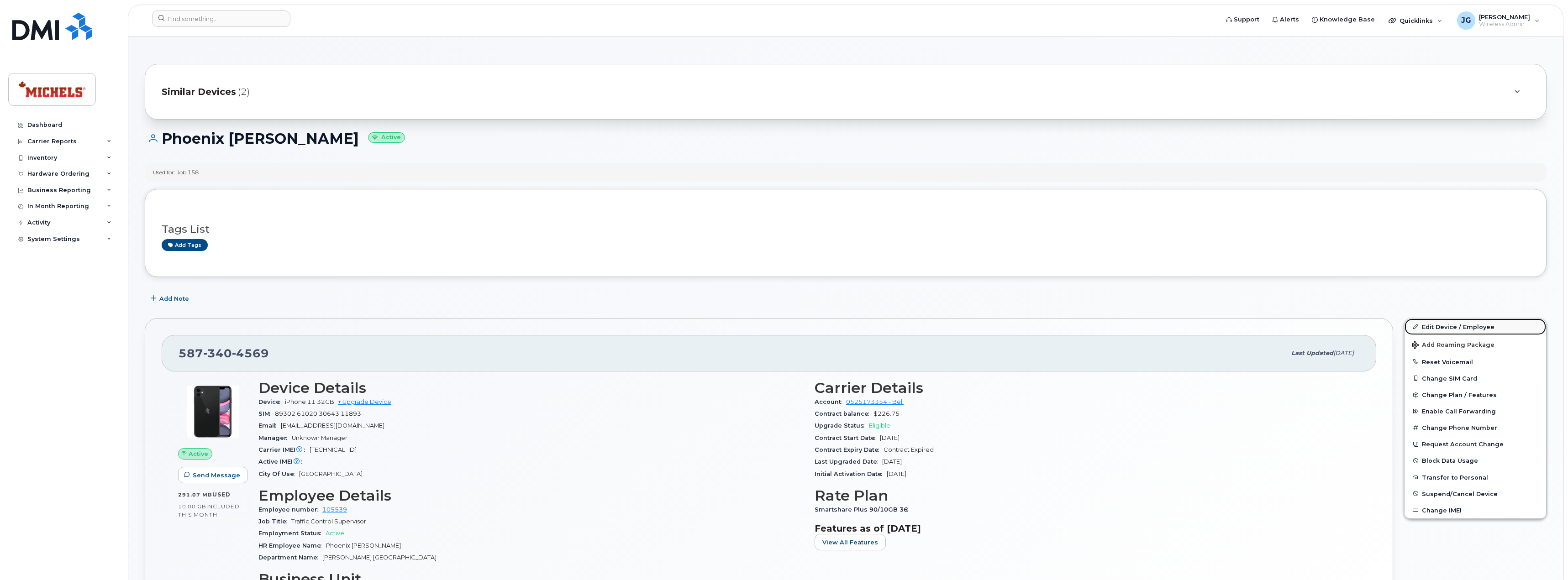
click at [1450, 323] on link "Edit Device / Employee" at bounding box center [1475, 327] width 141 height 16
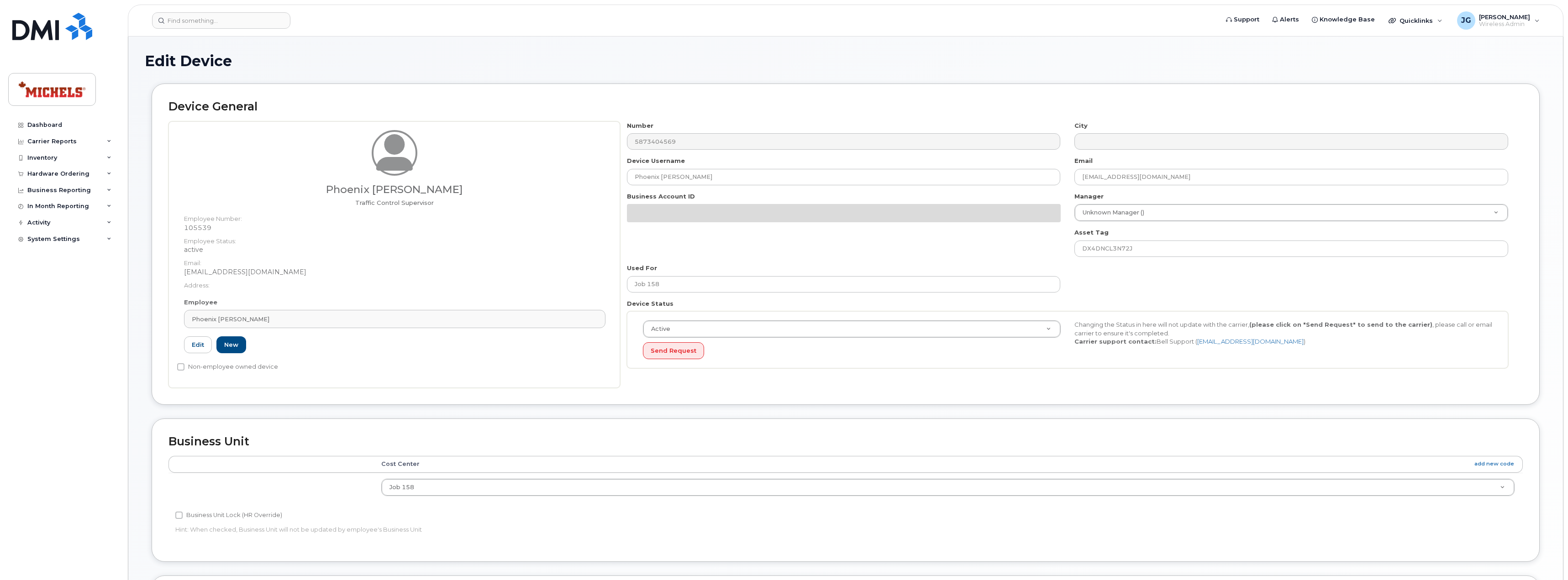
select select "5764662"
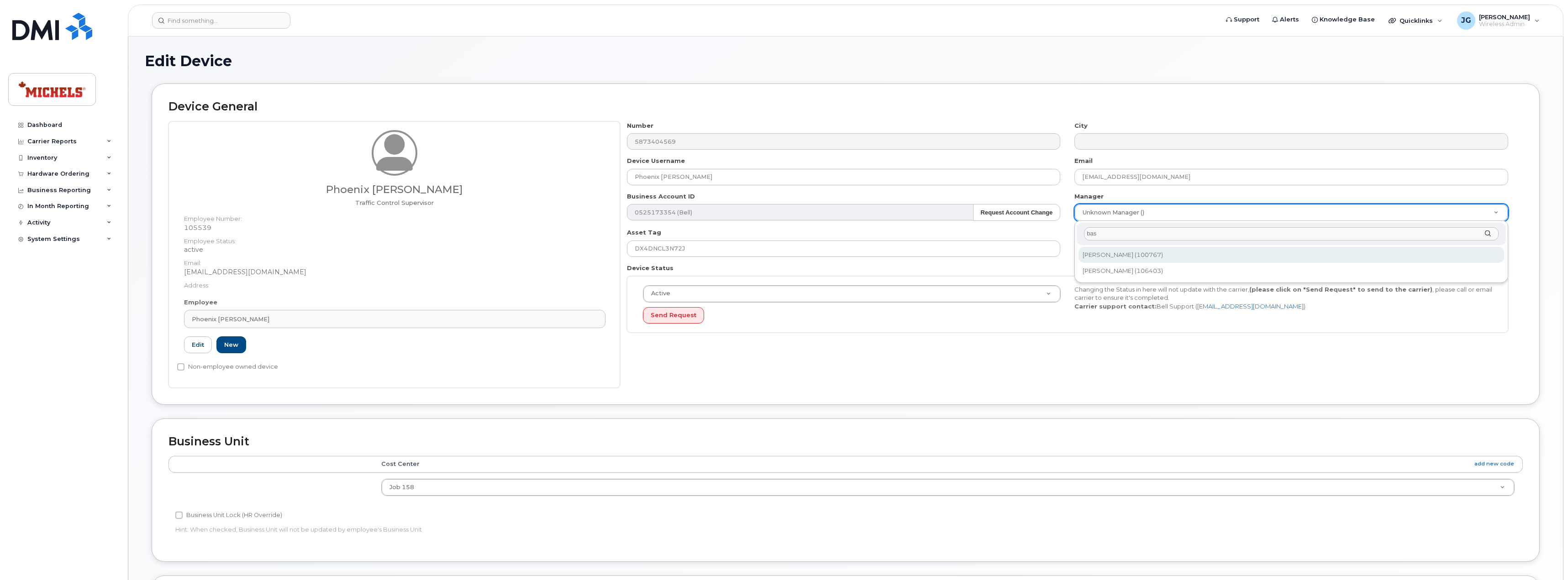
type input "bas"
type input "514046"
click at [1326, 87] on div "Device General Phoenix [PERSON_NAME] Traffic Control Supervisor Employee Number…" at bounding box center [846, 244] width 1388 height 321
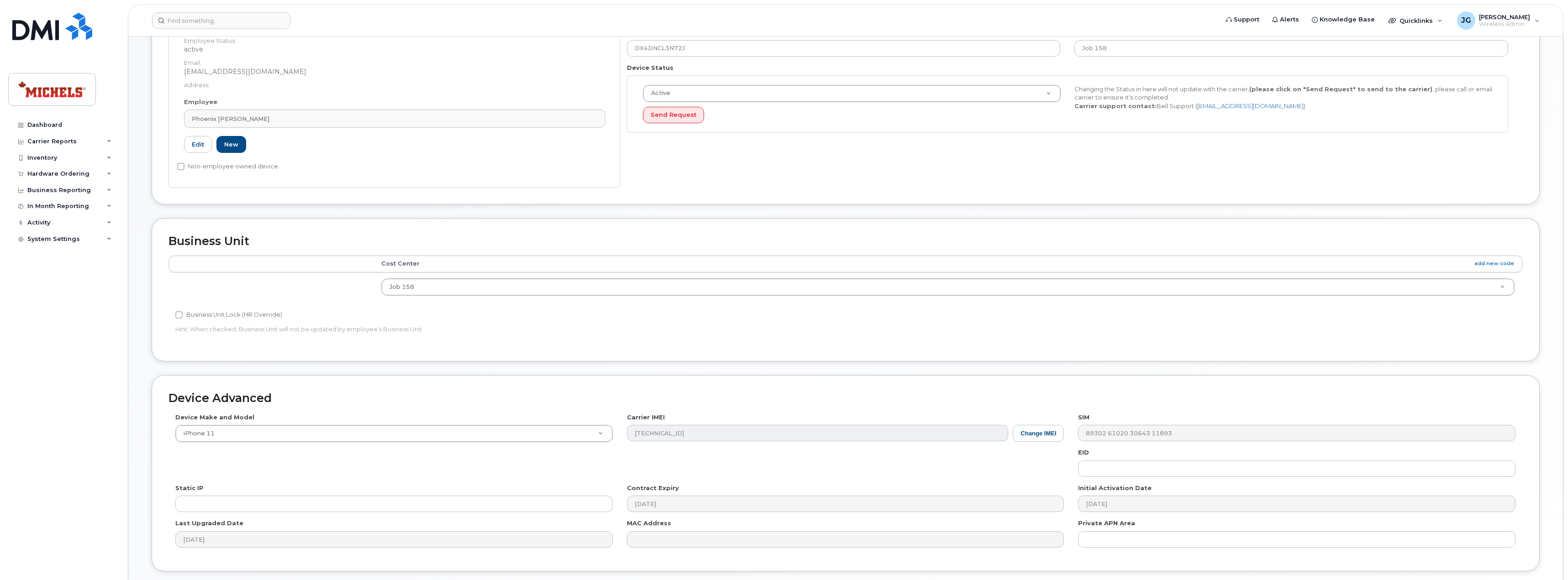
scroll to position [268, 0]
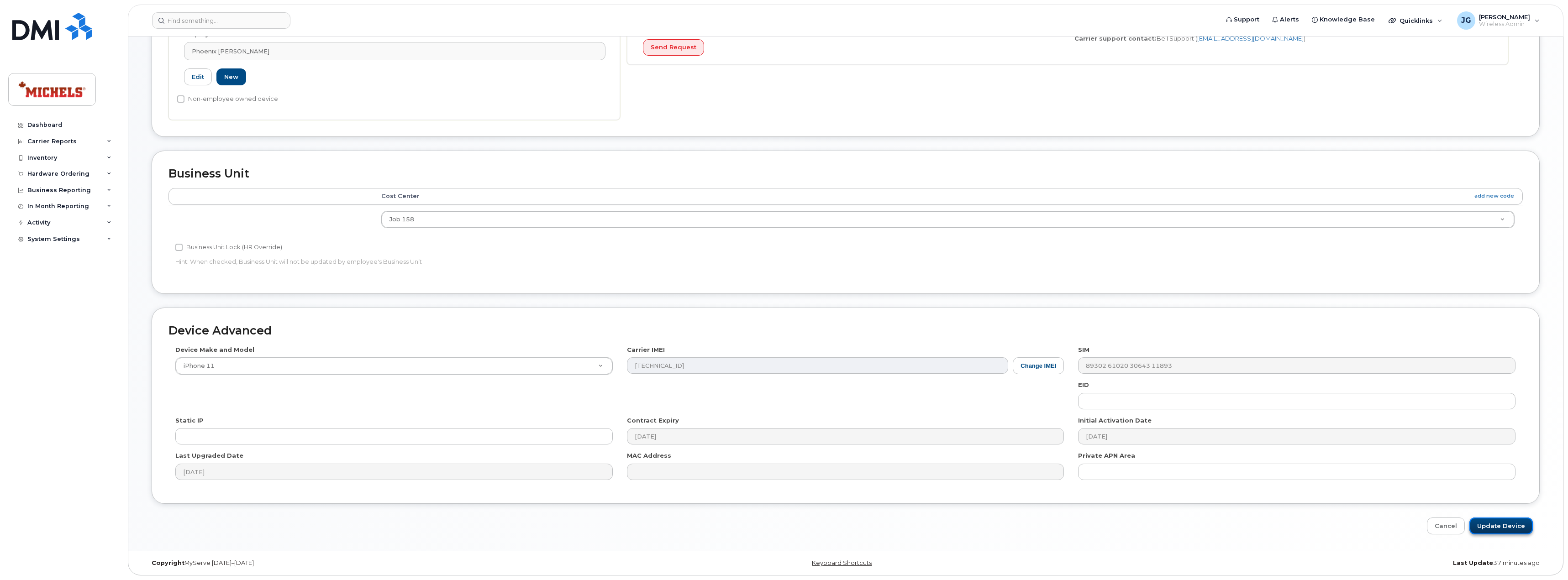
click at [1510, 524] on input "Update Device" at bounding box center [1501, 526] width 63 height 17
type input "Saving..."
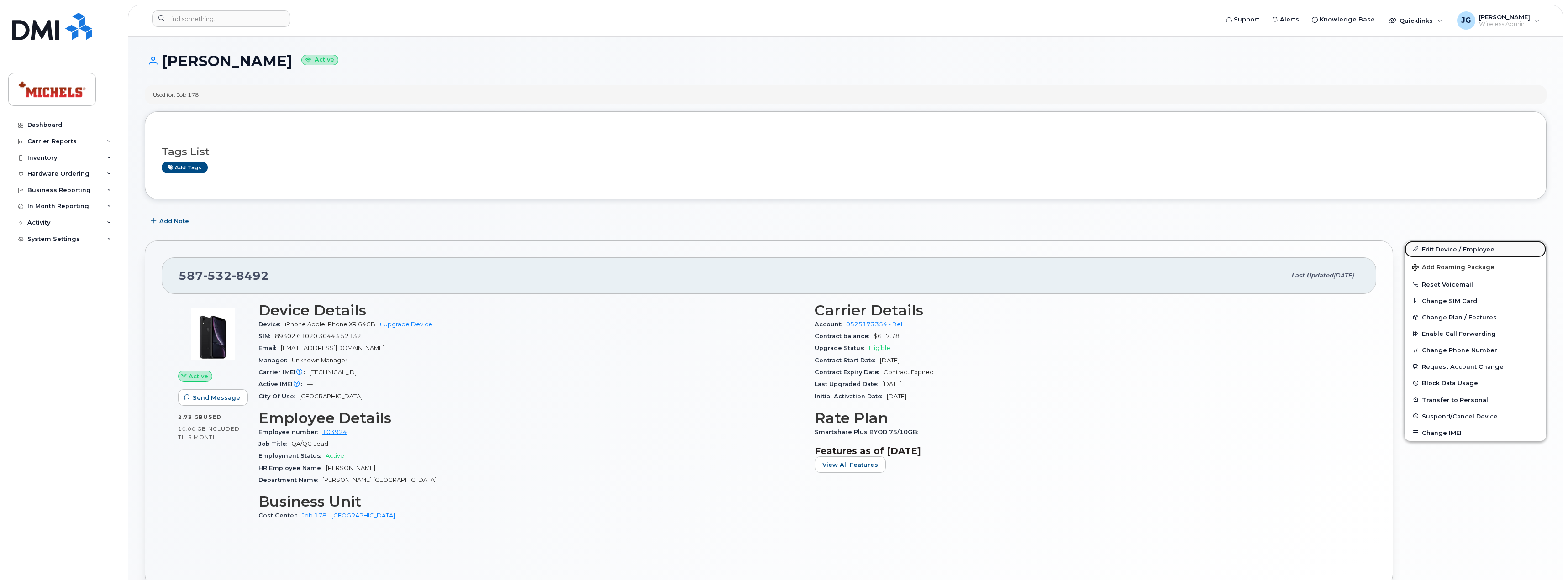
click at [1468, 251] on link "Edit Device / Employee" at bounding box center [1475, 249] width 141 height 16
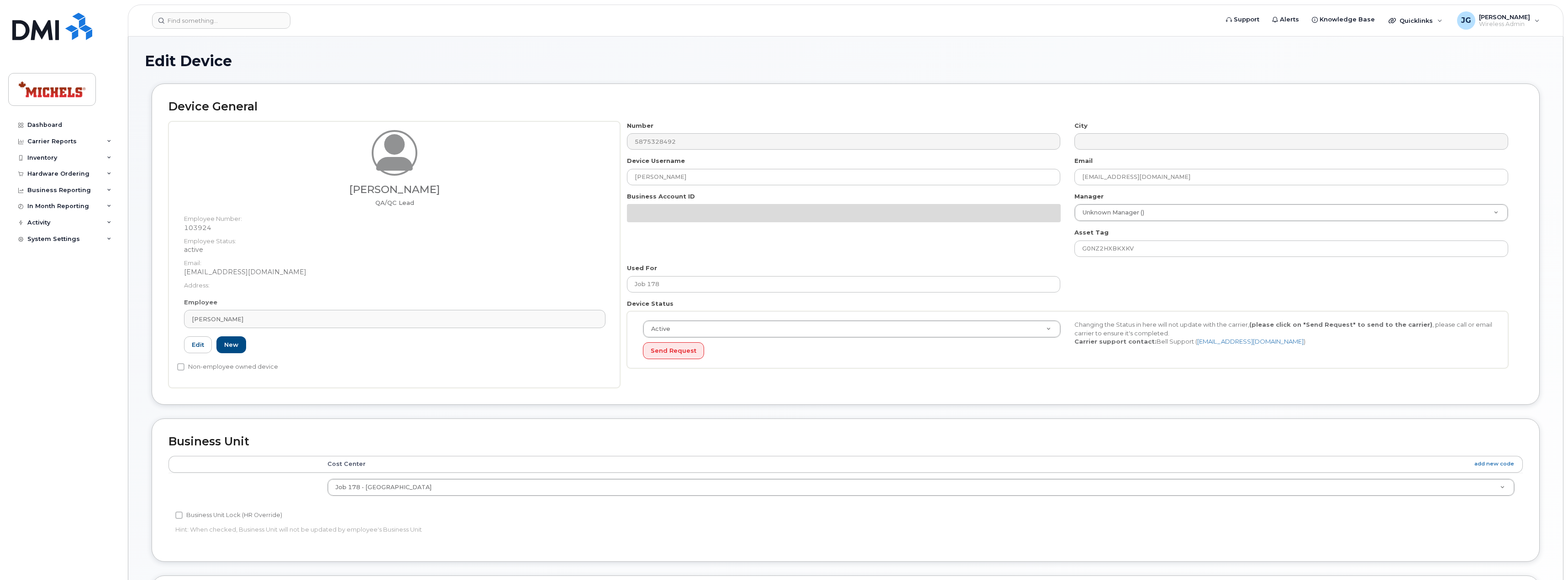
select select "34706685"
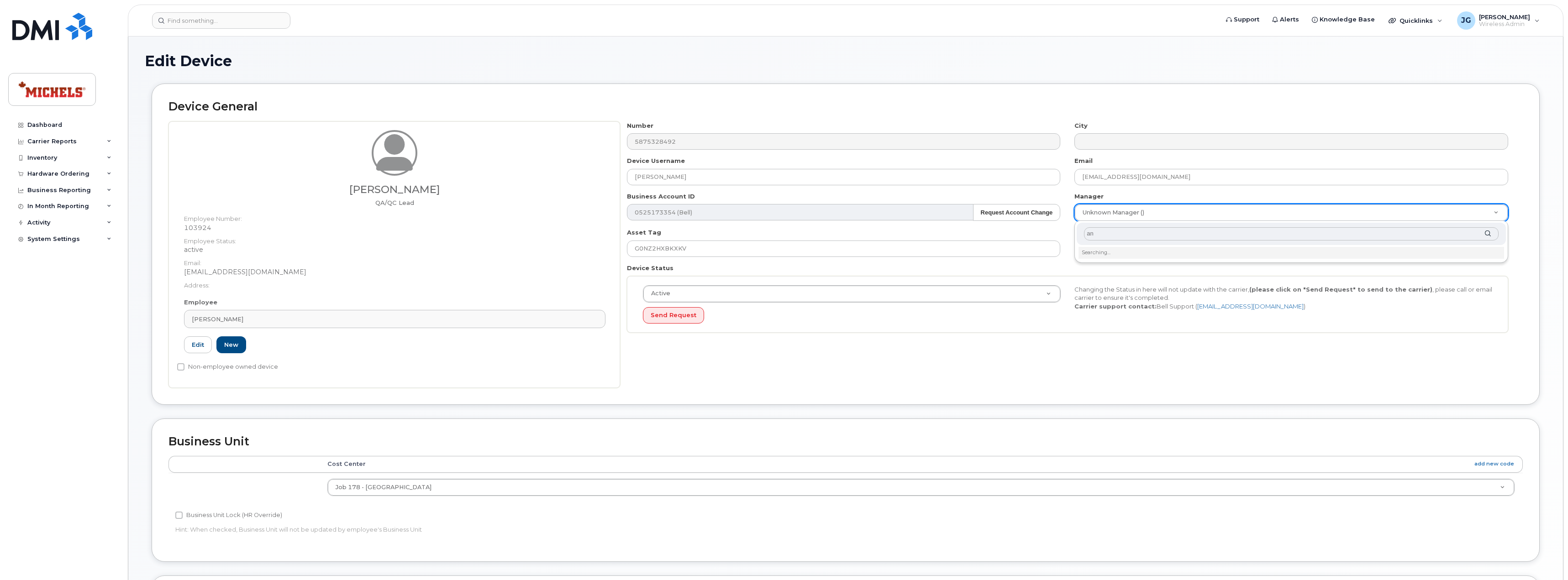
type input "a"
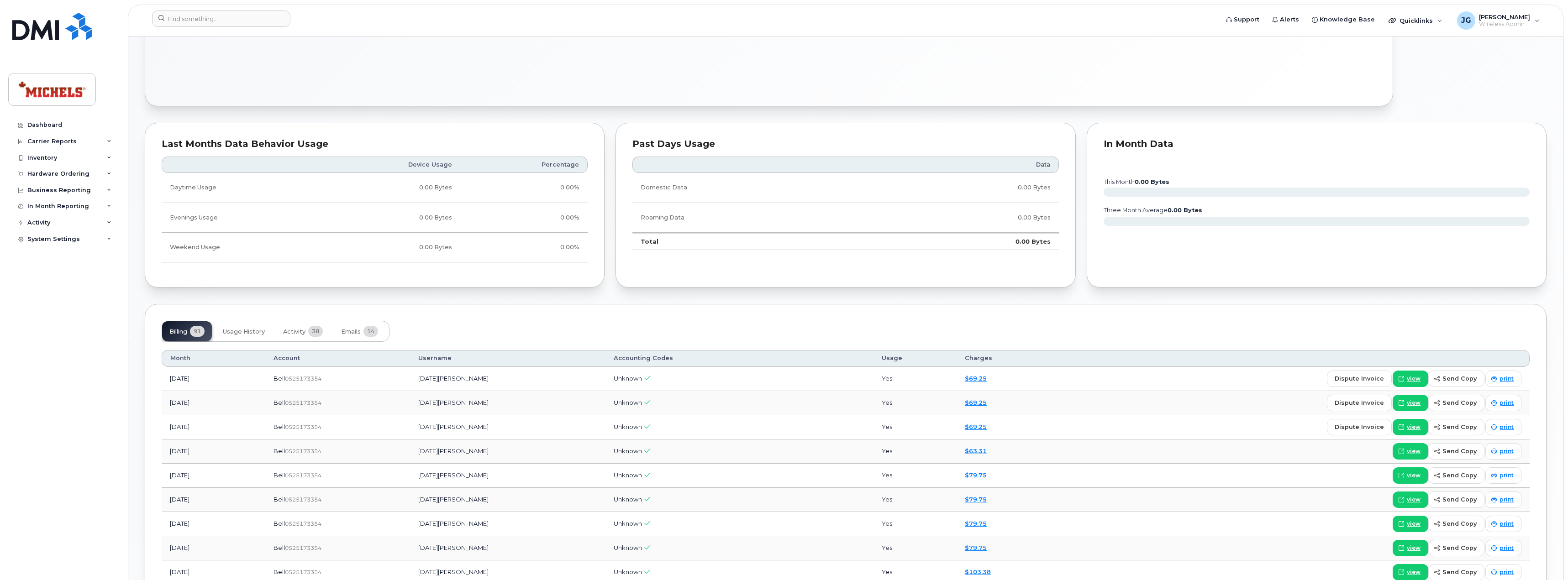
scroll to position [547, 0]
click at [549, 297] on div "Tags List Add tags Add Note 780 983 1970 Last updated Feb 12, 2025 Active Send …" at bounding box center [845, 398] width 1402 height 1566
click at [246, 332] on span "Usage History" at bounding box center [243, 329] width 42 height 7
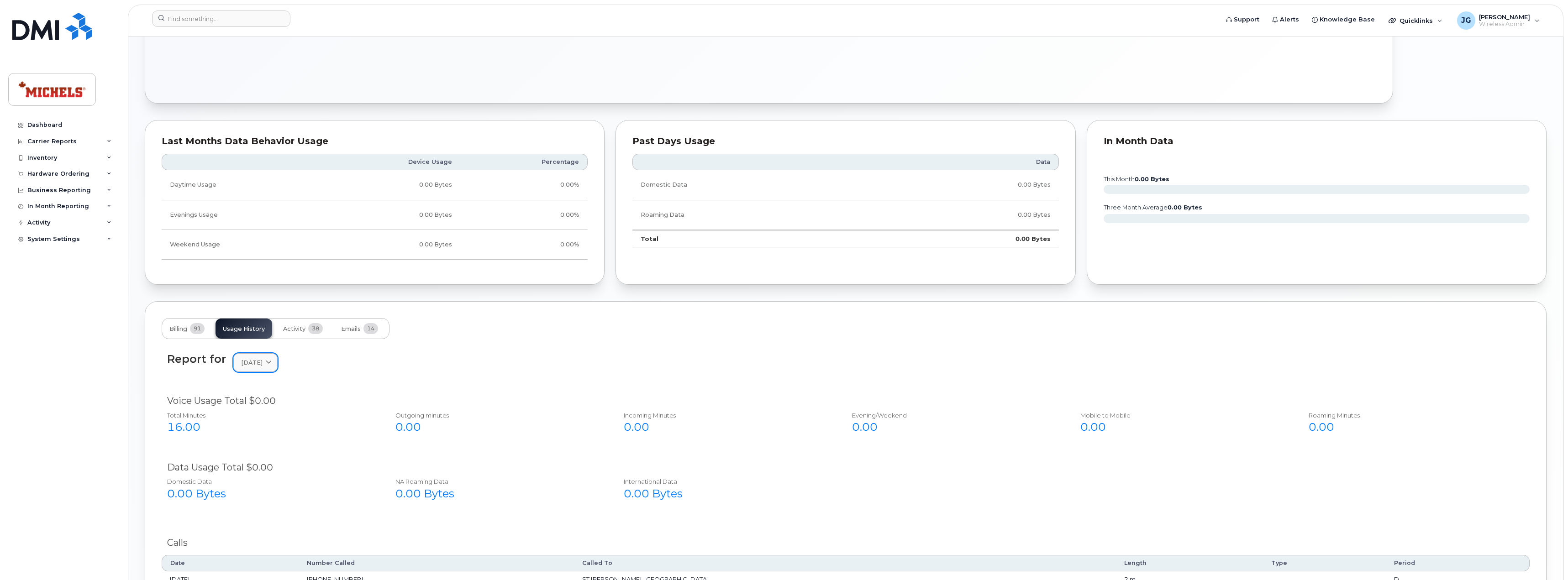
click at [263, 362] on span "July 2025" at bounding box center [251, 362] width 21 height 9
click at [250, 439] on div "2025" at bounding box center [277, 433] width 83 height 15
click at [249, 507] on div "June" at bounding box center [277, 515] width 83 height 15
click at [263, 364] on span "June 2025" at bounding box center [251, 362] width 21 height 9
click at [254, 553] on div "May" at bounding box center [277, 561] width 83 height 15
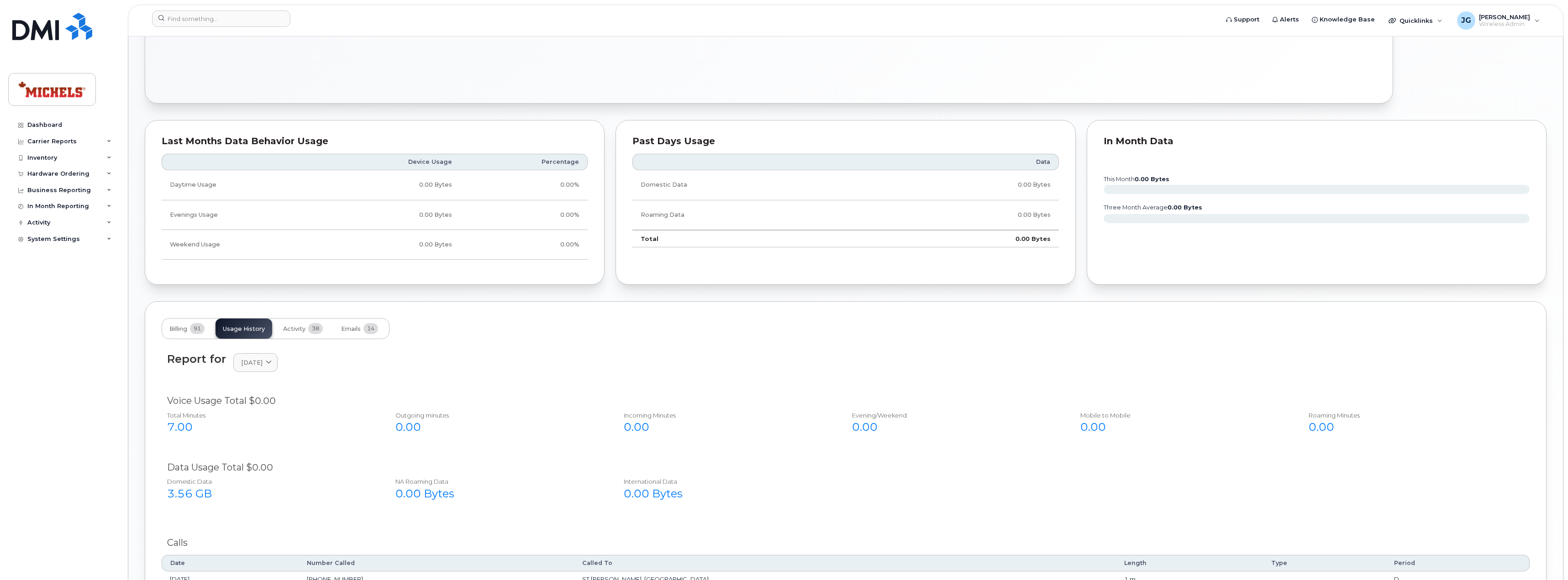
click at [437, 376] on div "Report for May 2025 2025 July June May April March February January 2024 Decemb…" at bounding box center [846, 368] width 1368 height 41
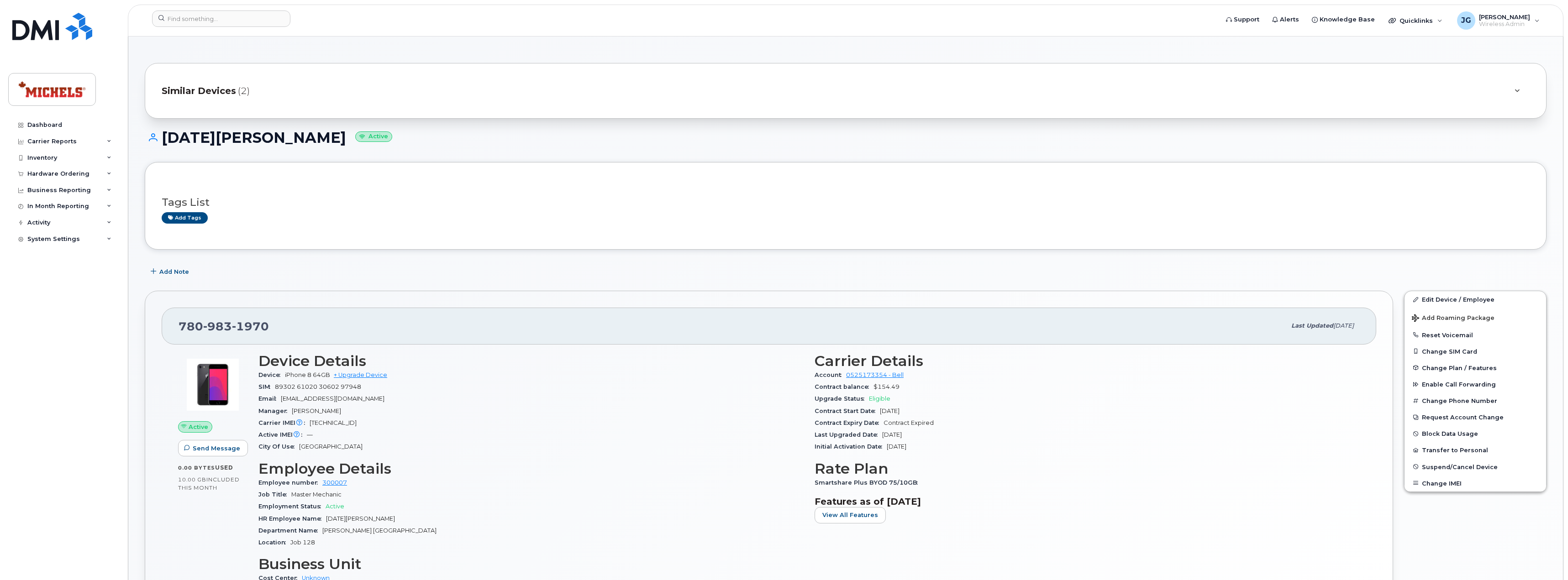
scroll to position [0, 0]
click at [1188, 246] on div "Tags List Add tags" at bounding box center [845, 207] width 1402 height 88
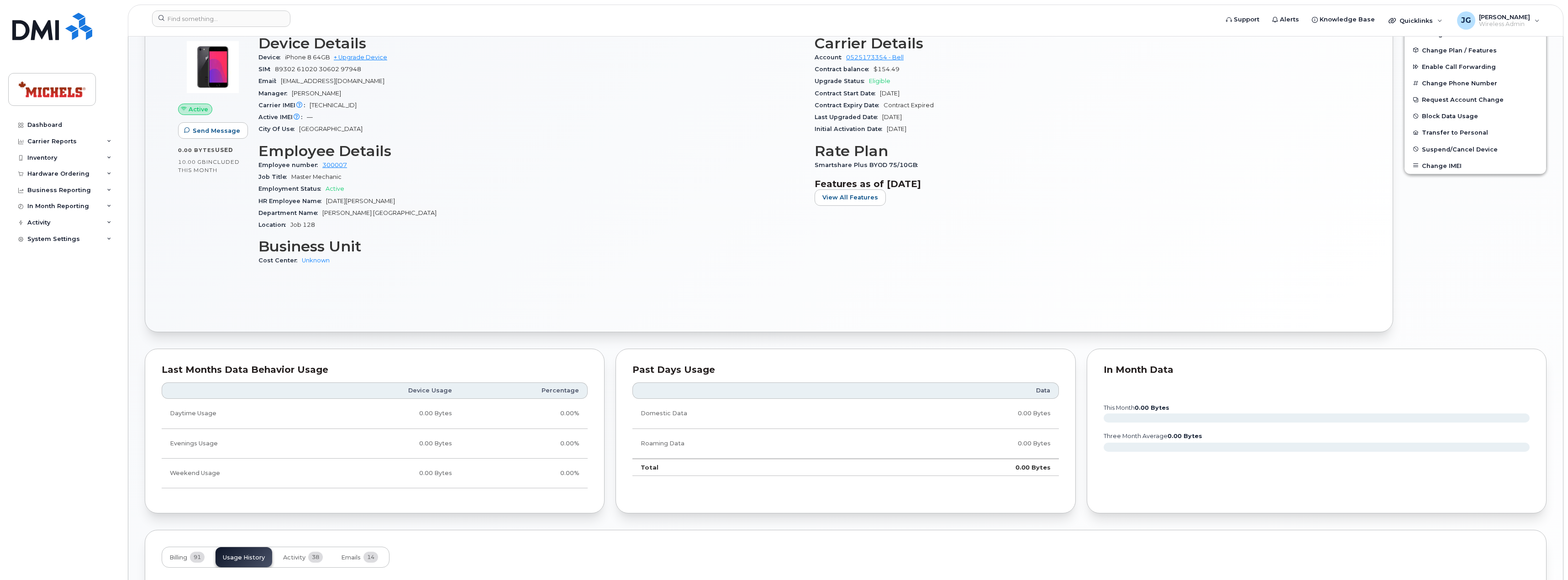
scroll to position [319, 0]
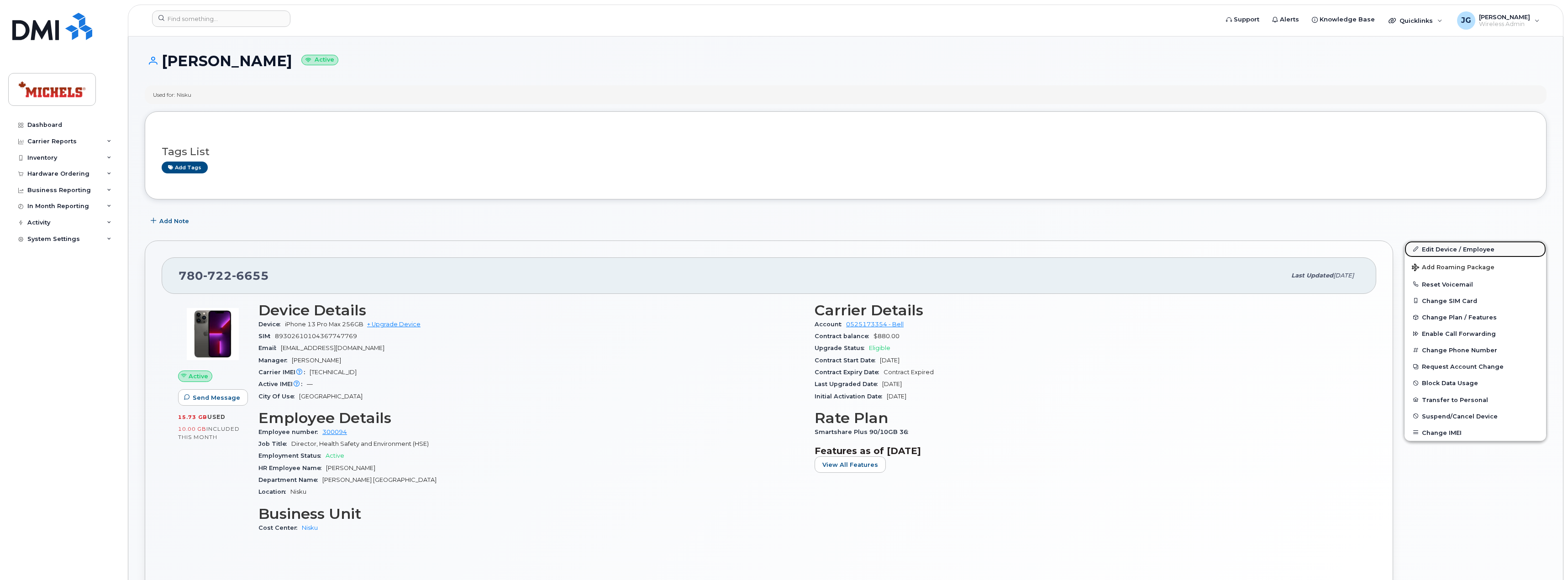
click at [1439, 245] on link "Edit Device / Employee" at bounding box center [1475, 249] width 141 height 16
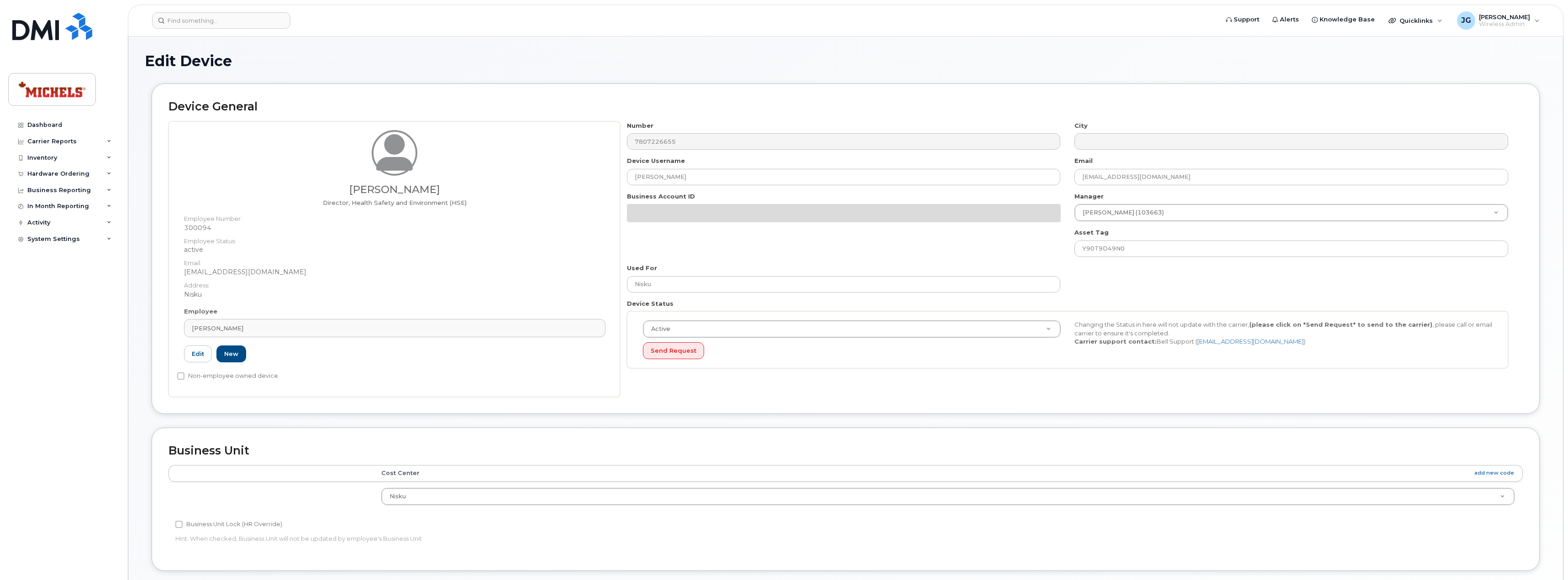
select select "89838"
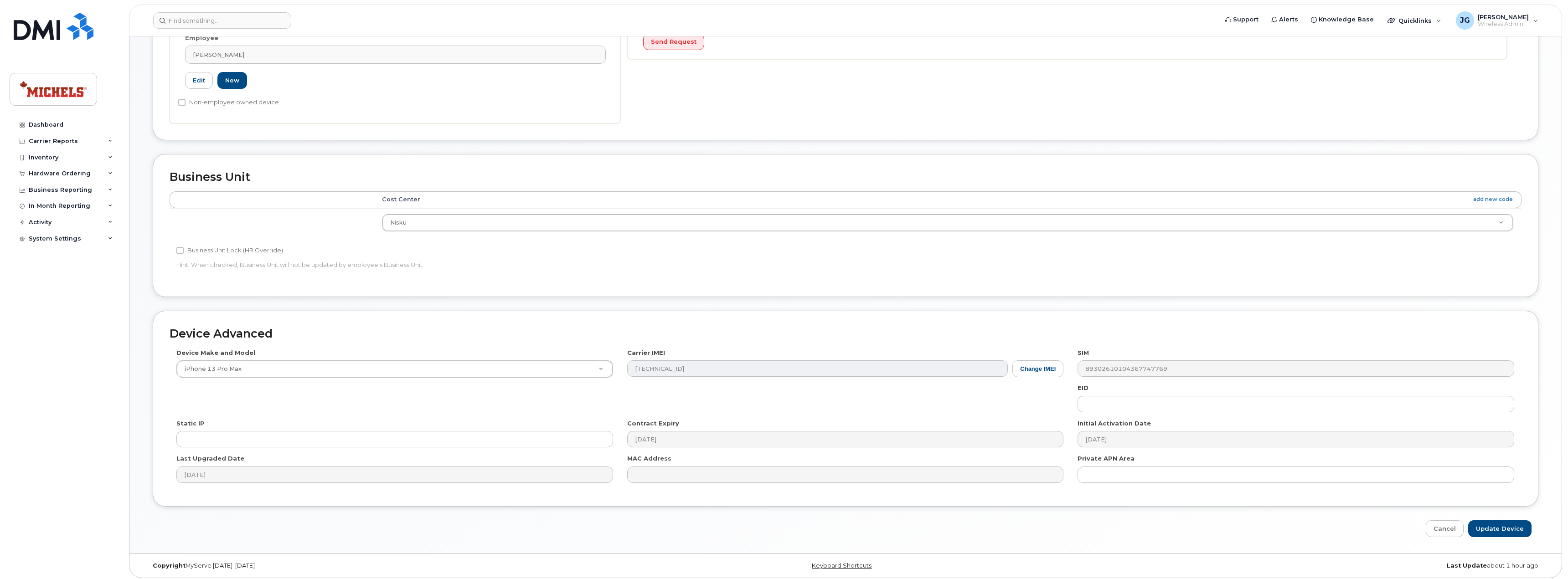
scroll to position [273, 0]
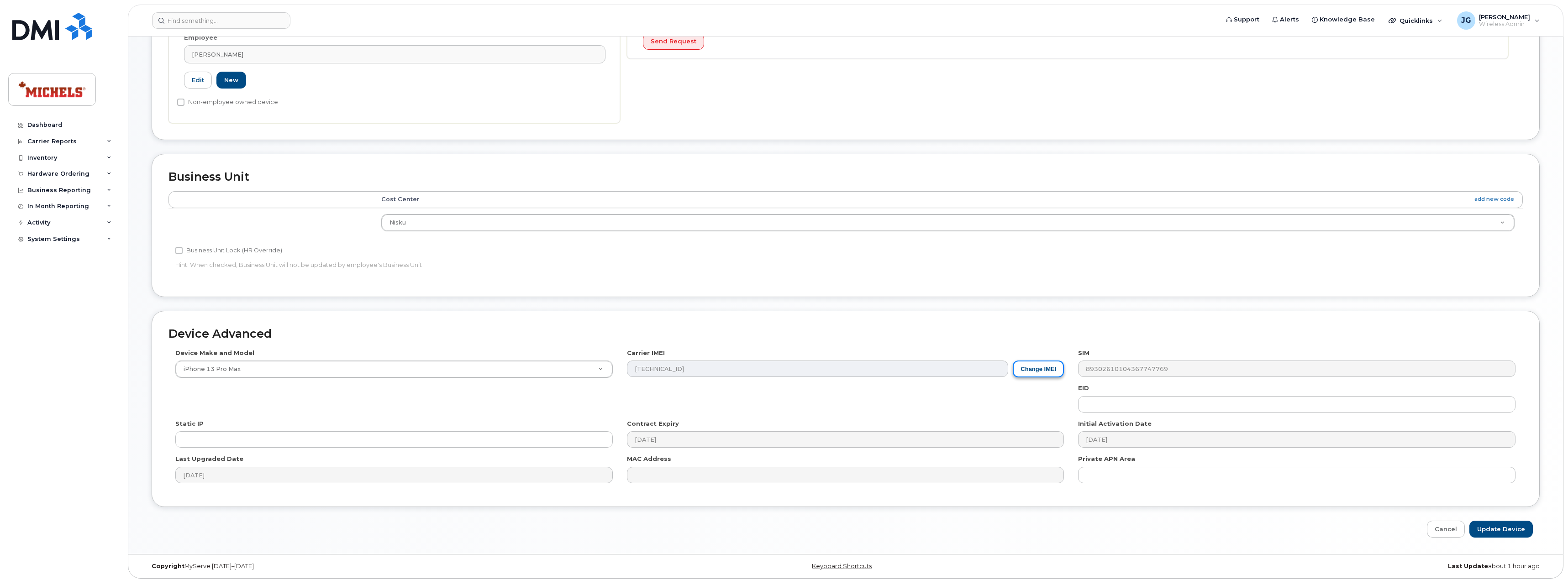
click at [1050, 372] on button "Change IMEI" at bounding box center [1038, 369] width 51 height 17
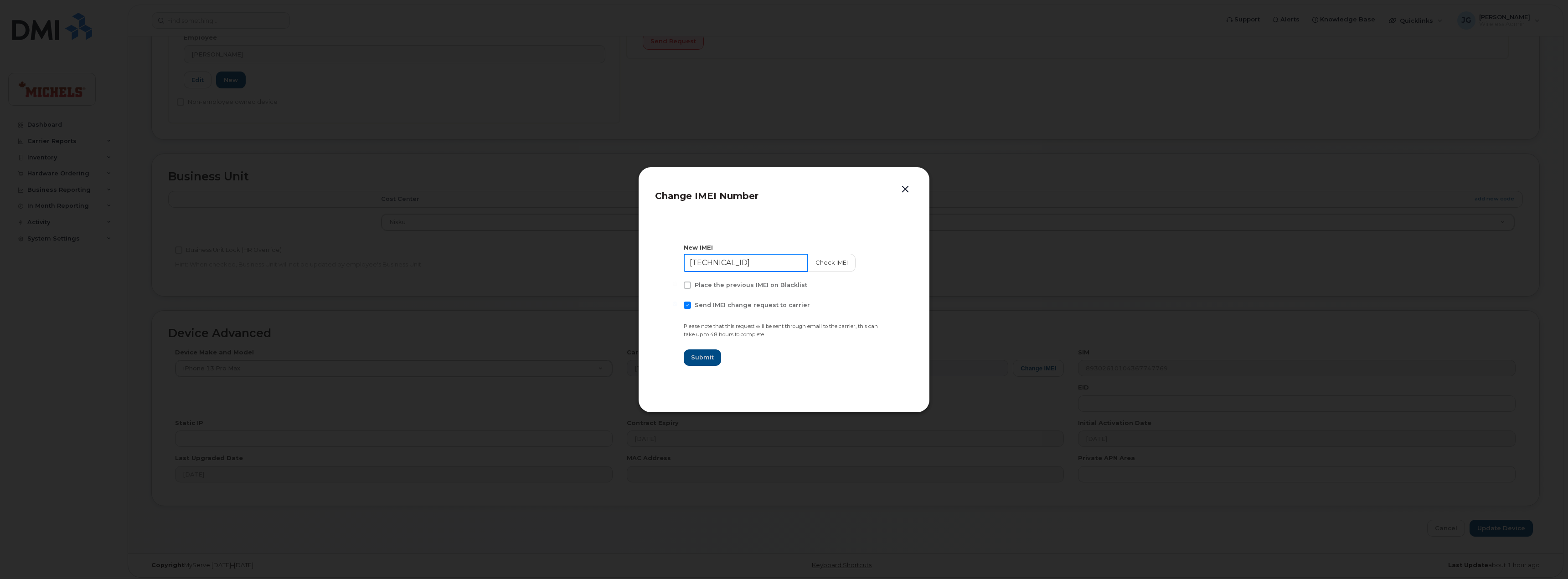
drag, startPoint x: 783, startPoint y: 260, endPoint x: 600, endPoint y: 260, distance: 183.0
click at [615, 262] on div "Change IMEI Number New IMEI [TECHNICAL_ID] Check IMEI Place the previous IMEI o…" at bounding box center [784, 290] width 1568 height 579
paste input "9974603081921"
paste input "359974603081921"
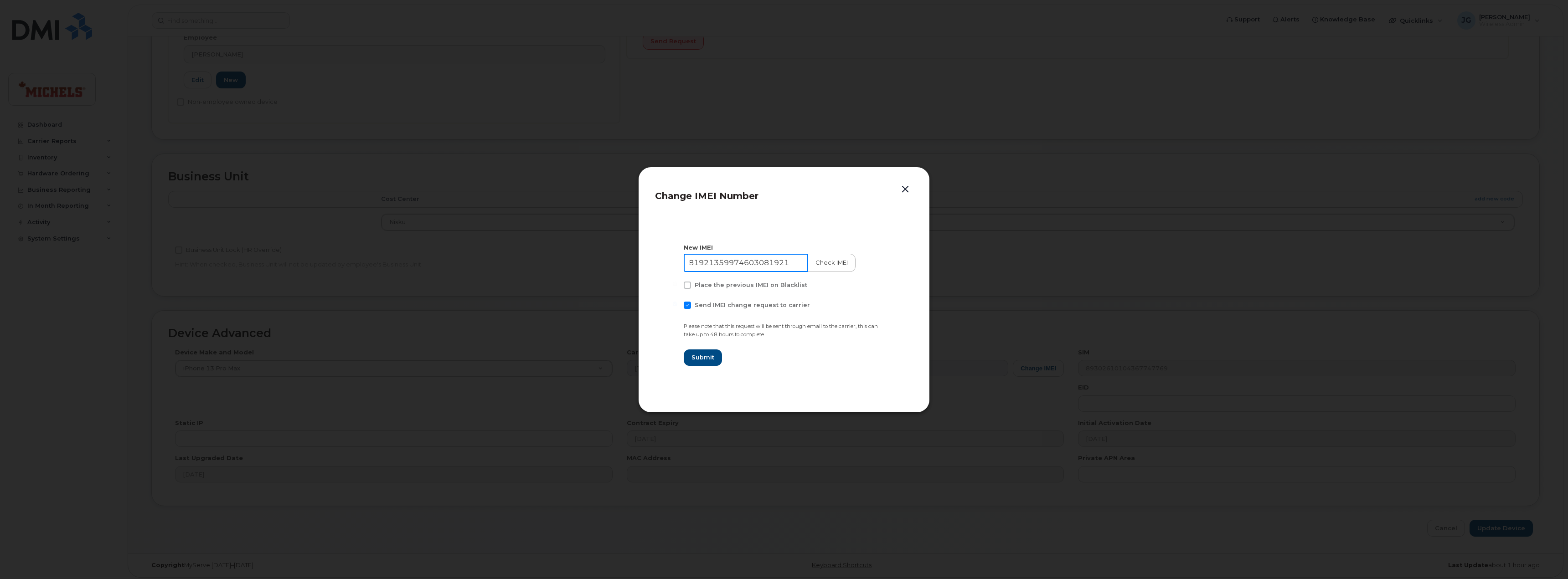
type input "359974603081921359974603081921"
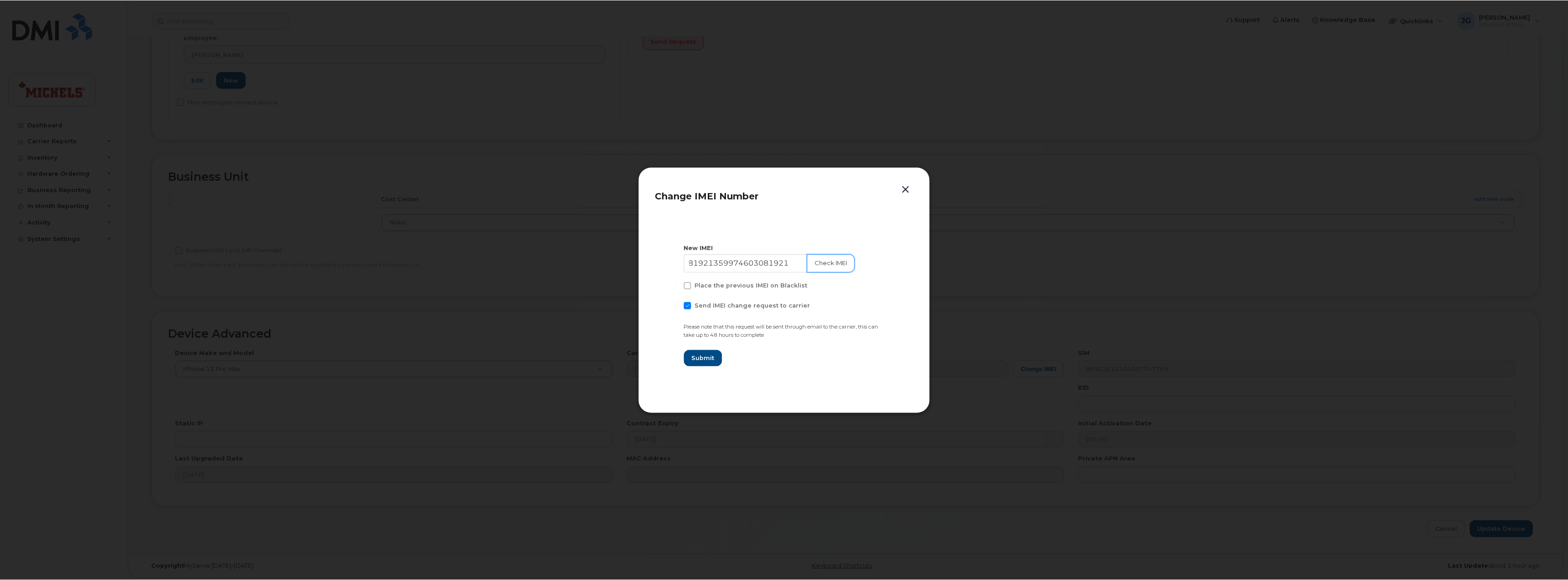
scroll to position [0, 0]
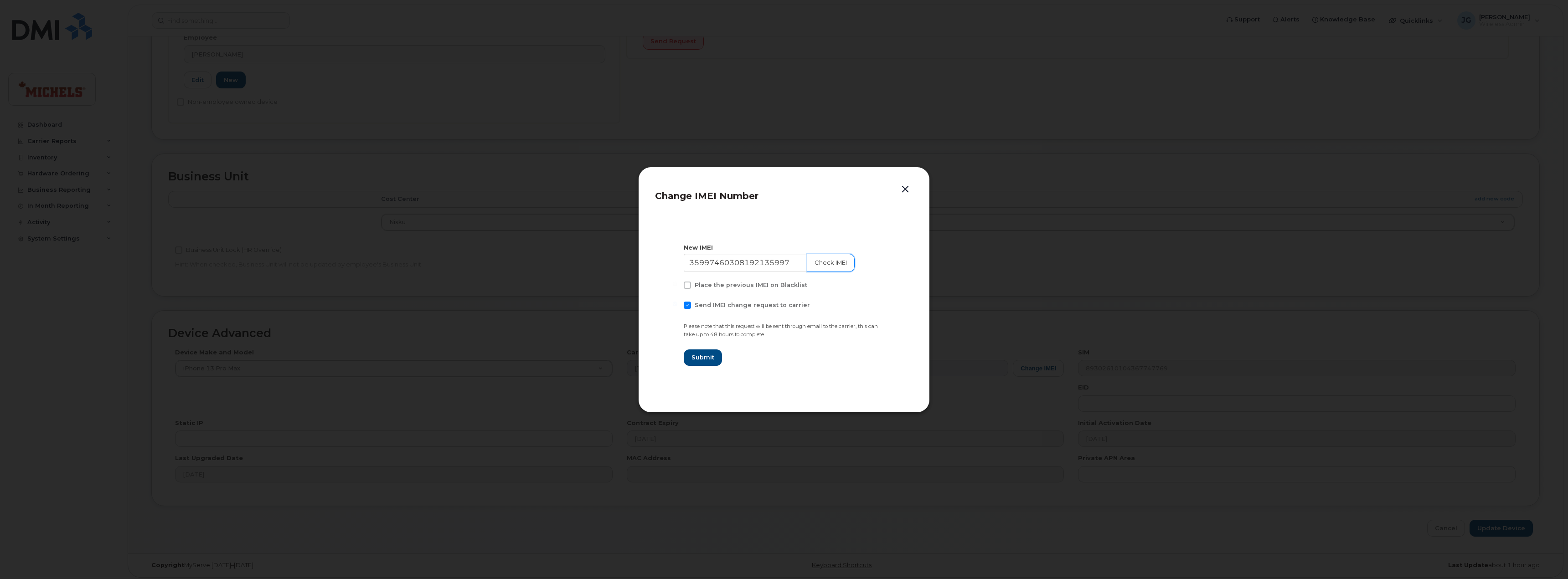
click at [837, 260] on button "Check IMEI" at bounding box center [830, 263] width 48 height 18
click at [751, 266] on input "359974603081921359974603081921" at bounding box center [746, 263] width 124 height 18
paste input "359974603081921"
type input "359974603081921"
click at [817, 266] on button "Check IMEI" at bounding box center [830, 263] width 48 height 18
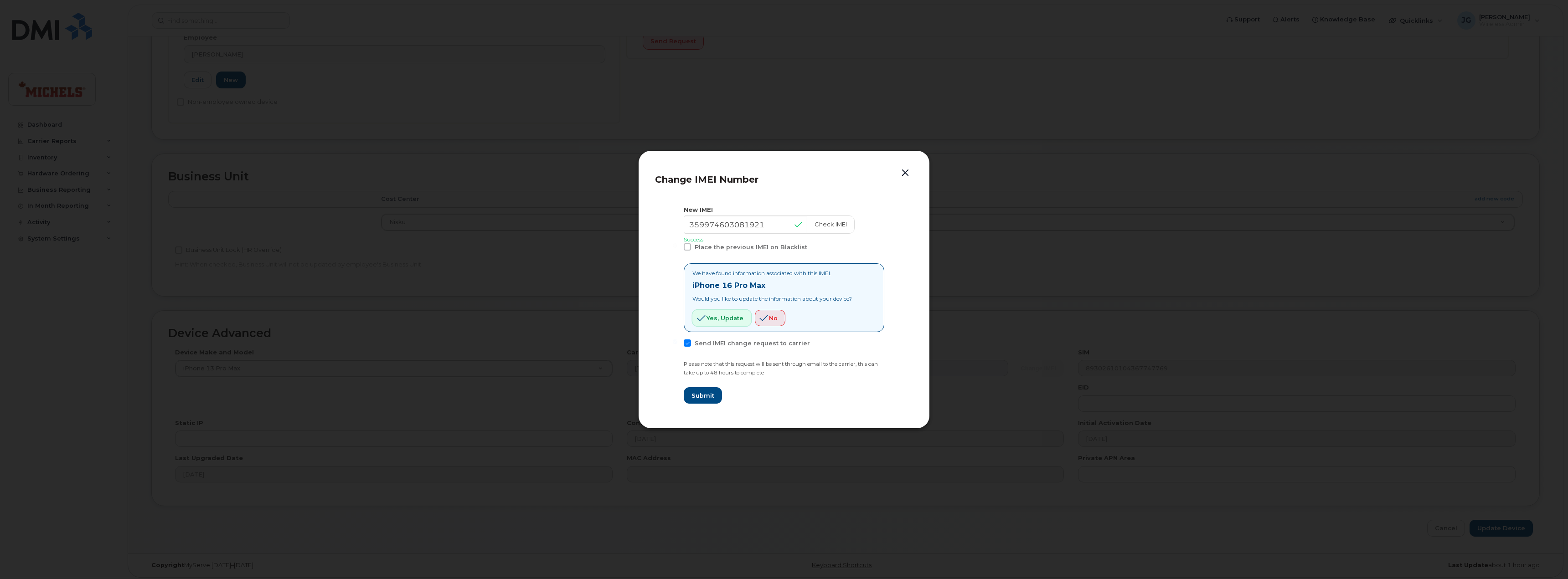
click at [725, 321] on span "Yes, update" at bounding box center [725, 318] width 37 height 9
click at [707, 398] on span "Submit" at bounding box center [702, 395] width 23 height 9
type input "359974603081921"
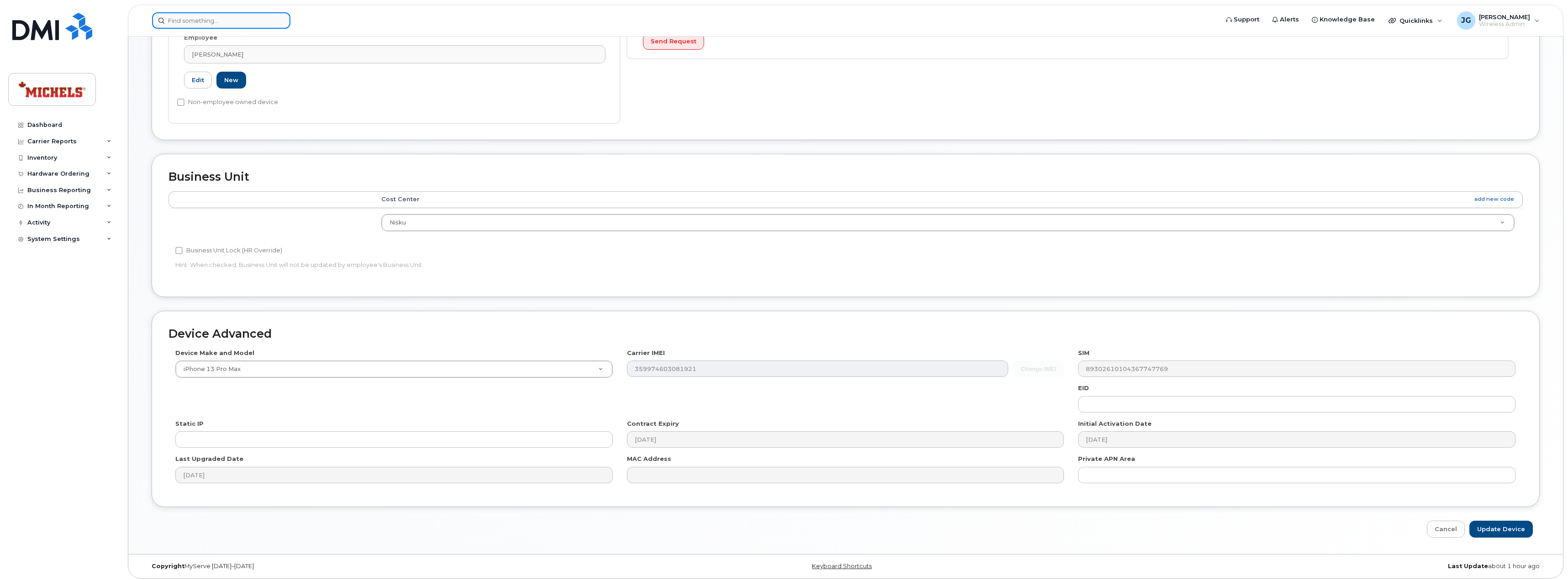
click at [215, 20] on input at bounding box center [221, 20] width 138 height 16
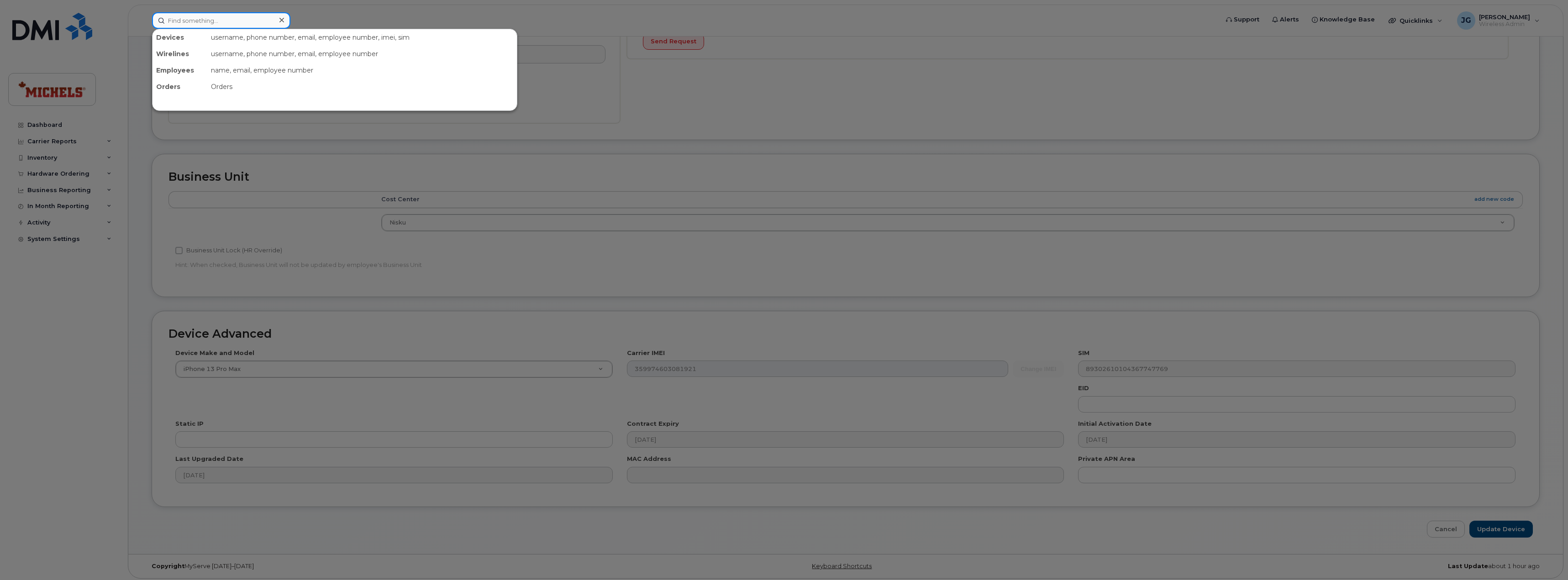
paste input "7809995174"
type input "7809995174"
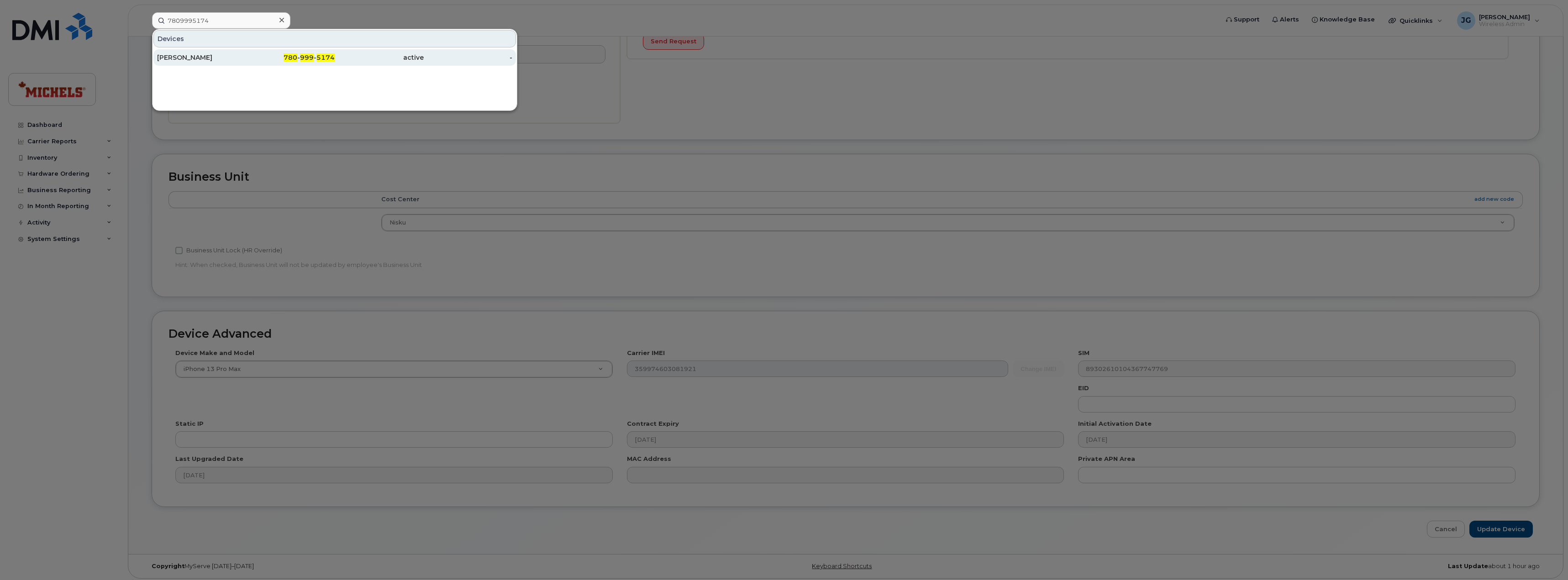
click at [193, 59] on div "[PERSON_NAME]" at bounding box center [202, 57] width 89 height 9
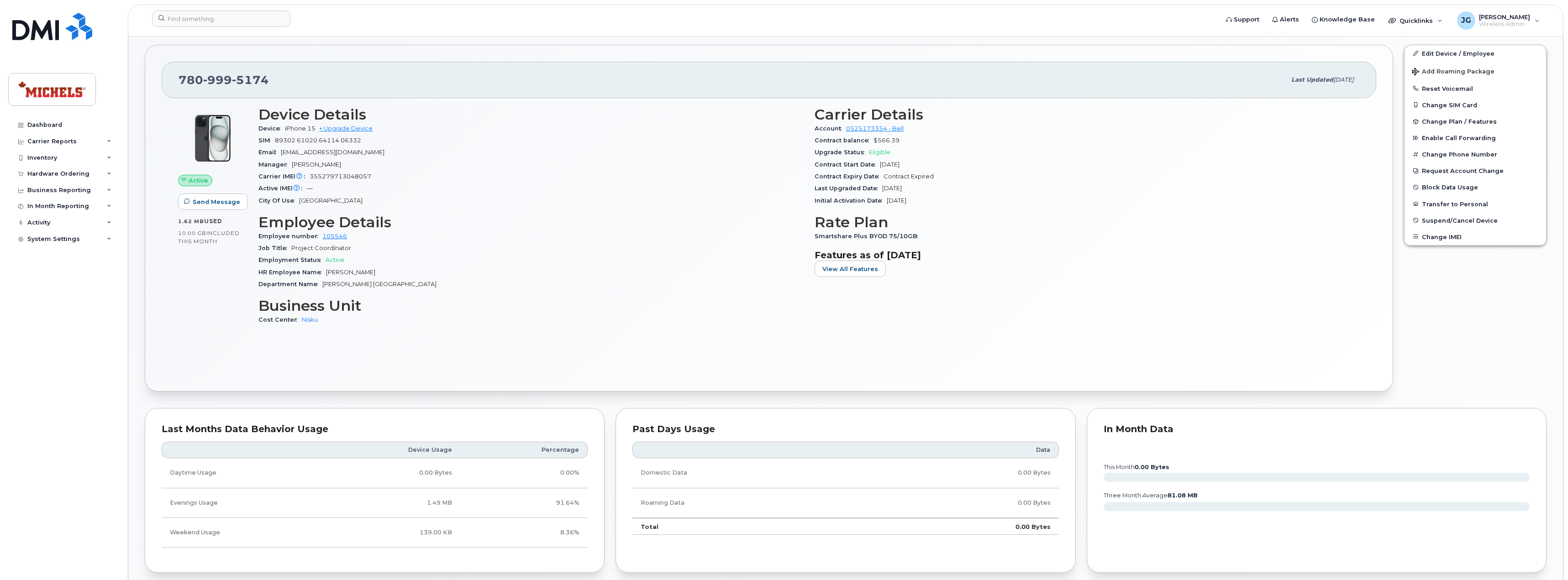
scroll to position [274, 0]
click at [1466, 54] on link "Edit Device / Employee" at bounding box center [1475, 52] width 141 height 16
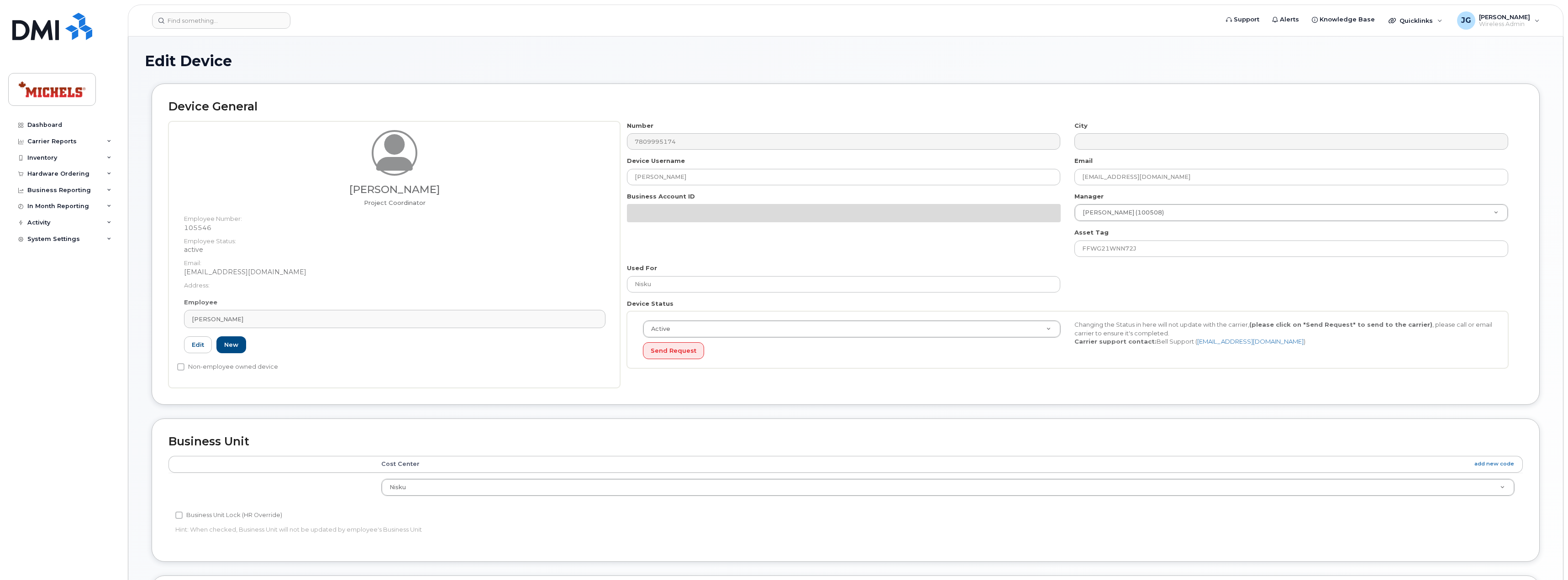
select select "89838"
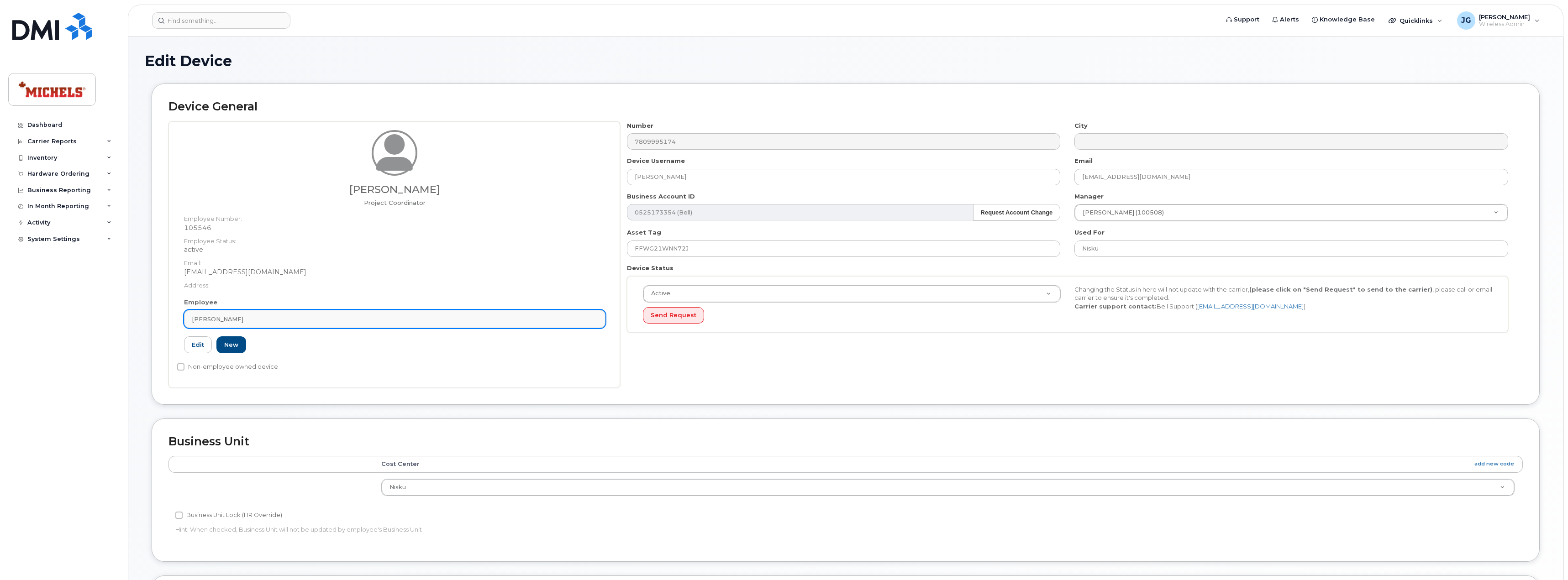
click at [348, 315] on div "[PERSON_NAME]" at bounding box center [395, 319] width 406 height 9
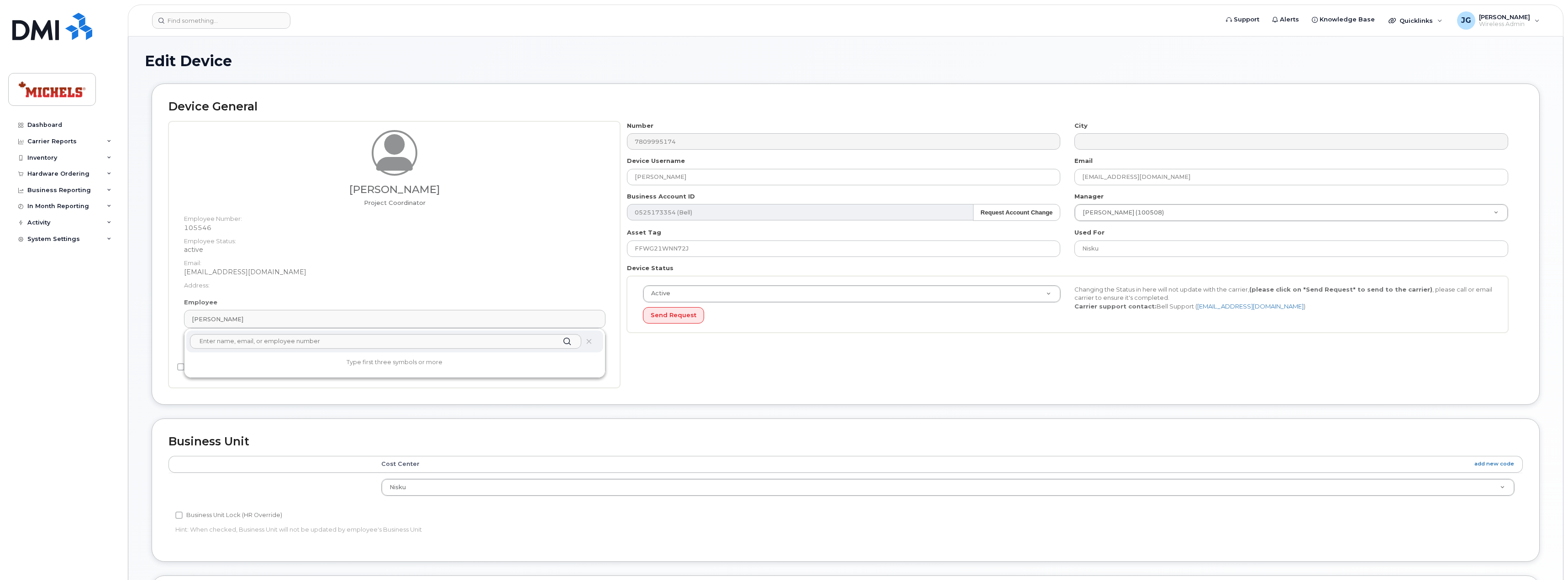
click at [169, 332] on div "Sean Connor Project Coordinator Employee Number: 105546 Employee Status: active…" at bounding box center [394, 254] width 452 height 266
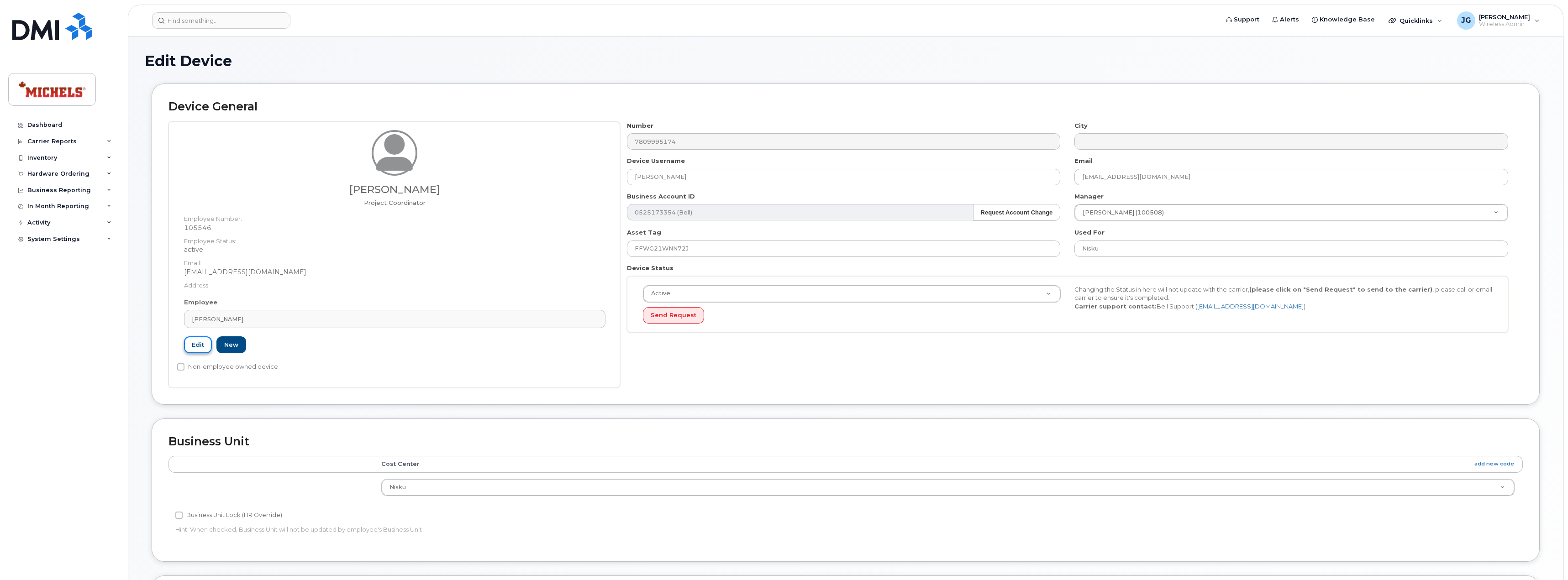
click at [188, 344] on link "Edit" at bounding box center [198, 345] width 28 height 17
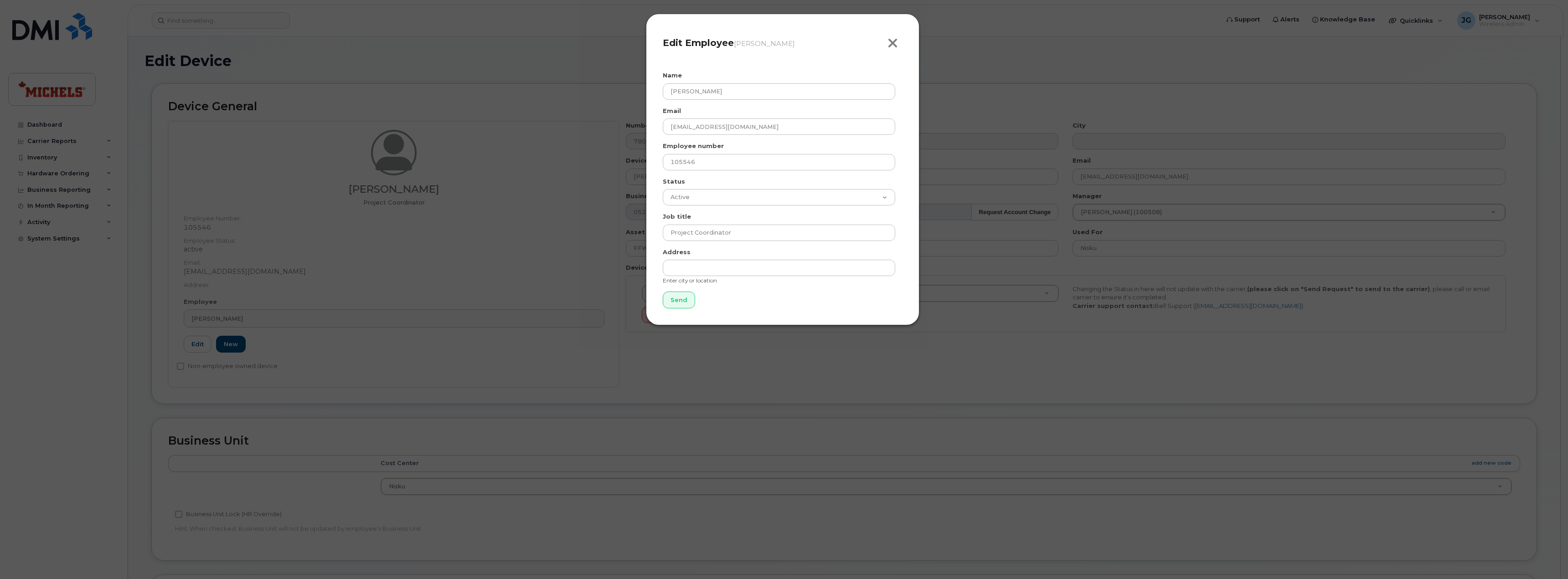
drag, startPoint x: 883, startPoint y: 40, endPoint x: 890, endPoint y: 41, distance: 7.1
click at [884, 40] on h4 "Edit Employee Sean Connor" at bounding box center [783, 43] width 240 height 11
click at [890, 41] on icon "button" at bounding box center [892, 43] width 10 height 13
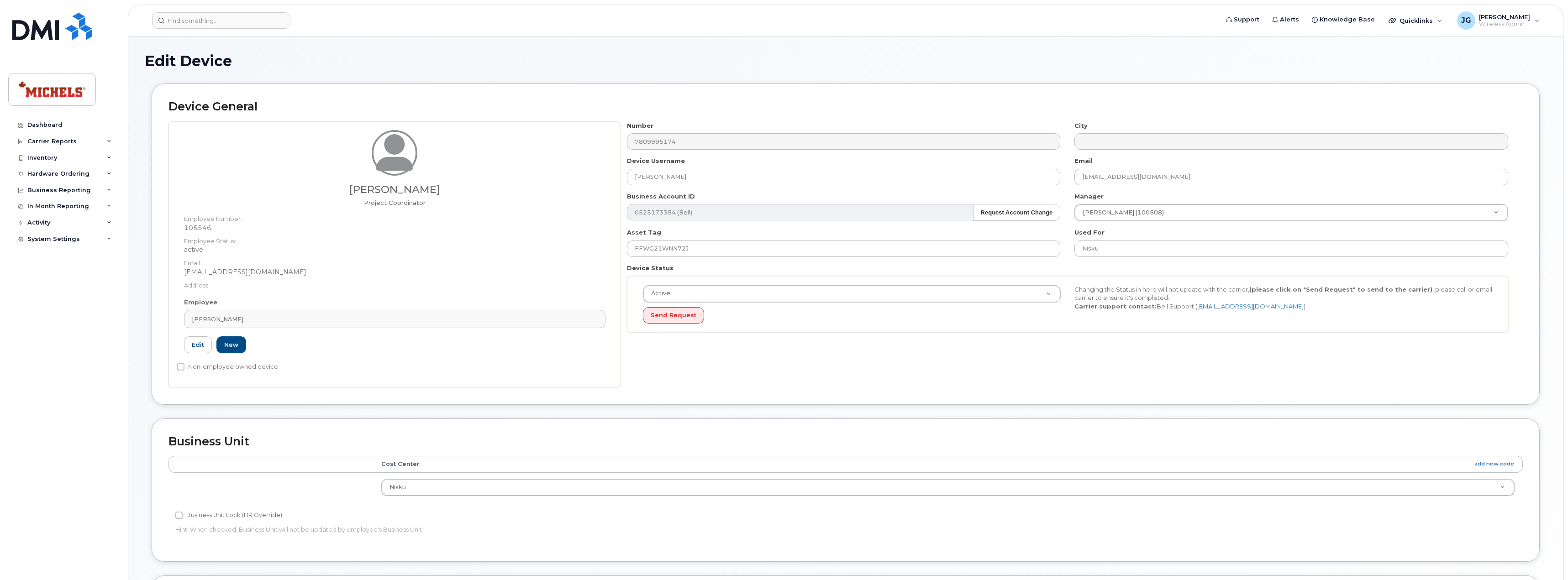
drag, startPoint x: 511, startPoint y: 318, endPoint x: 152, endPoint y: 319, distance: 359.0
click at [152, 319] on div "Device General Sean Connor Project Coordinator Employee Number: 105546 Employee…" at bounding box center [846, 244] width 1388 height 321
drag, startPoint x: 268, startPoint y: 320, endPoint x: 139, endPoint y: 306, distance: 129.8
click at [139, 306] on div "Edit Device Device General Sean Connor Project Coordinator Employee Number: 105…" at bounding box center [845, 428] width 1434 height 782
click at [256, 320] on div "Sean Connor" at bounding box center [395, 319] width 406 height 9
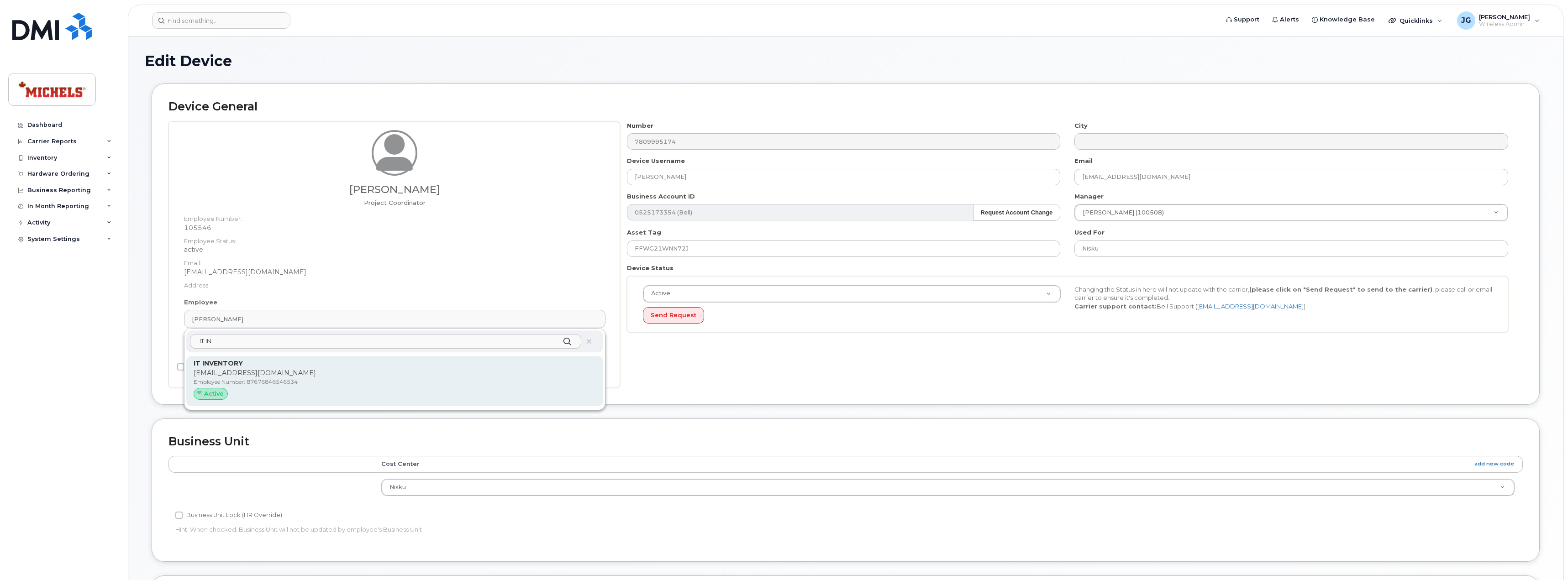
type input "IT IN"
click at [255, 385] on p "Employee Number: 87676846546534" at bounding box center [395, 381] width 402 height 8
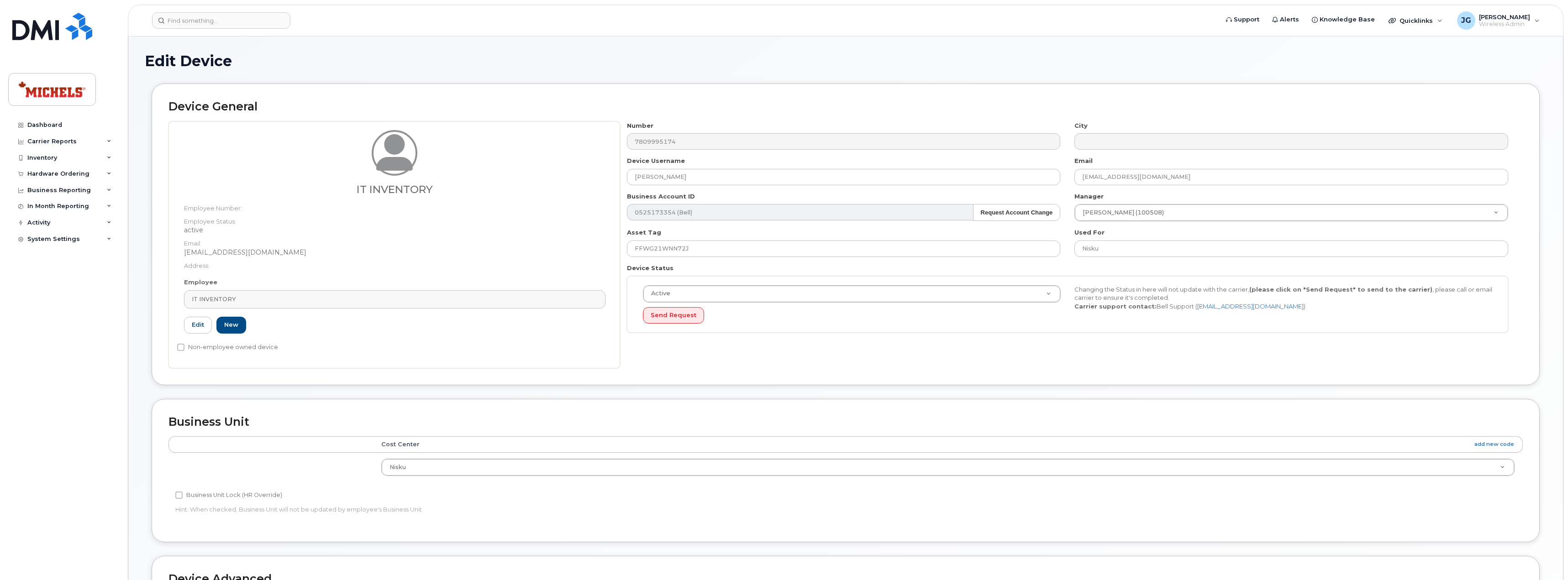
type input "87676846546534"
type input "IT INVENTORY"
type input "justingundran@michelscanada.com"
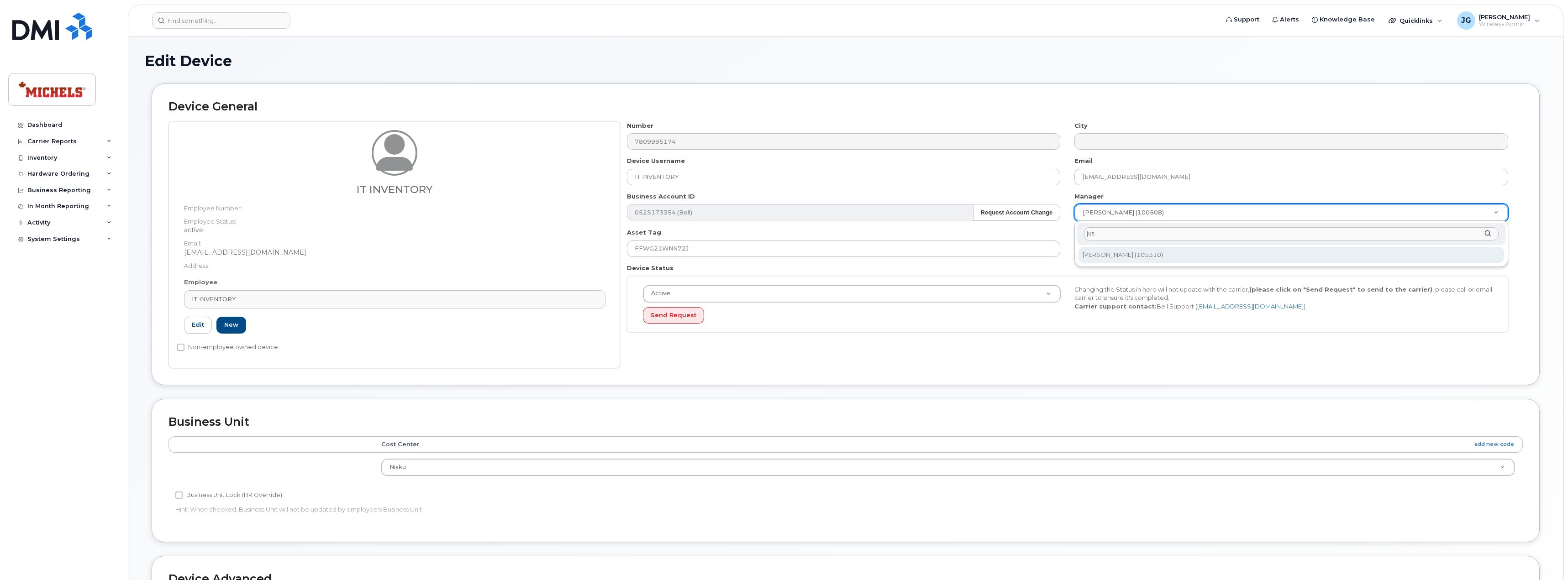
type input "jus"
type input "1406313"
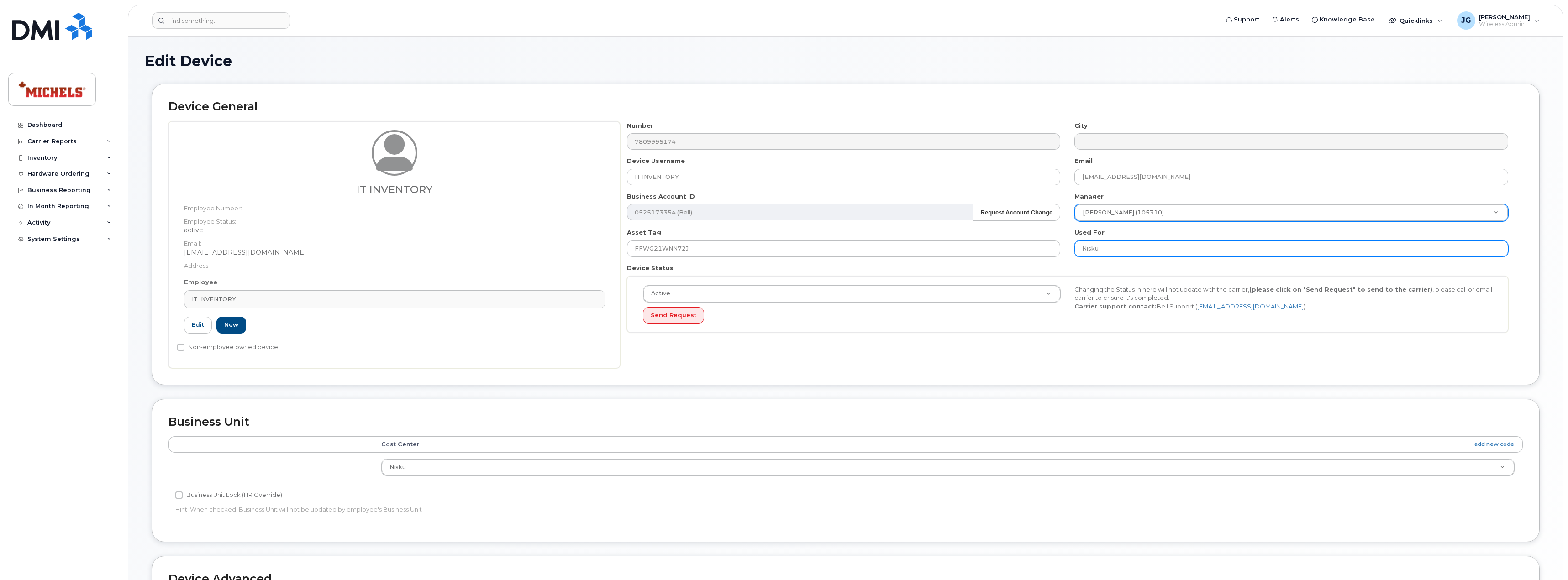
drag, startPoint x: 1070, startPoint y: 252, endPoint x: 1040, endPoint y: 260, distance: 31.0
click at [1038, 252] on div "Number 7809995174 City Device Username IT INVENTORY Email justingundran@michels…" at bounding box center [1067, 230] width 895 height 219
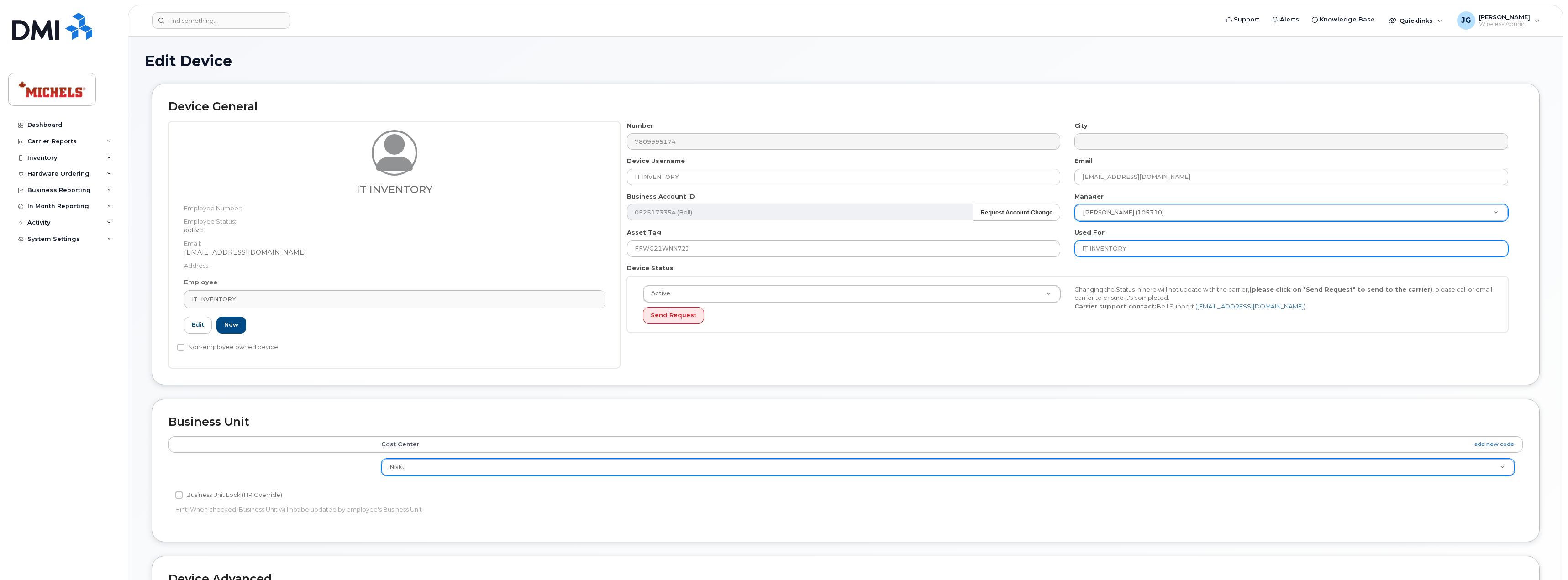
type input "IT INVENTORY"
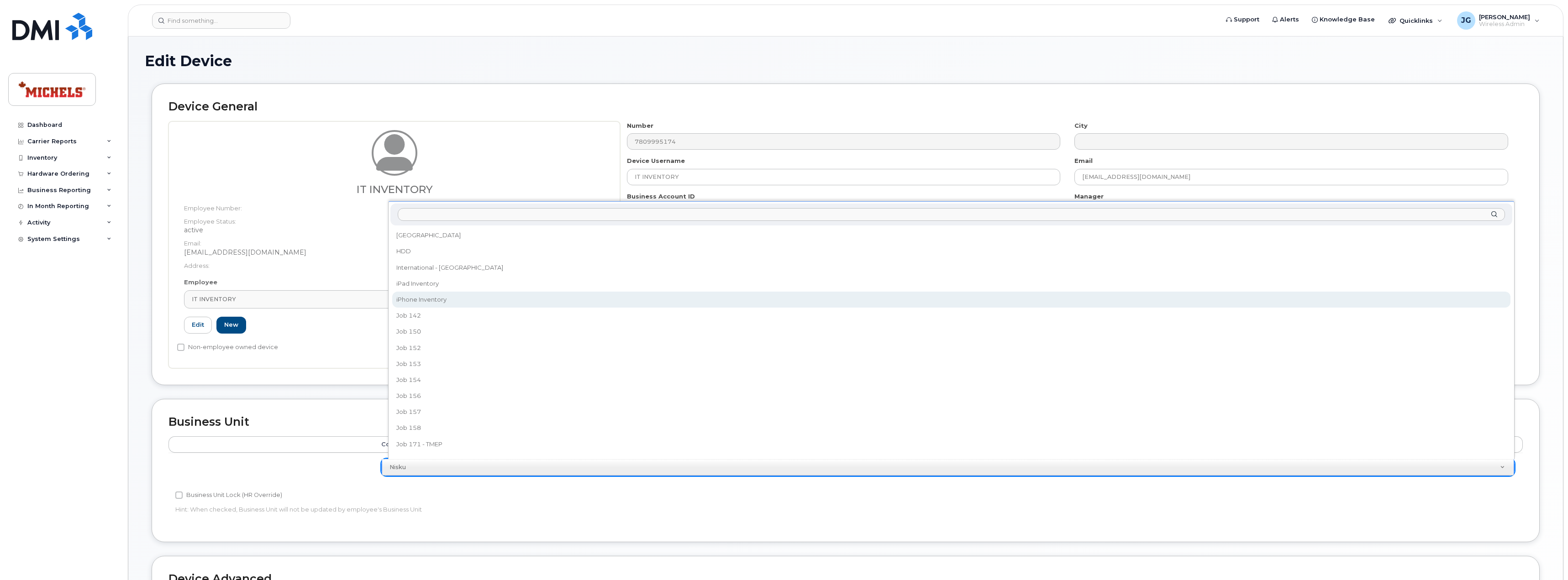
select select "15264051"
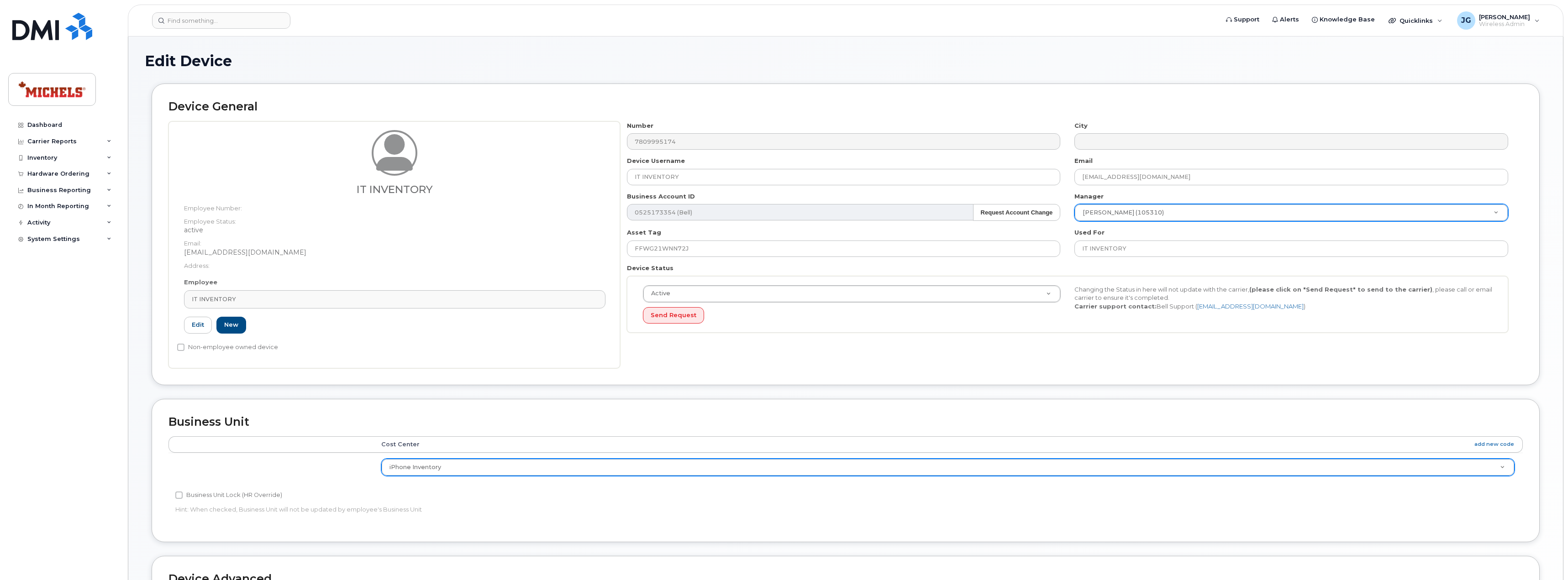
click at [490, 370] on div "Device General IT INVENTORY Employee Number: Employee Status: active Email: Jus…" at bounding box center [846, 234] width 1388 height 301
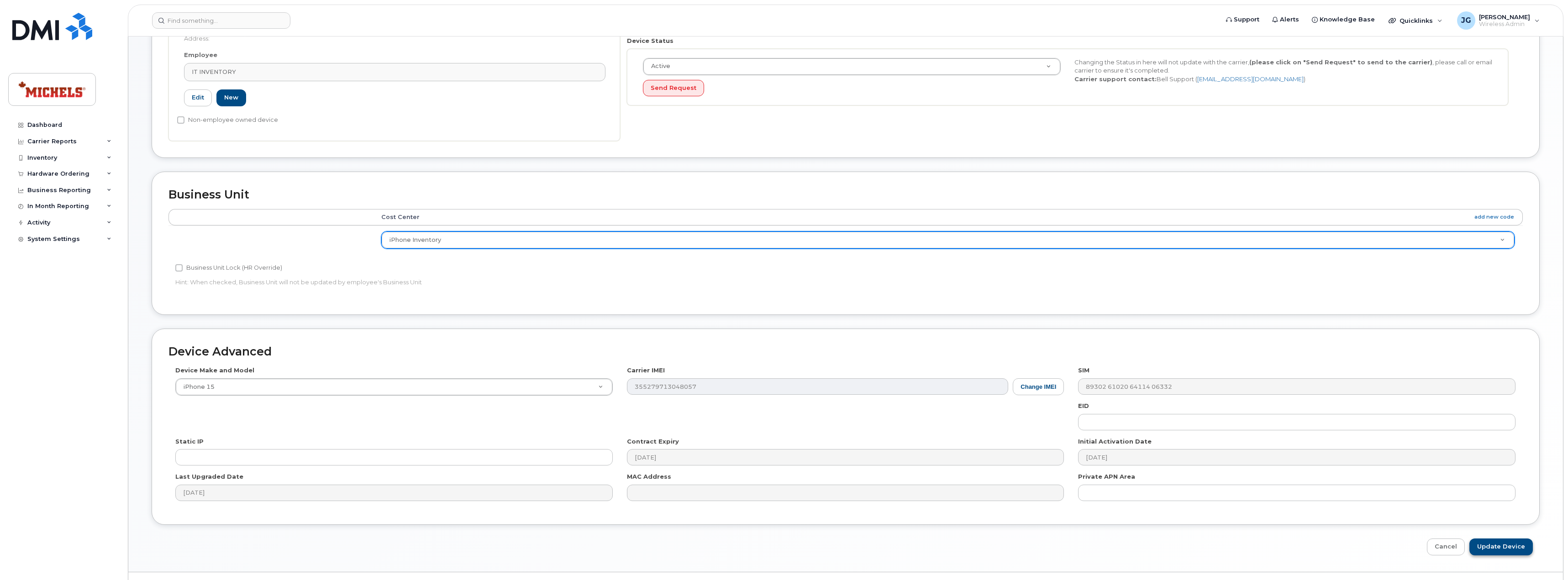
scroll to position [228, 0]
click at [1511, 543] on input "Update Device" at bounding box center [1501, 546] width 63 height 17
type input "Saving..."
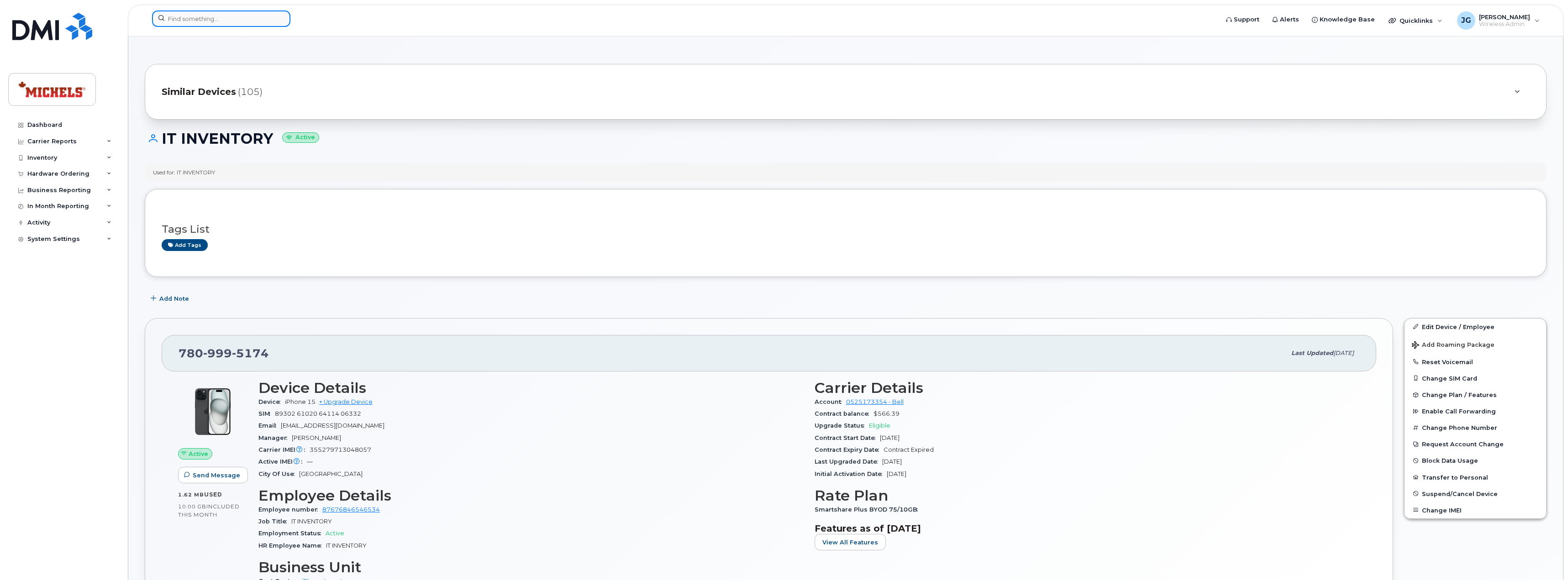
click at [206, 17] on input at bounding box center [221, 18] width 138 height 16
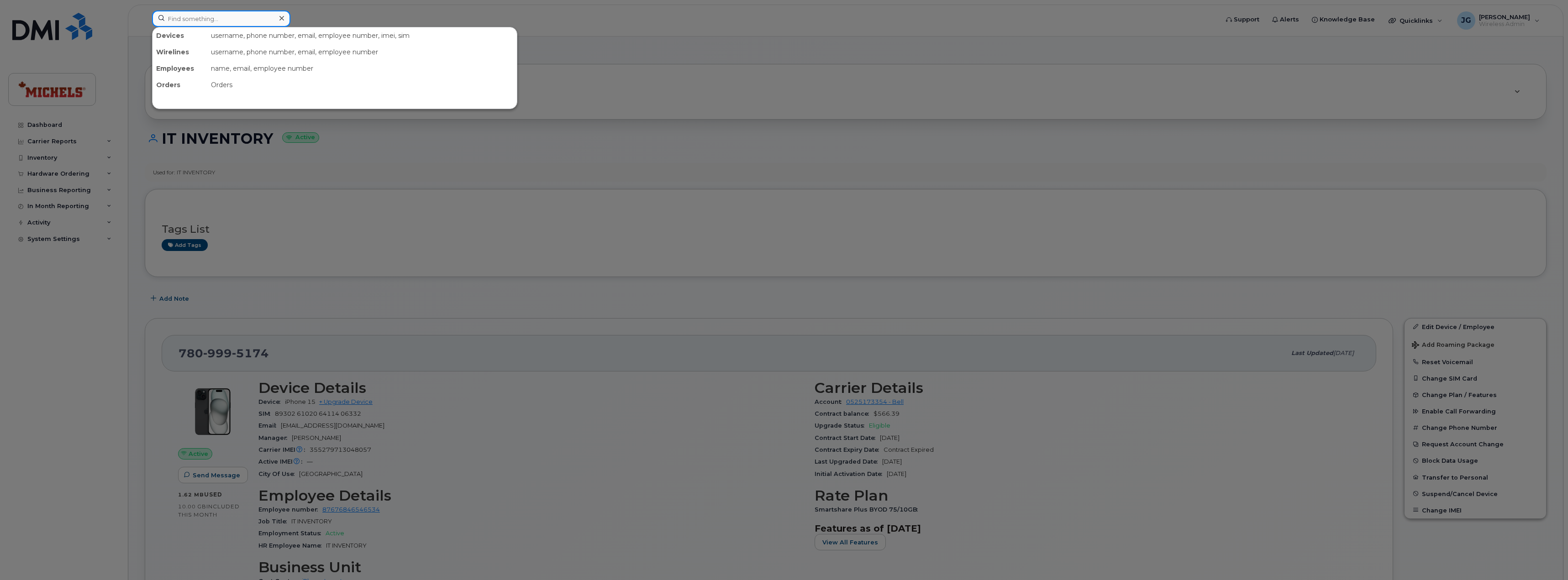
paste input "5873857909"
type input "5873857909"
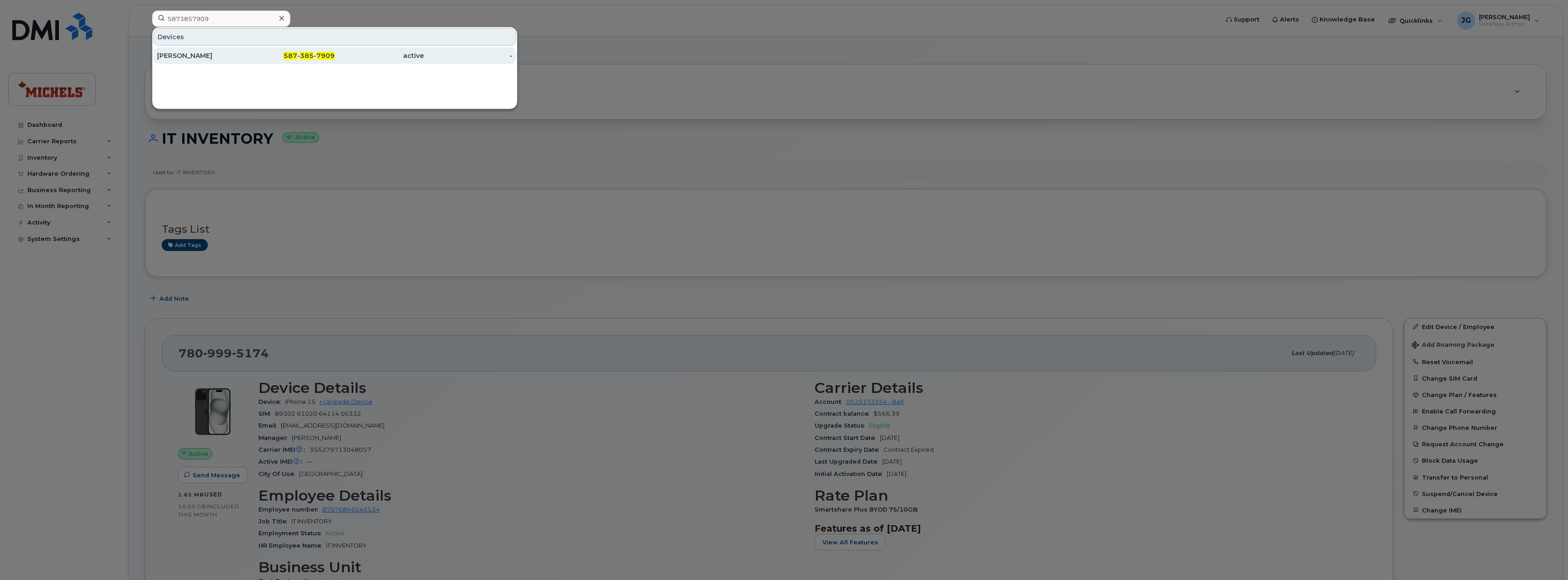
click at [246, 48] on div "[PERSON_NAME]" at bounding box center [291, 55] width 89 height 16
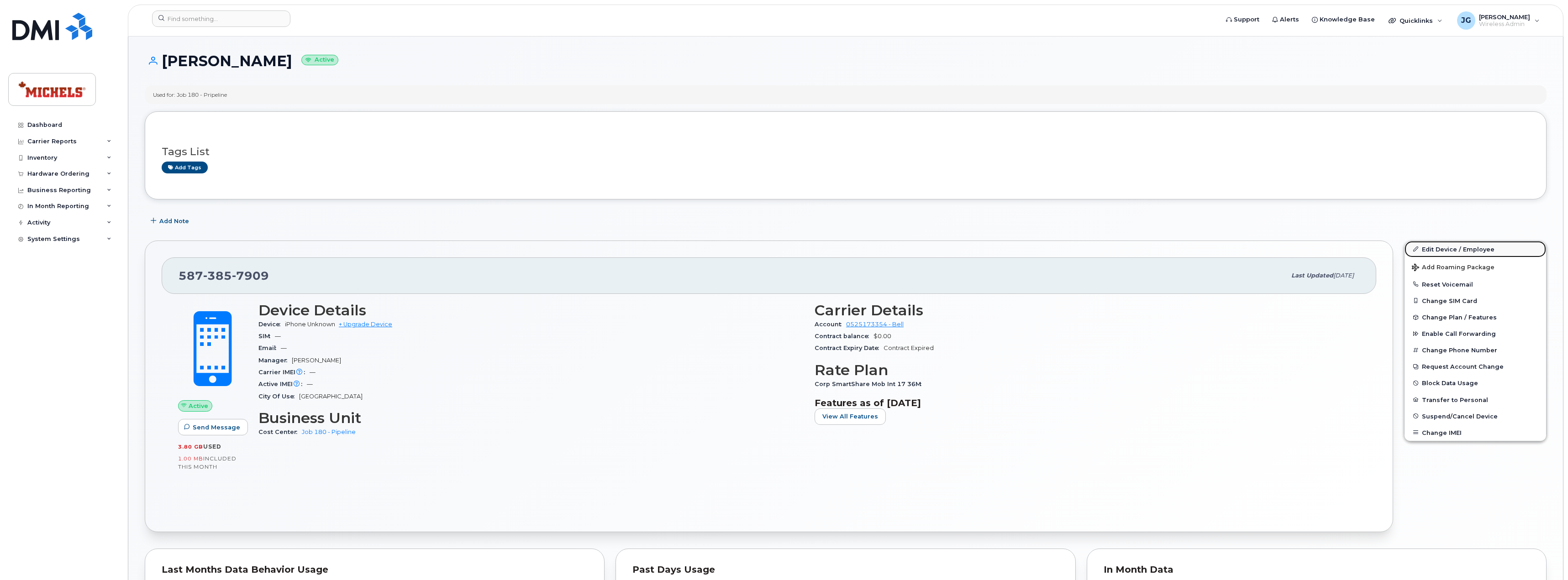
click at [1442, 249] on link "Edit Device / Employee" at bounding box center [1475, 249] width 141 height 16
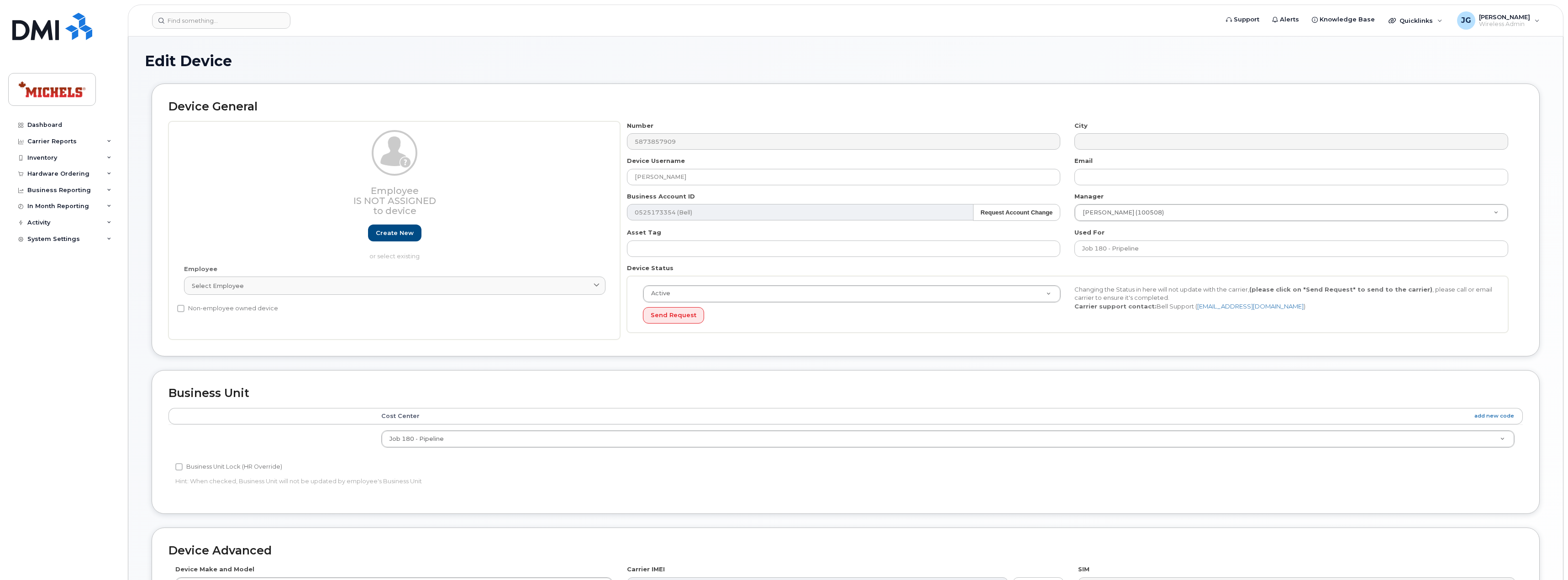
select select "35201665"
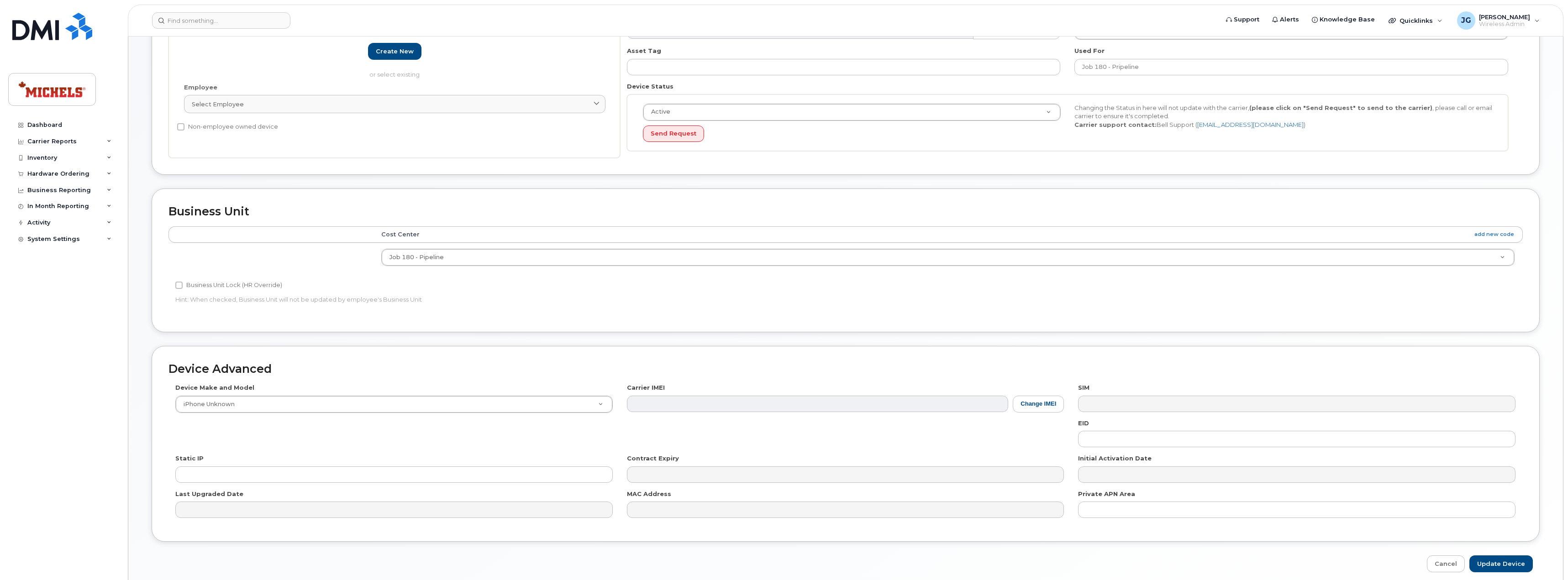
scroll to position [183, 0]
click at [1037, 405] on button "Change IMEI" at bounding box center [1038, 403] width 51 height 17
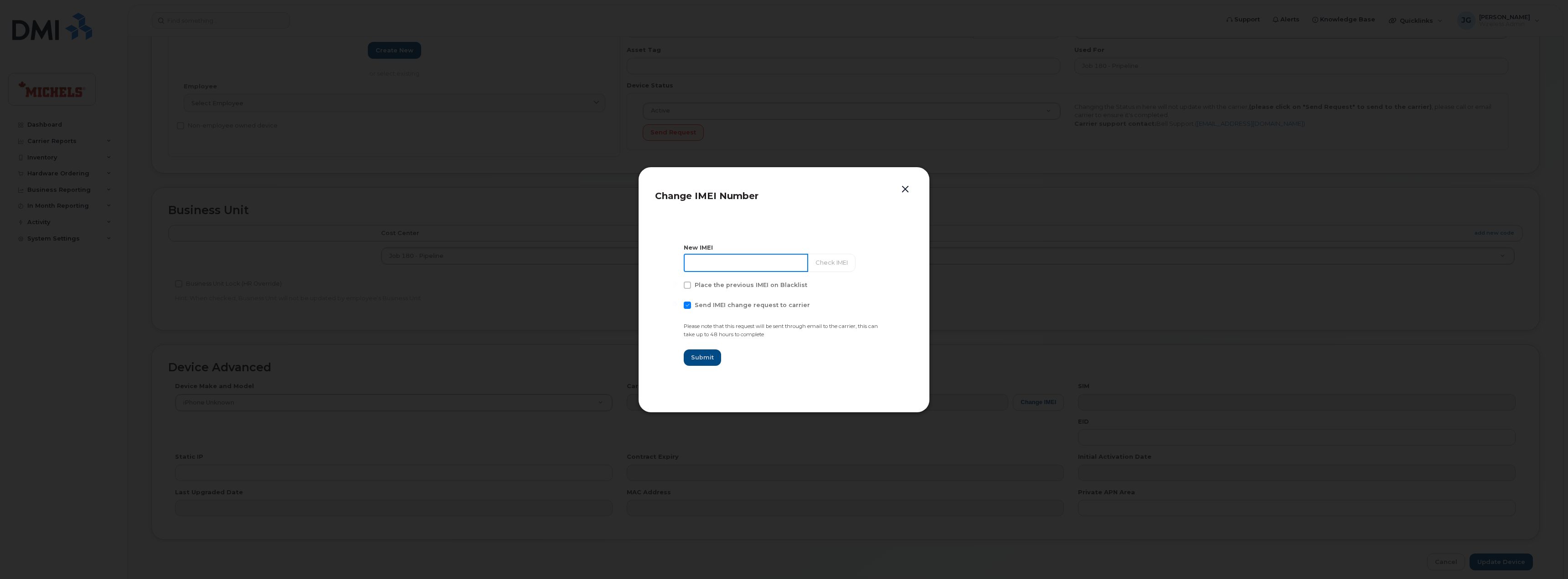
click at [740, 268] on input at bounding box center [746, 263] width 124 height 18
paste input "352045537431511"
type input "352045537431511"
click at [832, 260] on button "Check IMEI" at bounding box center [830, 263] width 48 height 18
click at [689, 355] on button "Submit" at bounding box center [702, 357] width 37 height 16
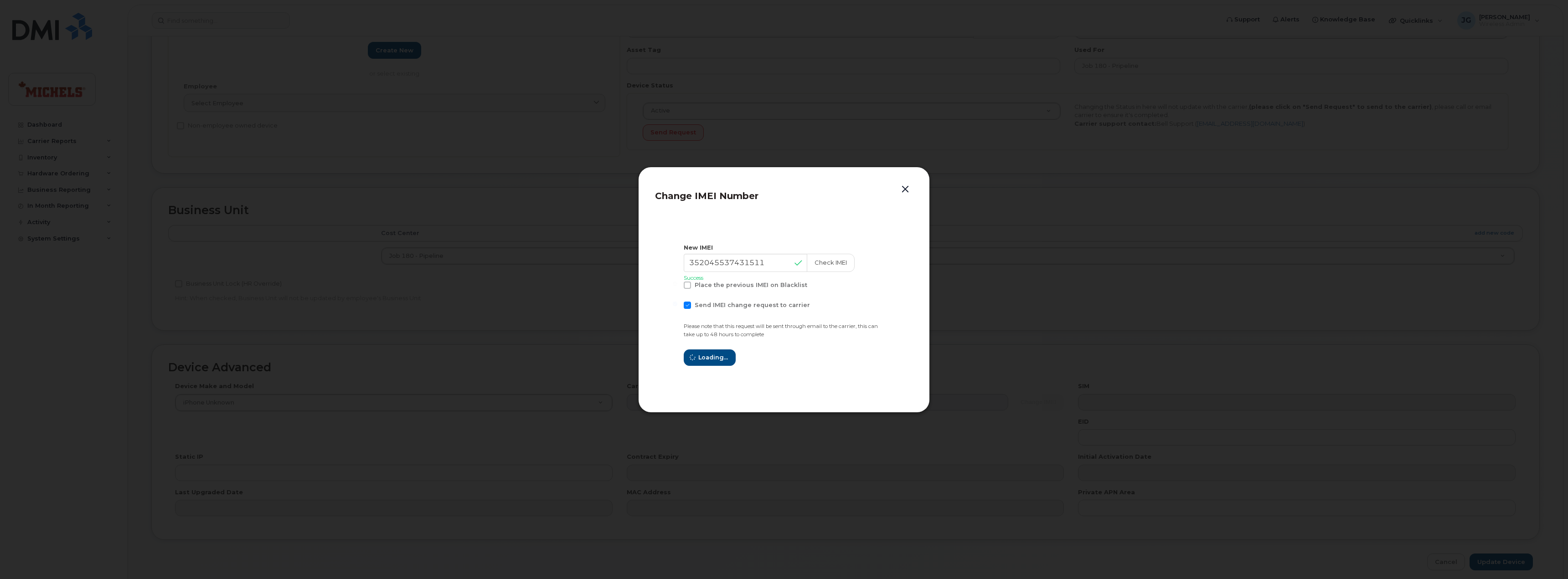
type input "352045537431511"
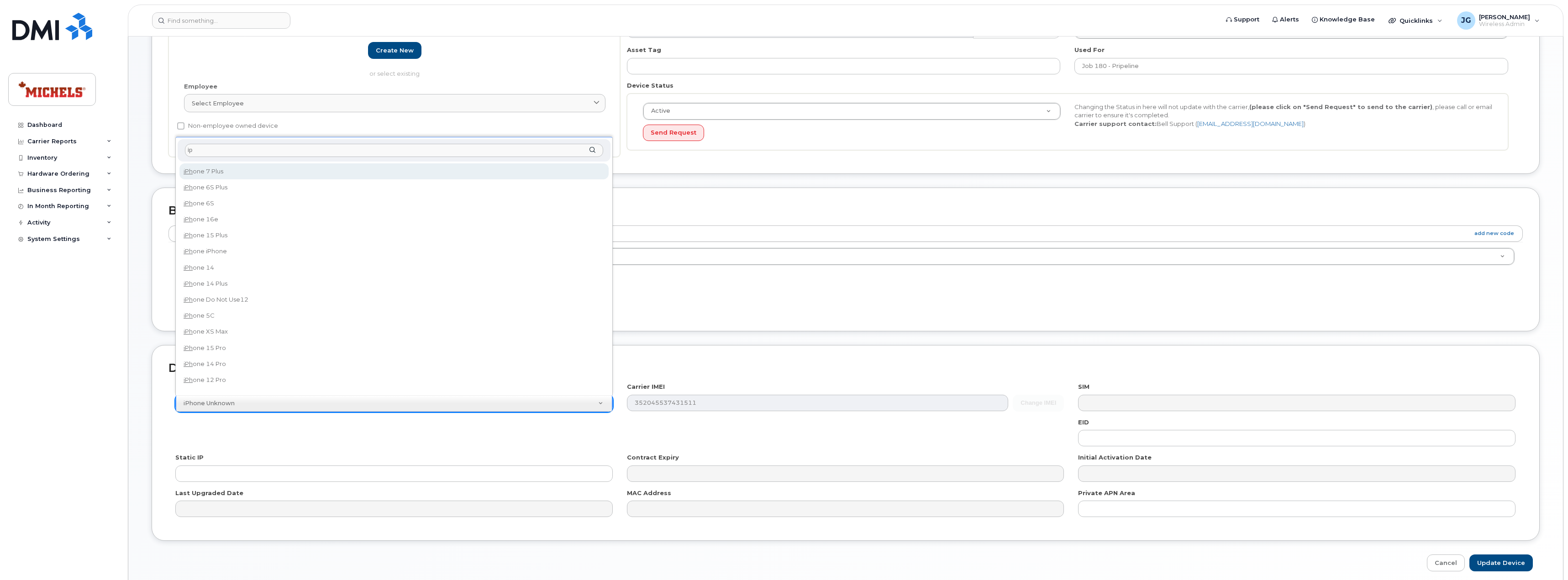
type input "i"
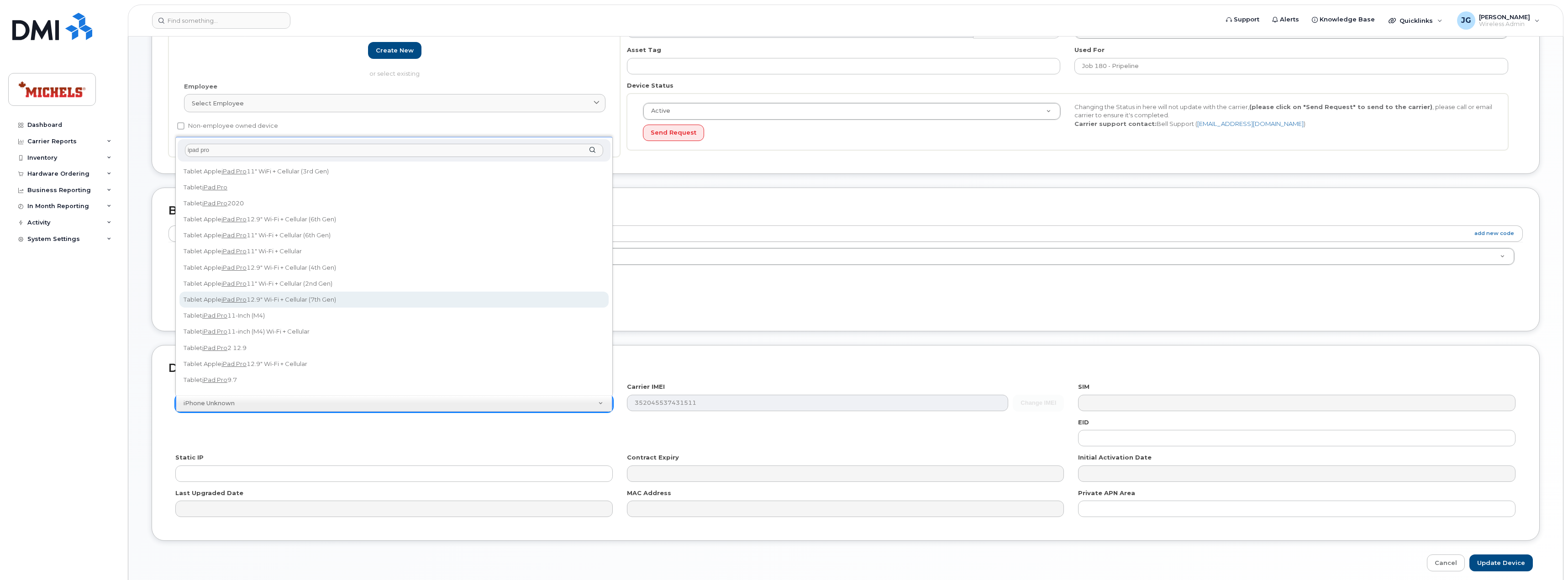
type input "ipad pro"
select select "3188"
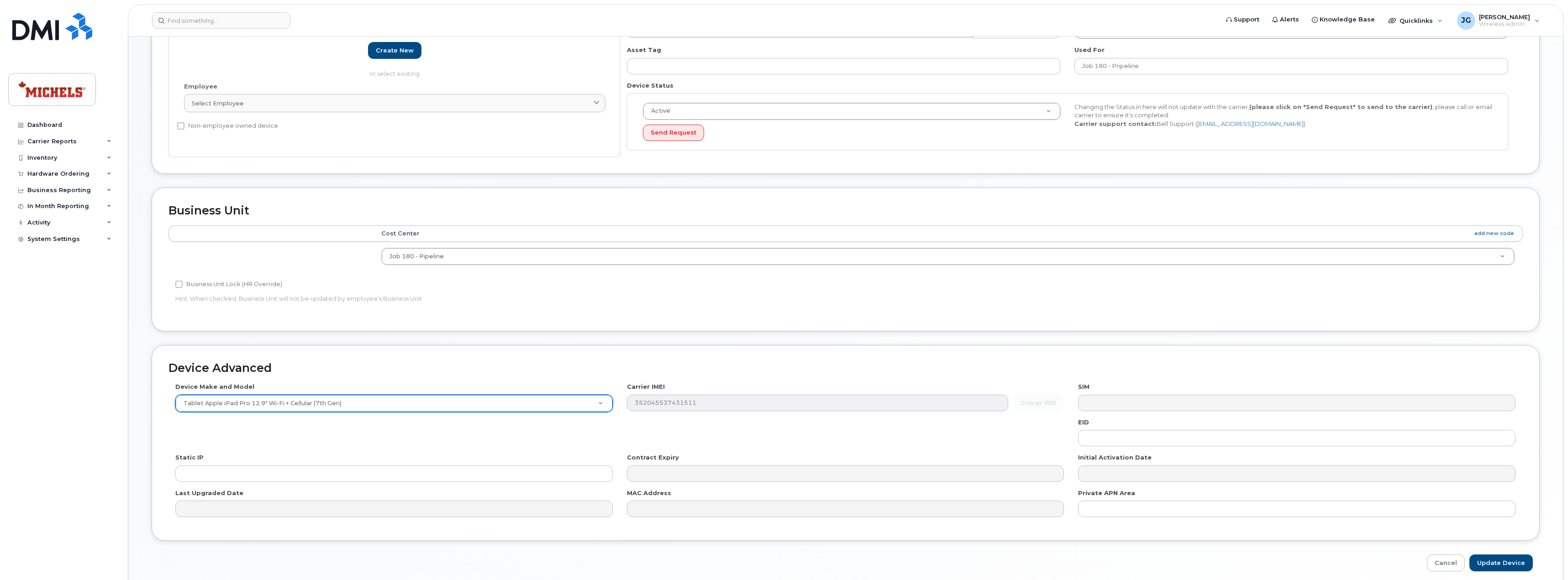
click at [1013, 289] on div "Business Unit Lock (HR Override)" at bounding box center [619, 285] width 888 height 11
click at [1519, 566] on input "Update Device" at bounding box center [1501, 563] width 63 height 17
type input "Saving..."
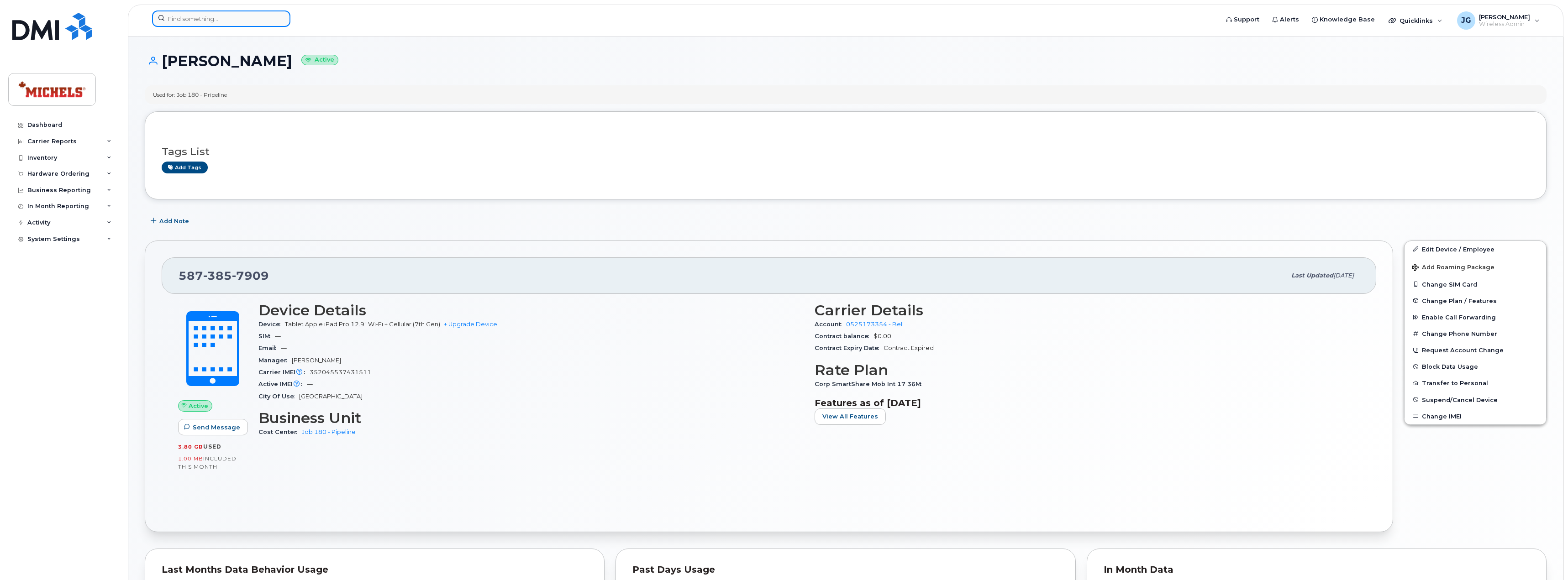
click at [208, 21] on input at bounding box center [221, 18] width 138 height 16
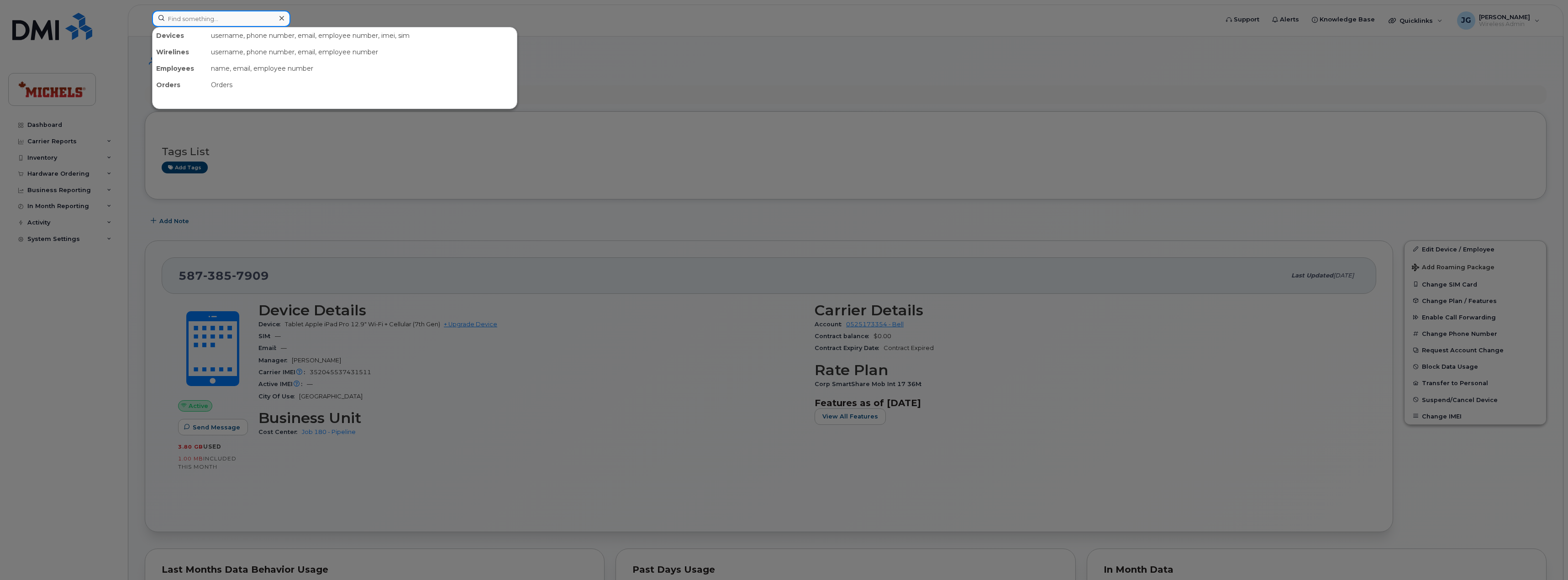
paste input "7802314150"
type input "7802314150"
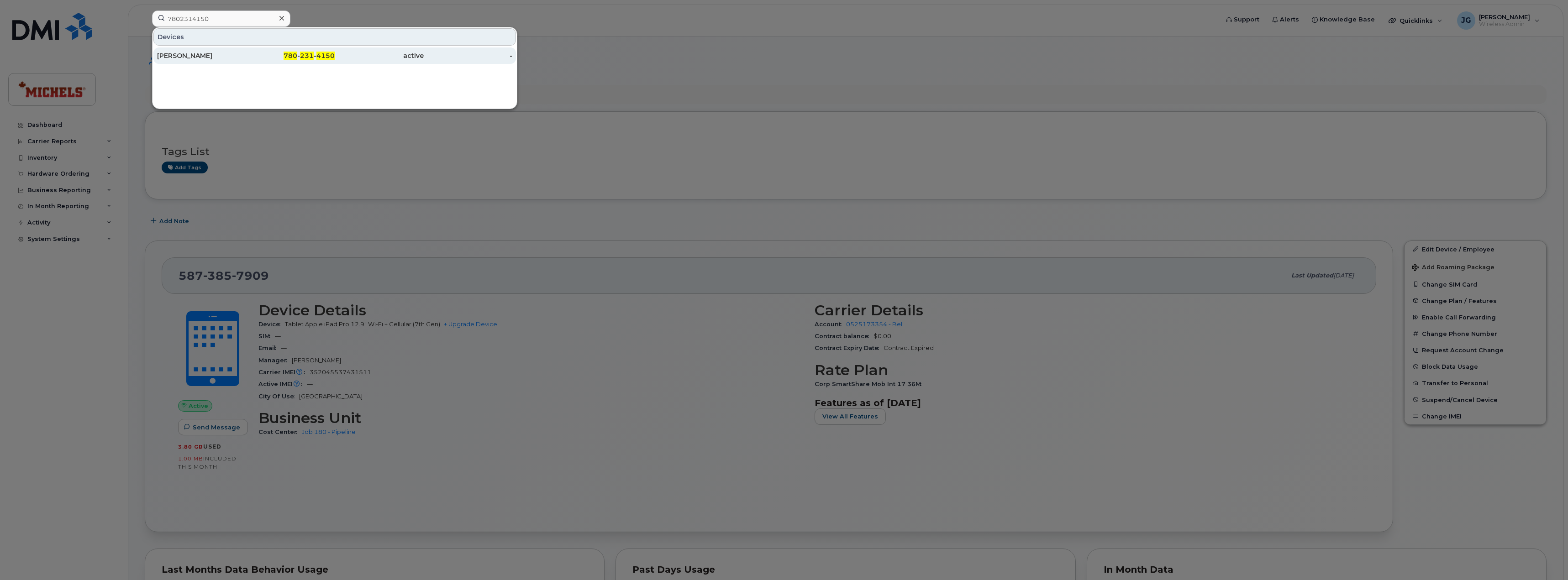
click at [204, 54] on div "[PERSON_NAME]" at bounding box center [202, 55] width 89 height 9
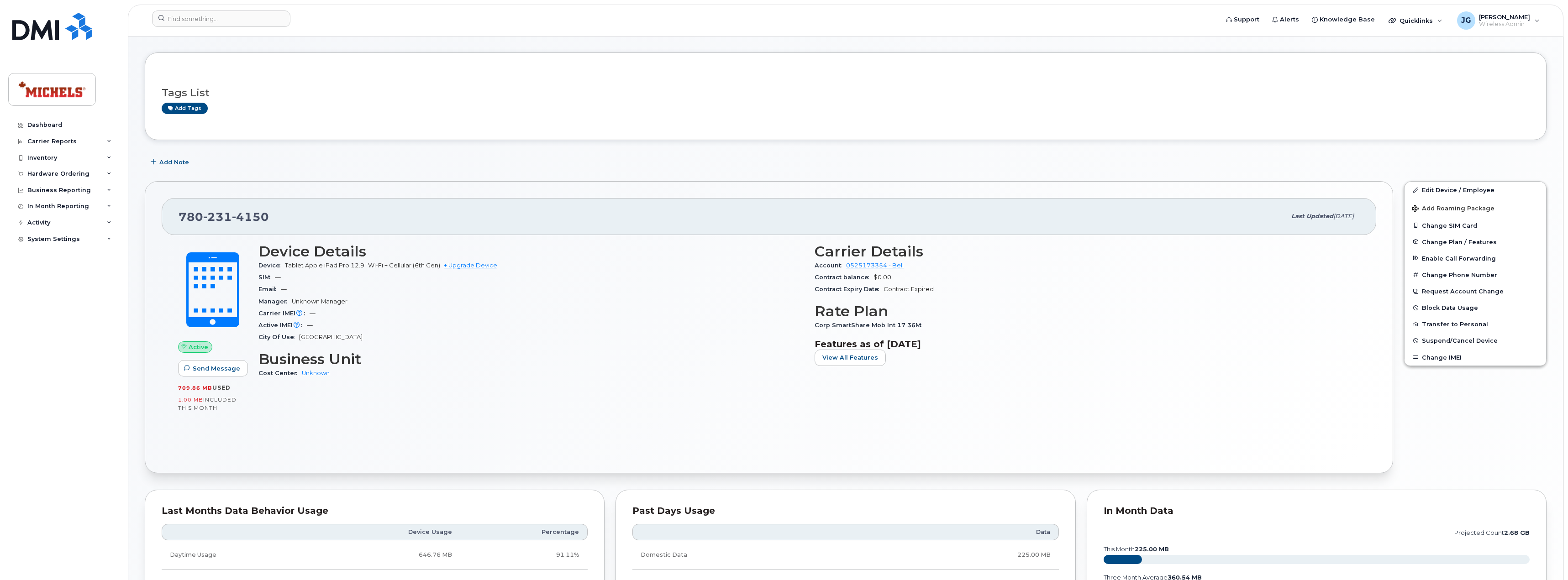
scroll to position [32, 0]
click at [1464, 191] on link "Edit Device / Employee" at bounding box center [1475, 190] width 141 height 16
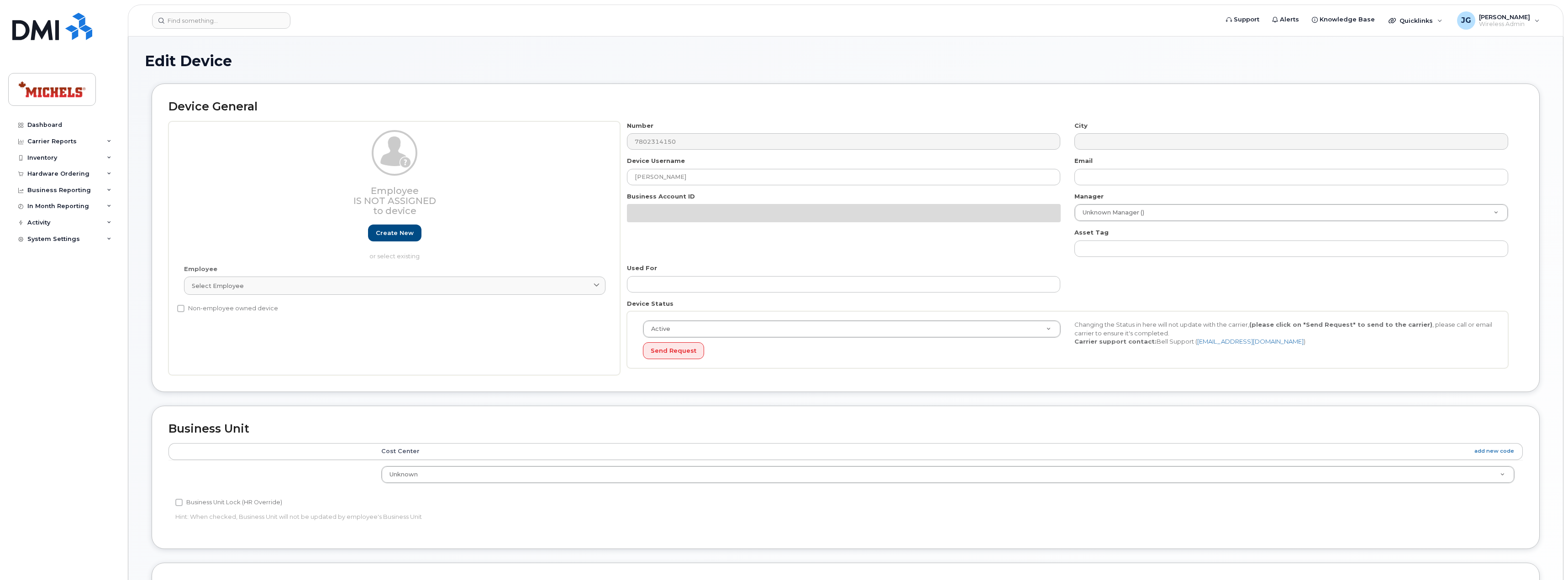
select select "89835"
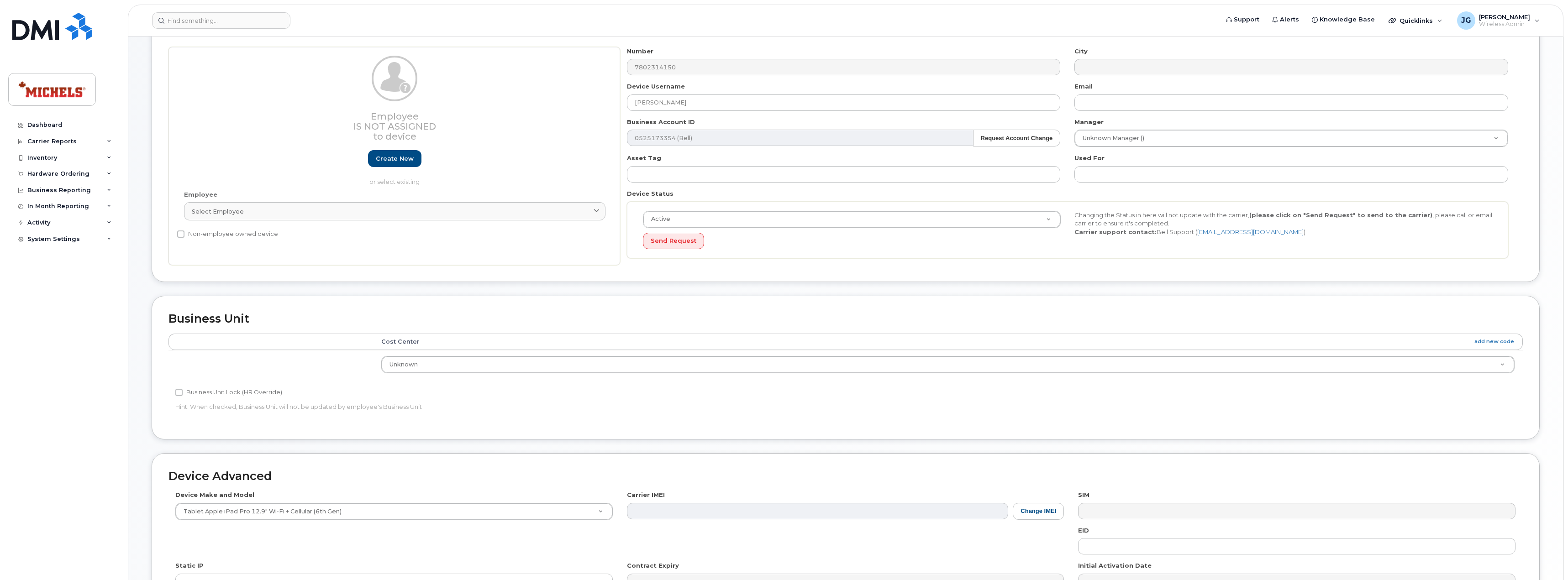
scroll to position [137, 0]
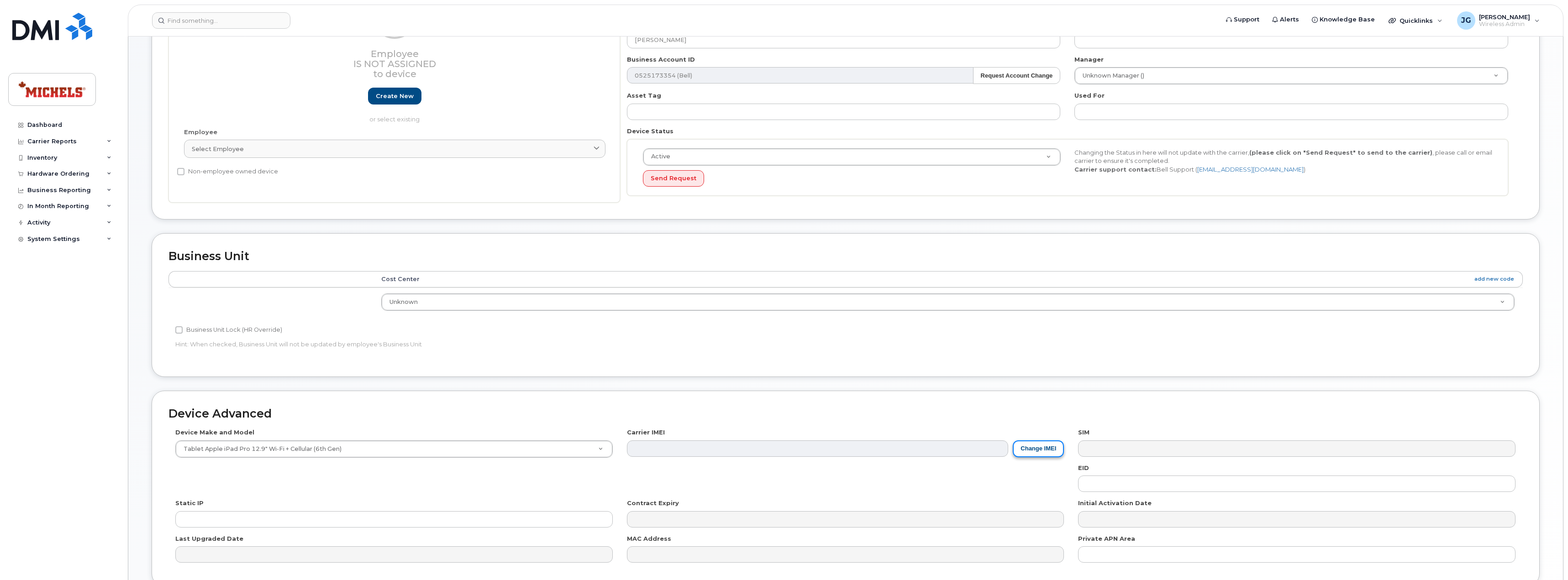
click at [1042, 449] on button "Change IMEI" at bounding box center [1038, 449] width 51 height 17
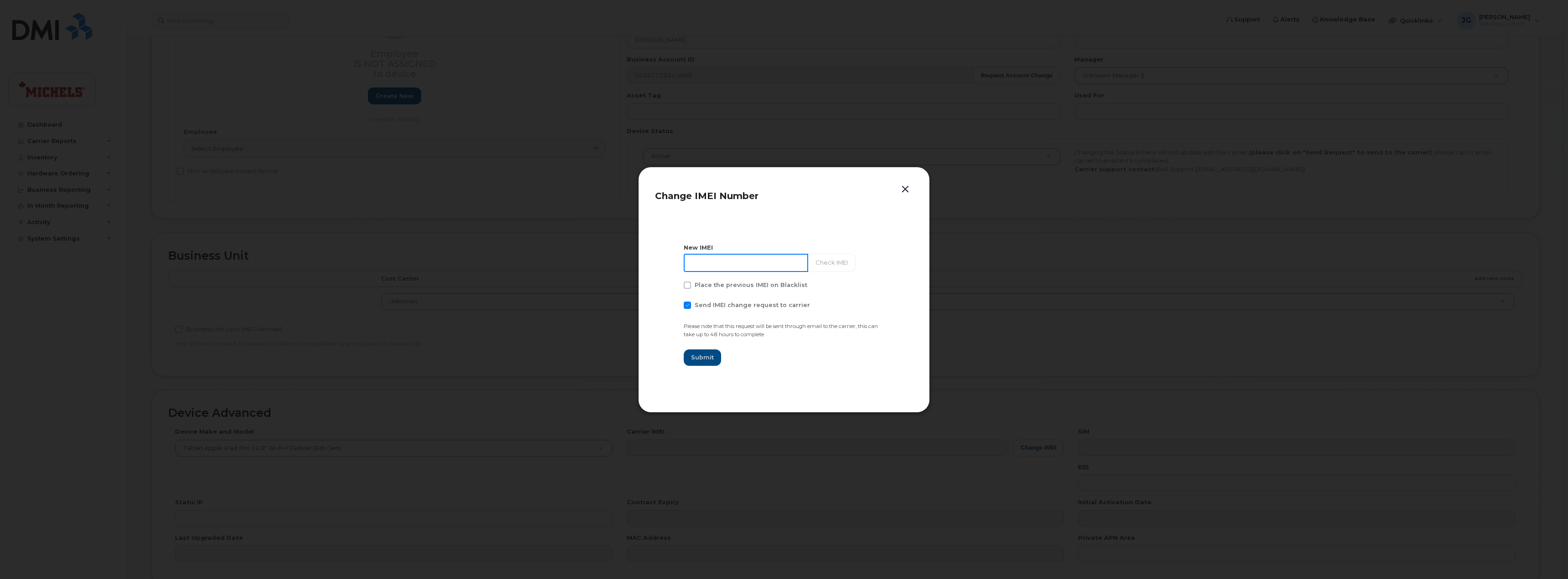
click at [736, 263] on input at bounding box center [746, 263] width 124 height 18
paste input "352045539908680"
type input "352045539908680"
click at [835, 266] on button "Check IMEI" at bounding box center [830, 263] width 48 height 18
click at [702, 358] on span "Submit" at bounding box center [702, 357] width 23 height 9
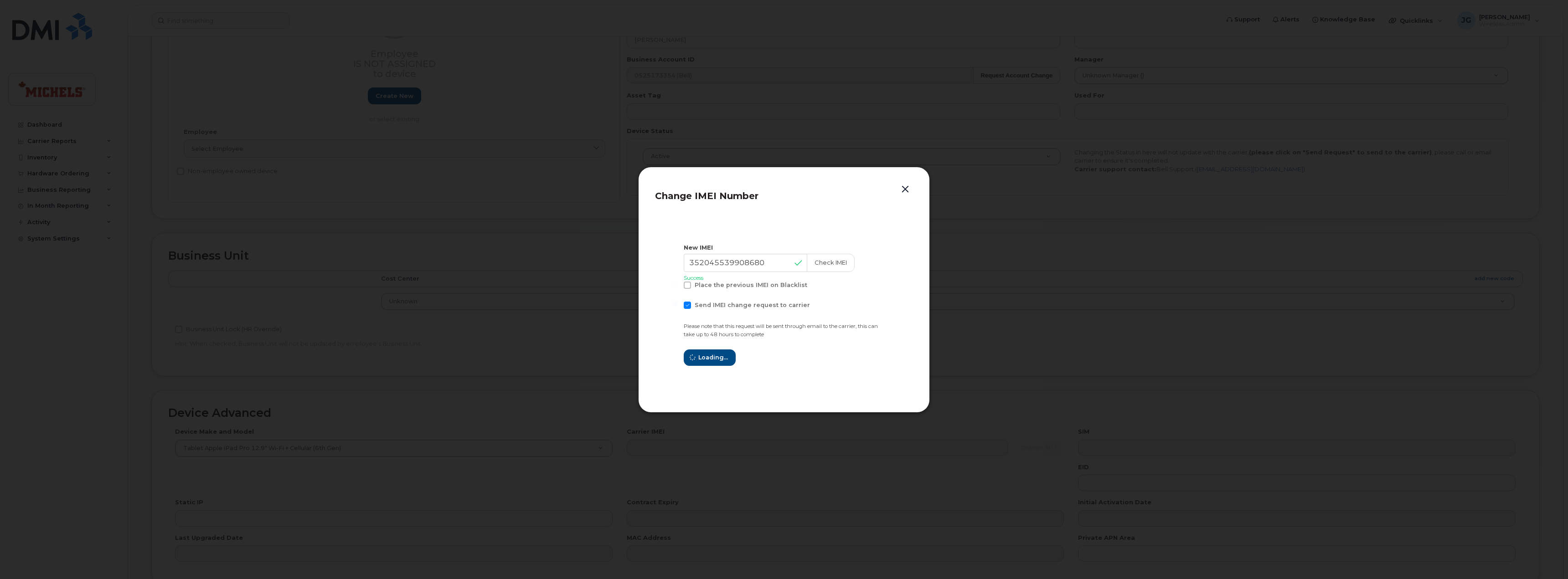
type input "352045539908680"
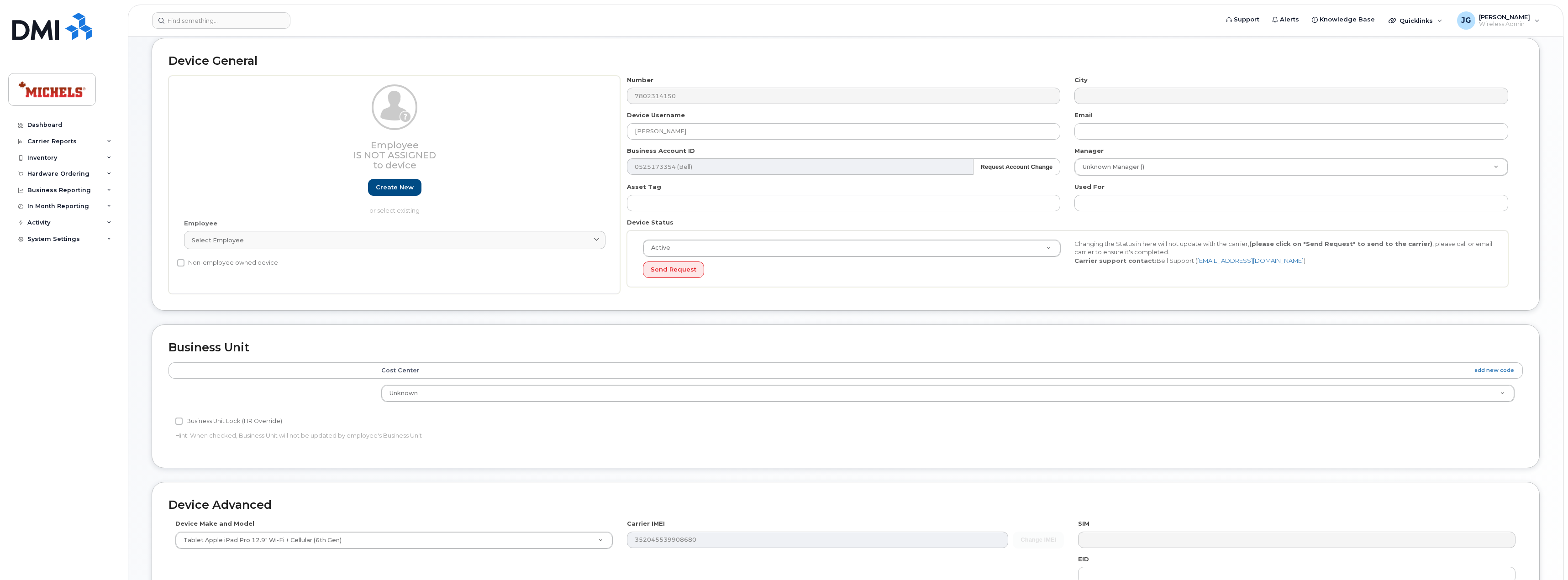
scroll to position [0, 0]
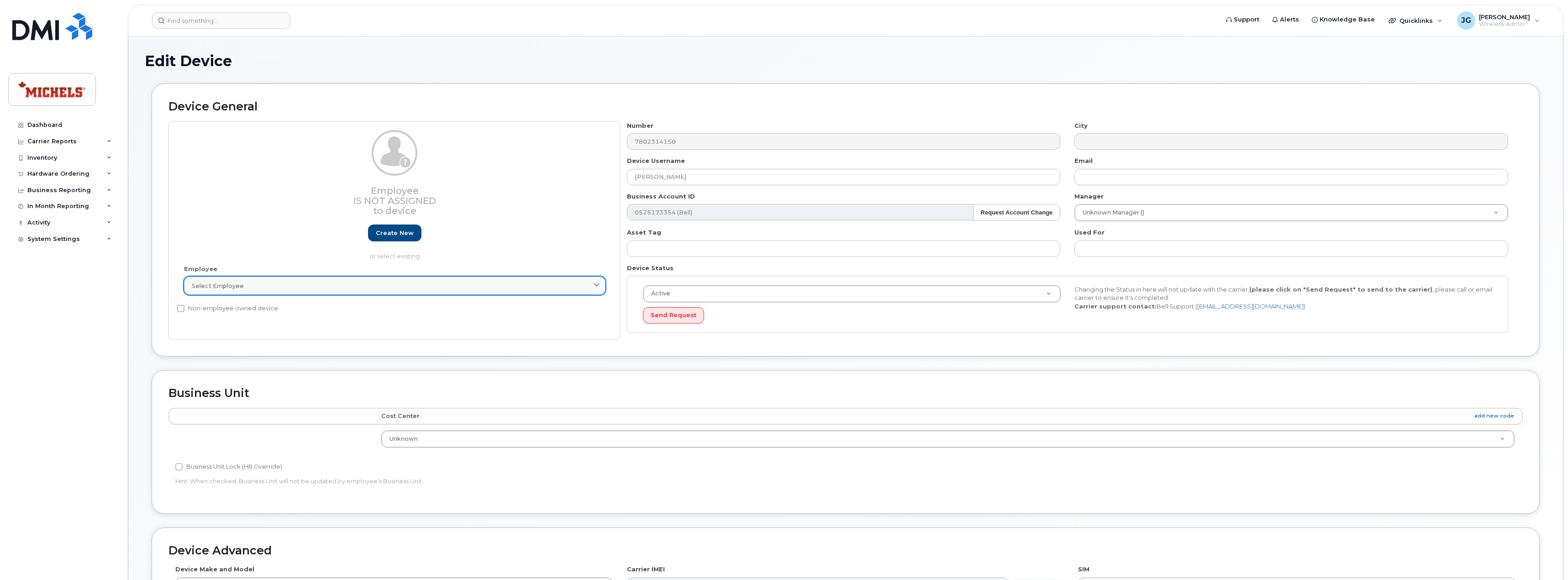
click at [565, 285] on div "Select employee" at bounding box center [395, 286] width 406 height 9
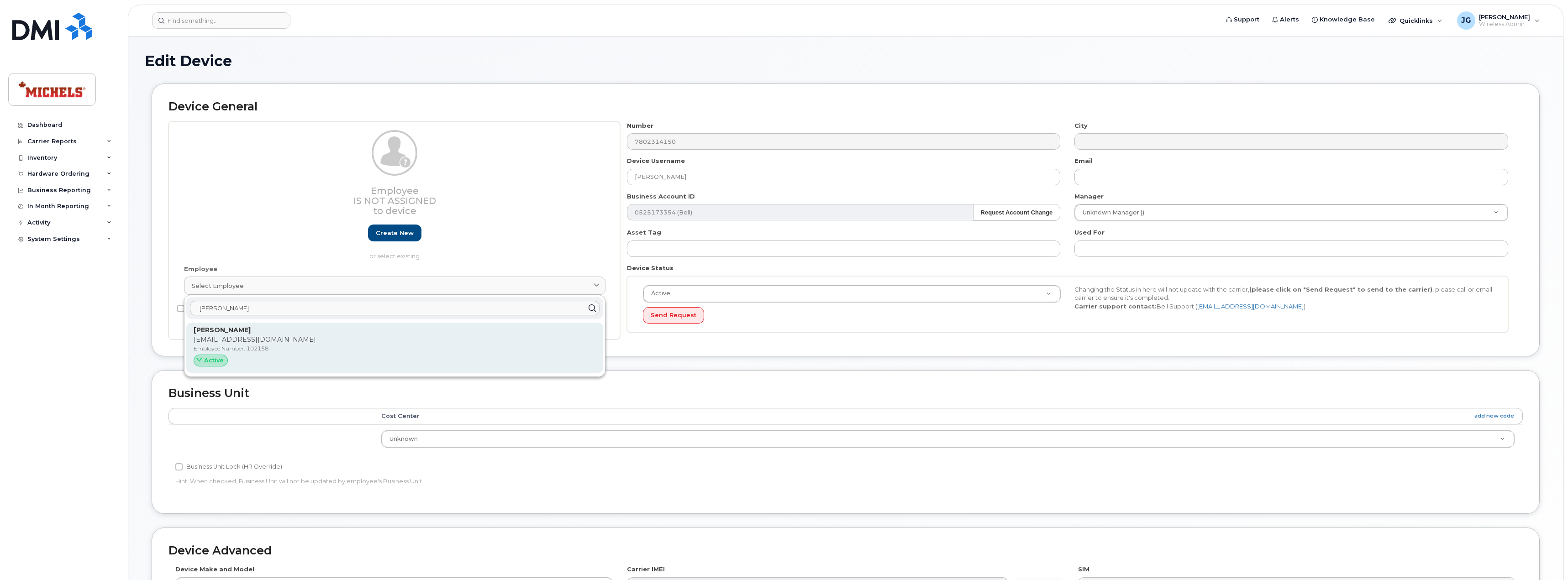
type input "[PERSON_NAME]"
click at [410, 342] on p "[EMAIL_ADDRESS][DOMAIN_NAME]" at bounding box center [395, 340] width 402 height 10
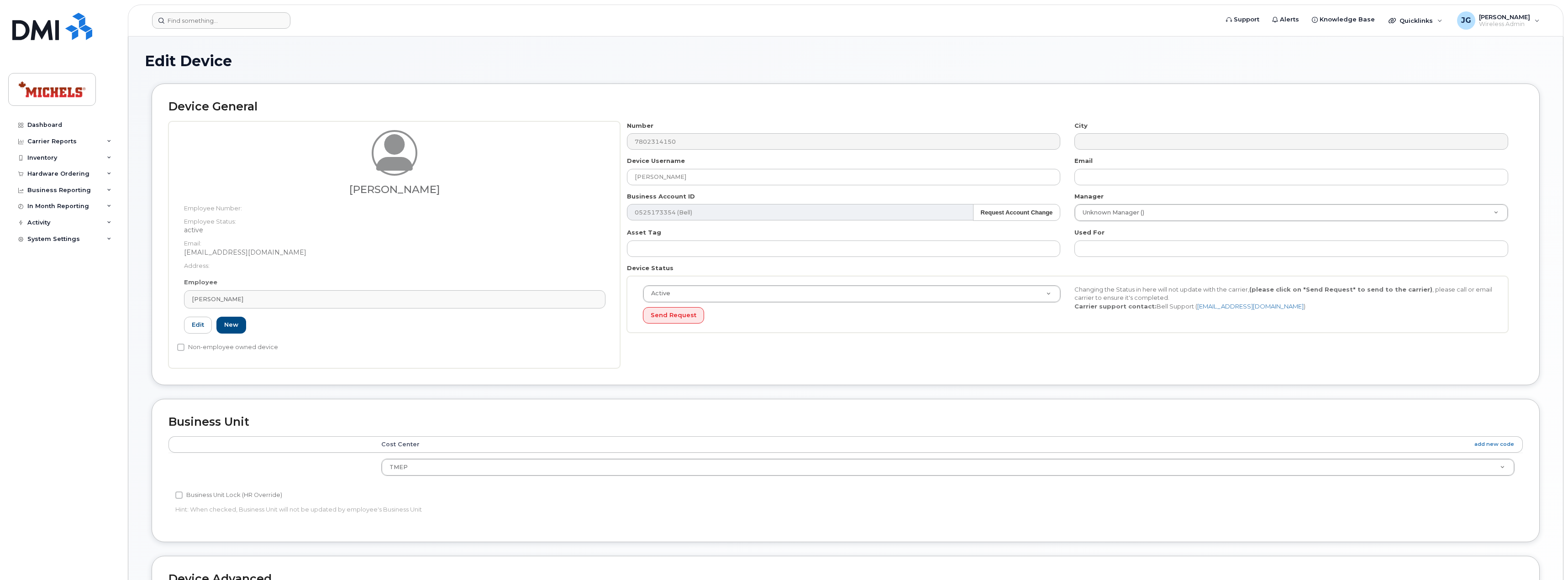
type input "102158"
type input "[PERSON_NAME]"
type input "[EMAIL_ADDRESS][DOMAIN_NAME]"
select select "2677291"
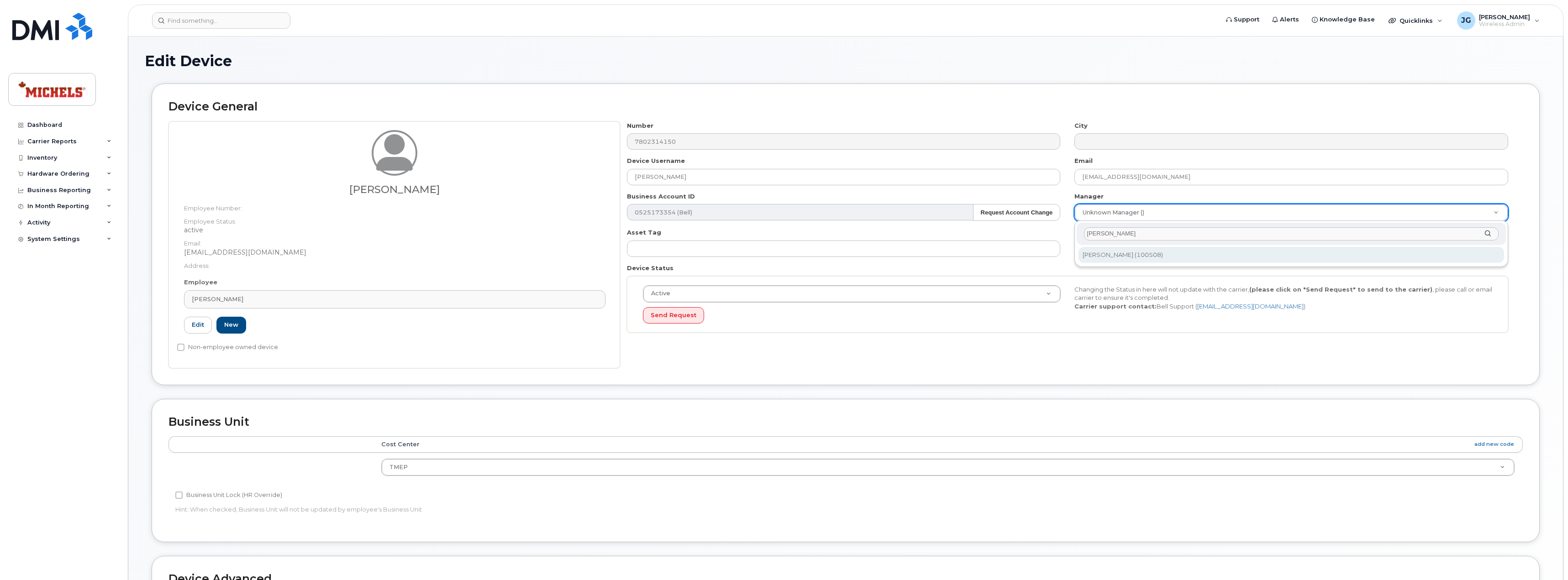
type input "Gary"
type input "514083"
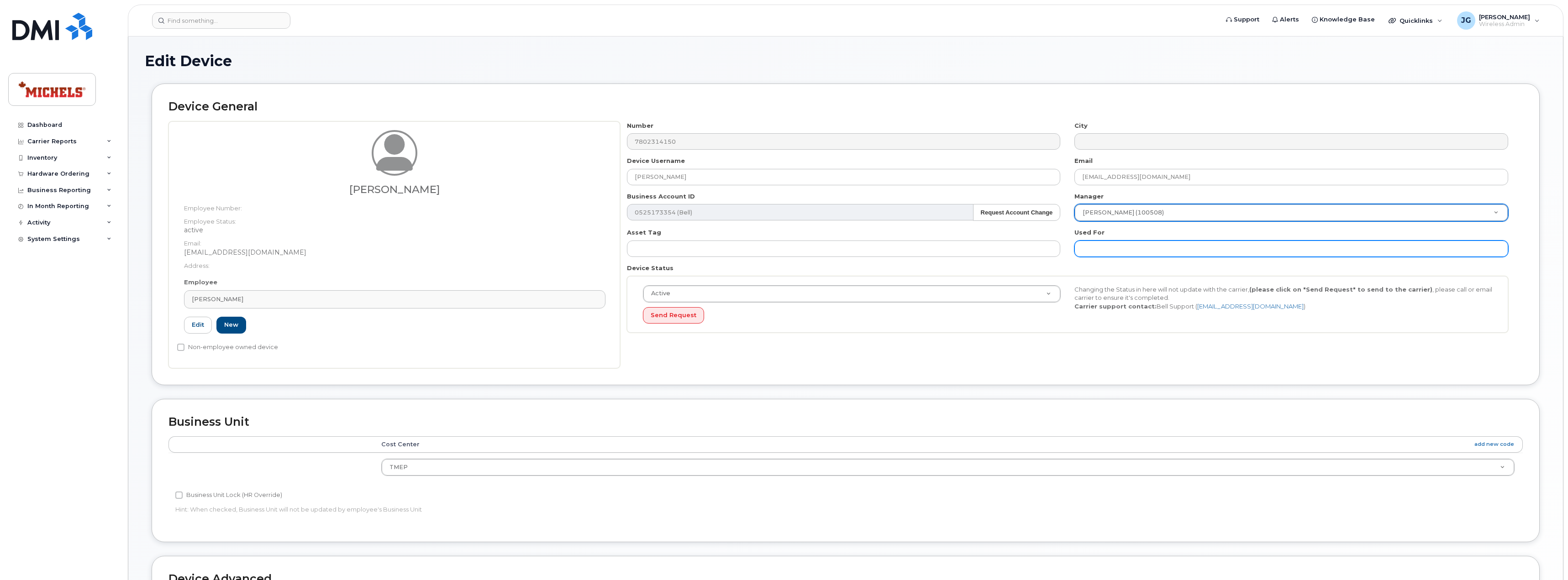
click at [1121, 252] on input "text" at bounding box center [1291, 249] width 433 height 16
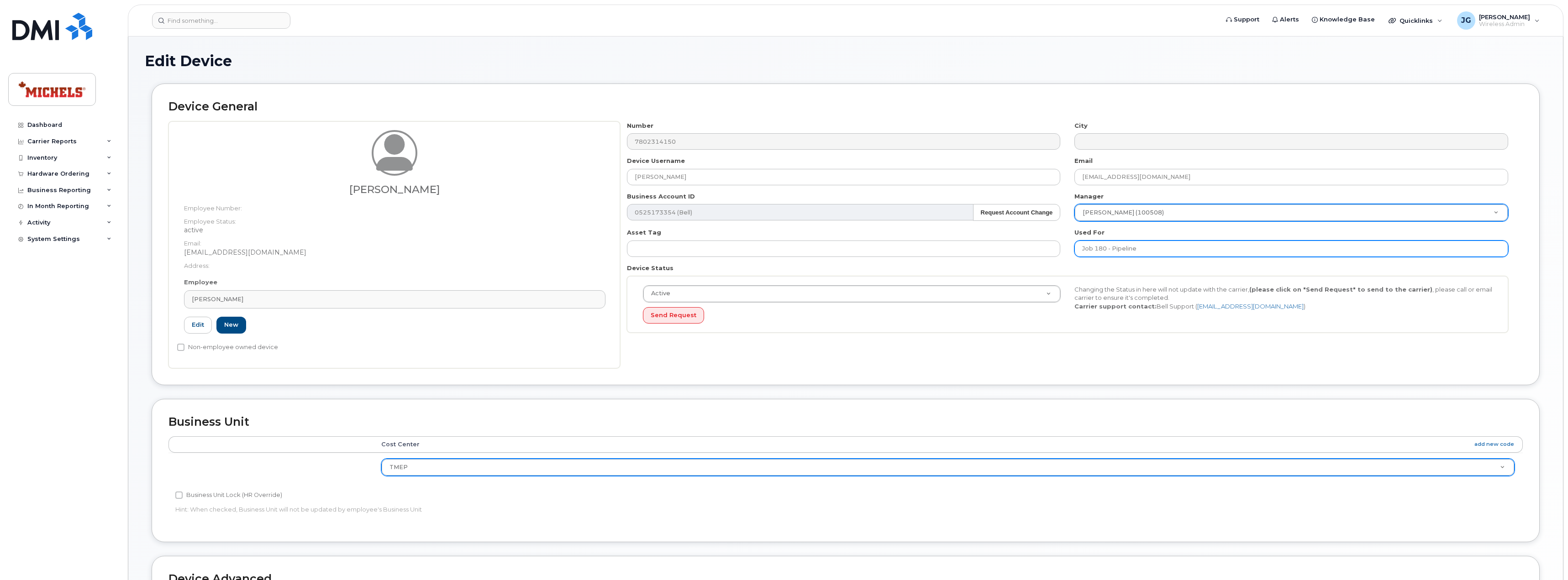
type input "Job 180 - Pipeline"
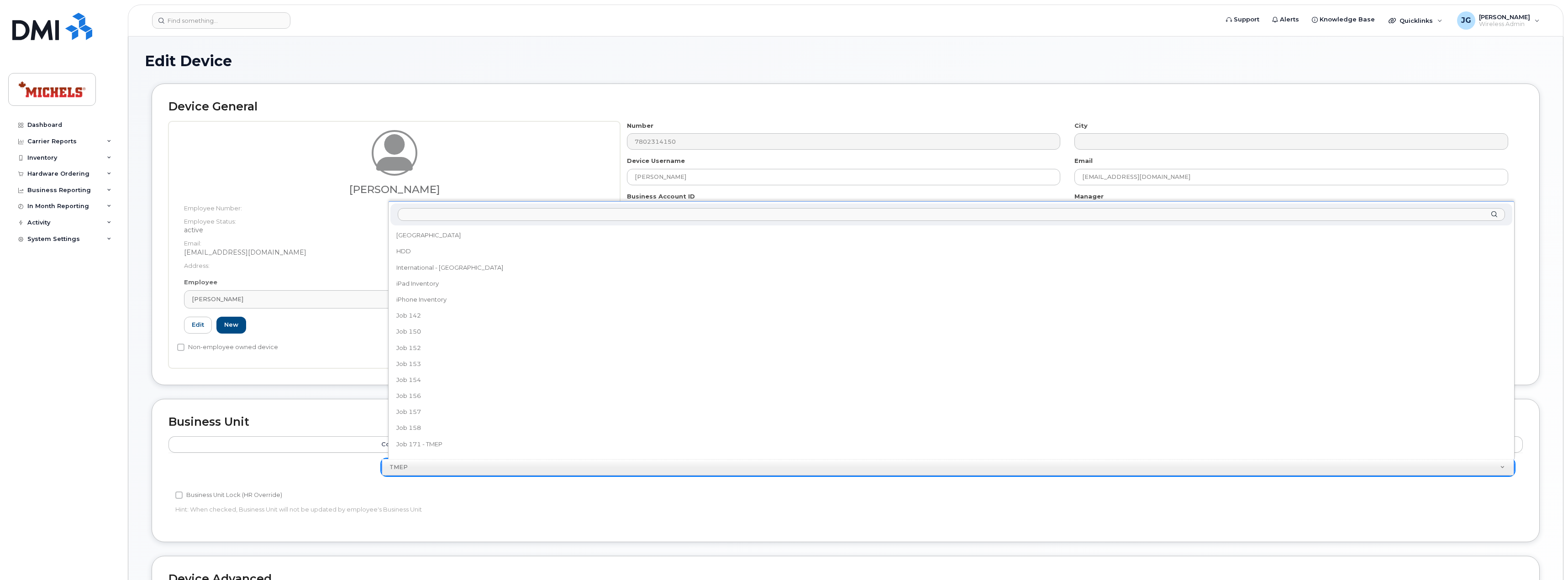
scroll to position [104, 0]
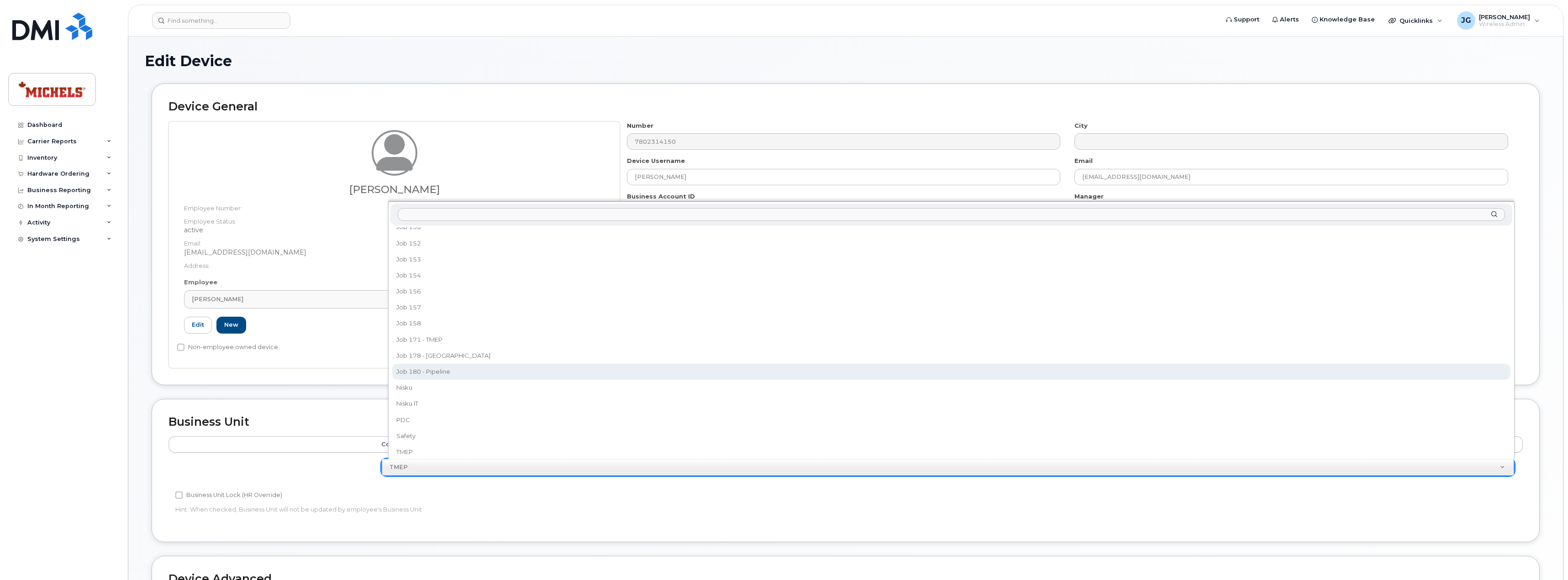
select select "35201665"
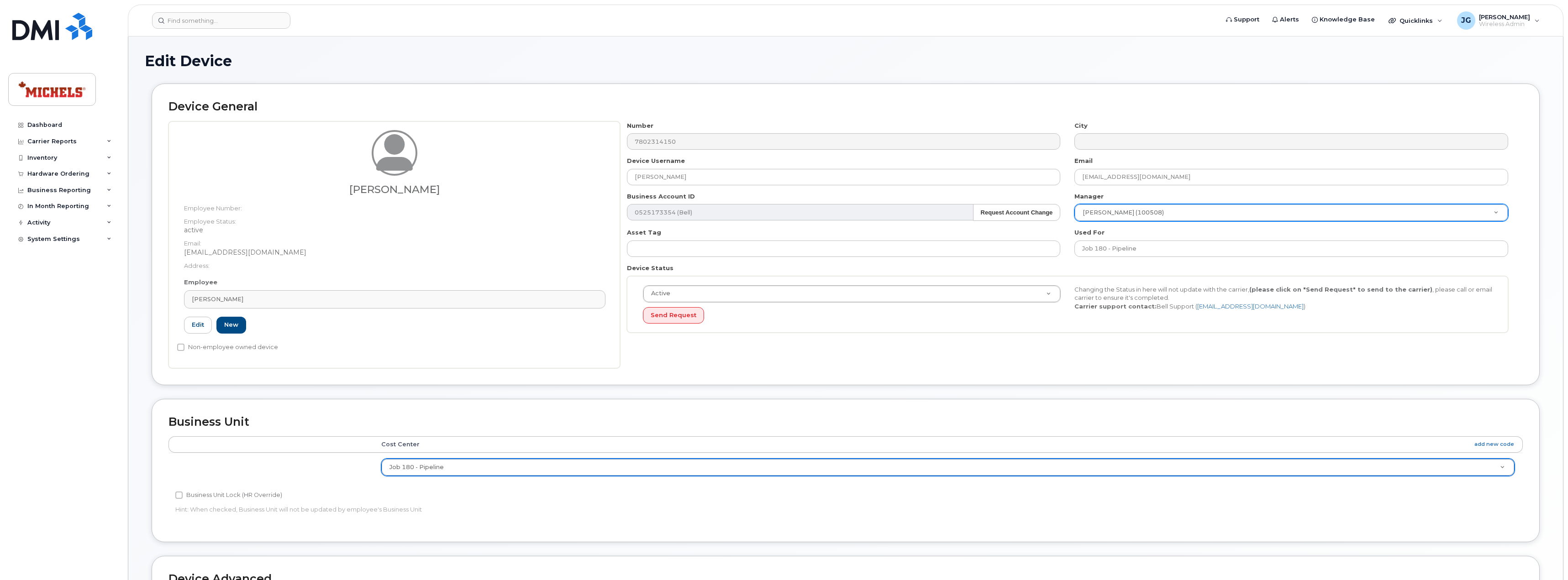
click at [969, 109] on h2 "Device General" at bounding box center [845, 107] width 1354 height 13
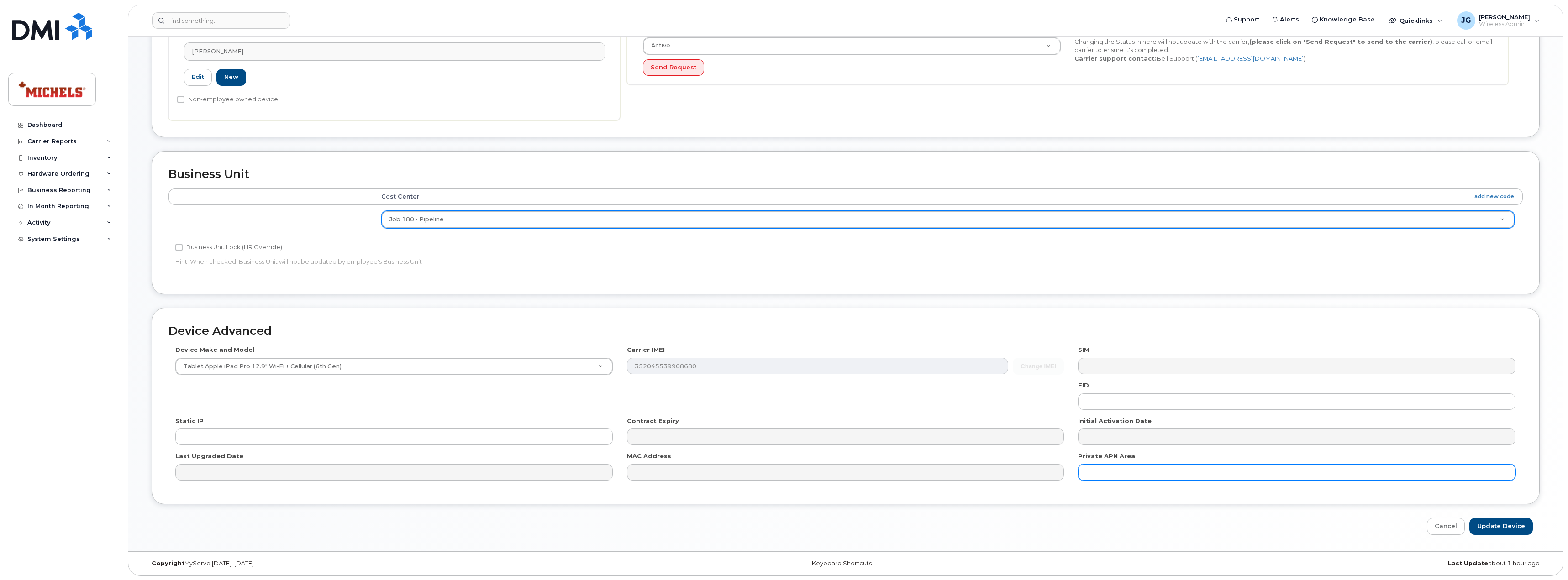
scroll to position [248, 0]
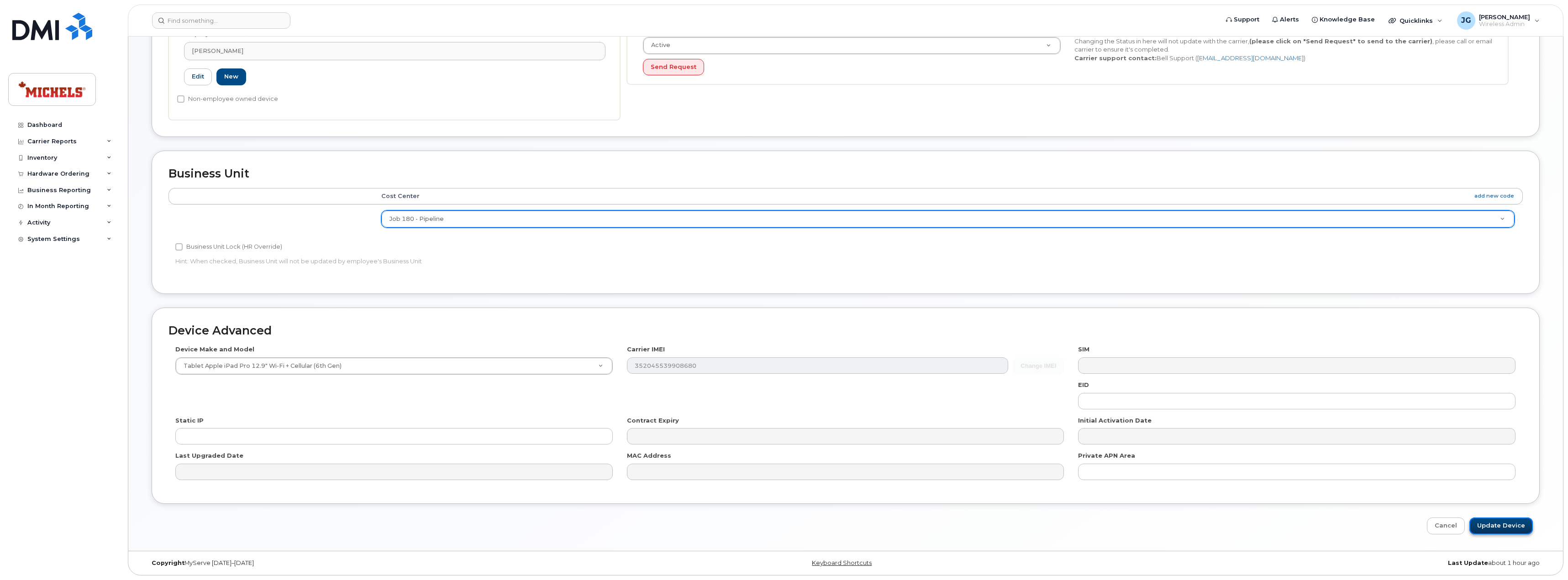
click at [1514, 528] on input "Update Device" at bounding box center [1501, 526] width 63 height 17
type input "Saving..."
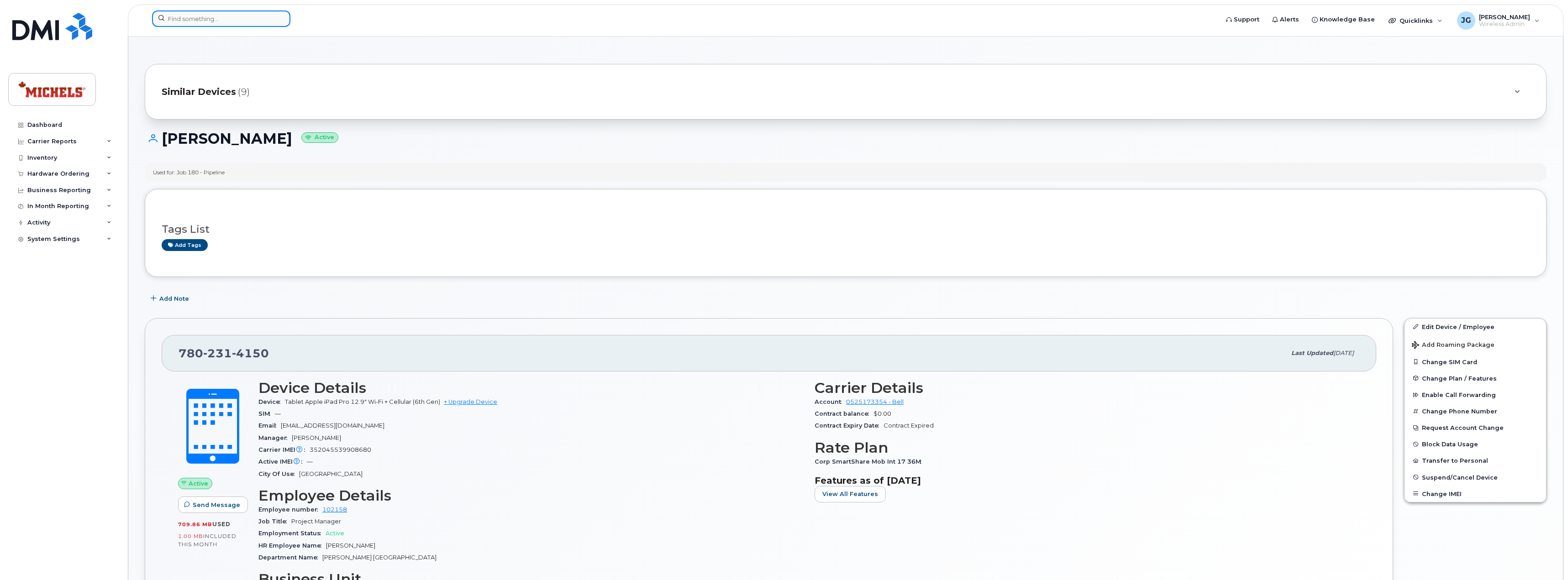
click at [196, 16] on input at bounding box center [221, 18] width 138 height 16
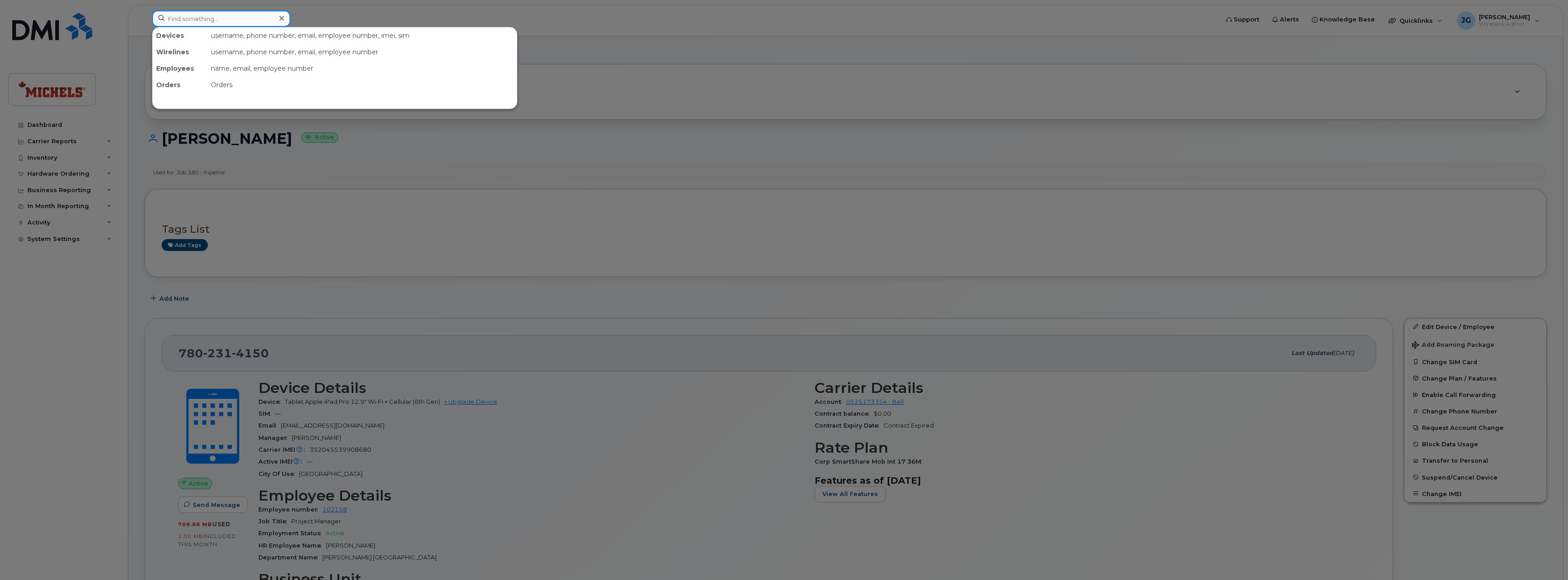
paste input "780-231-4150"
type input "780-231-4150"
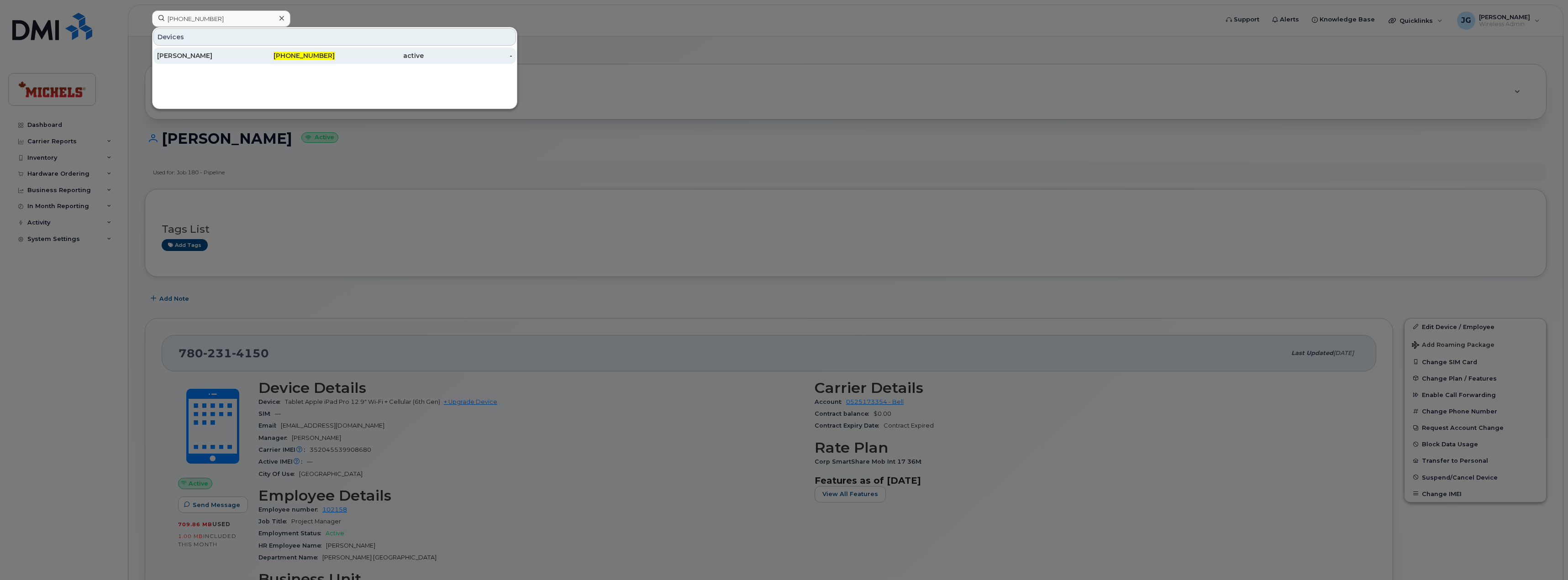
click at [192, 54] on div "Michael Welsh" at bounding box center [202, 55] width 89 height 9
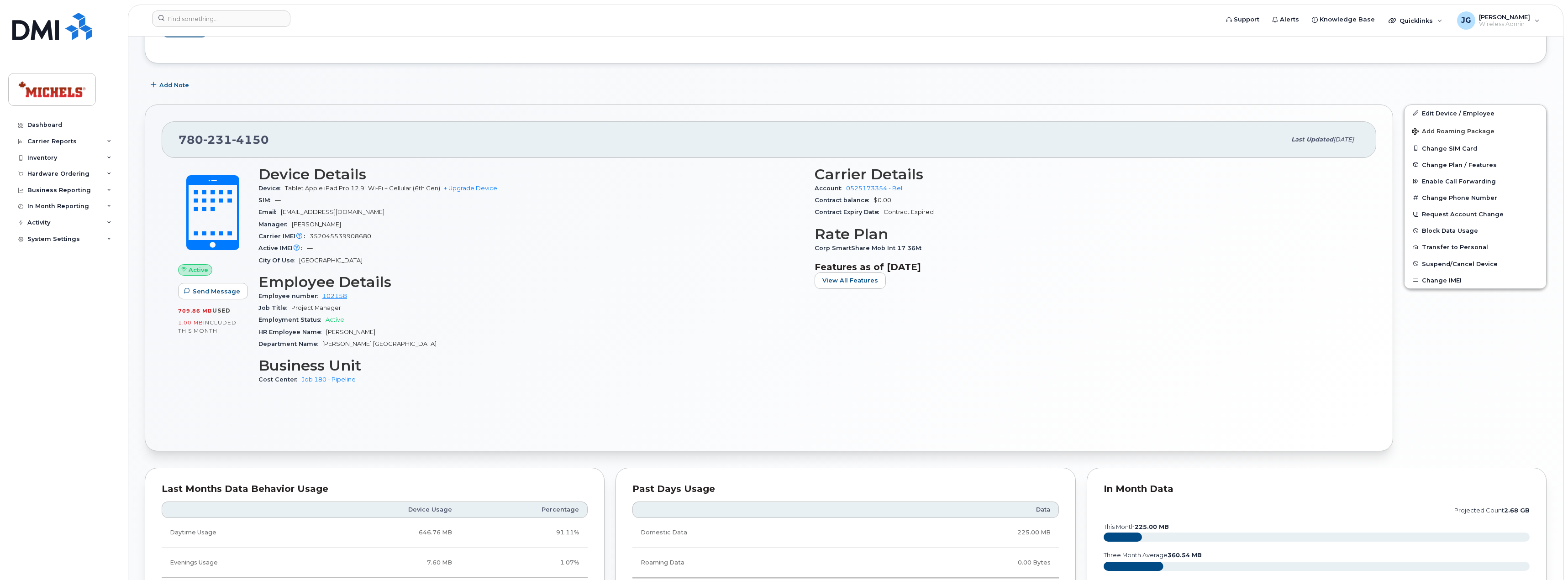
scroll to position [212, 0]
click at [1456, 113] on link "Edit Device / Employee" at bounding box center [1475, 114] width 141 height 16
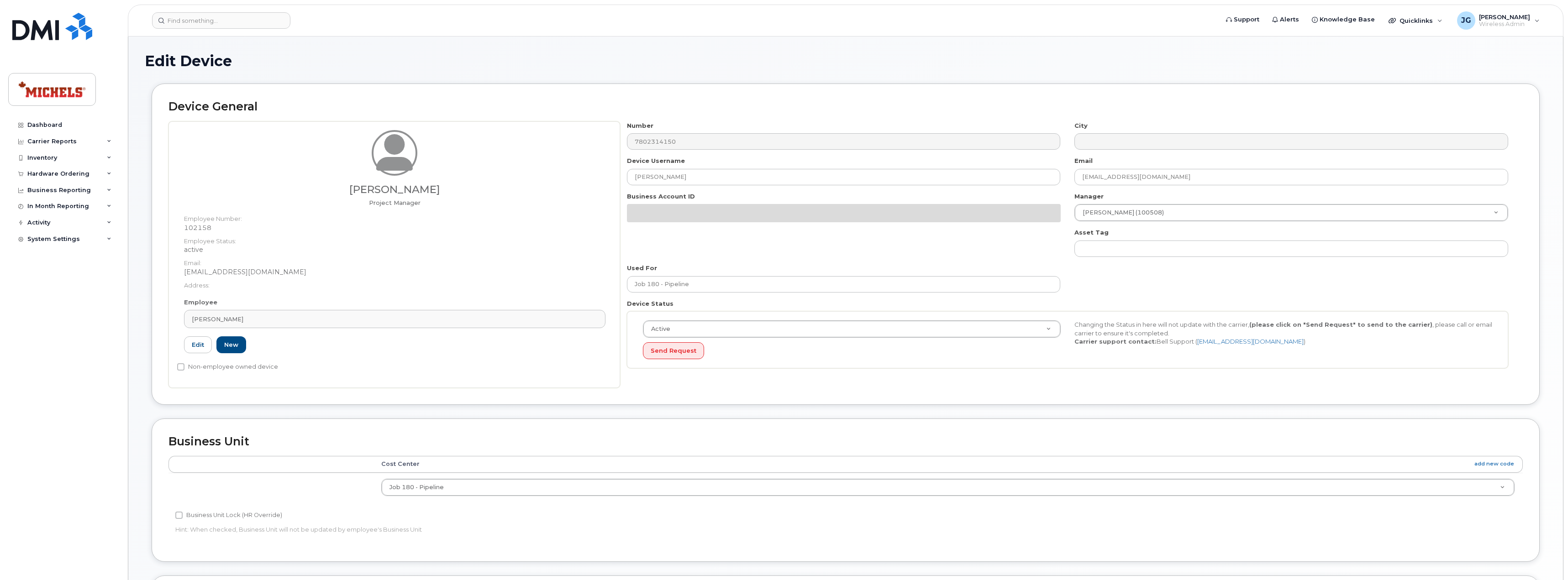
select select "35201665"
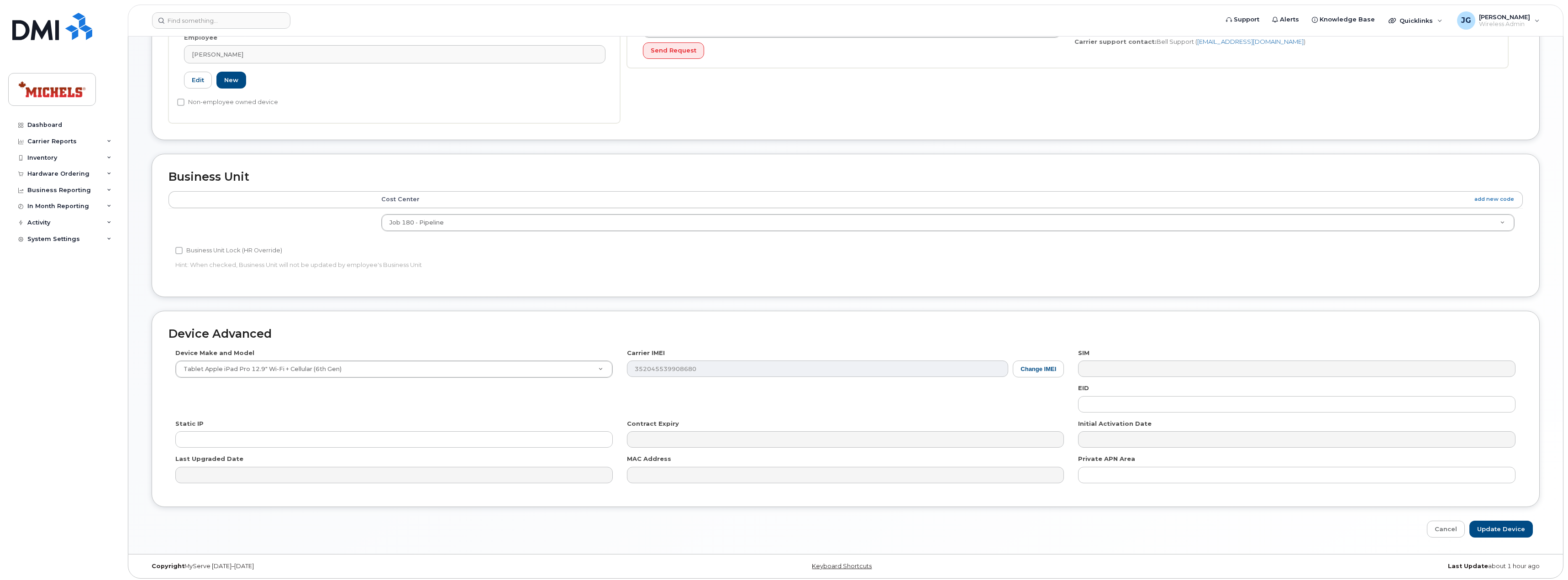
scroll to position [268, 0]
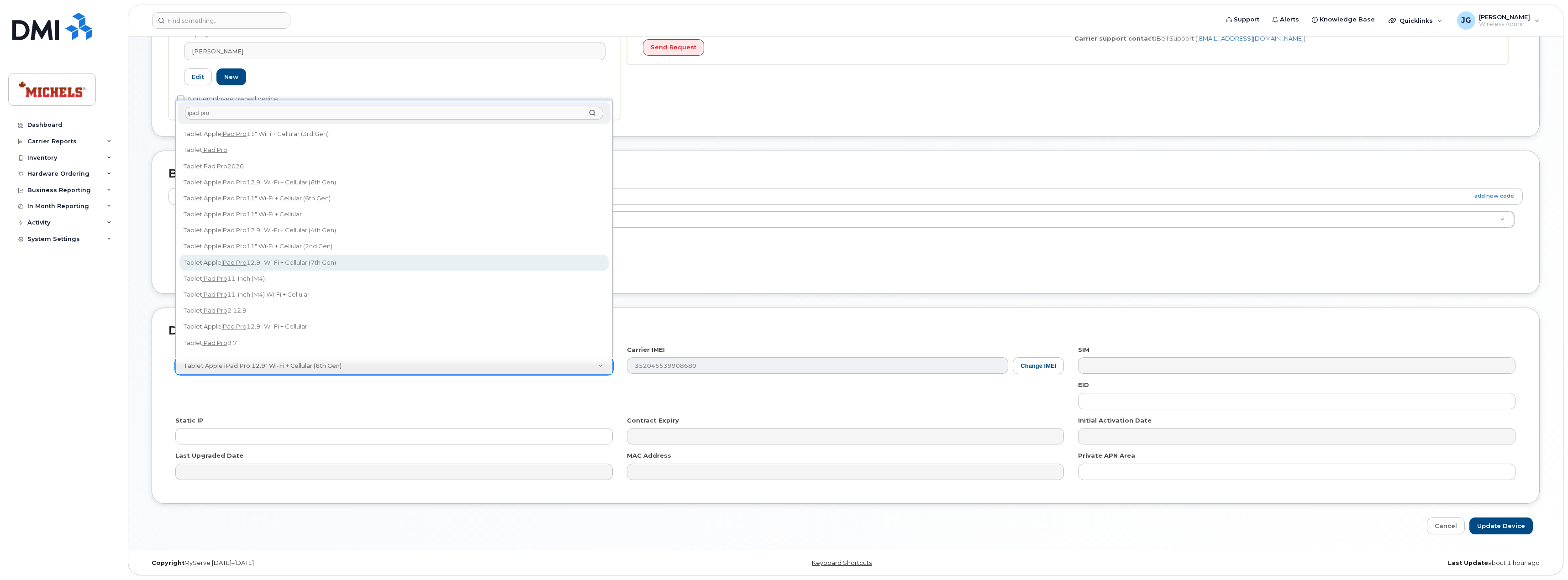
type input "ipad pro"
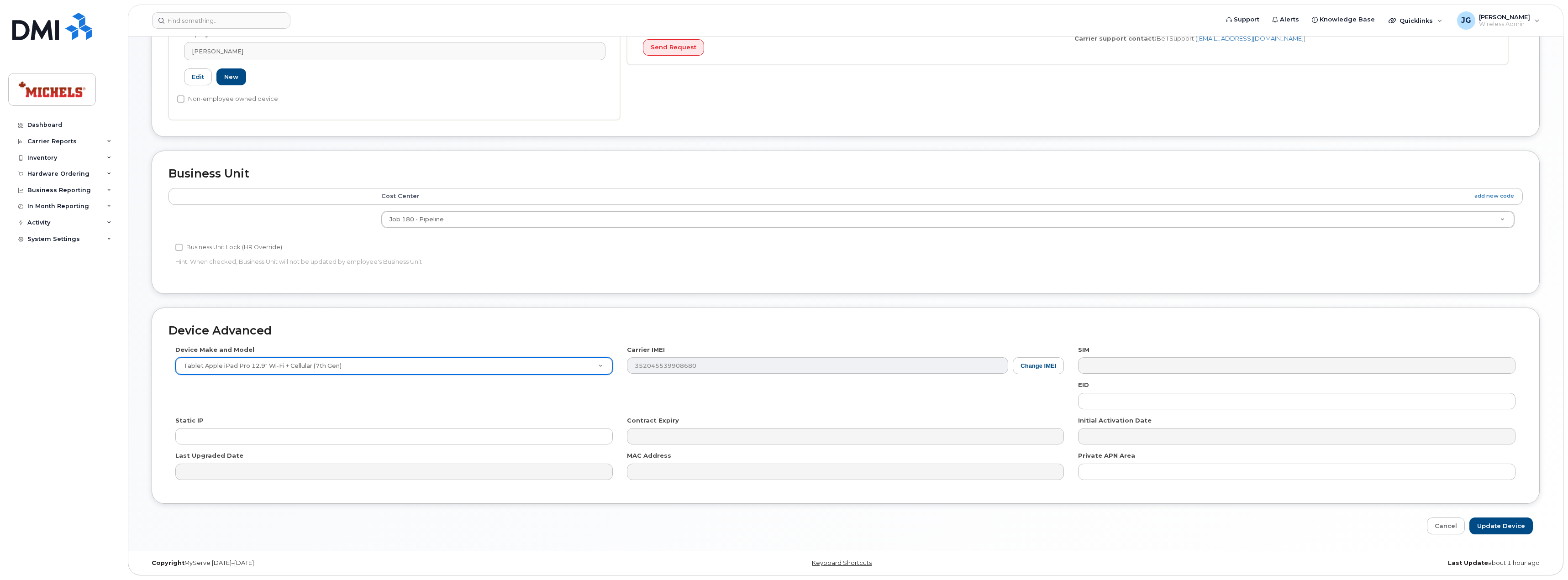
select select "3188"
click at [1509, 522] on input "Update Device" at bounding box center [1501, 526] width 63 height 17
type input "Saving..."
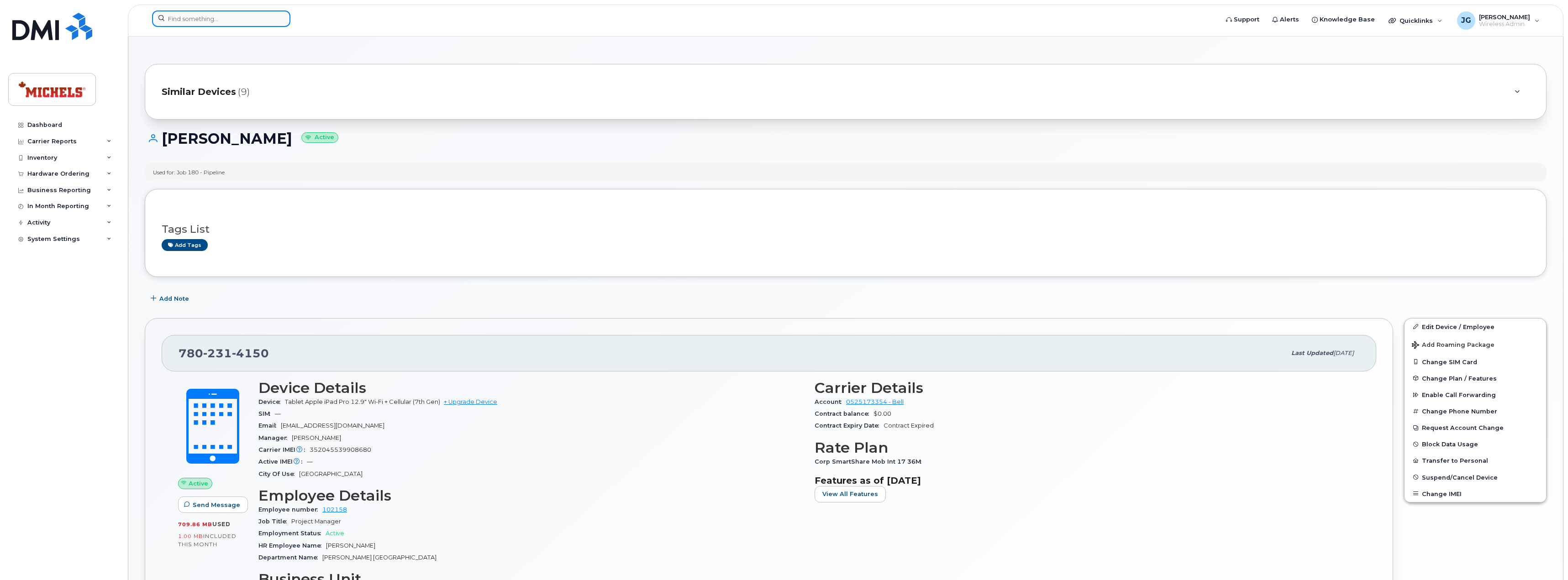
click at [218, 21] on input at bounding box center [221, 18] width 138 height 16
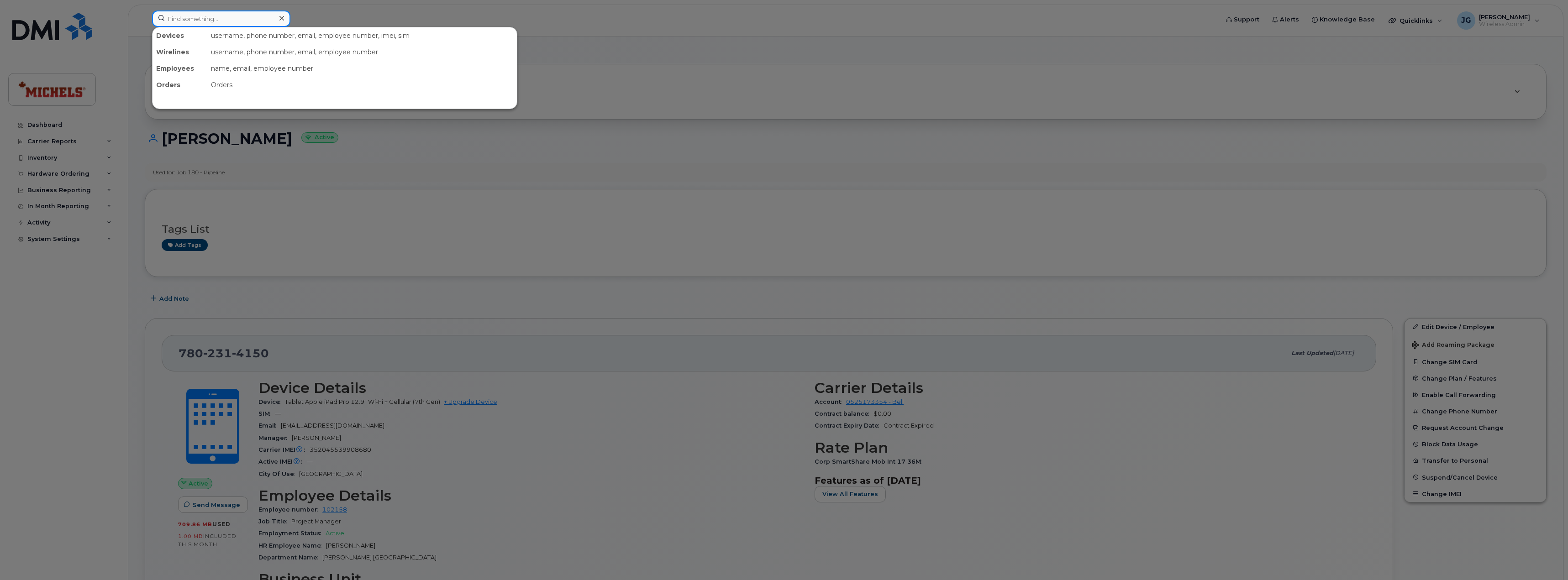
paste input "[PHONE_NUMBER]"
type input "[PHONE_NUMBER]"
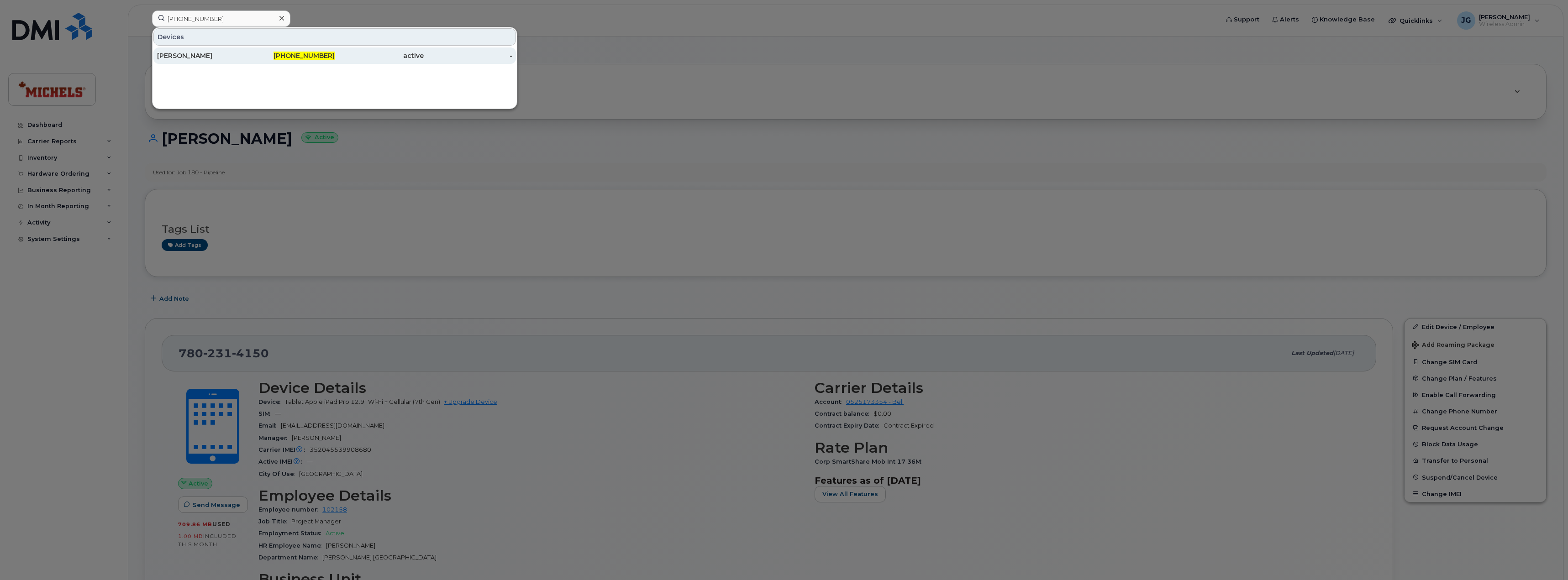
click at [230, 59] on div "[PERSON_NAME]" at bounding box center [202, 55] width 89 height 9
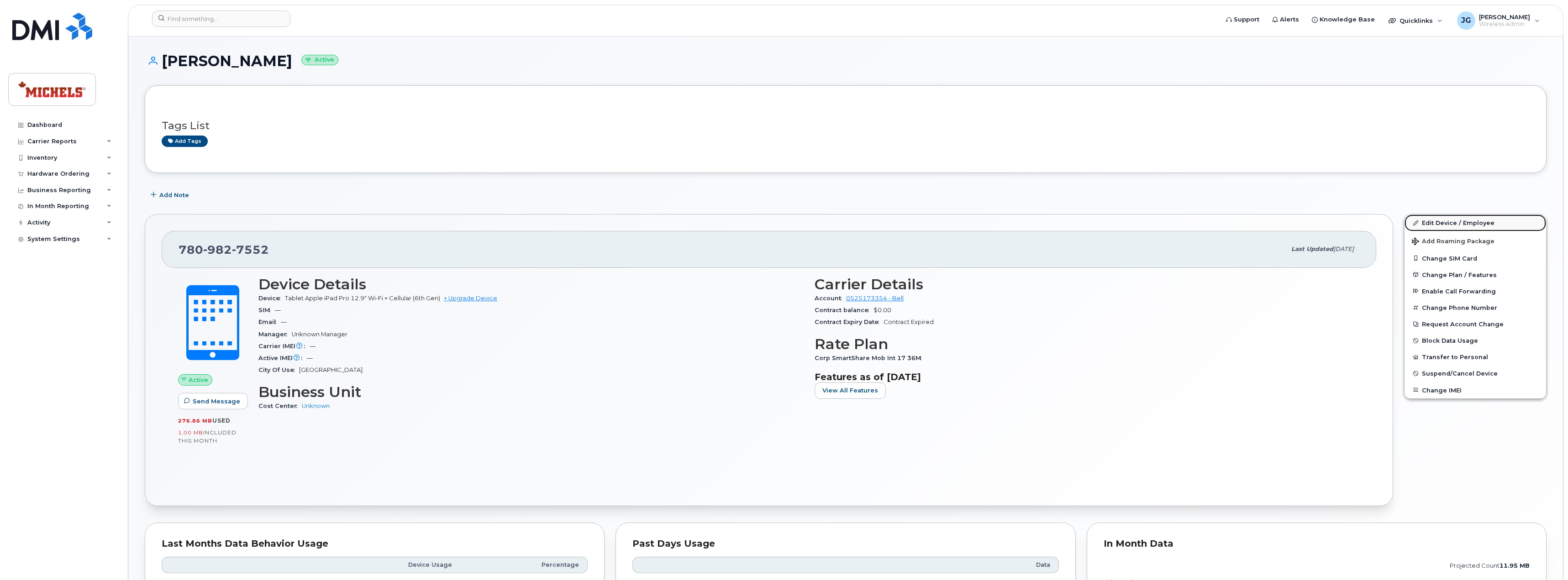
click at [1458, 224] on link "Edit Device / Employee" at bounding box center [1475, 222] width 141 height 16
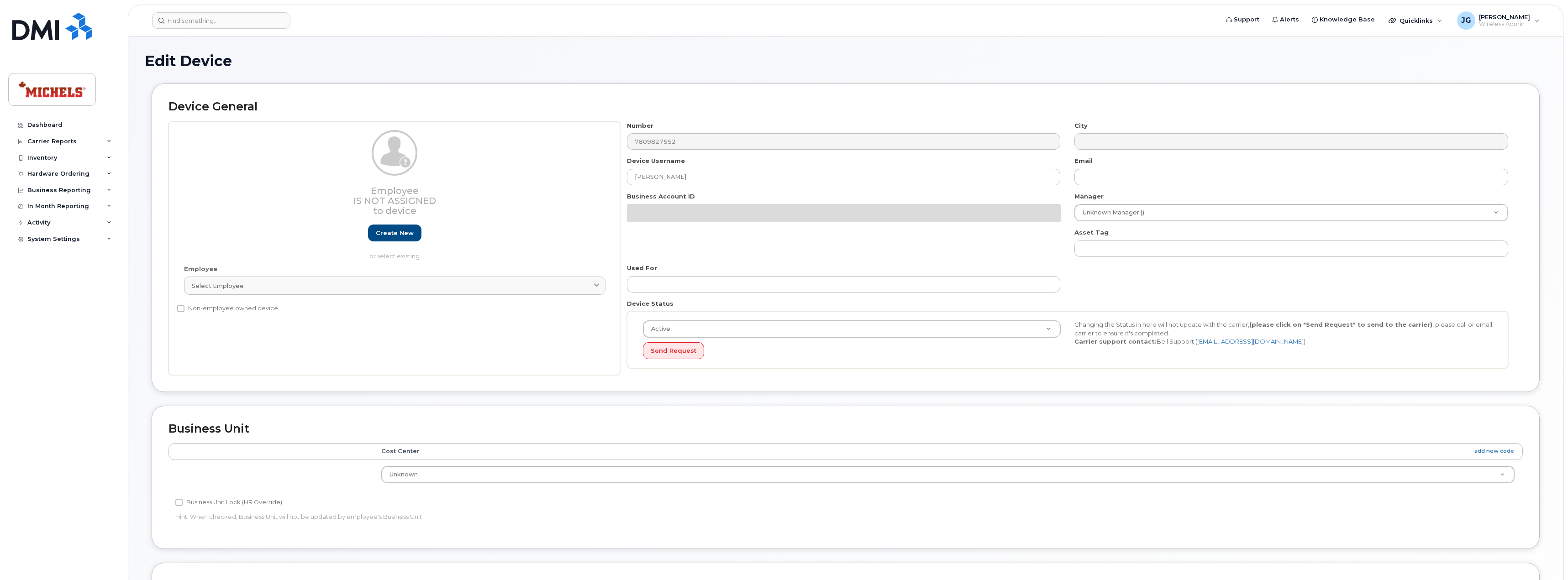
select select "89835"
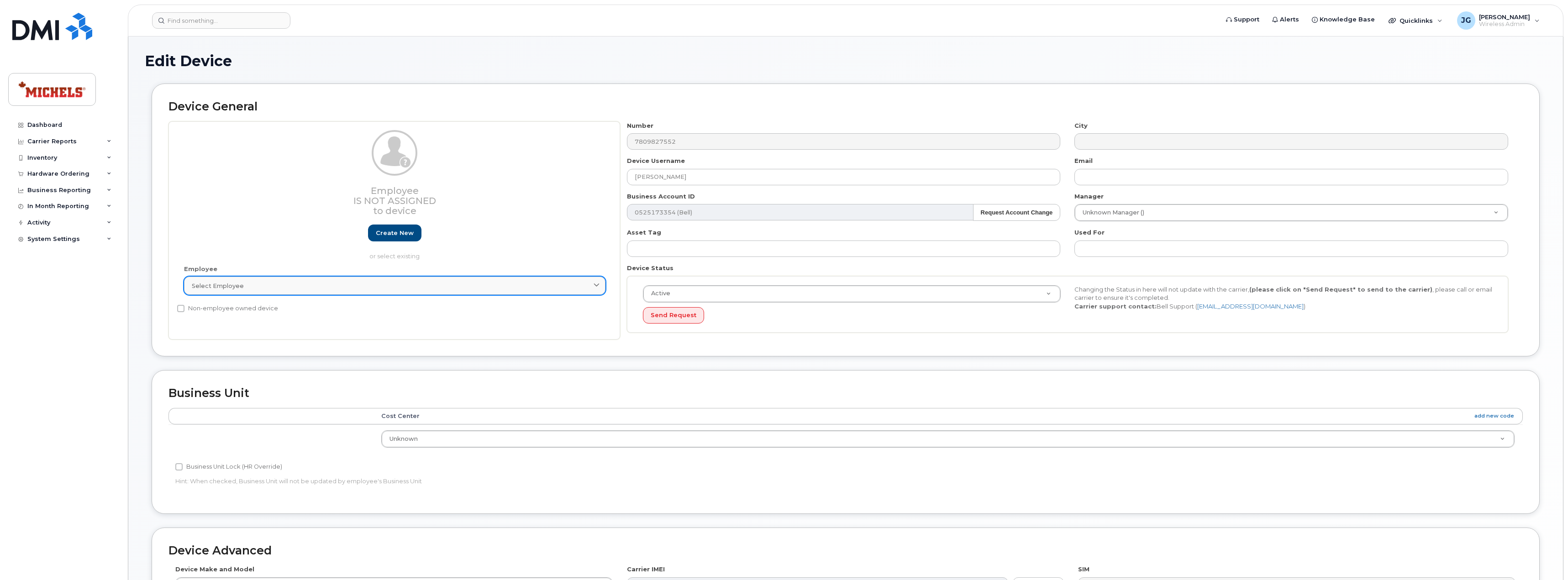
click at [365, 289] on div "Select employee" at bounding box center [395, 286] width 406 height 9
type input "j"
click at [393, 233] on link "Create new" at bounding box center [395, 233] width 54 height 17
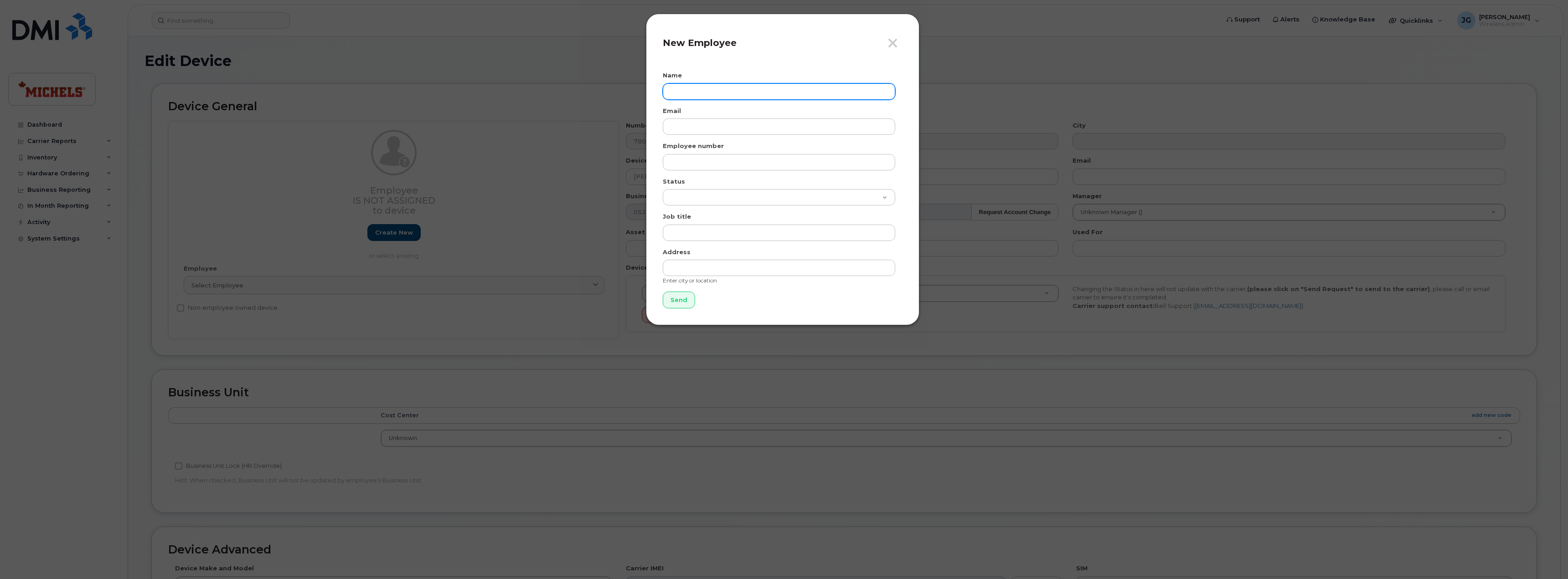
click at [735, 93] on input "text" at bounding box center [779, 91] width 233 height 16
type input "H"
type input "[PERSON_NAME]"
click at [755, 164] on input "text" at bounding box center [779, 162] width 233 height 16
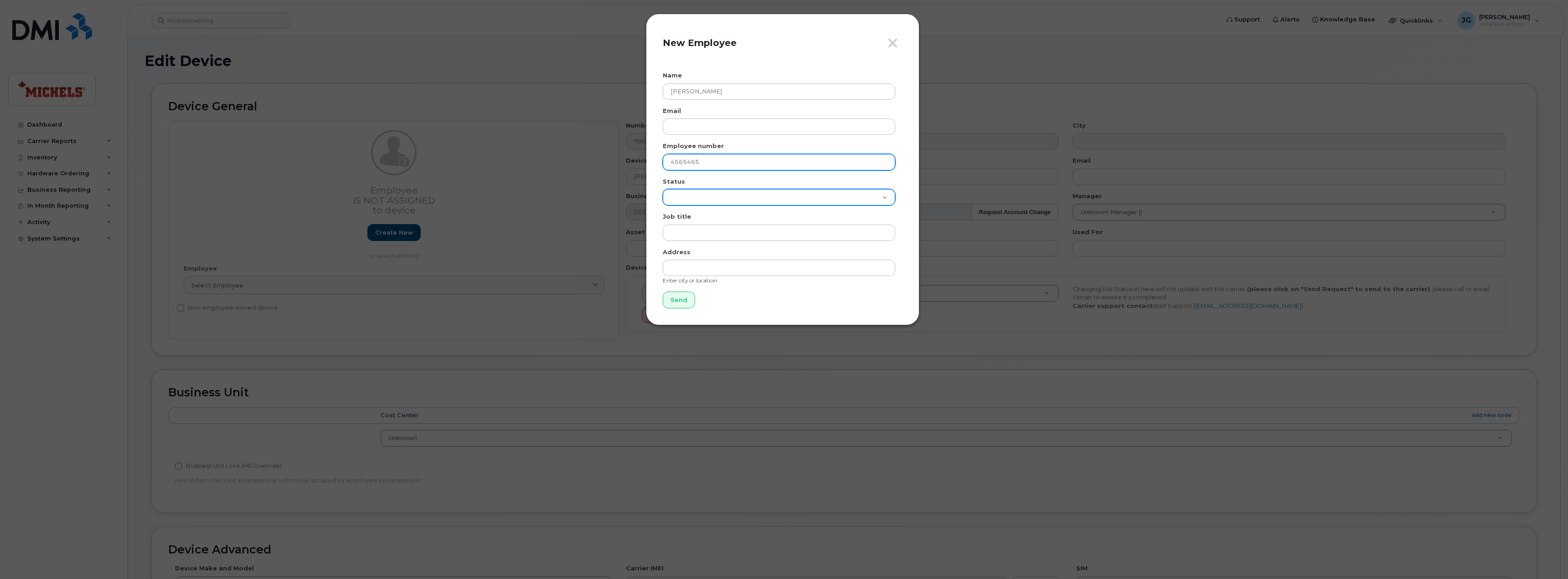
type input "4565465"
drag, startPoint x: 801, startPoint y: 196, endPoint x: 796, endPoint y: 200, distance: 6.4
click at [801, 196] on select "Active On-Leave Long Term Short Term Maternity Leave Temp Layoff Inactive" at bounding box center [779, 197] width 233 height 16
select select "active"
click at [663, 189] on select "Active On-Leave Long Term Short Term Maternity Leave Temp Layoff Inactive" at bounding box center [779, 197] width 233 height 16
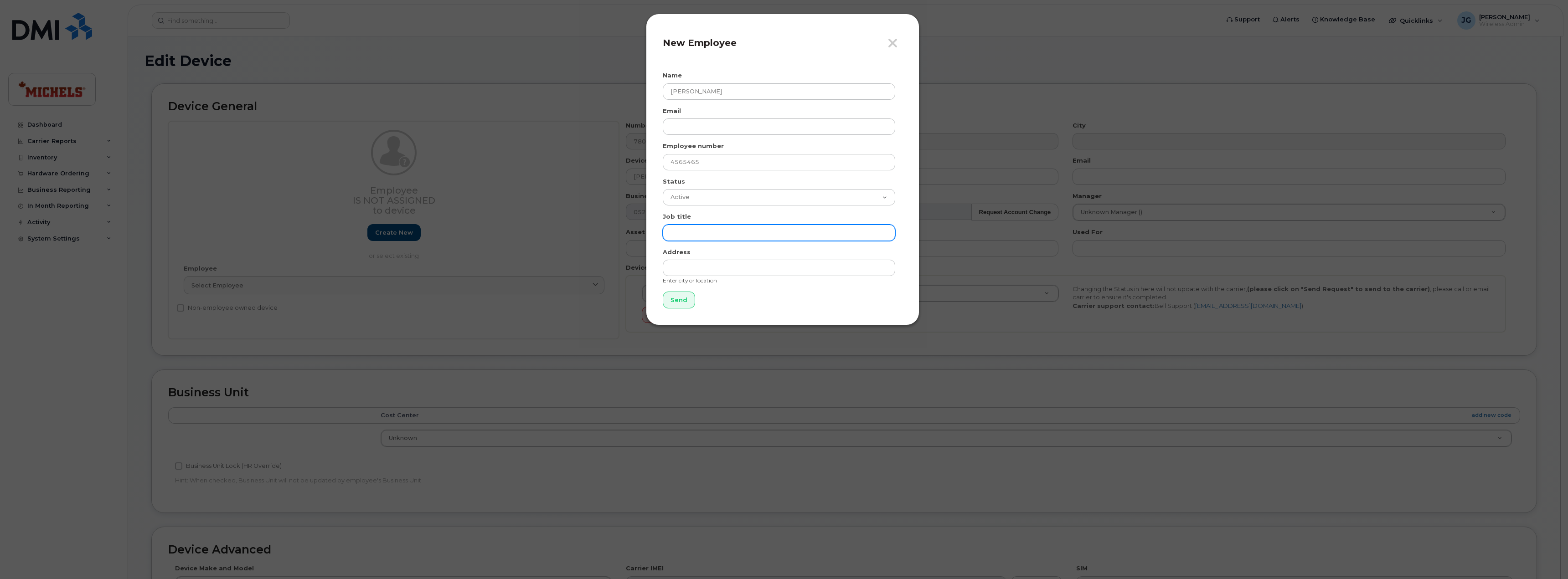
click at [730, 238] on input "text" at bounding box center [779, 232] width 233 height 16
click at [726, 229] on input "text" at bounding box center [779, 232] width 233 height 16
paste input "780-982-7552"
drag, startPoint x: 790, startPoint y: 231, endPoint x: 600, endPoint y: 226, distance: 190.1
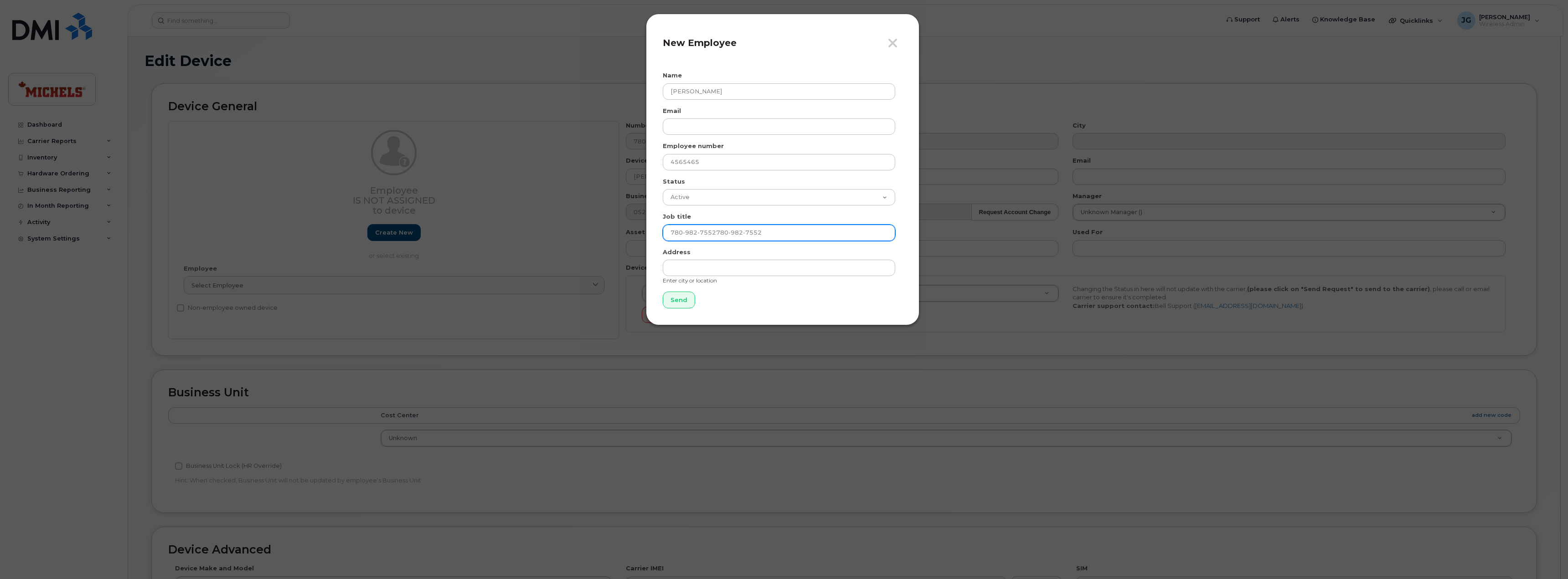
click at [600, 226] on div "Close New Employee Name Jacob Suppes Email Employee number 4565465 Status Activ…" at bounding box center [784, 290] width 1568 height 579
drag, startPoint x: 776, startPoint y: 230, endPoint x: 788, endPoint y: 229, distance: 12.0
click at [776, 231] on input "780-982-7552780-982-7552" at bounding box center [779, 232] width 233 height 16
paste input "Project Engineer"
type input "Project Engineer"
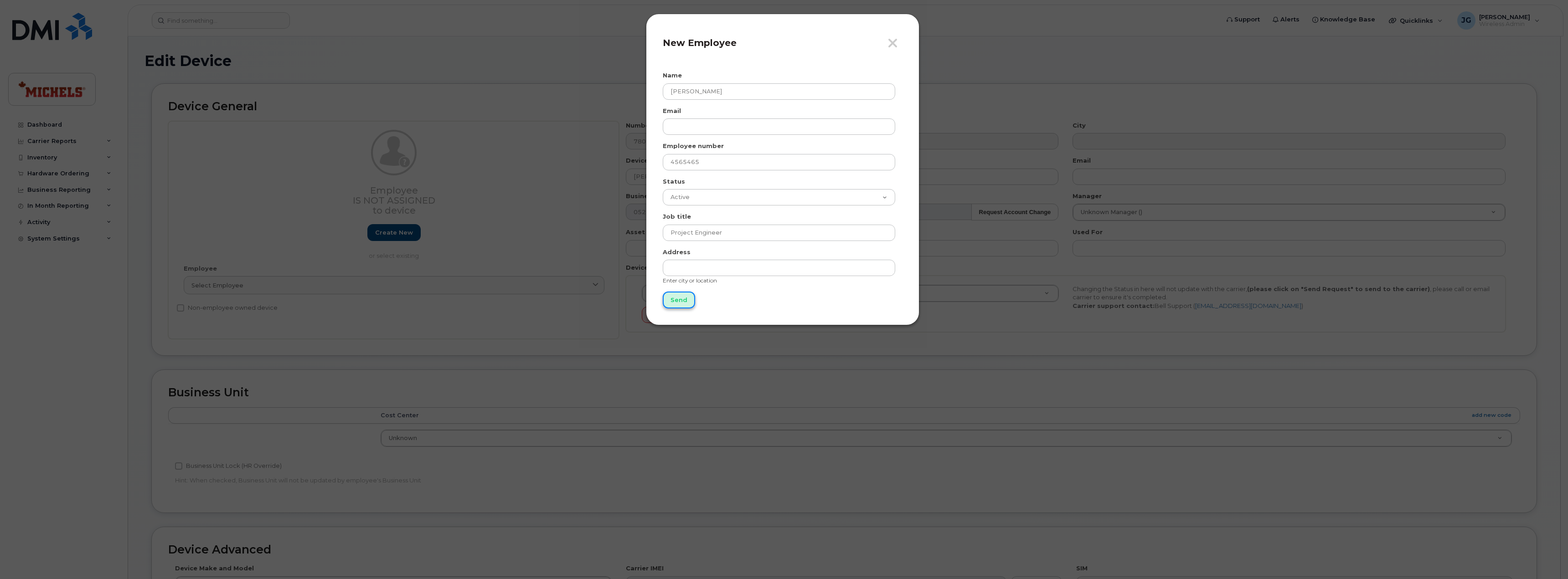
click at [672, 302] on input "Send" at bounding box center [679, 300] width 32 height 17
type input "Send"
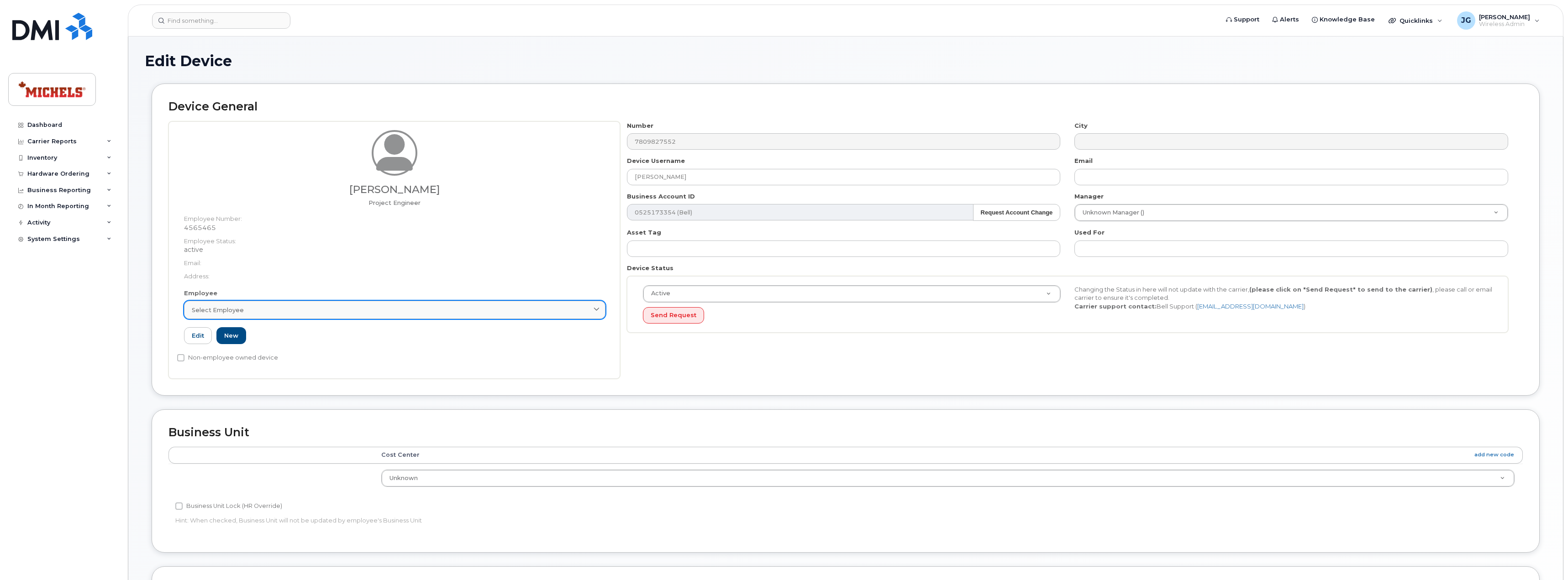
click at [271, 309] on div "Select employee" at bounding box center [395, 310] width 406 height 9
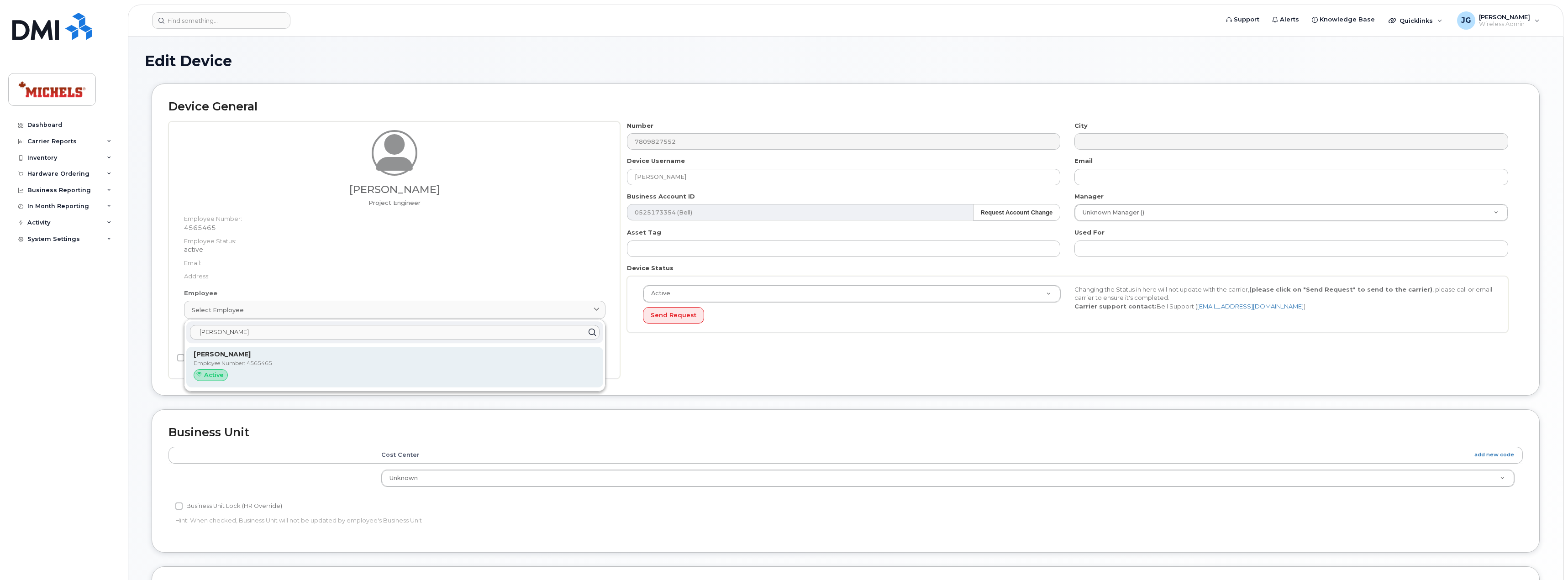
type input "jacob"
click at [295, 364] on p "Employee Number: 4565465" at bounding box center [395, 362] width 402 height 8
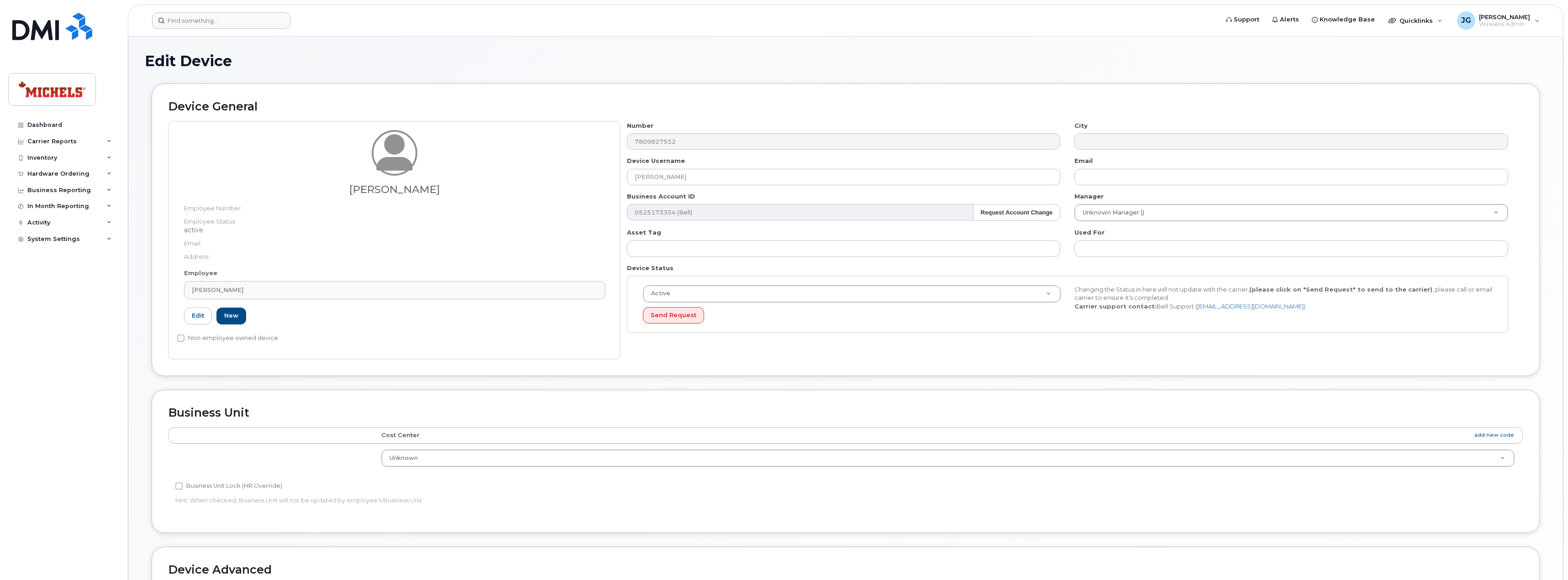
type input "4565465"
type input "Jacob Suppes"
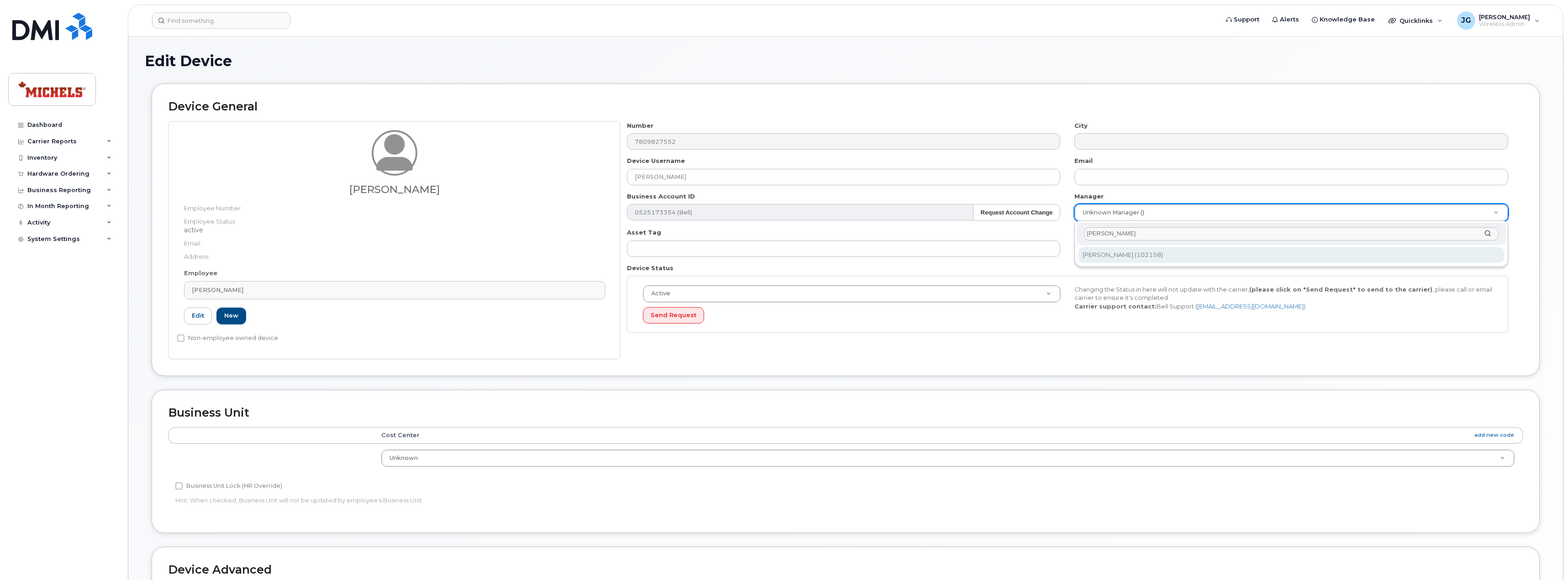
type input "Michael We"
type input "514133"
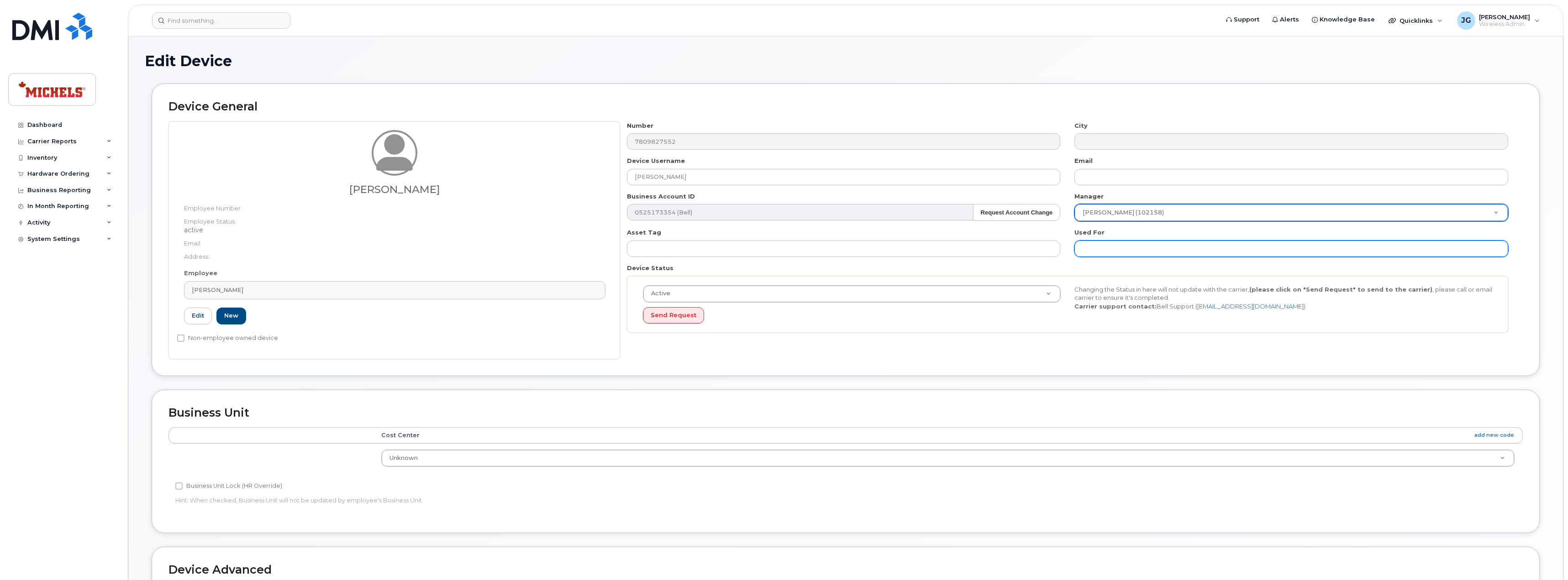
click at [1141, 254] on input "text" at bounding box center [1291, 249] width 433 height 16
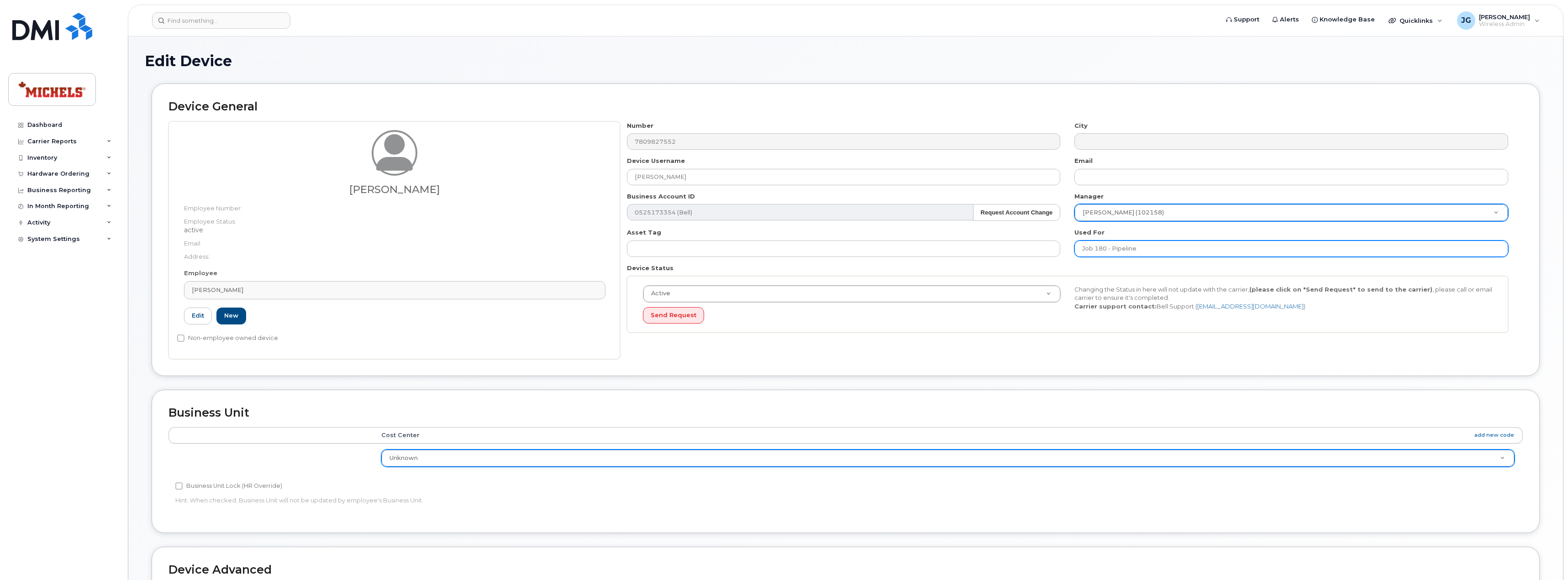
type input "Job 180 - Pipeline"
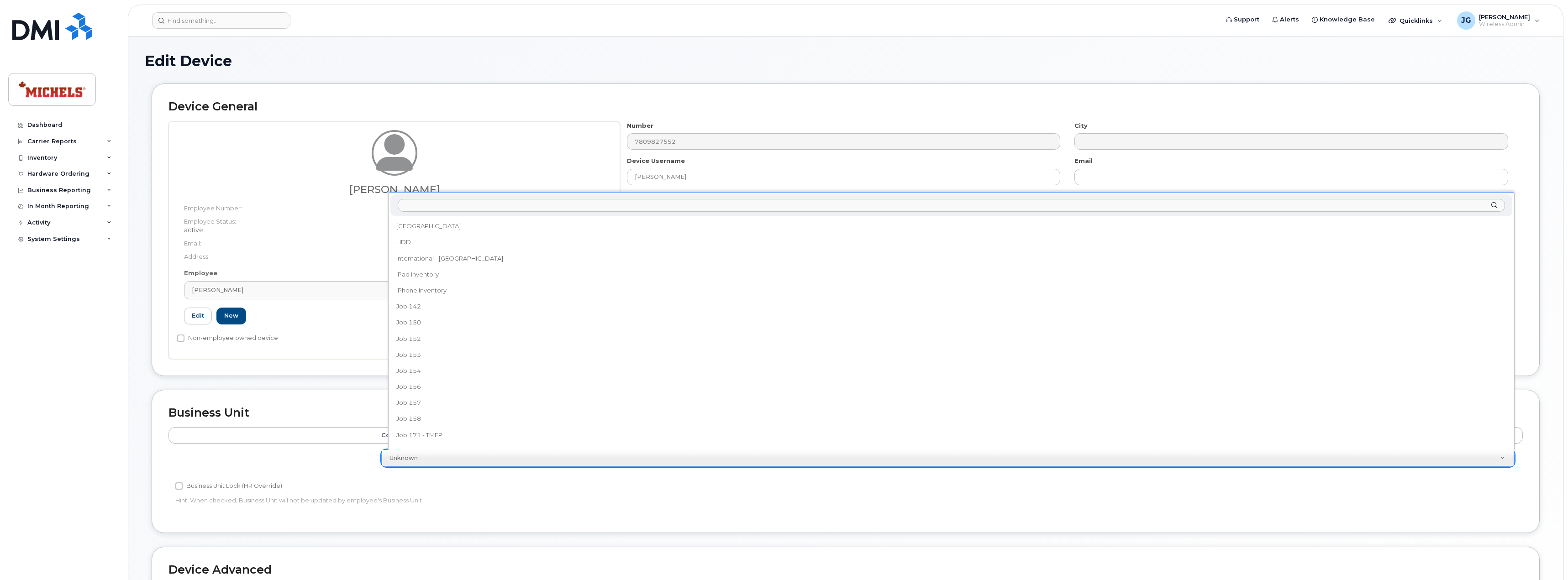
scroll to position [121, 0]
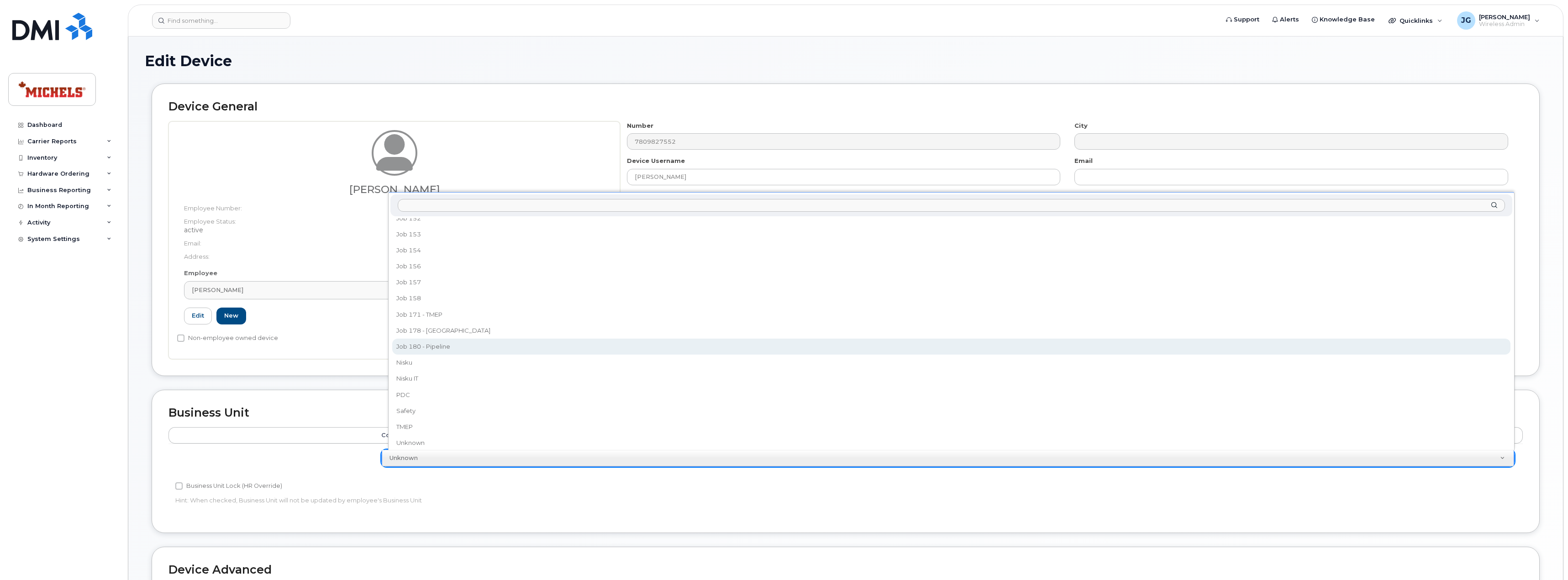
select select "35201665"
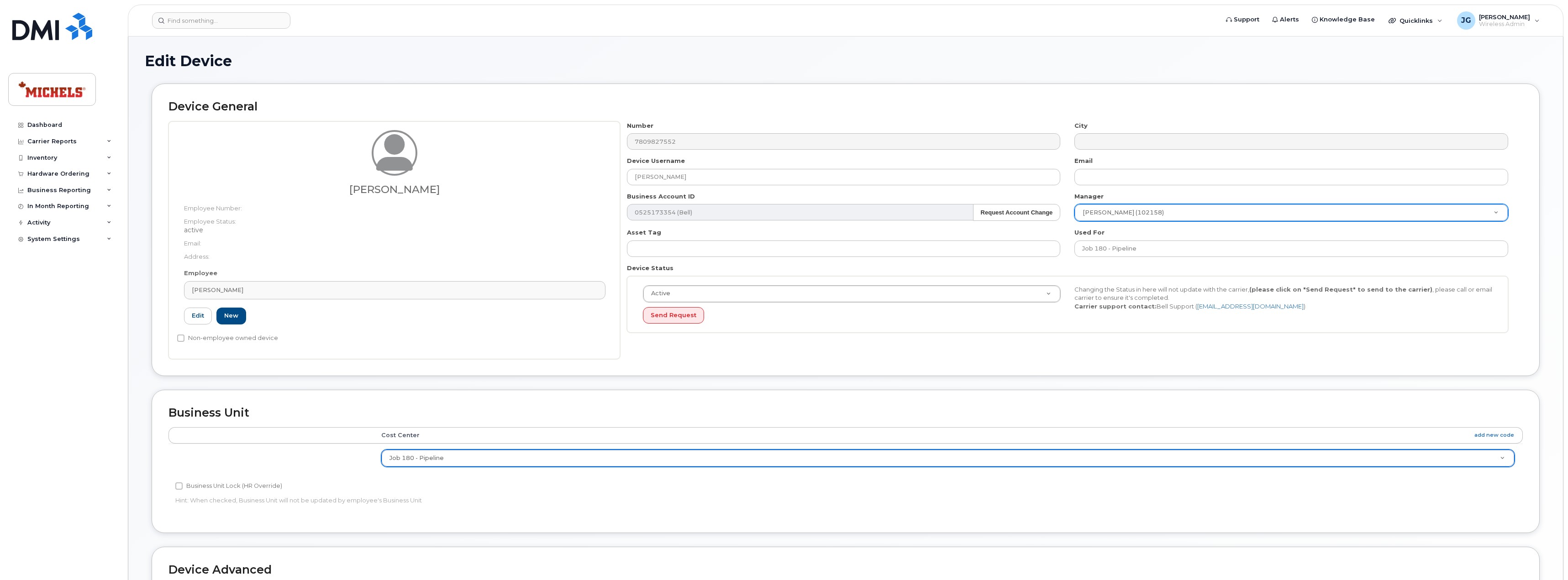
click at [519, 142] on div "Jacob Suppes" at bounding box center [394, 162] width 421 height 65
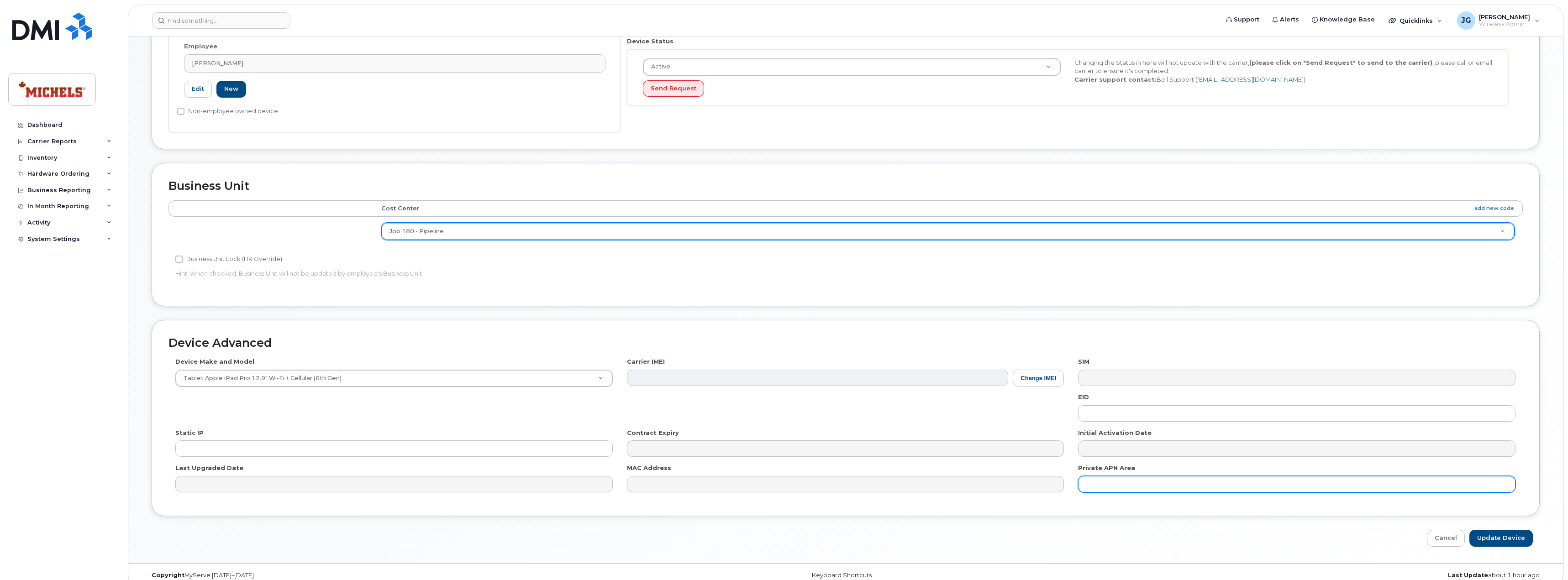
scroll to position [239, 0]
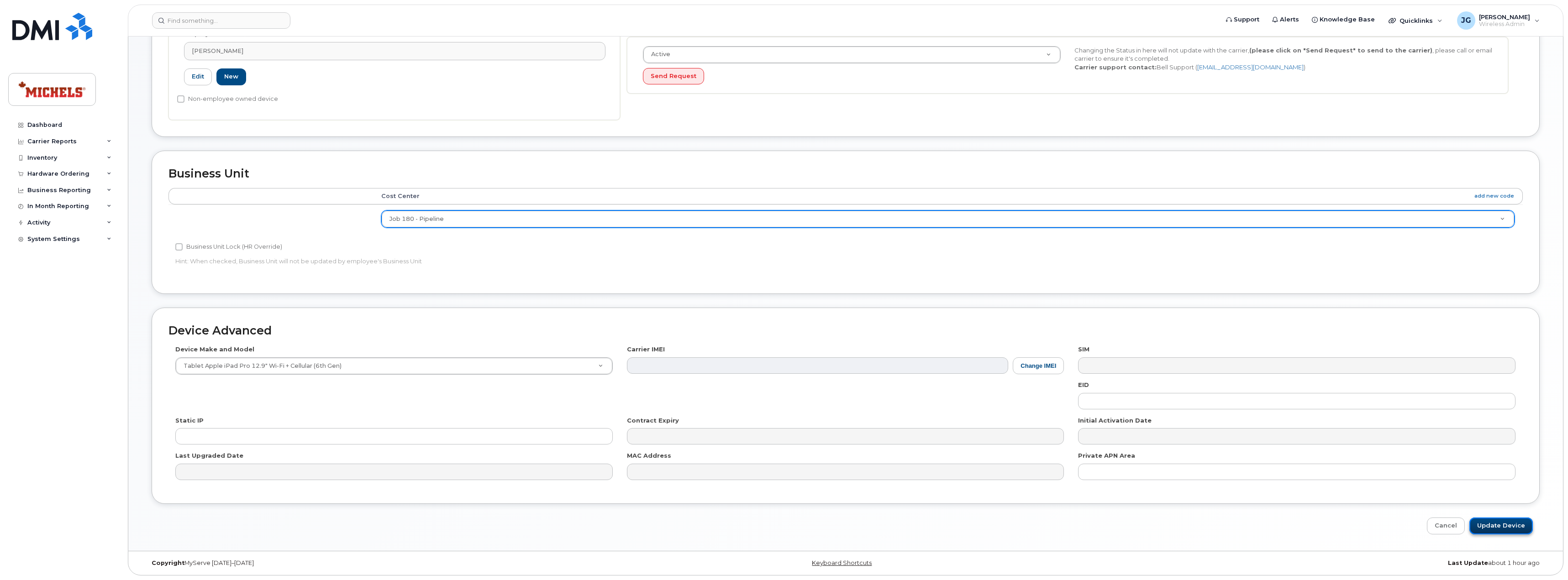
click at [1487, 529] on input "Update Device" at bounding box center [1501, 526] width 63 height 17
type input "Saving..."
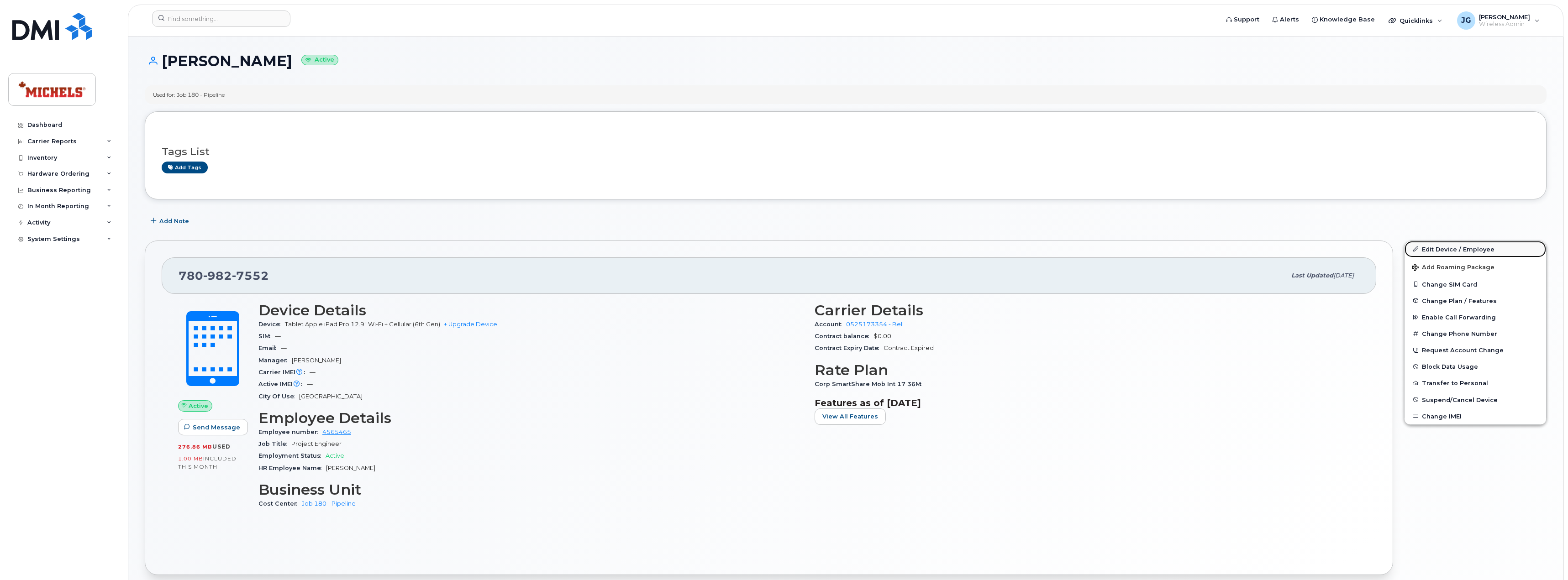
click at [1446, 250] on link "Edit Device / Employee" at bounding box center [1475, 249] width 141 height 16
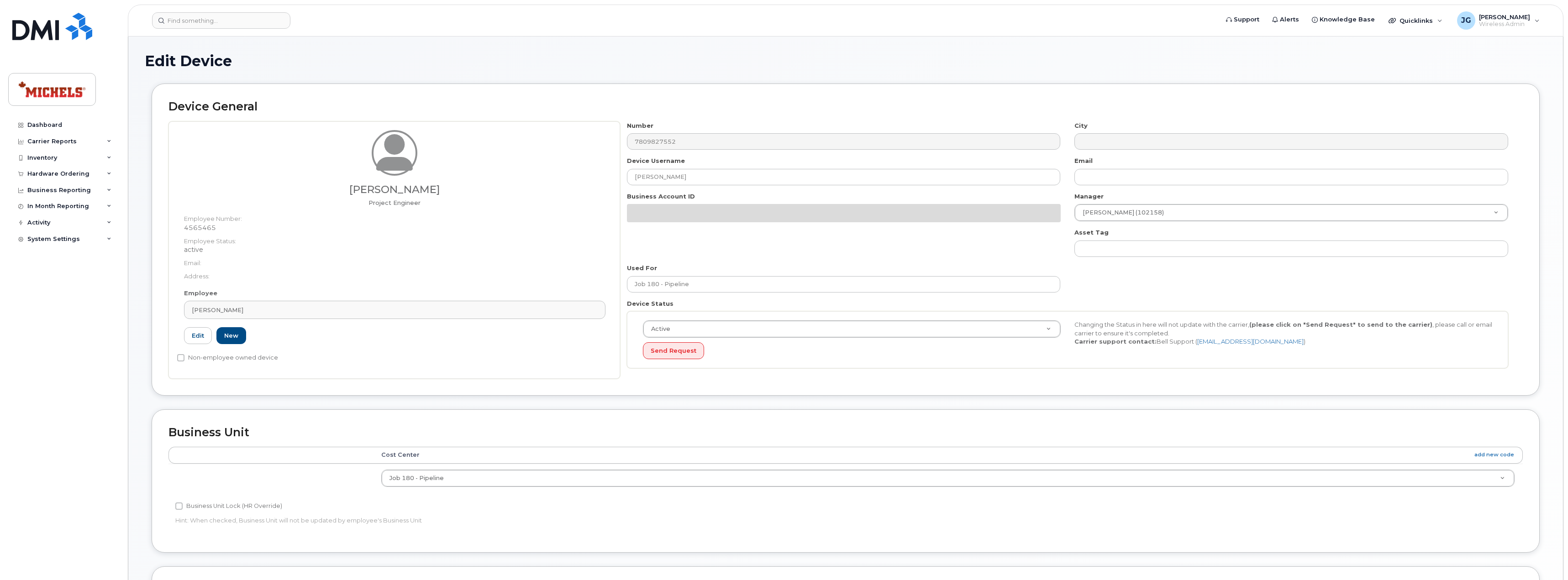
select select "35201665"
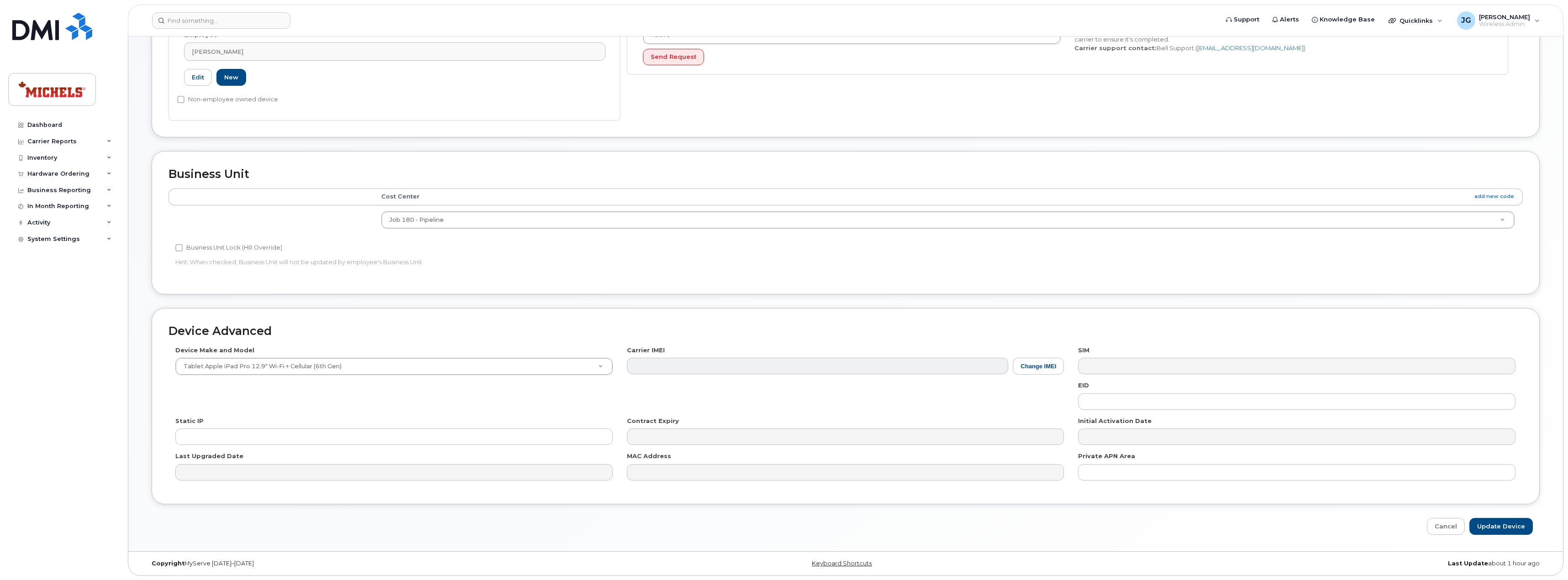
scroll to position [259, 0]
click at [1037, 370] on button "Change IMEI" at bounding box center [1038, 366] width 51 height 17
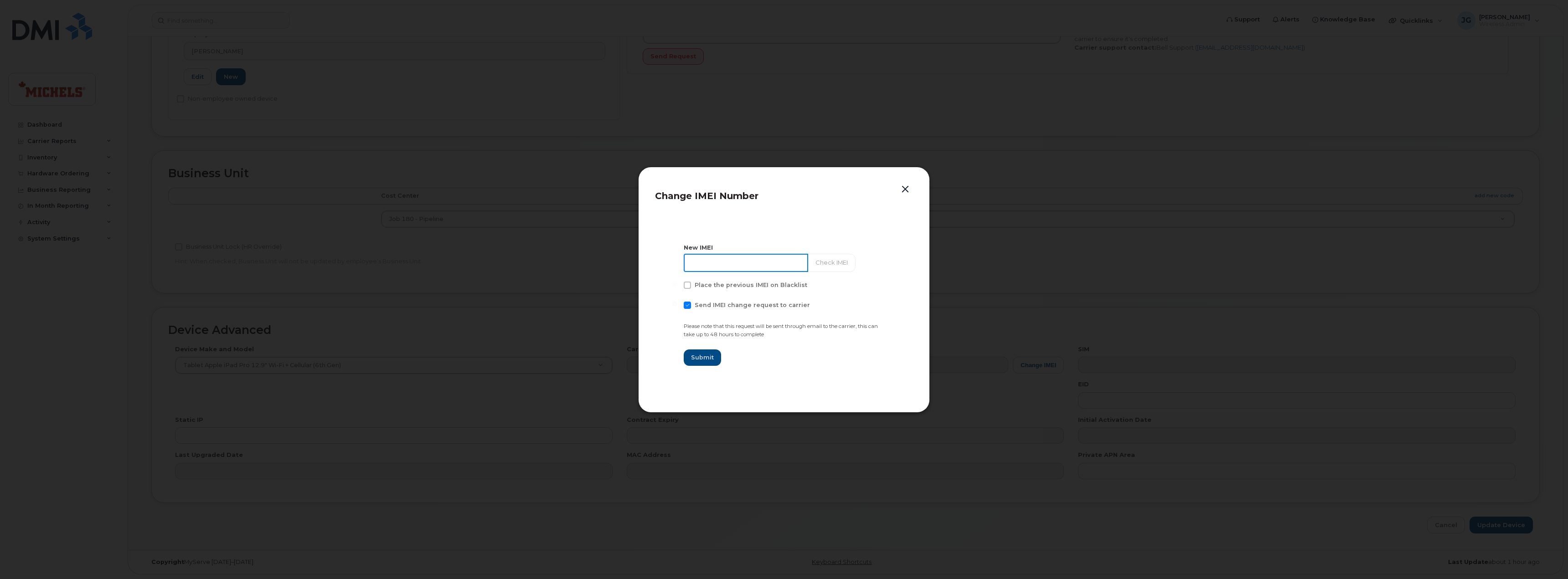
click at [765, 264] on input at bounding box center [746, 263] width 124 height 18
paste input "350307390448087"
type input "350307390448087"
click at [835, 263] on button "Check IMEI" at bounding box center [830, 263] width 48 height 18
click at [703, 355] on span "Submit" at bounding box center [702, 357] width 23 height 9
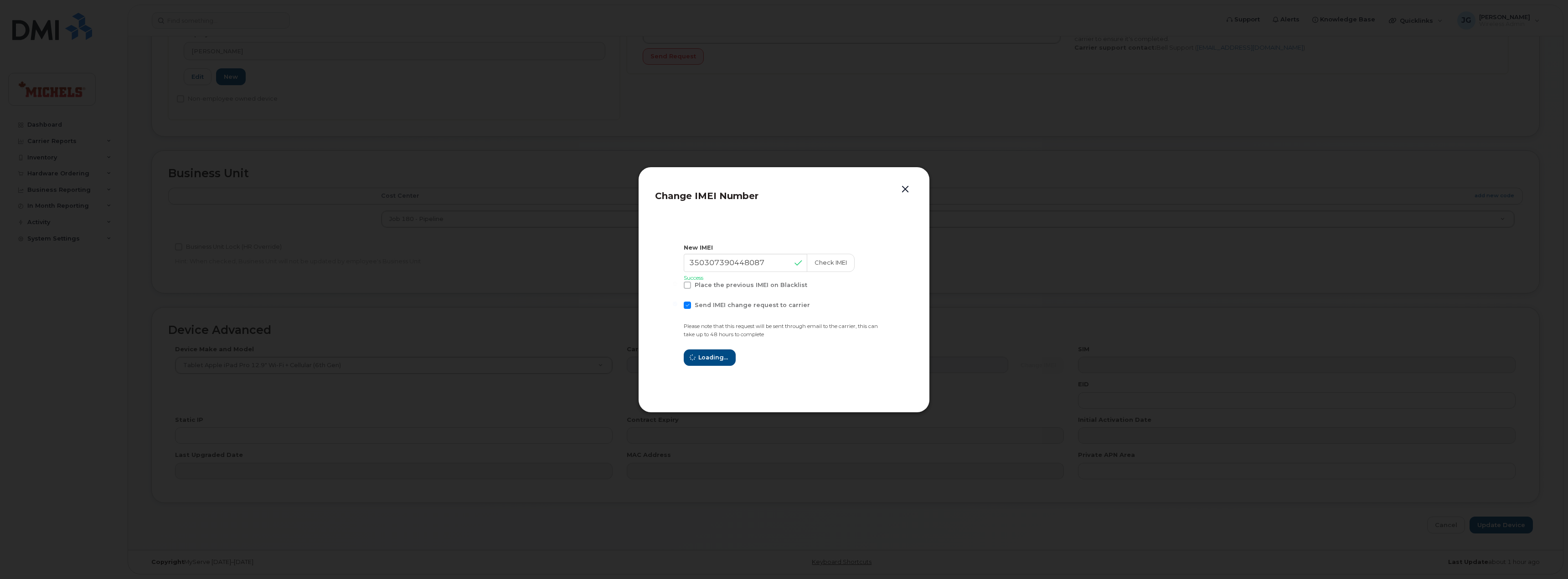
type input "350307390448087"
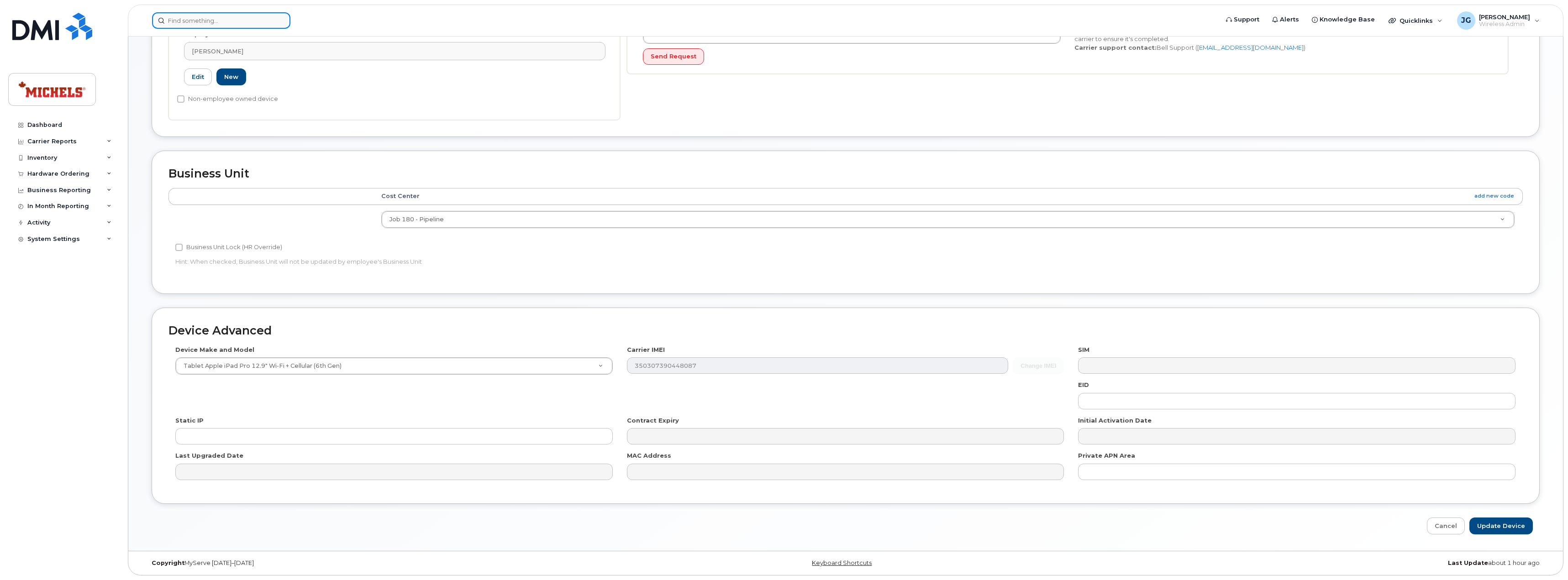
click at [231, 24] on input at bounding box center [221, 20] width 138 height 16
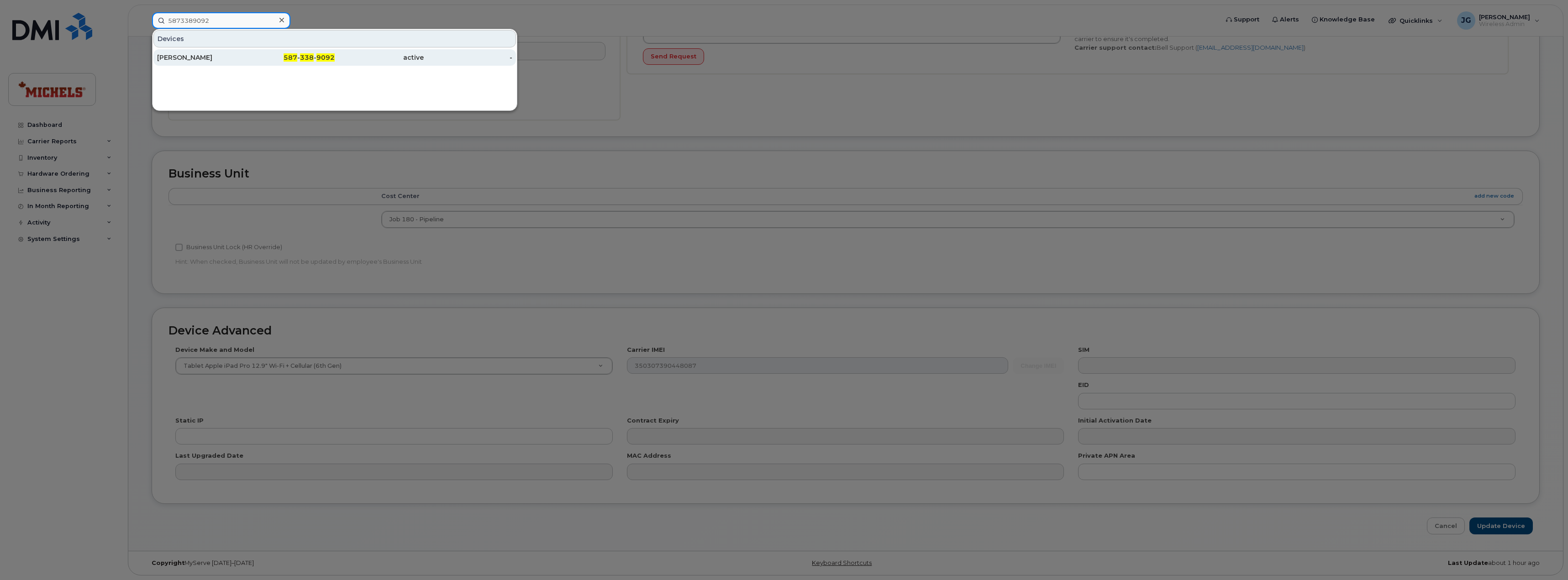
type input "5873389092"
click at [227, 57] on div "Patrick Keogh" at bounding box center [202, 57] width 89 height 9
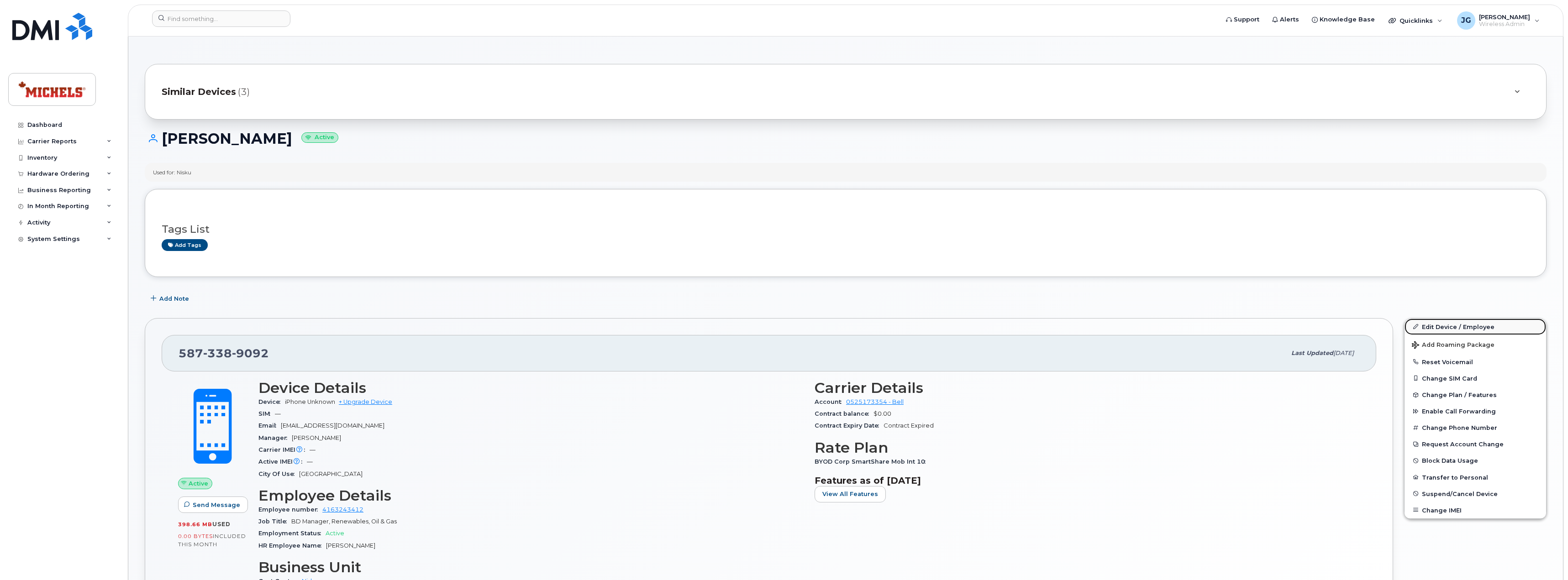
click at [1453, 328] on link "Edit Device / Employee" at bounding box center [1475, 327] width 141 height 16
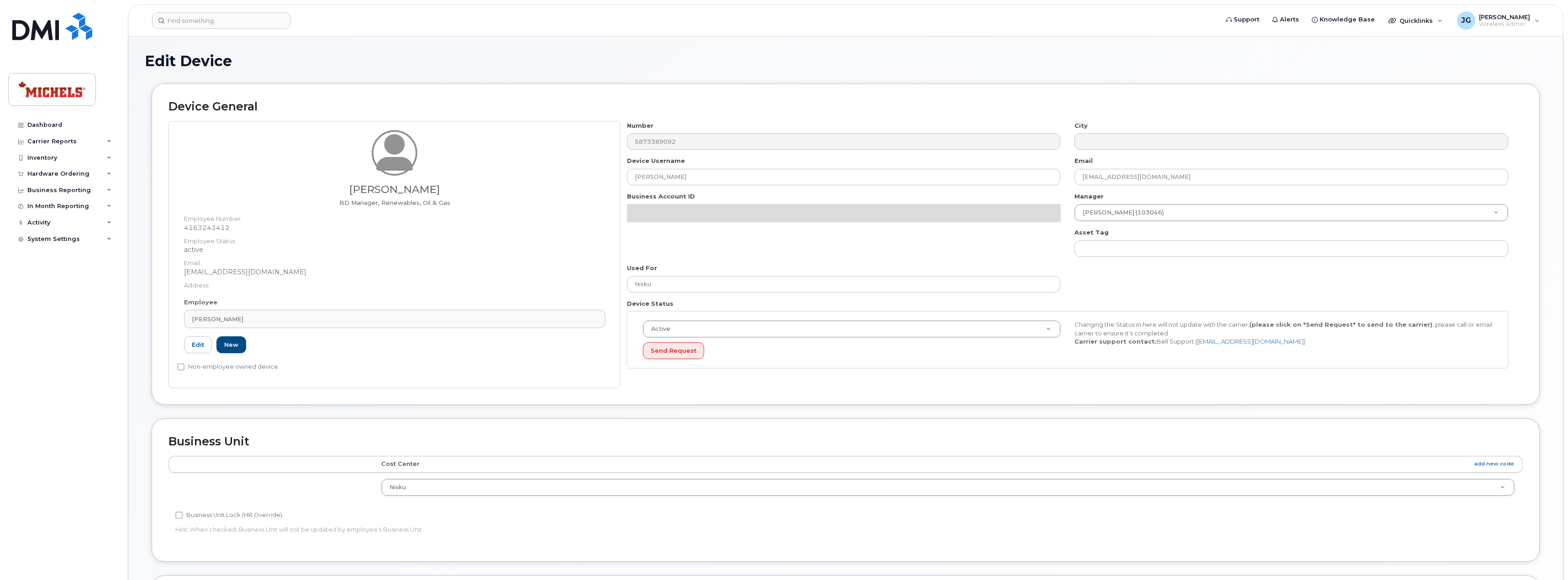
select select "89838"
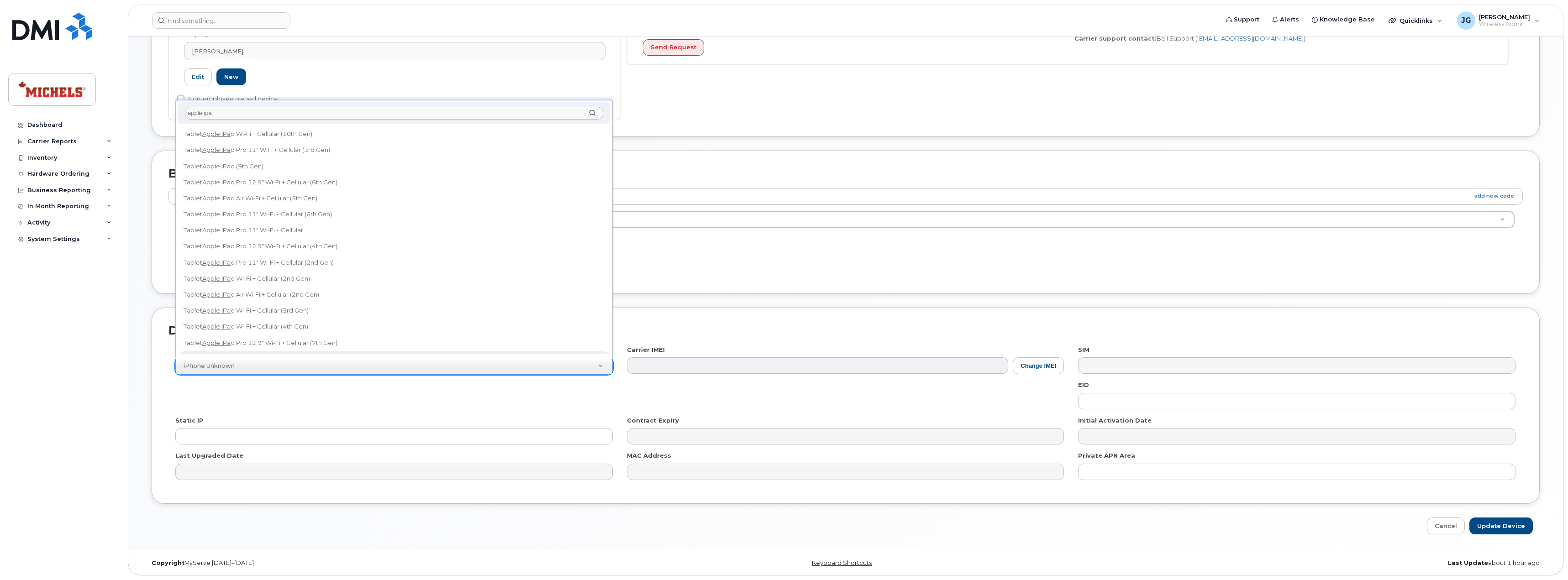
scroll to position [8, 0]
type input "apple ipa"
select select "3188"
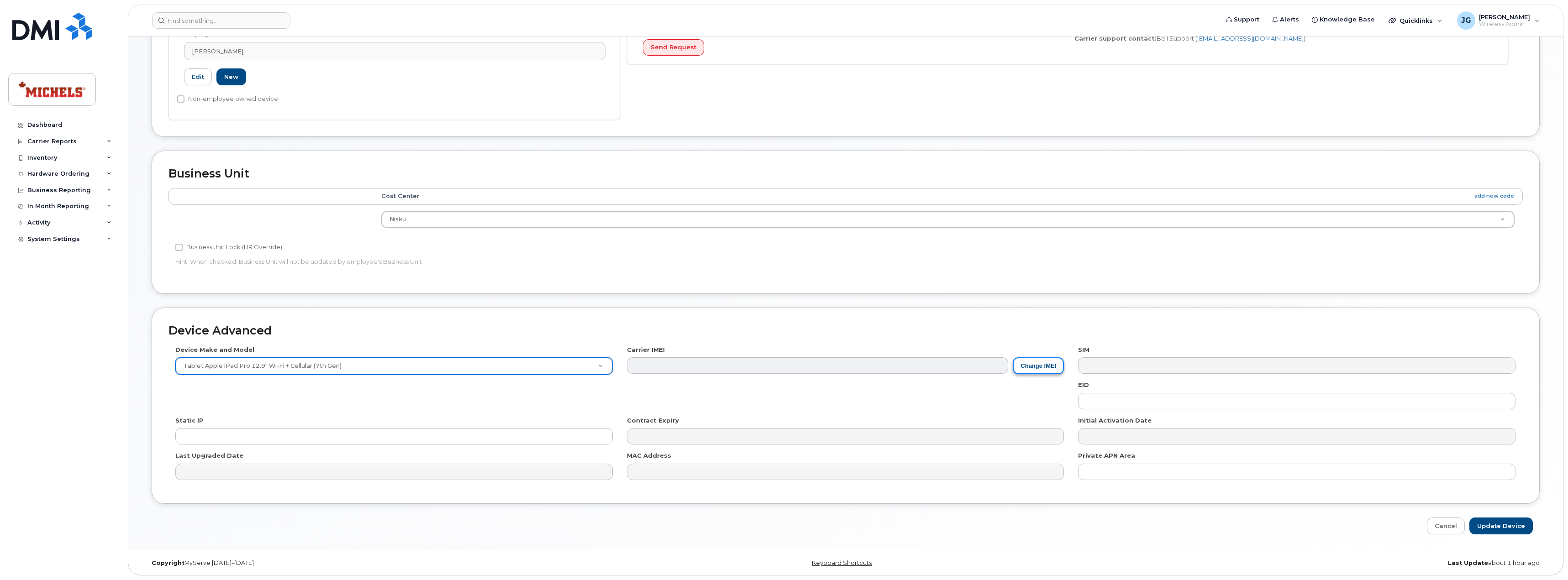
click at [1044, 360] on button "Change IMEI" at bounding box center [1038, 366] width 51 height 17
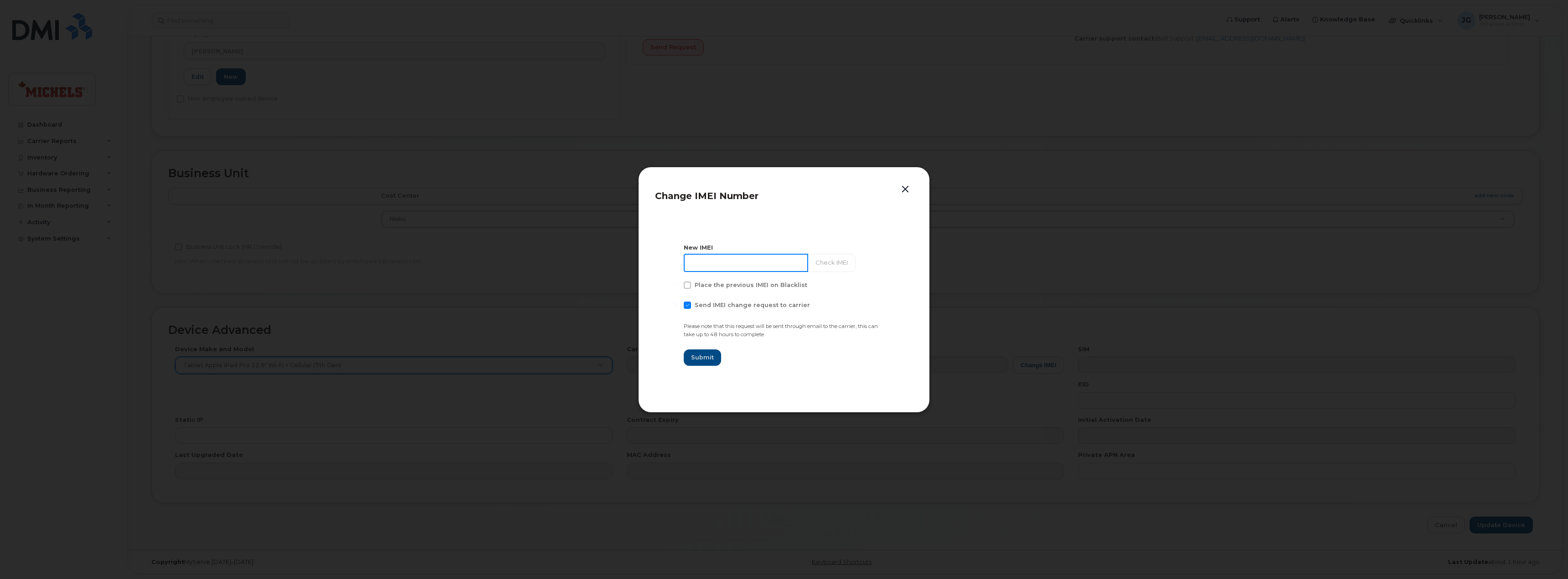
click at [727, 260] on input at bounding box center [746, 263] width 124 height 18
paste input "352045530569002"
type input "352045530569002"
click at [816, 264] on button "Check IMEI" at bounding box center [830, 263] width 48 height 18
click at [707, 359] on span "Submit" at bounding box center [702, 357] width 23 height 9
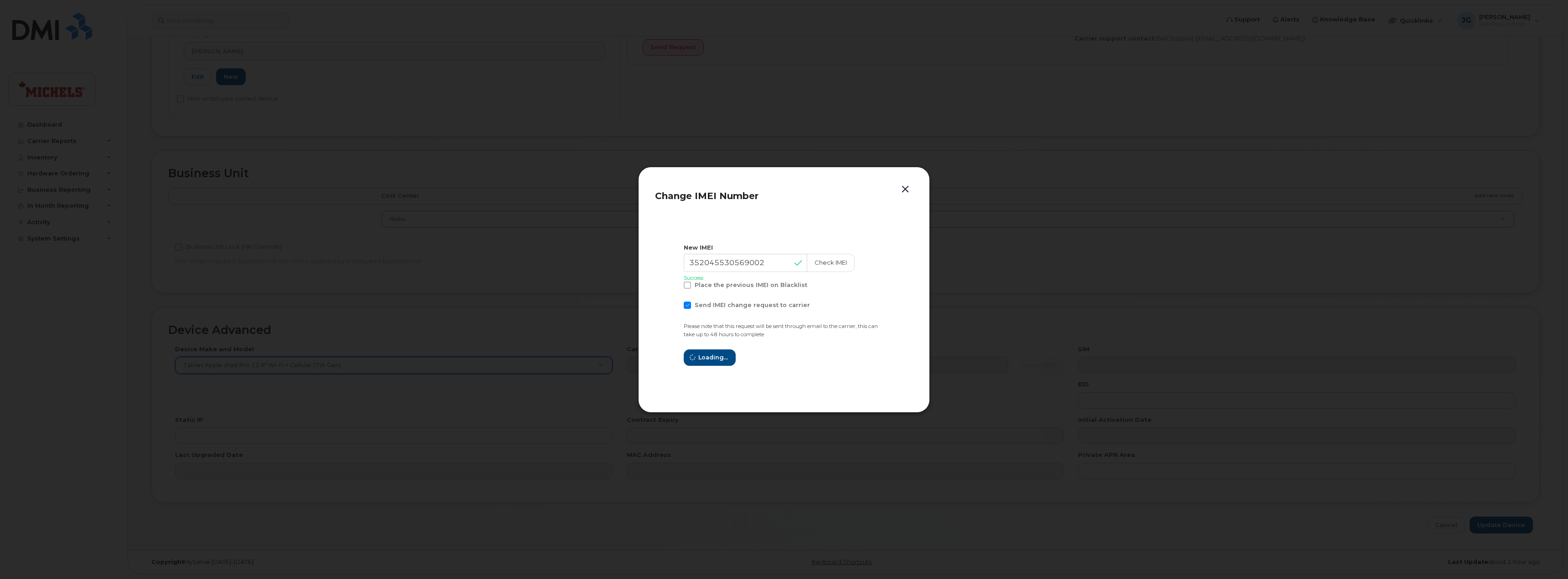
type input "352045530569002"
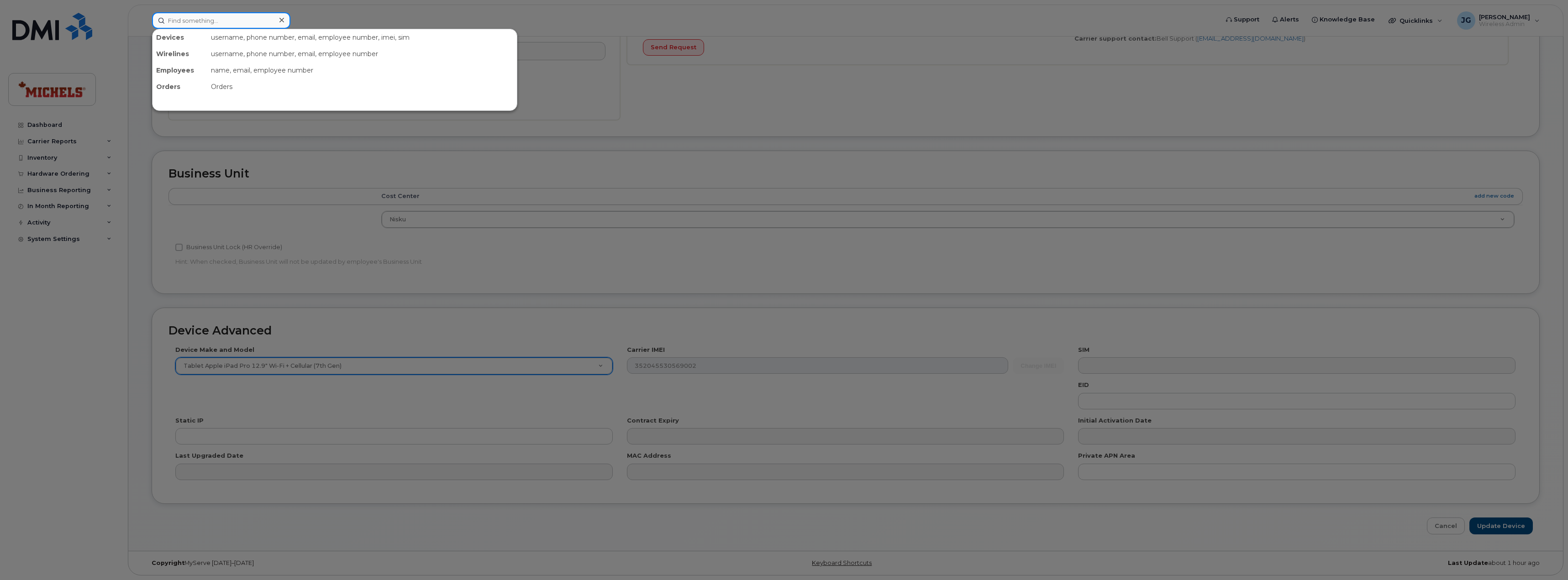
drag, startPoint x: 212, startPoint y: 19, endPoint x: 193, endPoint y: 34, distance: 24.2
click at [212, 19] on input at bounding box center [221, 20] width 138 height 16
paste input "7802327396"
type input "7802327396"
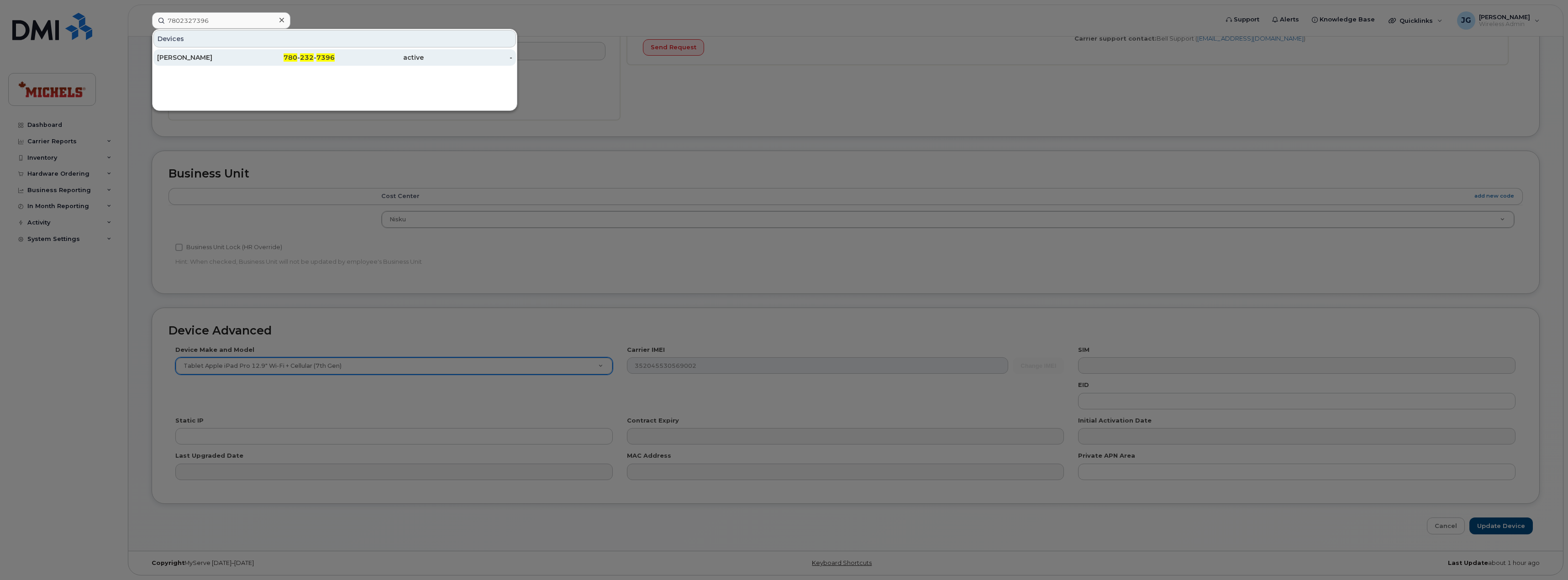
drag, startPoint x: 199, startPoint y: 57, endPoint x: 213, endPoint y: 55, distance: 14.1
click at [199, 57] on div "[PERSON_NAME]" at bounding box center [202, 57] width 89 height 9
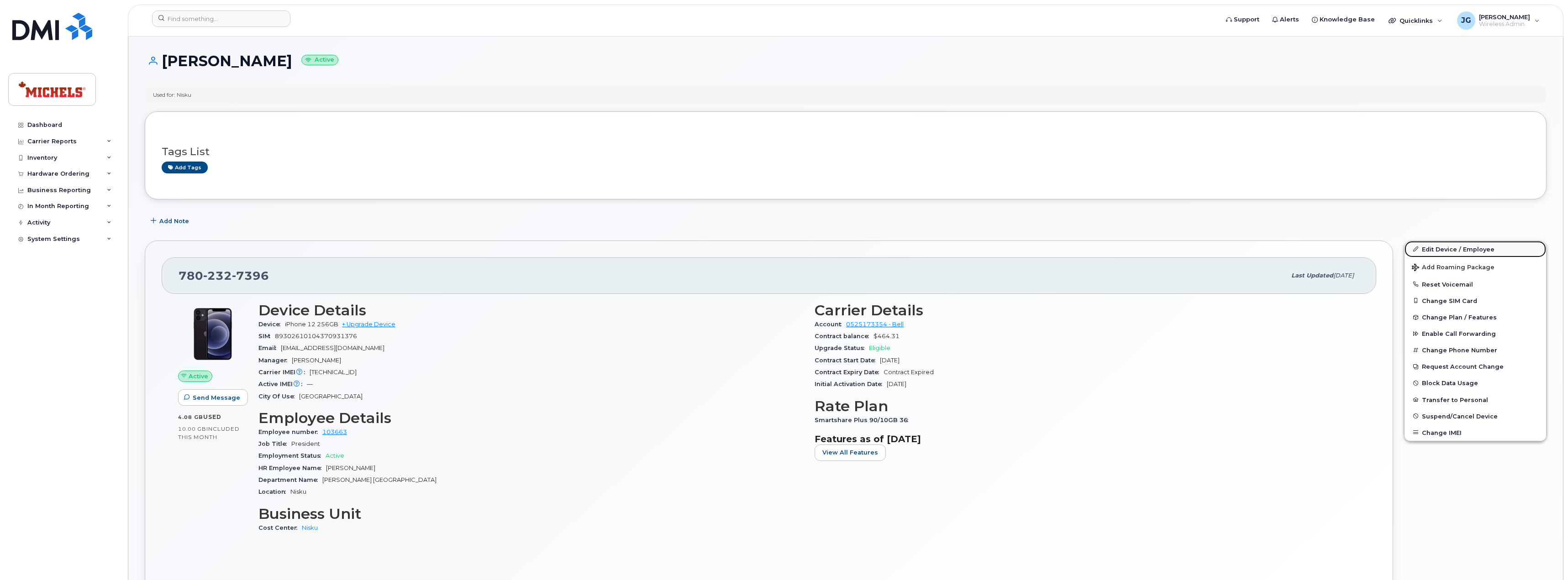
click at [1430, 249] on link "Edit Device / Employee" at bounding box center [1475, 249] width 141 height 16
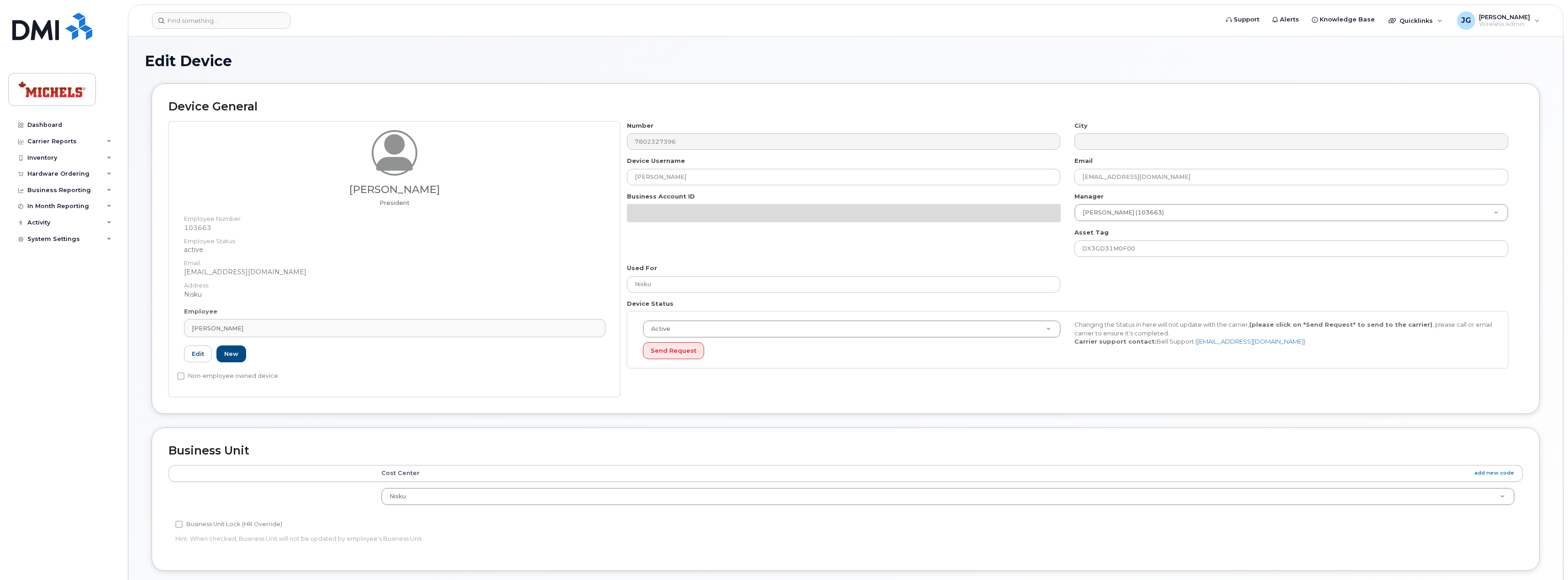
select select "89838"
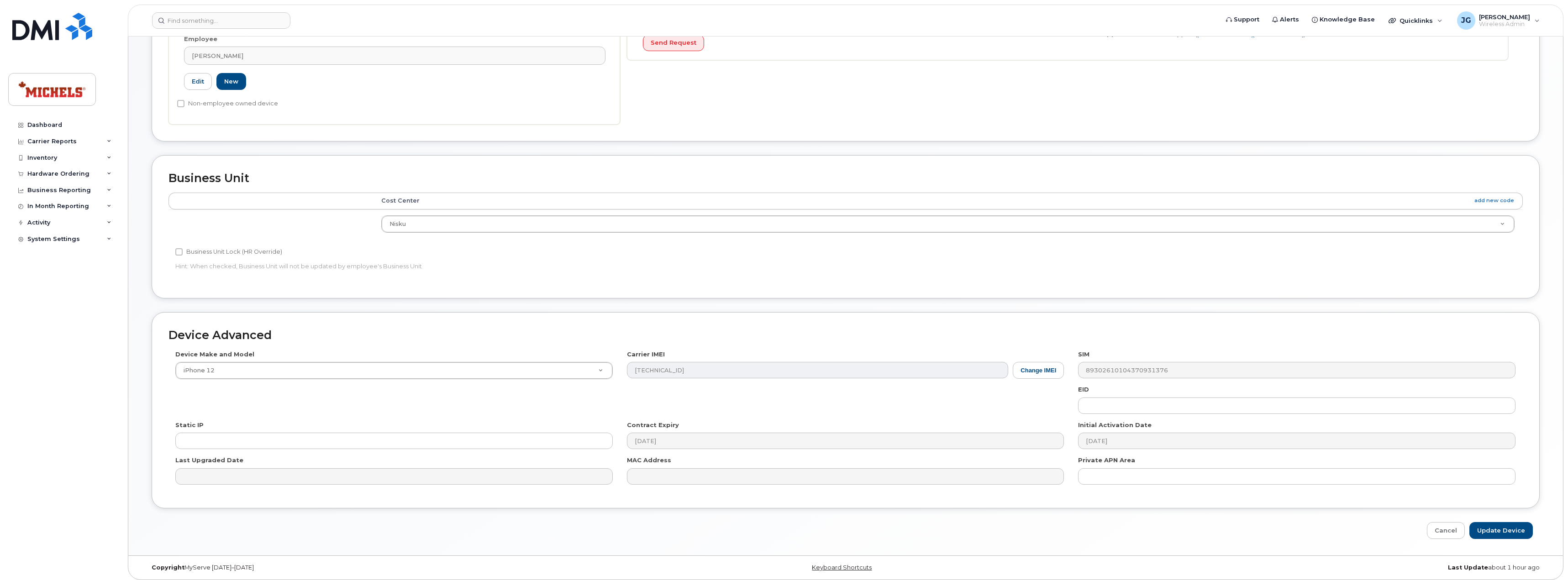
scroll to position [274, 0]
click at [1049, 373] on button "Change IMEI" at bounding box center [1038, 369] width 51 height 17
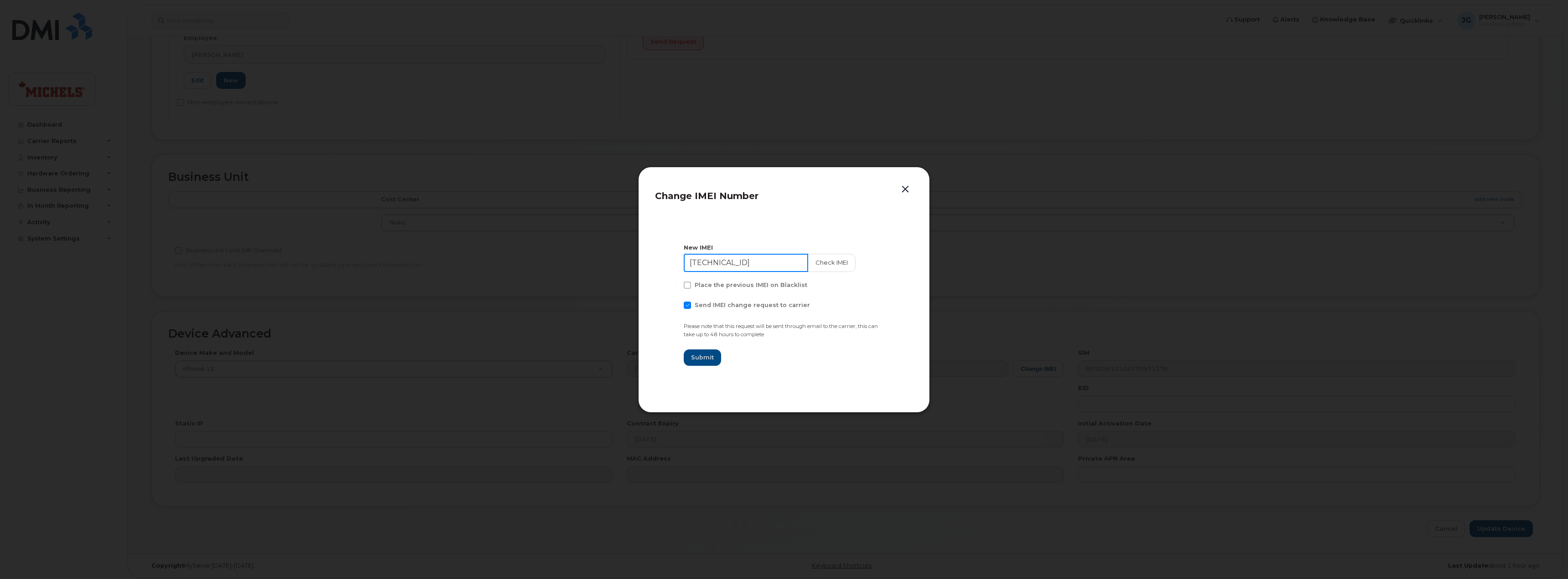
drag, startPoint x: 784, startPoint y: 265, endPoint x: 611, endPoint y: 262, distance: 173.0
click at [611, 262] on div "Change IMEI Number New IMEI 35 903529 309570 2 Check IMEI Place the previous IM…" at bounding box center [784, 290] width 1568 height 579
paste input "9974601118428"
type input "359974601118428"
click at [813, 263] on button "Check IMEI" at bounding box center [830, 263] width 48 height 18
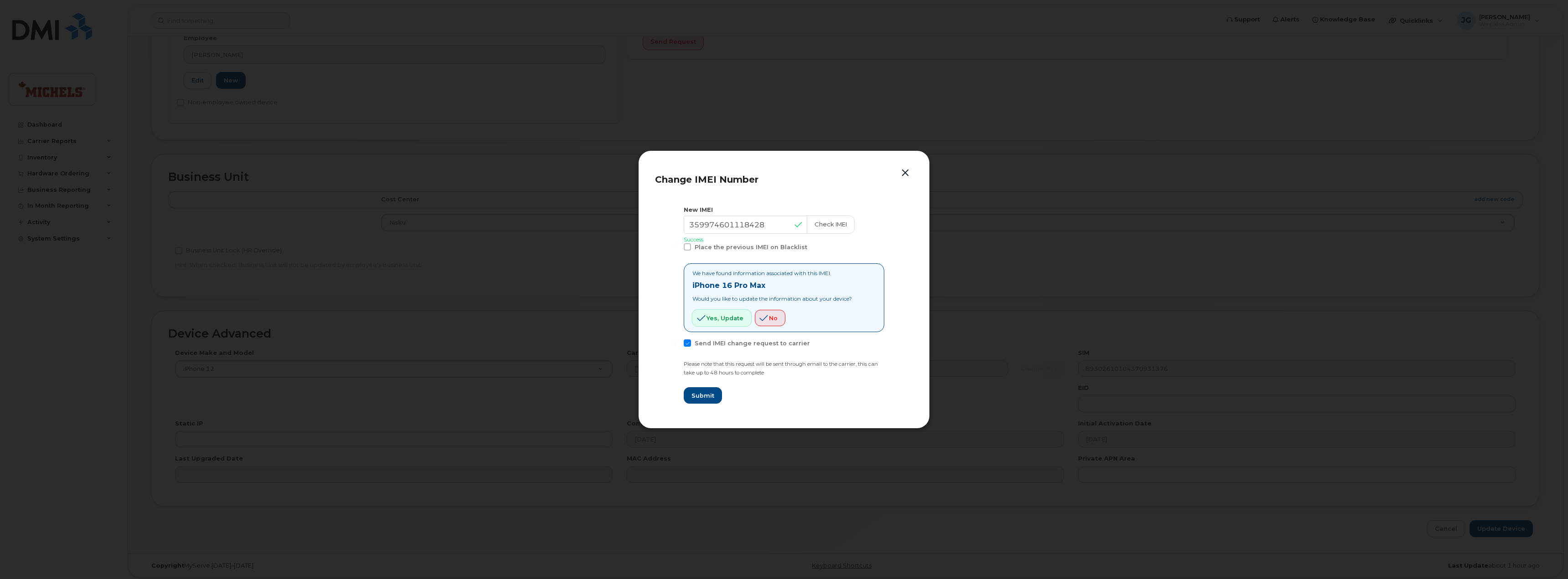
click at [720, 314] on span "Yes, update" at bounding box center [725, 318] width 37 height 9
click at [703, 397] on span "Submit" at bounding box center [702, 395] width 23 height 9
type input "359974601118428"
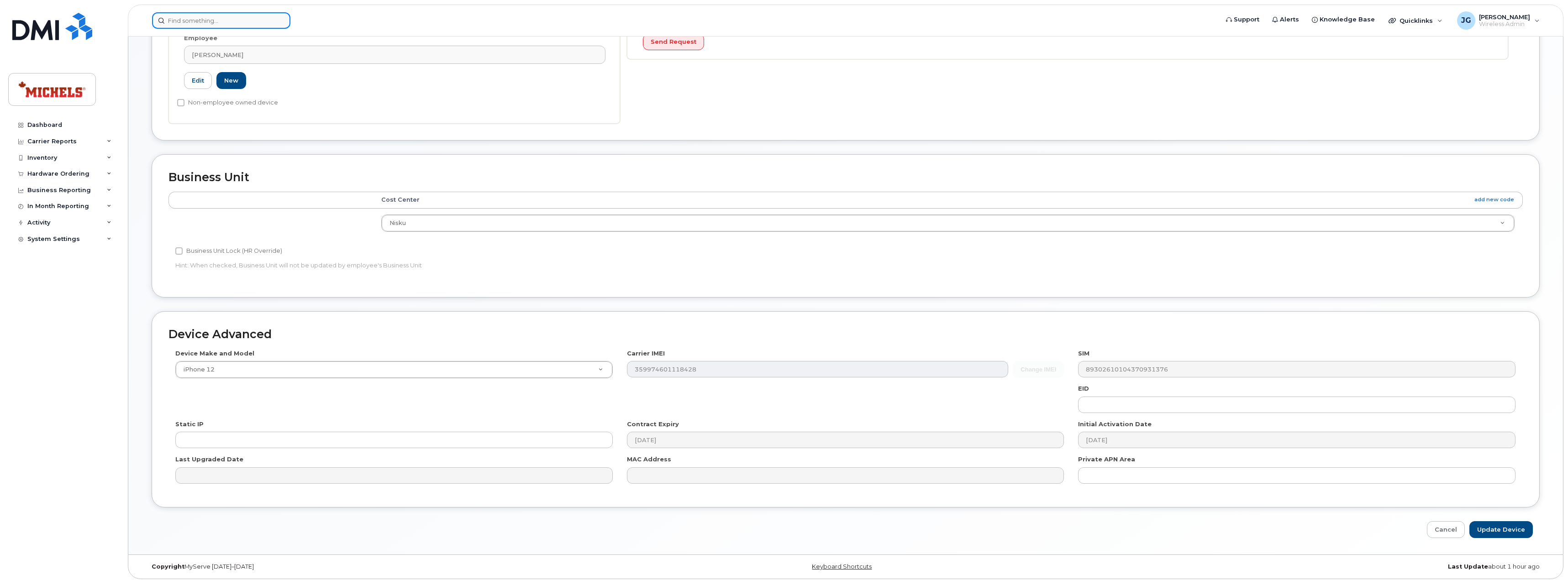
click at [222, 24] on input at bounding box center [221, 20] width 138 height 16
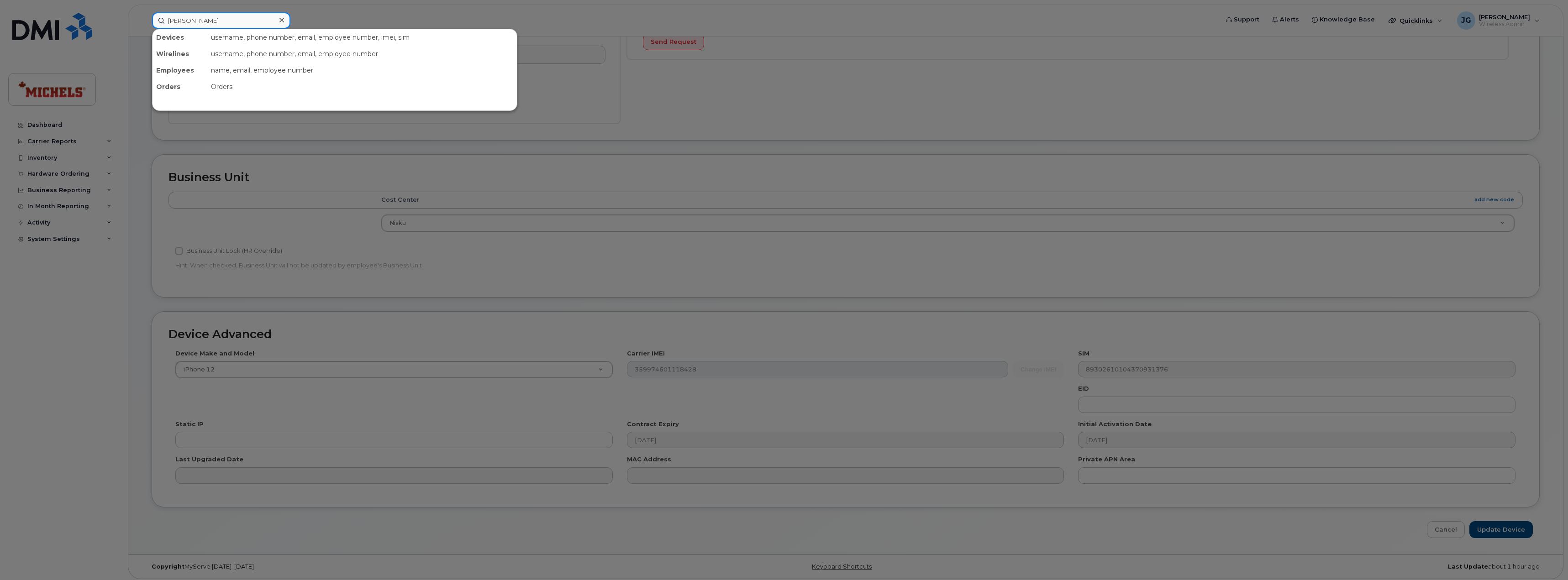
type input "lisa howes"
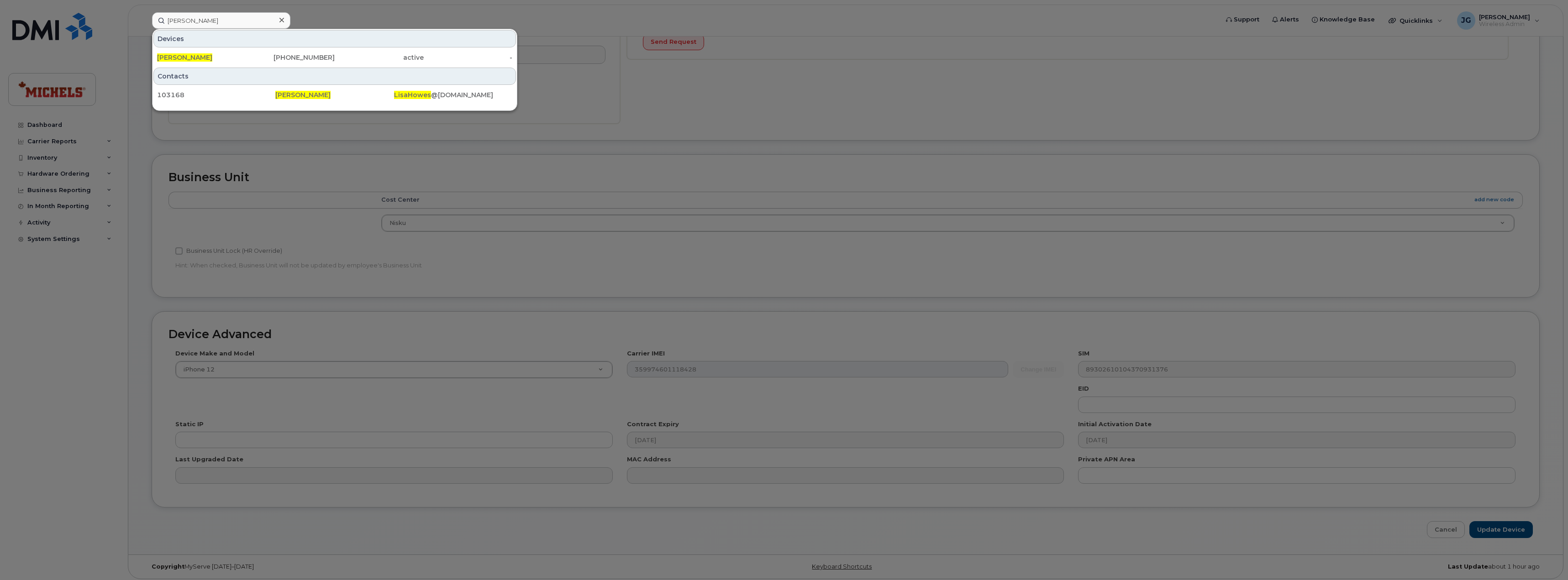
click at [196, 73] on div "Contacts" at bounding box center [335, 76] width 363 height 17
click at [246, 63] on div "[PERSON_NAME]" at bounding box center [291, 57] width 89 height 16
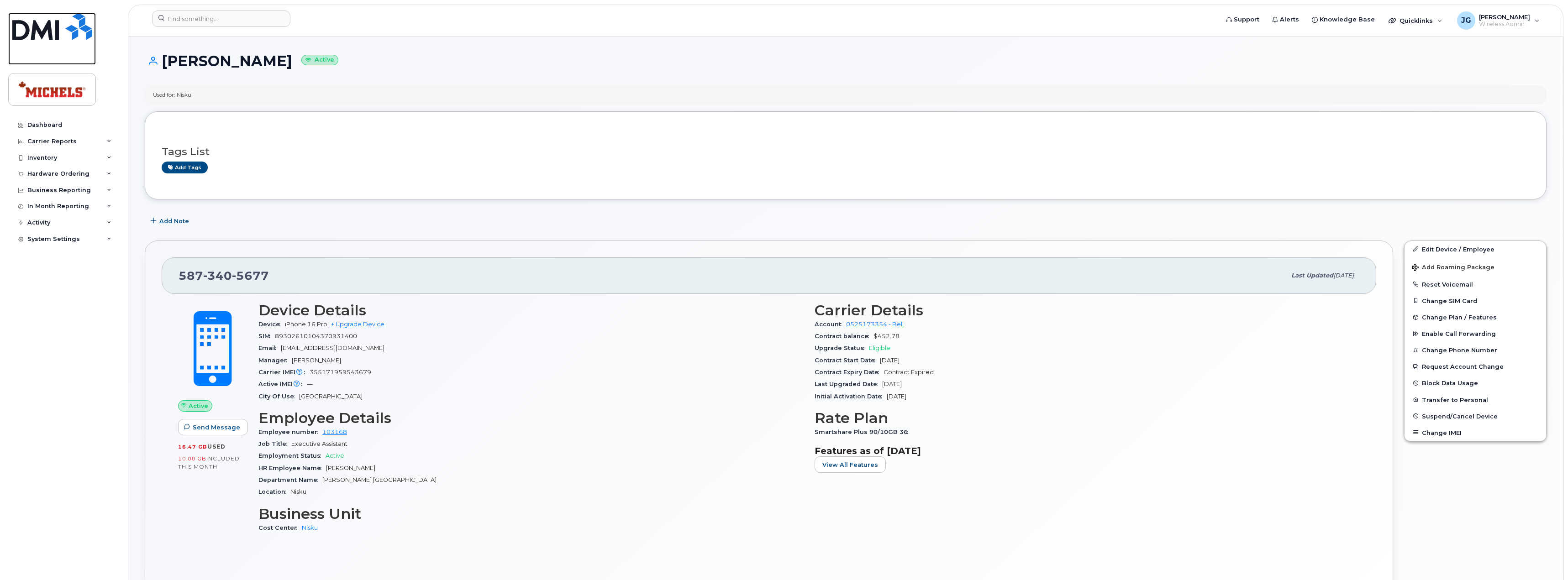
click at [49, 21] on img at bounding box center [52, 26] width 80 height 27
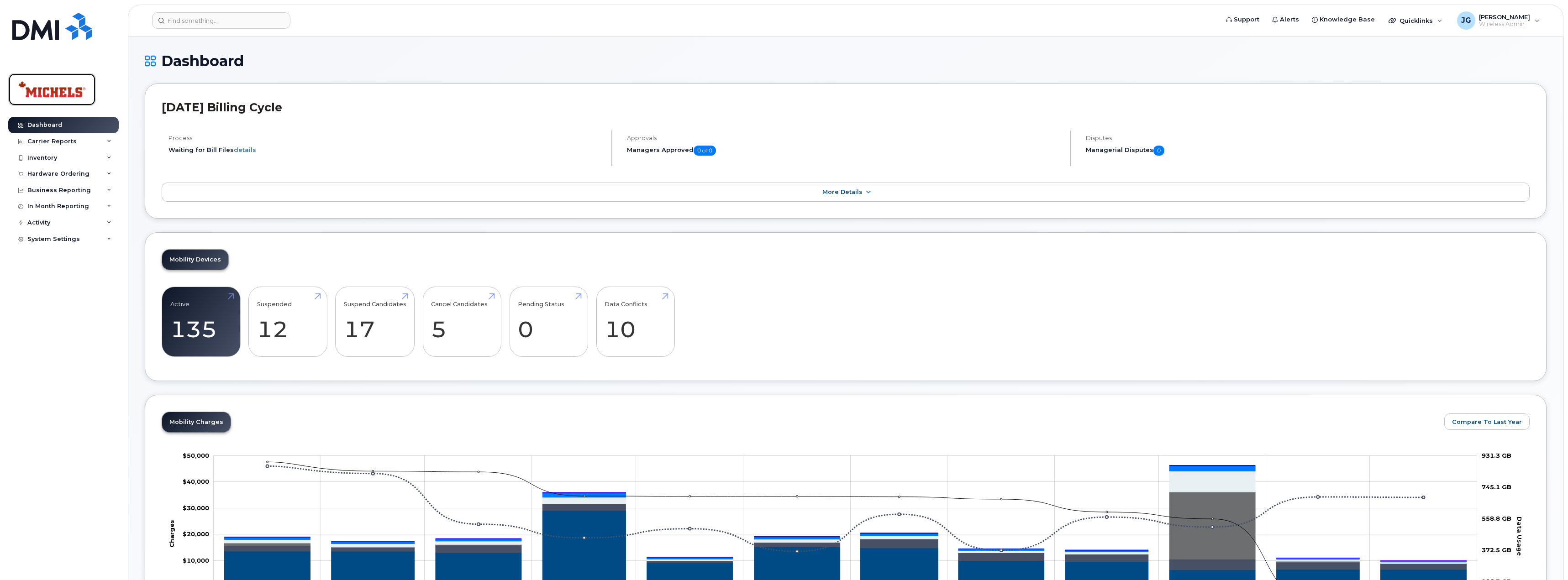
drag, startPoint x: 63, startPoint y: 90, endPoint x: 75, endPoint y: 92, distance: 12.2
click at [63, 90] on img at bounding box center [52, 89] width 70 height 26
click at [211, 322] on link "Active 135 -80%" at bounding box center [201, 322] width 62 height 60
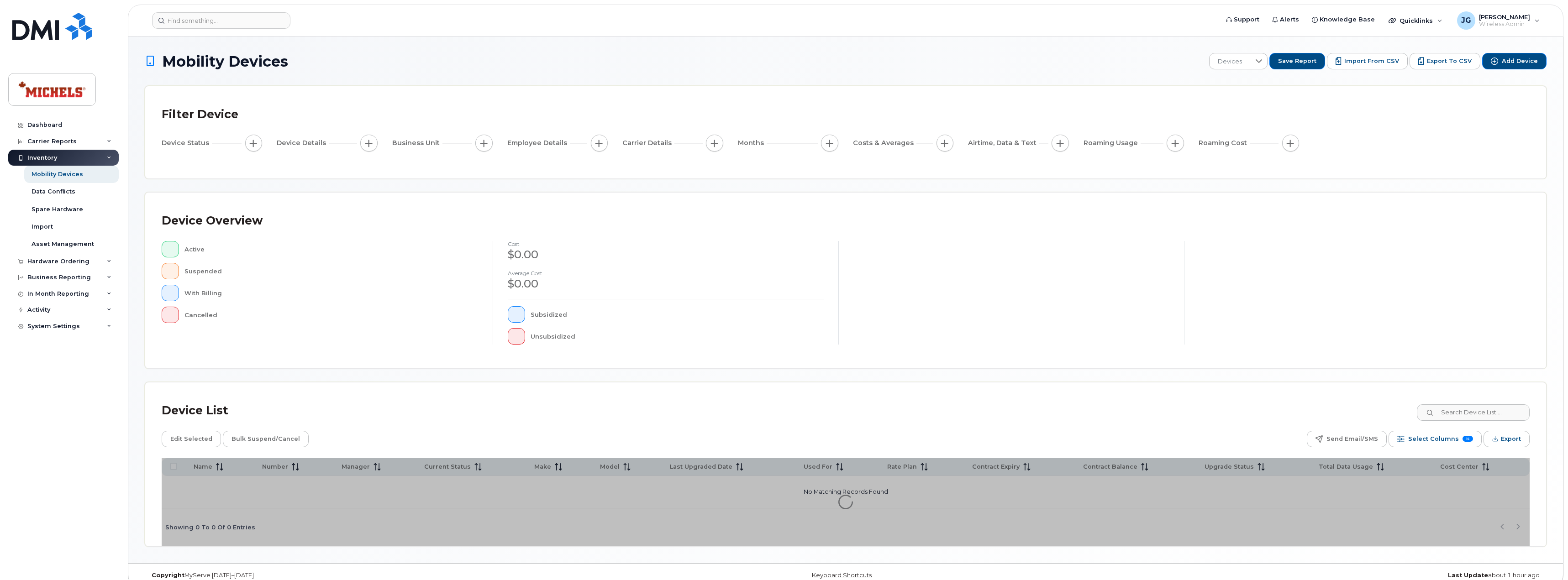
click at [250, 150] on button "button" at bounding box center [254, 143] width 17 height 17
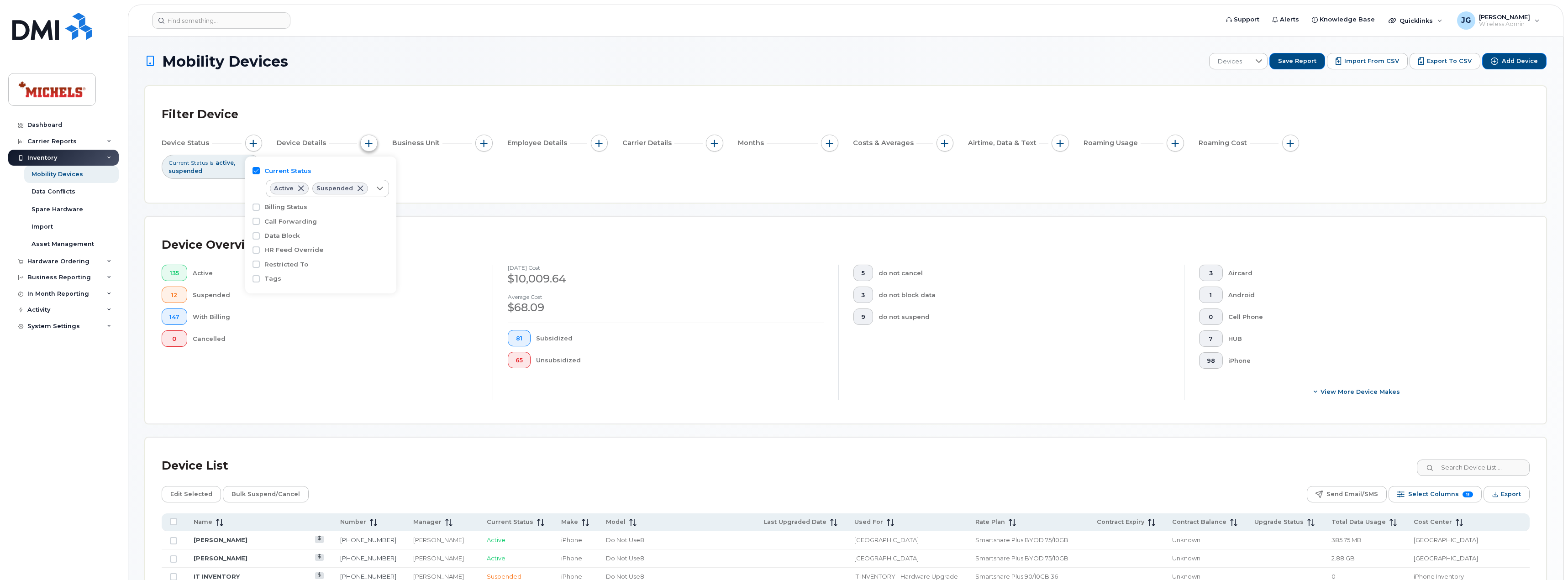
click at [365, 146] on span "button" at bounding box center [369, 143] width 7 height 7
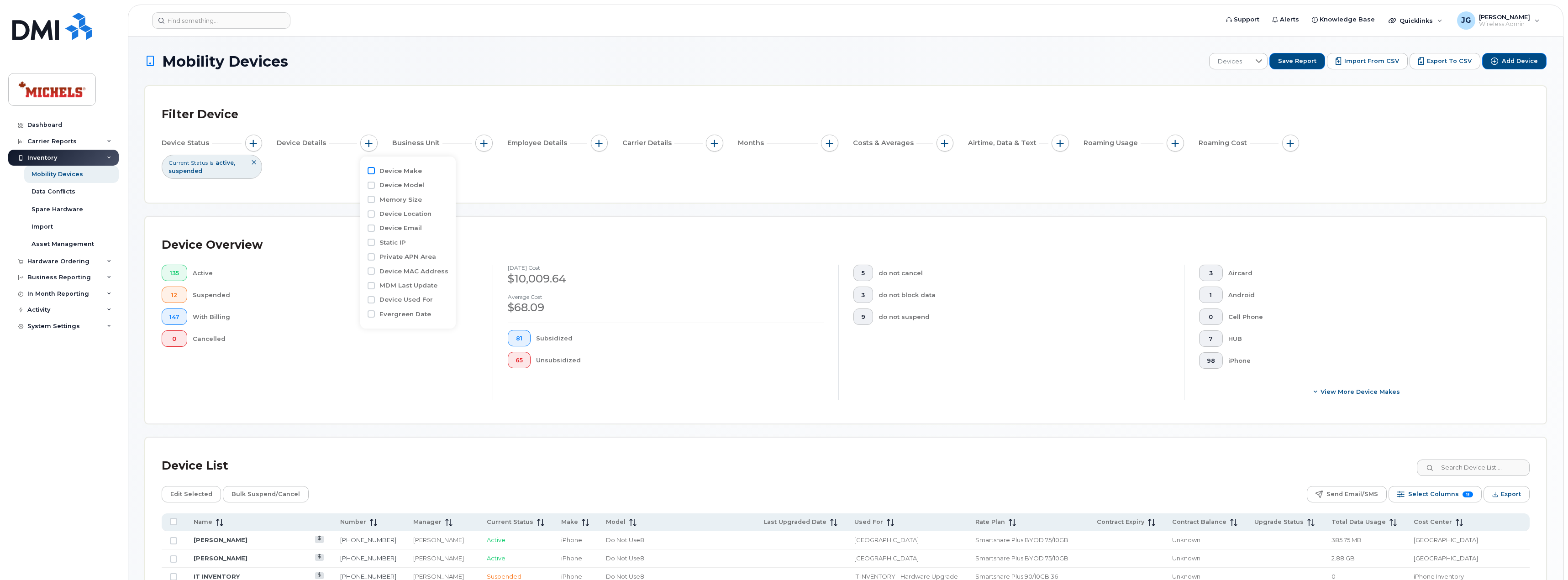
click at [369, 170] on input "Device Make" at bounding box center [371, 171] width 7 height 7
checkbox input "true"
click at [403, 208] on div "empty" at bounding box center [422, 208] width 82 height 15
click at [391, 293] on input "iPhone" at bounding box center [392, 291] width 7 height 7
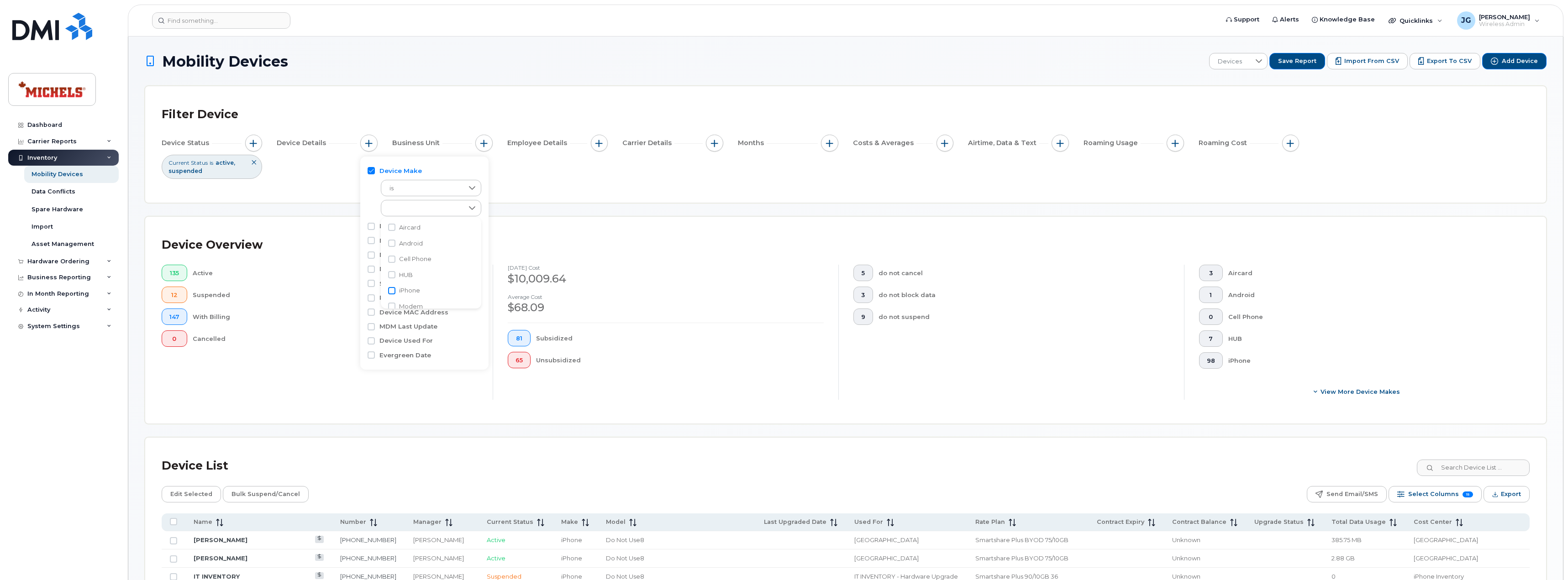
checkbox input "true"
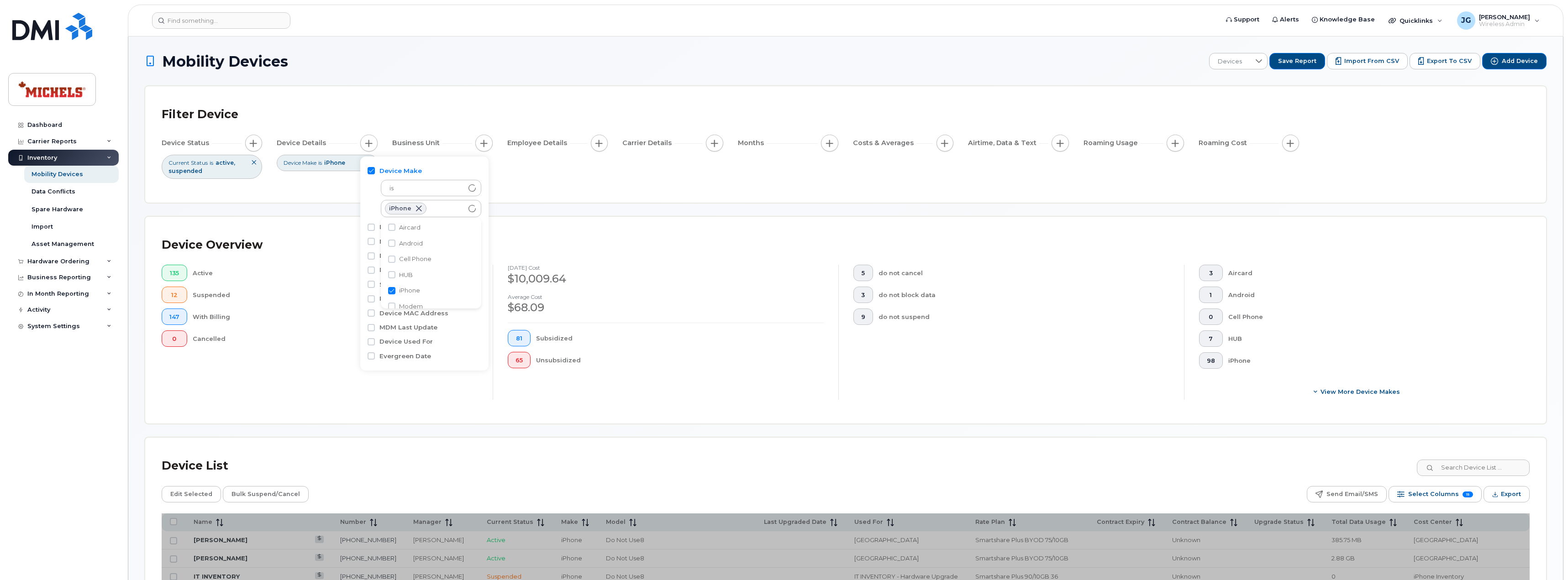
click at [297, 196] on div "Filter Device Device Status Current Status is active suspended Device Details D…" at bounding box center [845, 144] width 1400 height 116
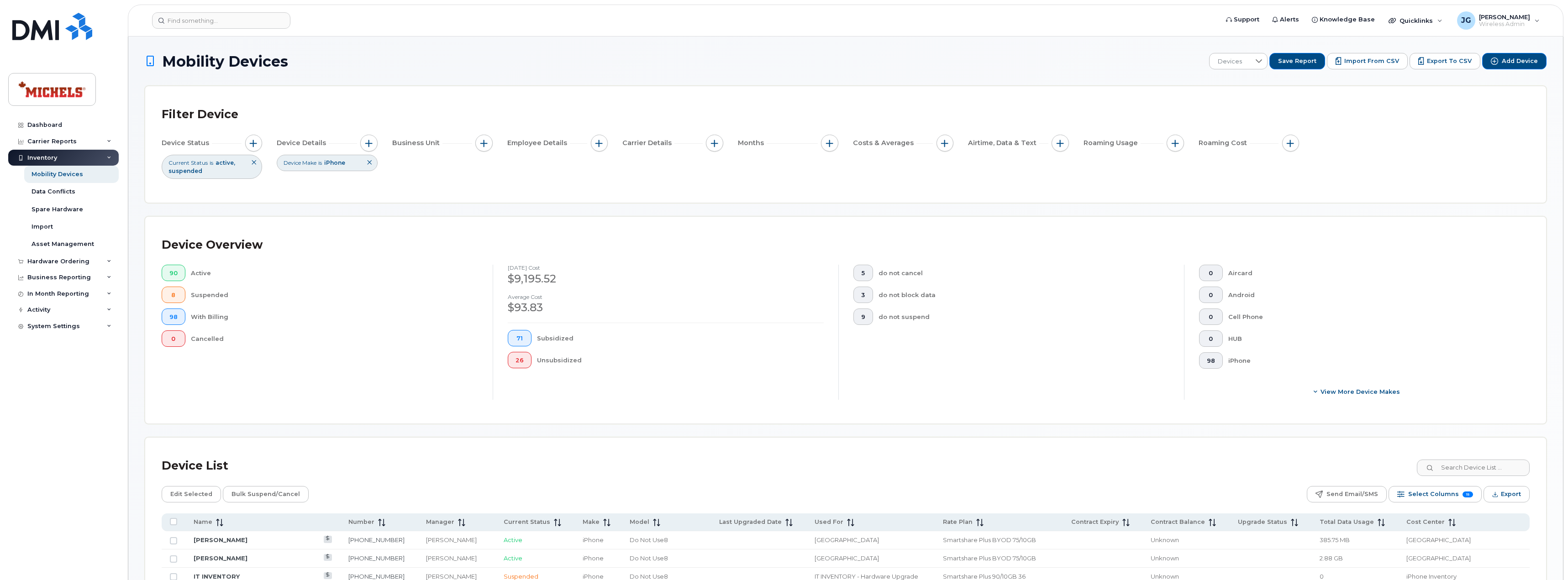
click at [238, 169] on div "Current Status is active suspended" at bounding box center [212, 166] width 101 height 24
click at [233, 162] on span "active" at bounding box center [225, 162] width 20 height 7
click at [253, 142] on span "button" at bounding box center [254, 143] width 7 height 7
click at [361, 183] on div "Suspended" at bounding box center [340, 188] width 55 height 12
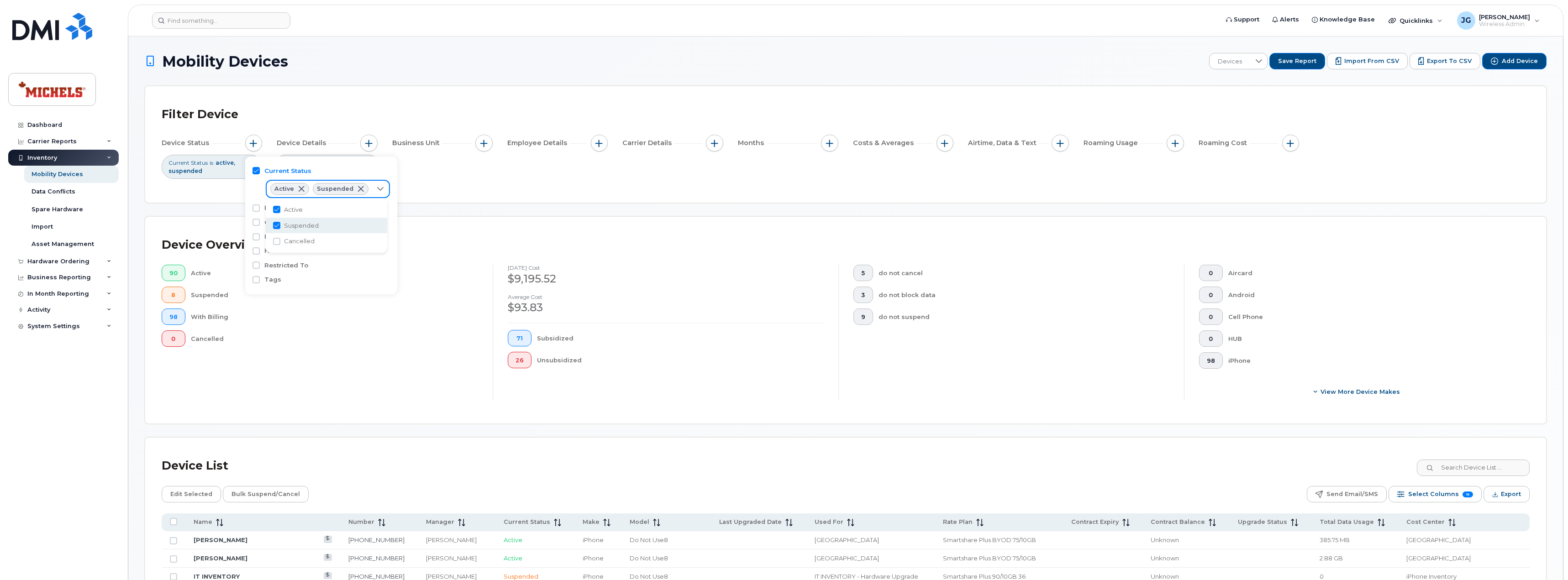
click at [362, 191] on div "Suspended" at bounding box center [340, 188] width 55 height 12
click at [358, 188] on span at bounding box center [361, 189] width 7 height 7
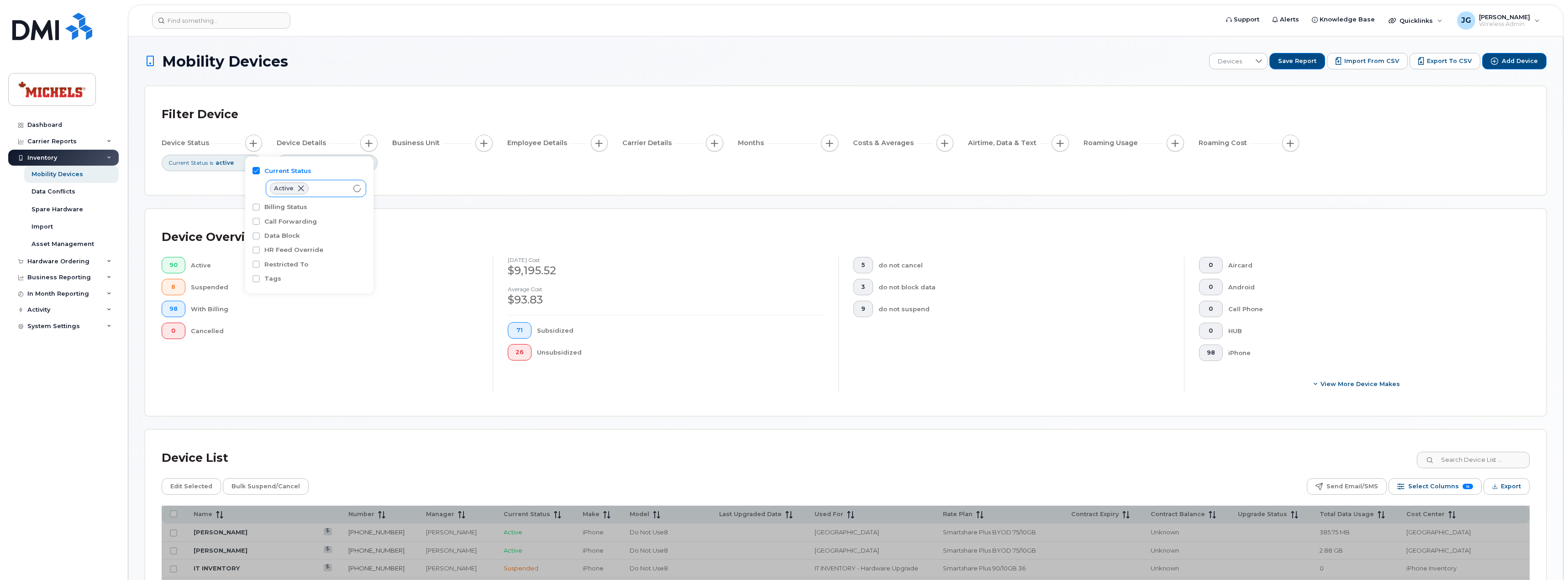
click at [608, 228] on div "Device Overview" at bounding box center [846, 237] width 1368 height 24
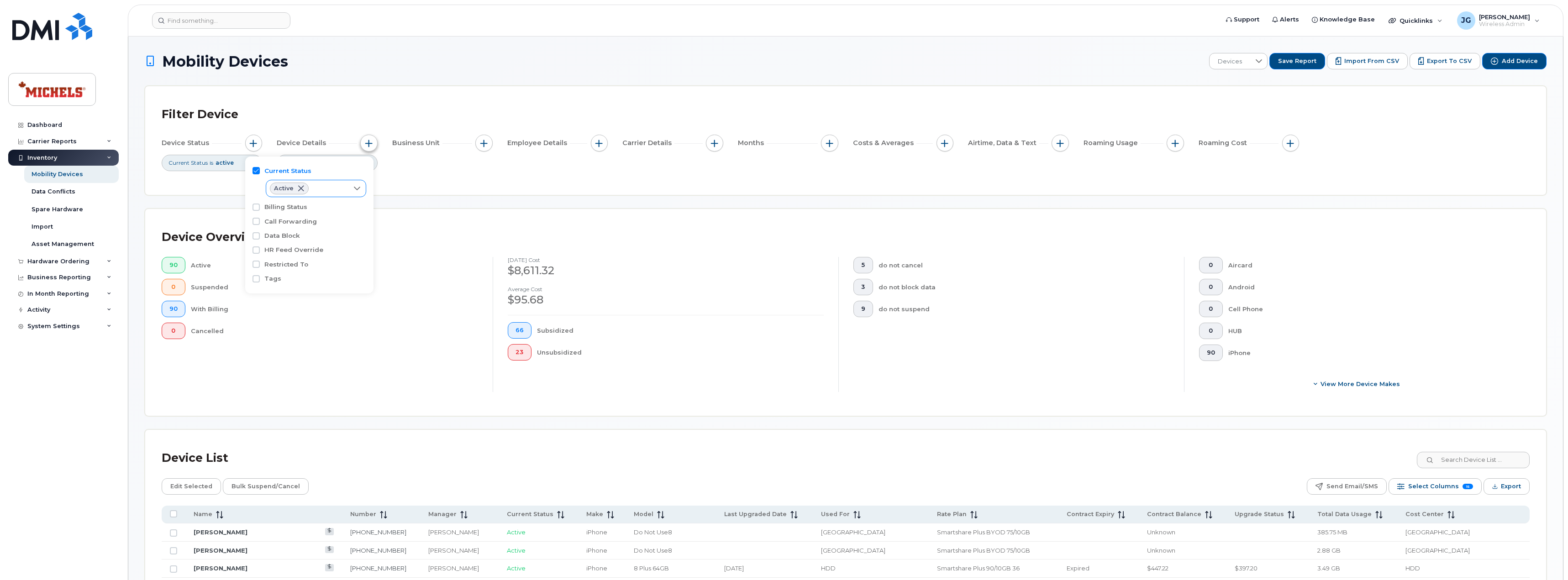
click at [366, 148] on button "button" at bounding box center [369, 143] width 17 height 17
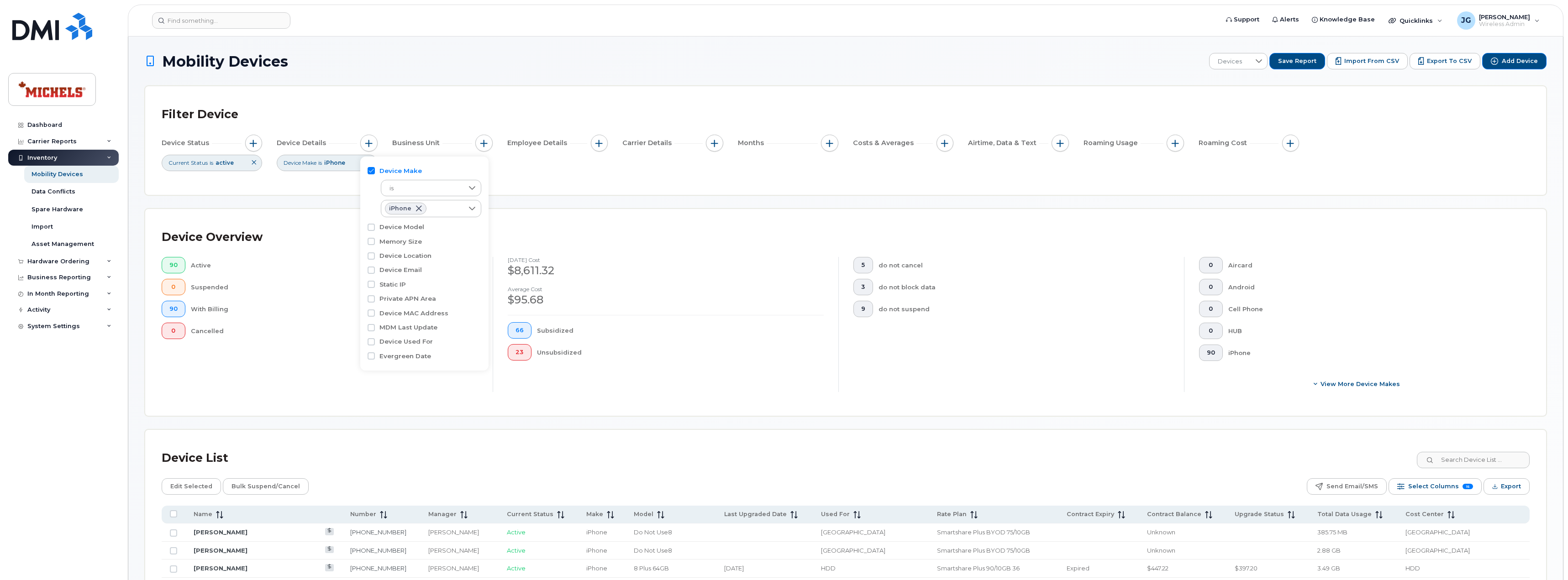
click at [438, 118] on div "Filter Device" at bounding box center [846, 114] width 1368 height 24
click at [372, 146] on button "button" at bounding box center [369, 143] width 17 height 17
click at [446, 187] on span "is" at bounding box center [422, 188] width 82 height 16
click at [447, 157] on div "Device Make is iPhone Device Model Memory Size Device Location Device Email Sta…" at bounding box center [424, 263] width 128 height 214
click at [470, 208] on icon at bounding box center [472, 208] width 6 height 4
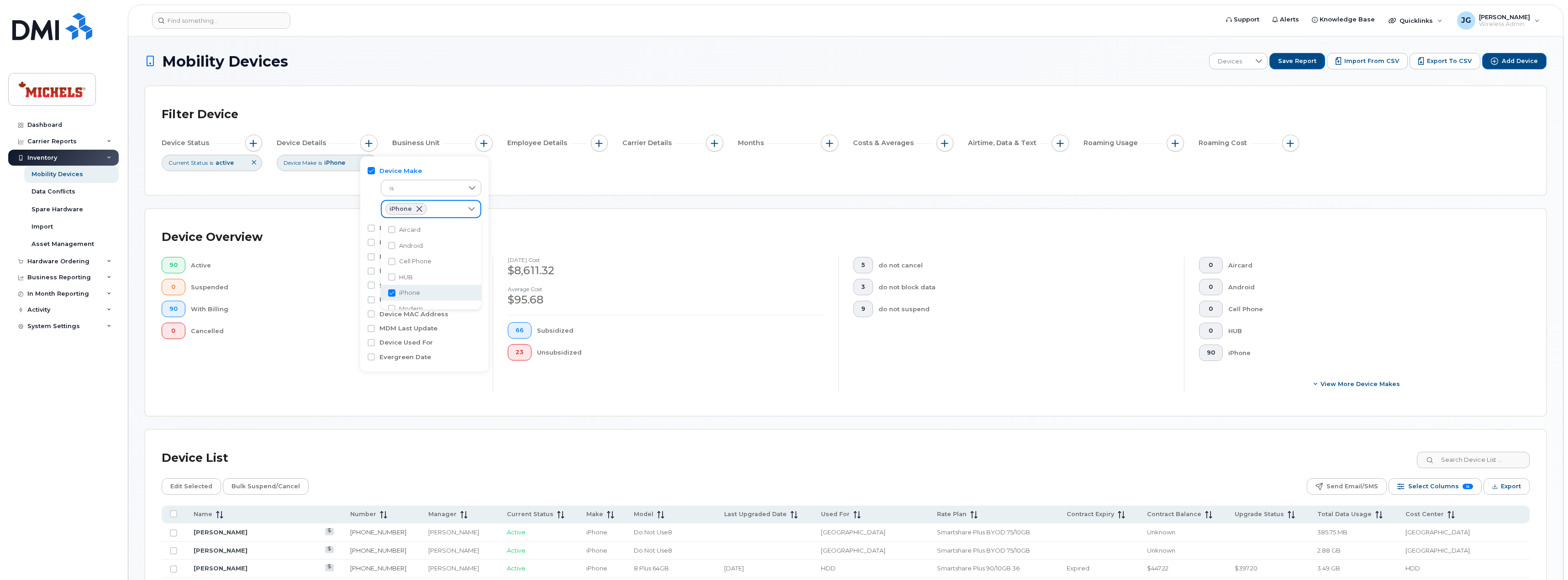
scroll to position [5, 37]
click at [389, 248] on input "Android" at bounding box center [392, 246] width 7 height 7
checkbox input "true"
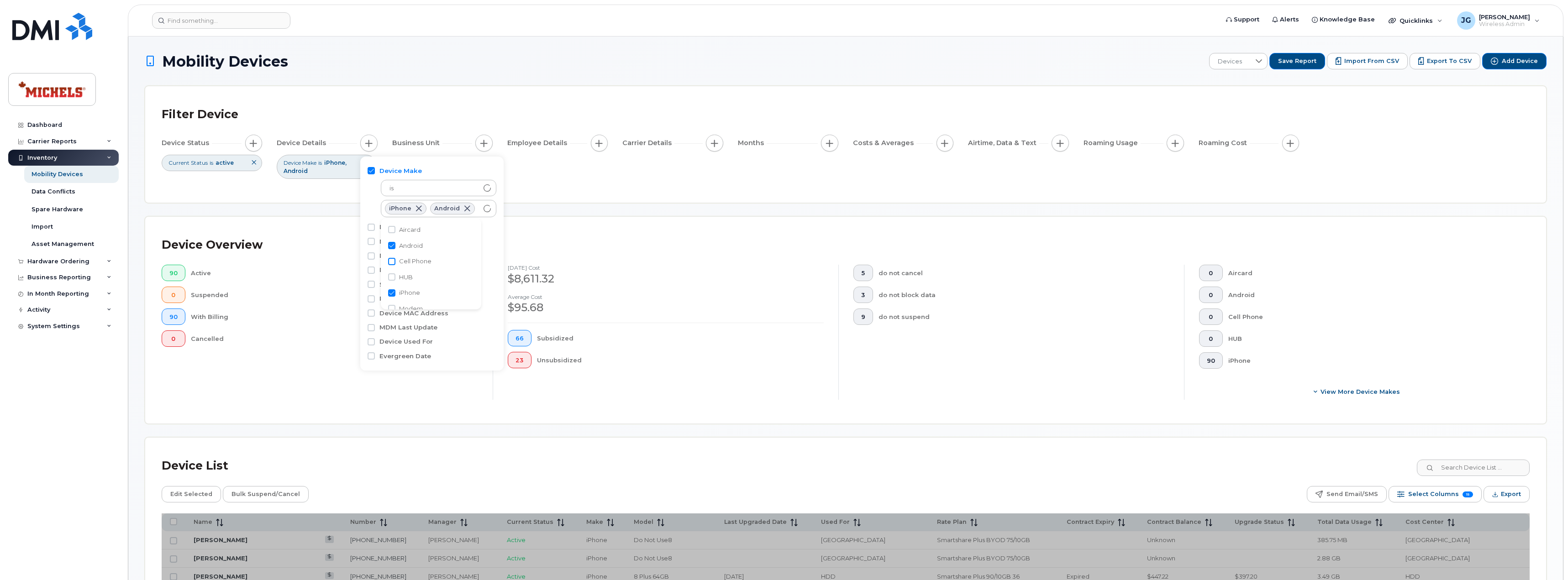
click at [393, 260] on input "Cell Phone" at bounding box center [392, 261] width 7 height 7
checkbox input "true"
click at [644, 241] on div "Device Overview" at bounding box center [846, 245] width 1368 height 24
click at [395, 243] on div "Device Overview" at bounding box center [846, 245] width 1368 height 24
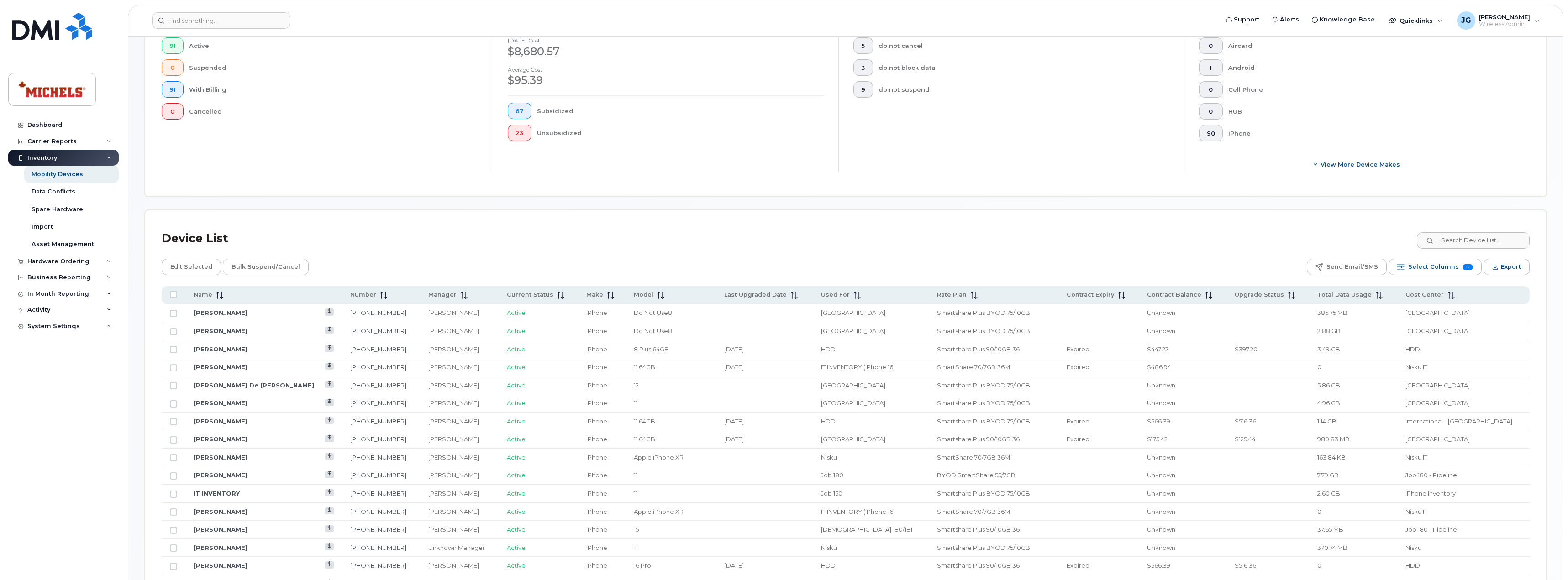
scroll to position [228, 0]
click at [219, 292] on icon at bounding box center [219, 295] width 7 height 7
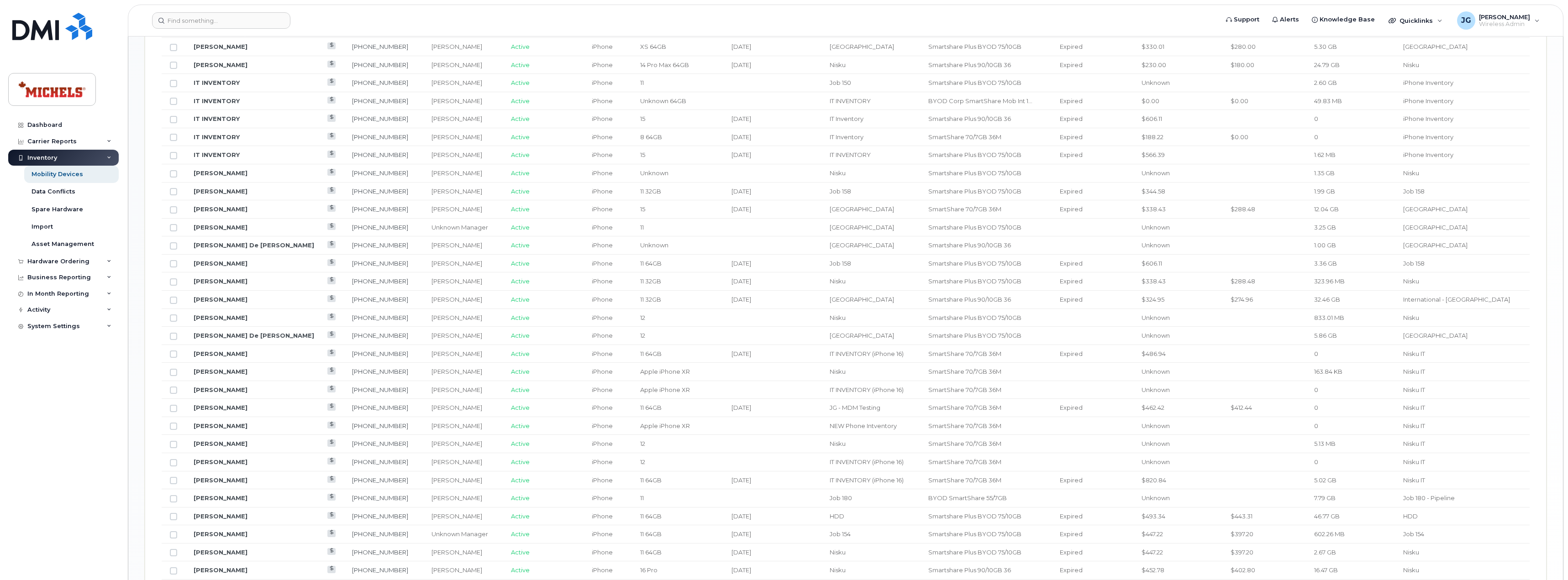
scroll to position [938, 0]
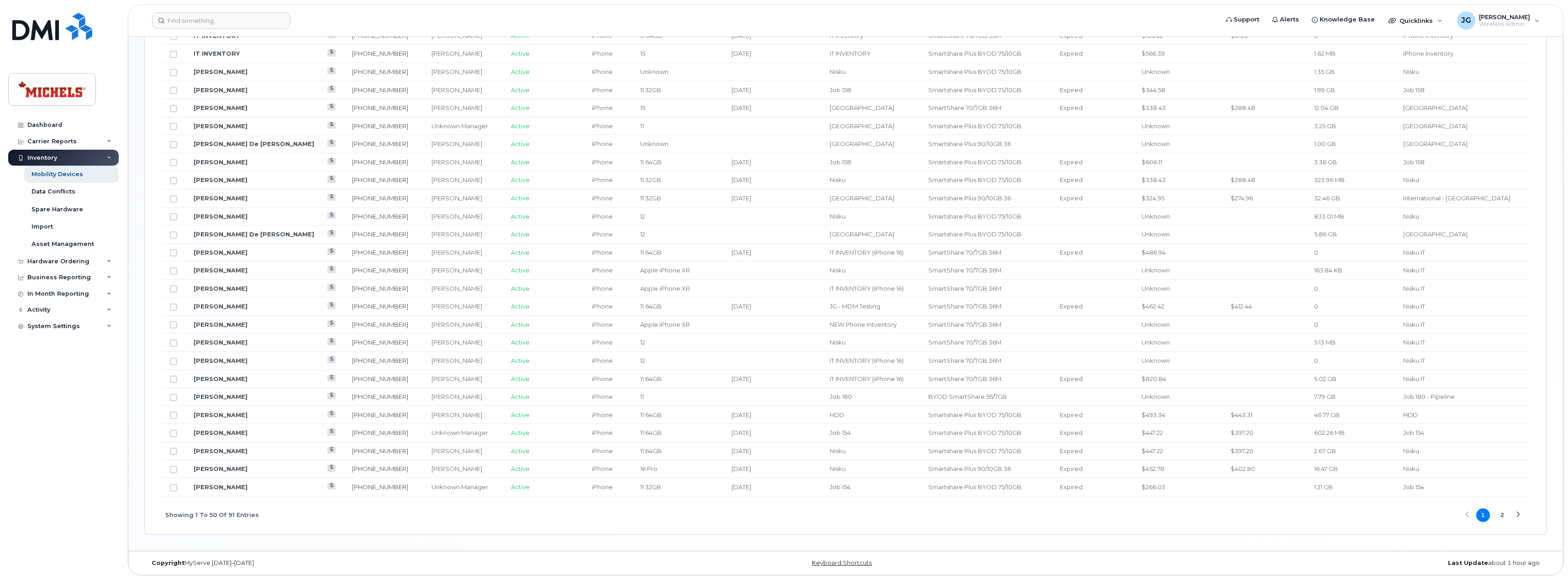
click at [1503, 517] on button "2" at bounding box center [1502, 515] width 13 height 13
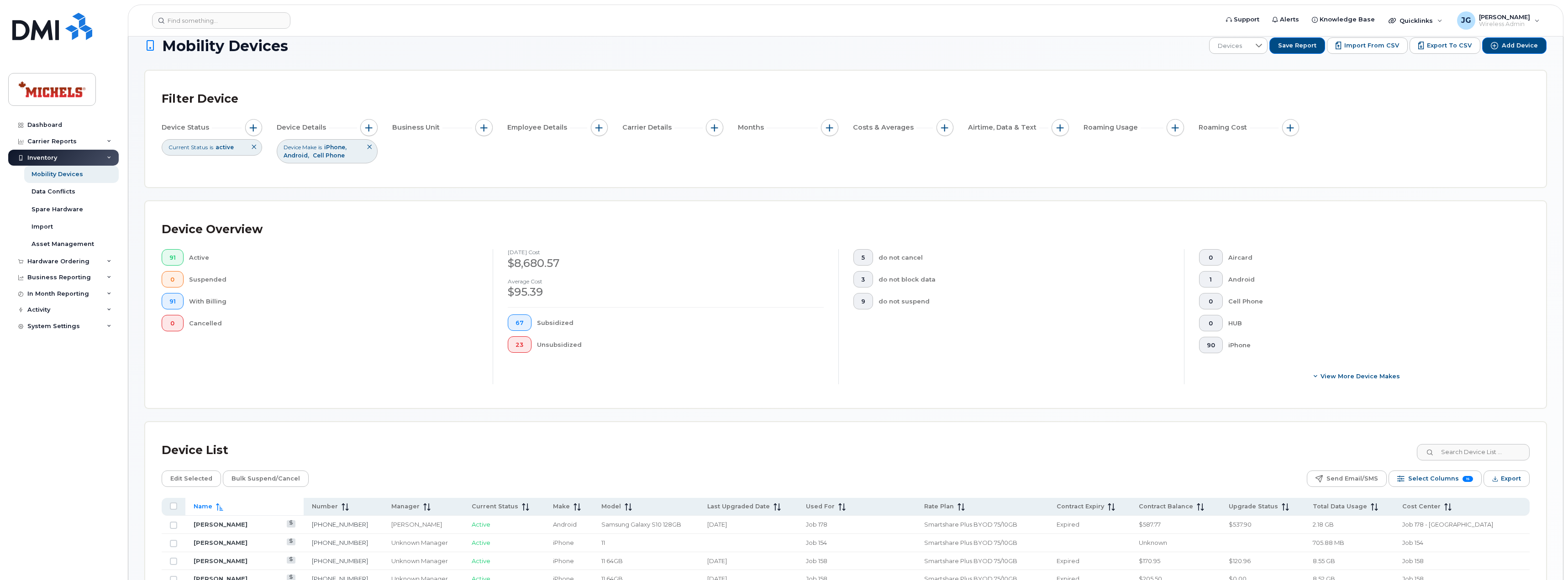
scroll to position [0, 0]
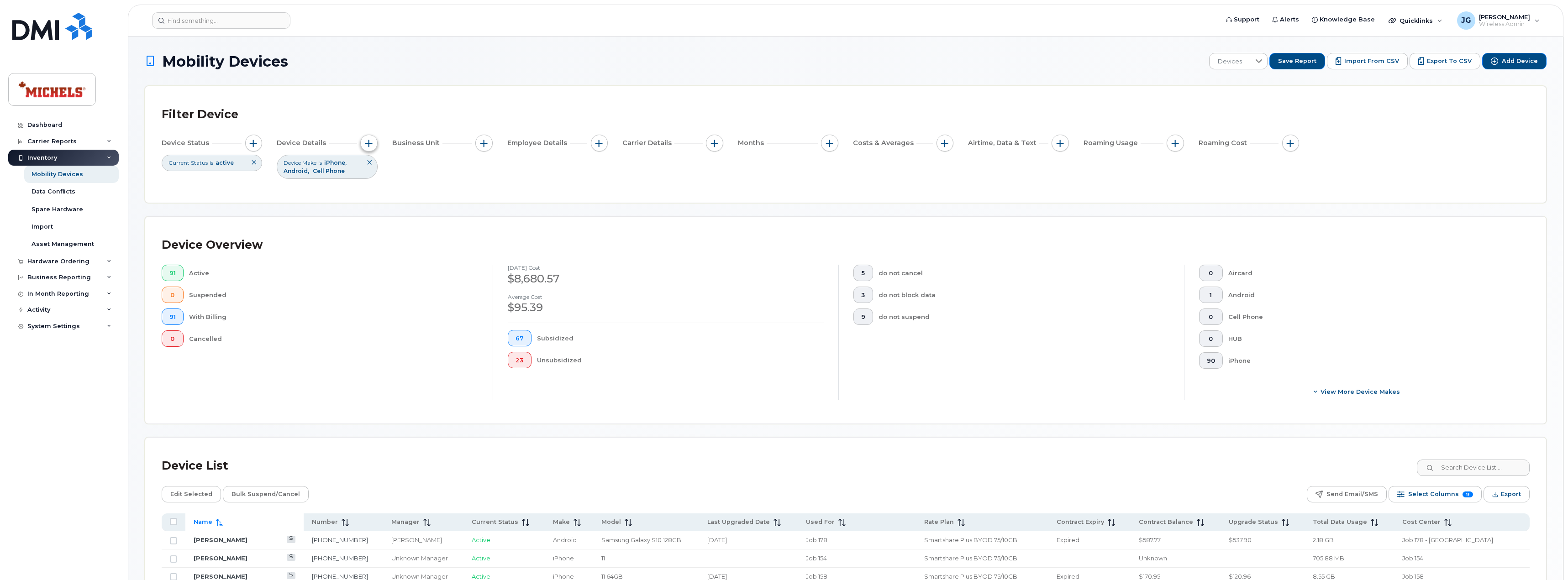
click at [372, 144] on span "button" at bounding box center [369, 143] width 7 height 7
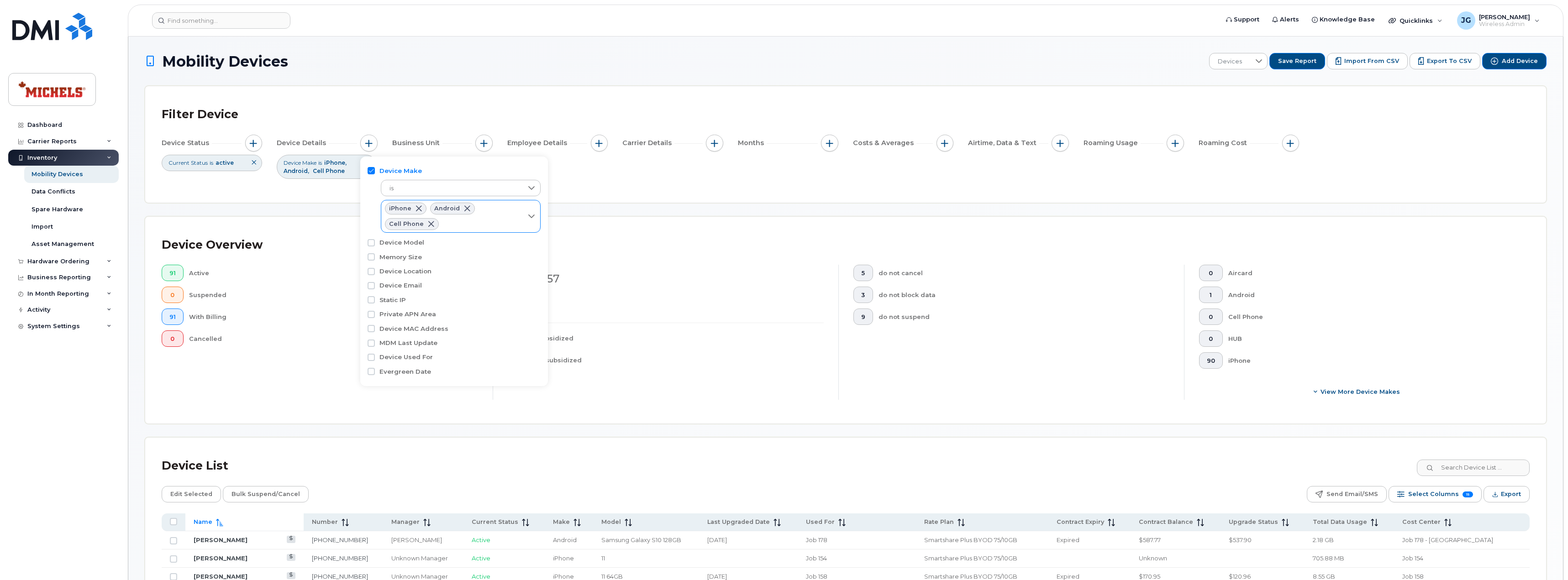
click at [428, 226] on span at bounding box center [431, 224] width 7 height 7
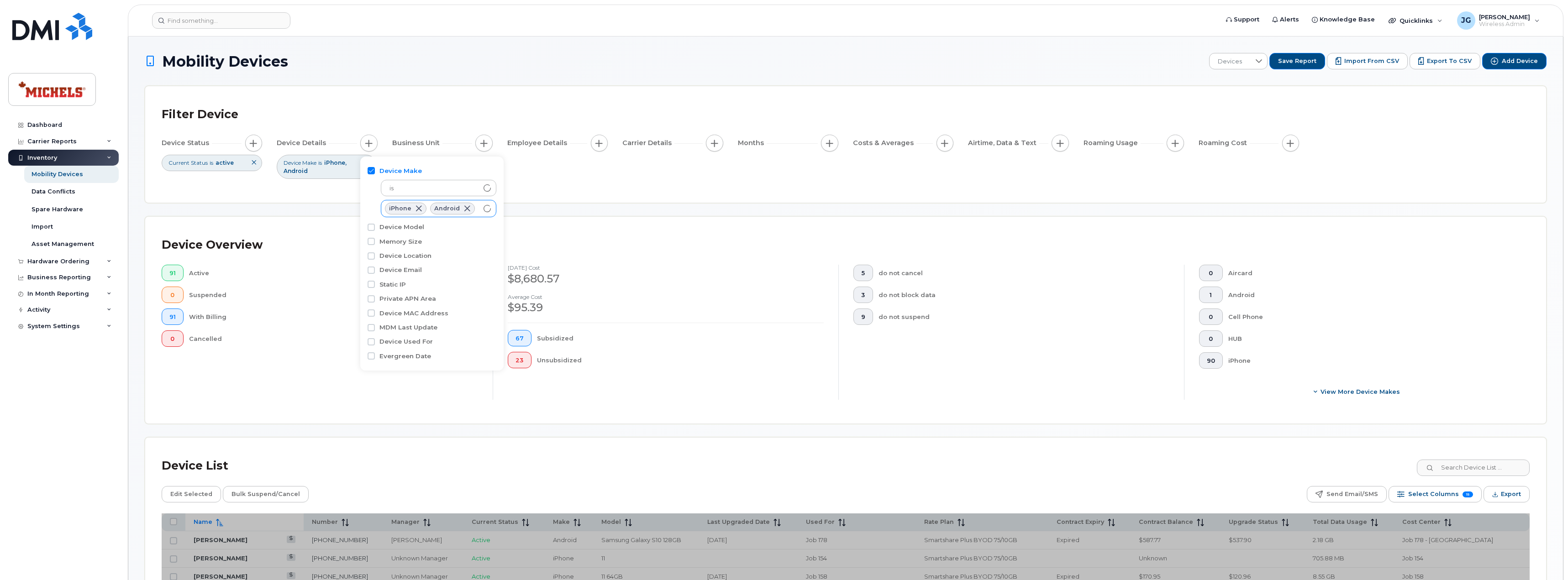
click at [415, 208] on span at bounding box center [419, 208] width 7 height 7
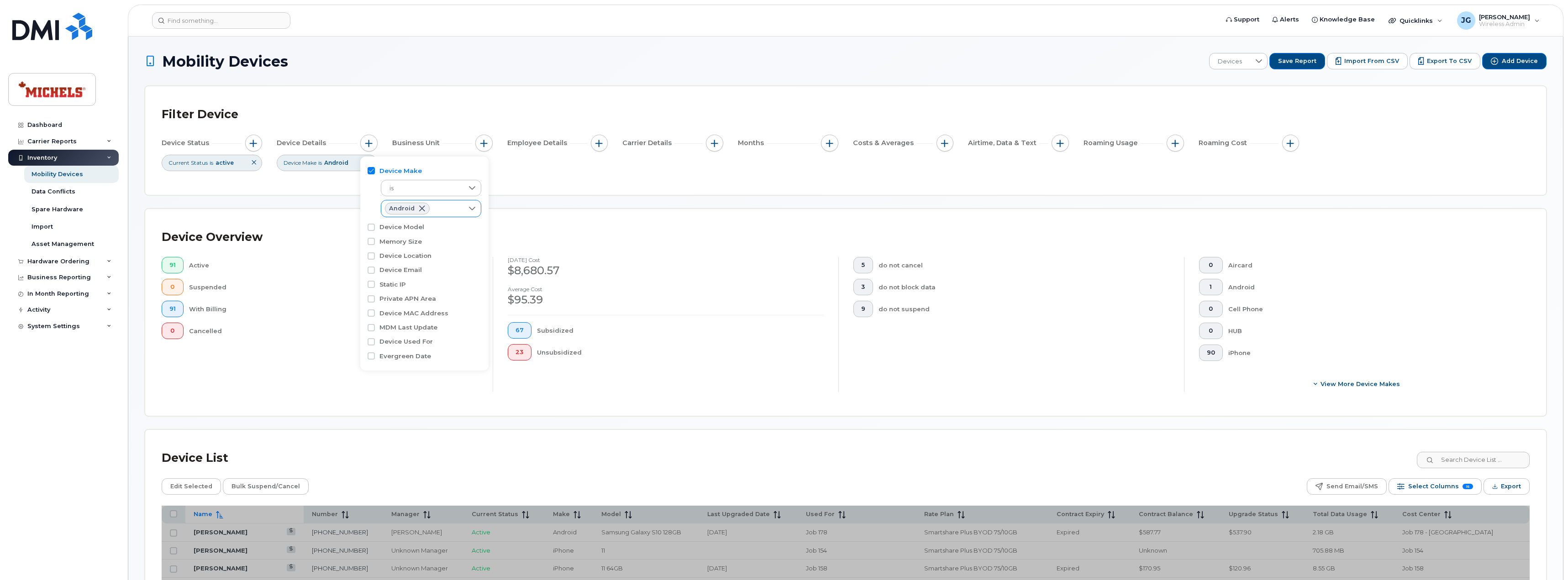
click at [419, 208] on span at bounding box center [422, 208] width 7 height 7
click at [371, 228] on input "Device Model" at bounding box center [371, 226] width 7 height 7
click at [377, 223] on div "Device Model" at bounding box center [424, 226] width 113 height 9
click at [372, 225] on input "Device Model" at bounding box center [371, 226] width 7 height 7
checkbox input "false"
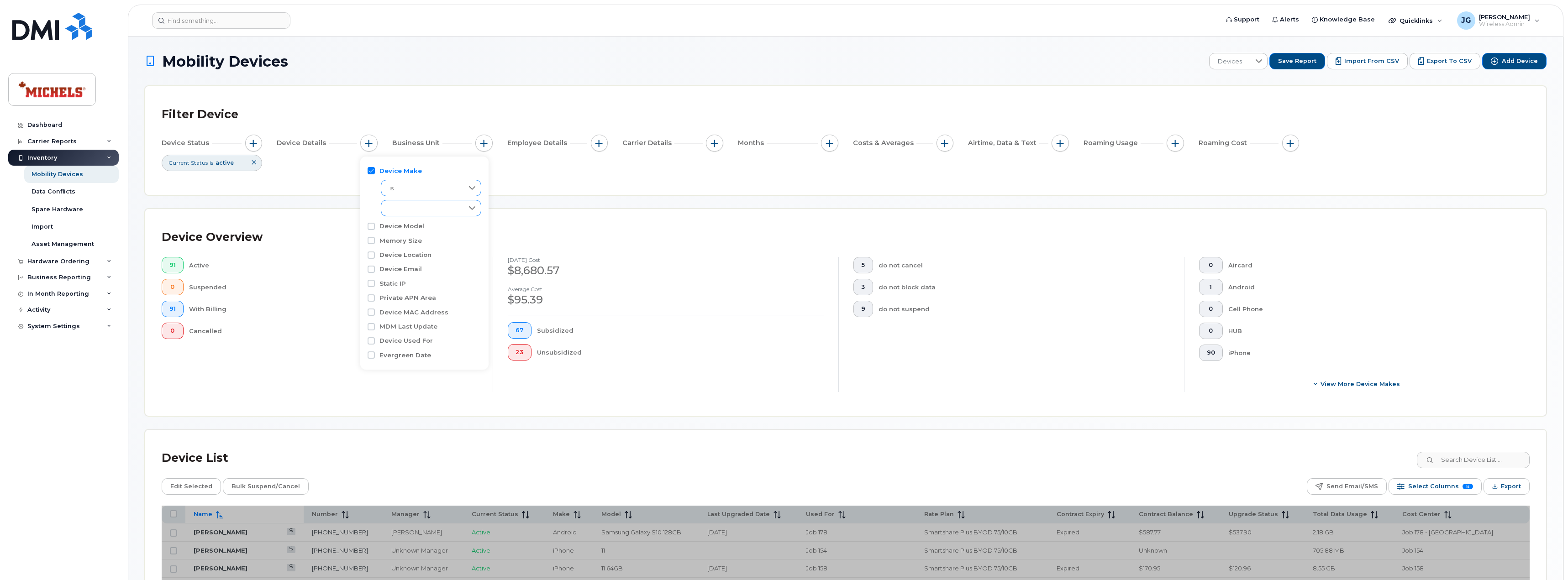
click at [446, 190] on span "is" at bounding box center [422, 188] width 82 height 16
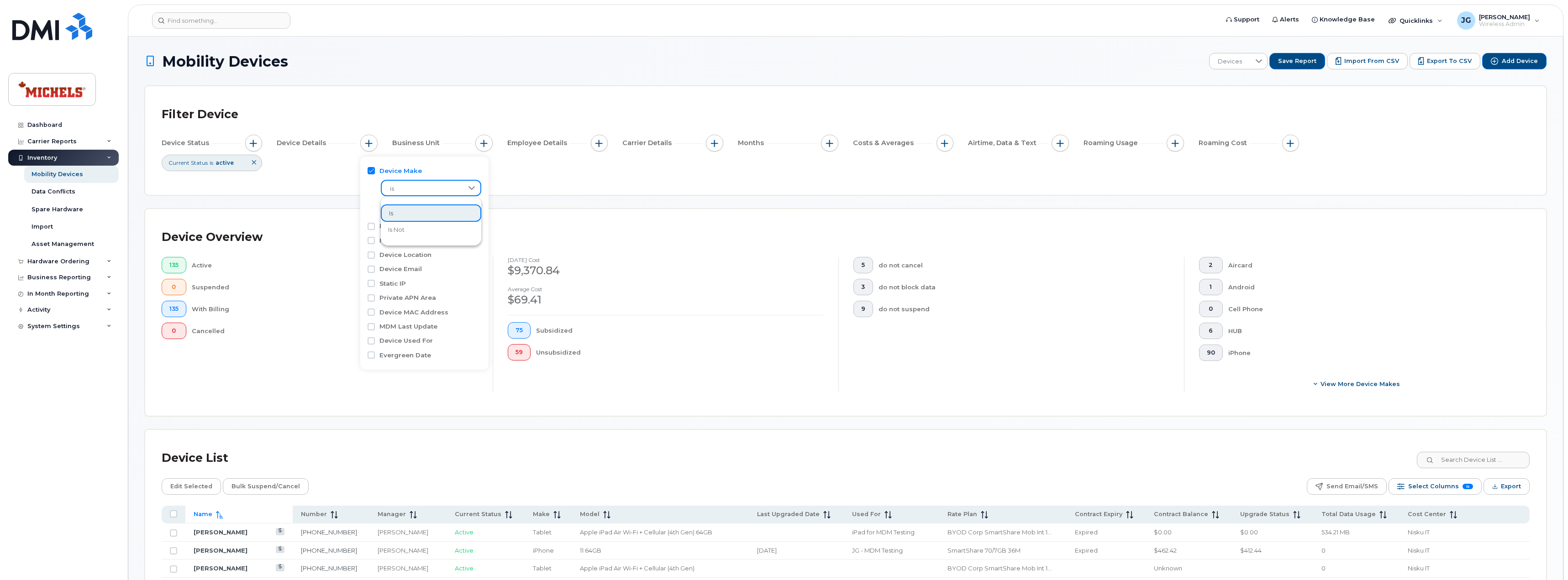
click at [458, 161] on div "Device Make is empty Device Model Memory Size Device Location Device Email Stat…" at bounding box center [424, 263] width 128 height 213
click at [442, 205] on div "empty" at bounding box center [422, 208] width 82 height 15
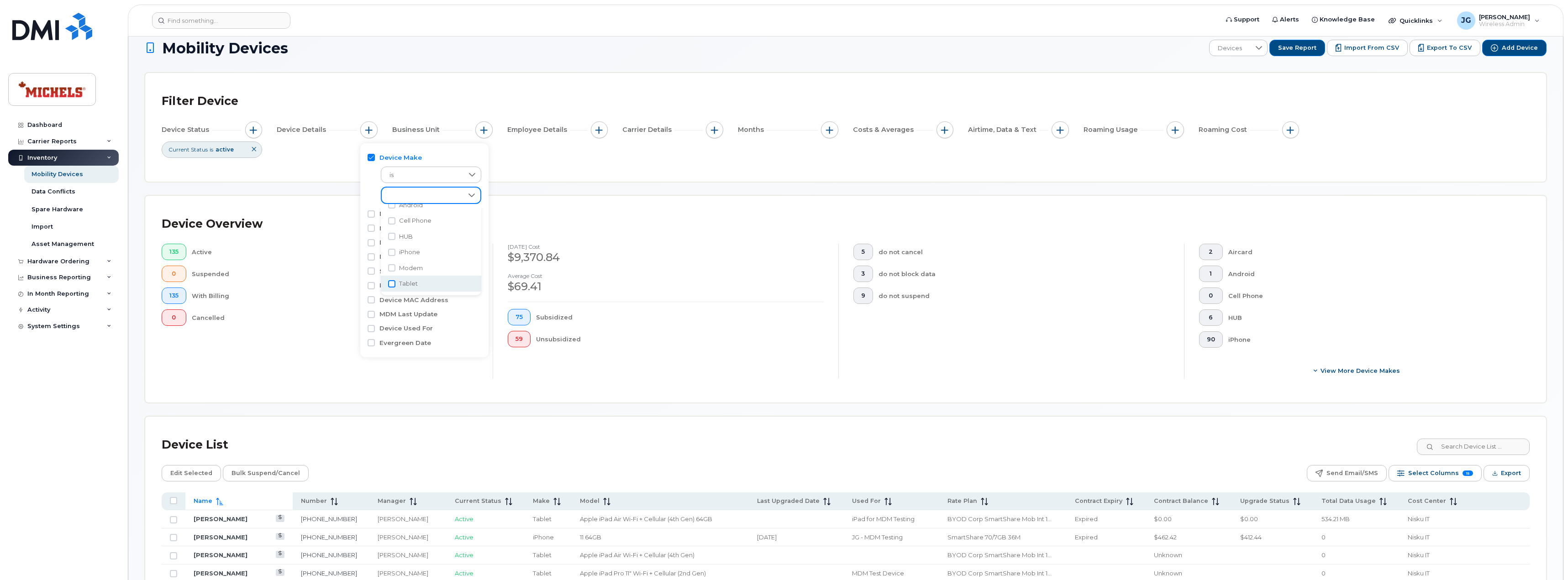
scroll to position [13, 0]
click at [391, 283] on input "Tablet" at bounding box center [392, 283] width 7 height 7
checkbox input "true"
click at [555, 217] on div "Device Overview" at bounding box center [846, 224] width 1368 height 24
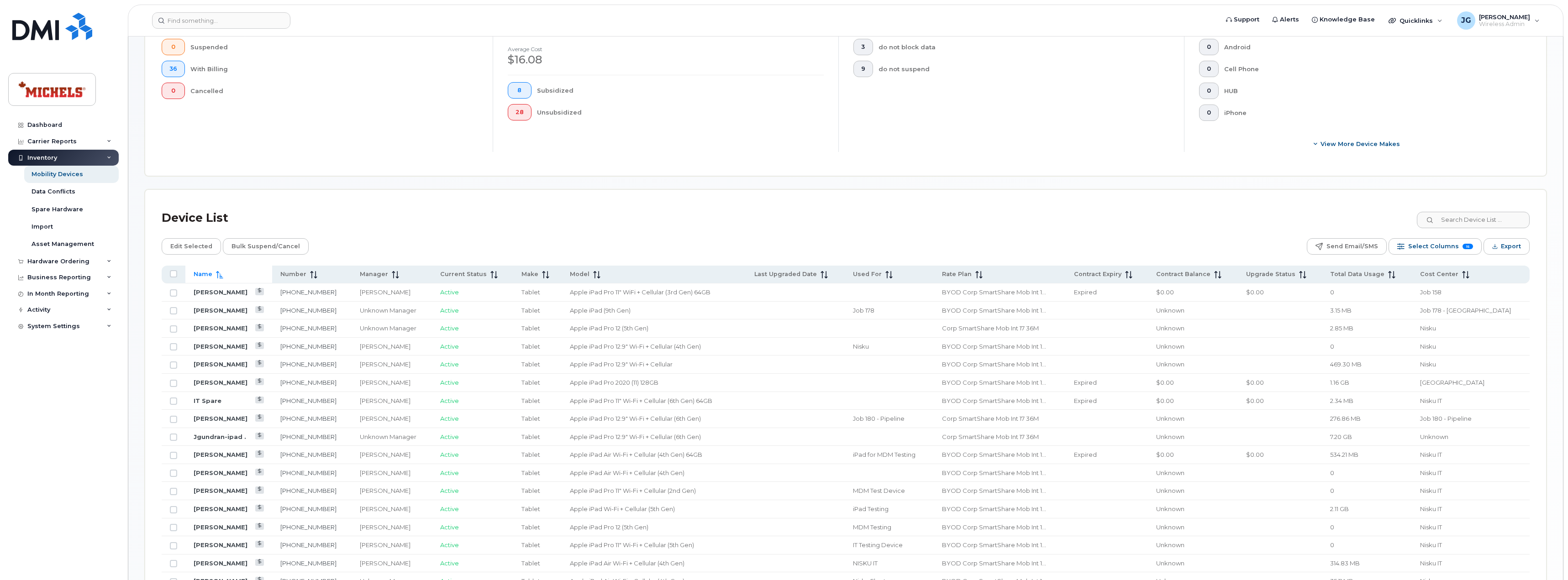
scroll to position [241, 0]
click at [235, 277] on div "Name" at bounding box center [229, 274] width 70 height 8
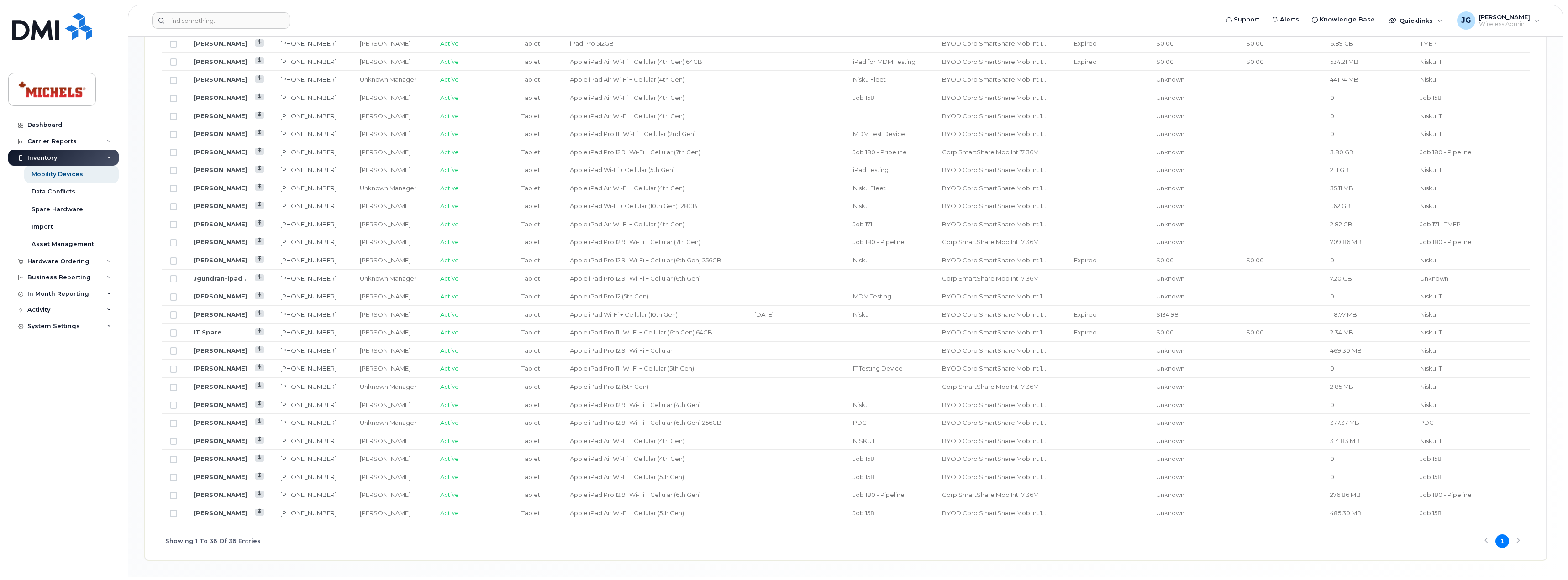
scroll to position [677, 0]
